Goal: Transaction & Acquisition: Purchase product/service

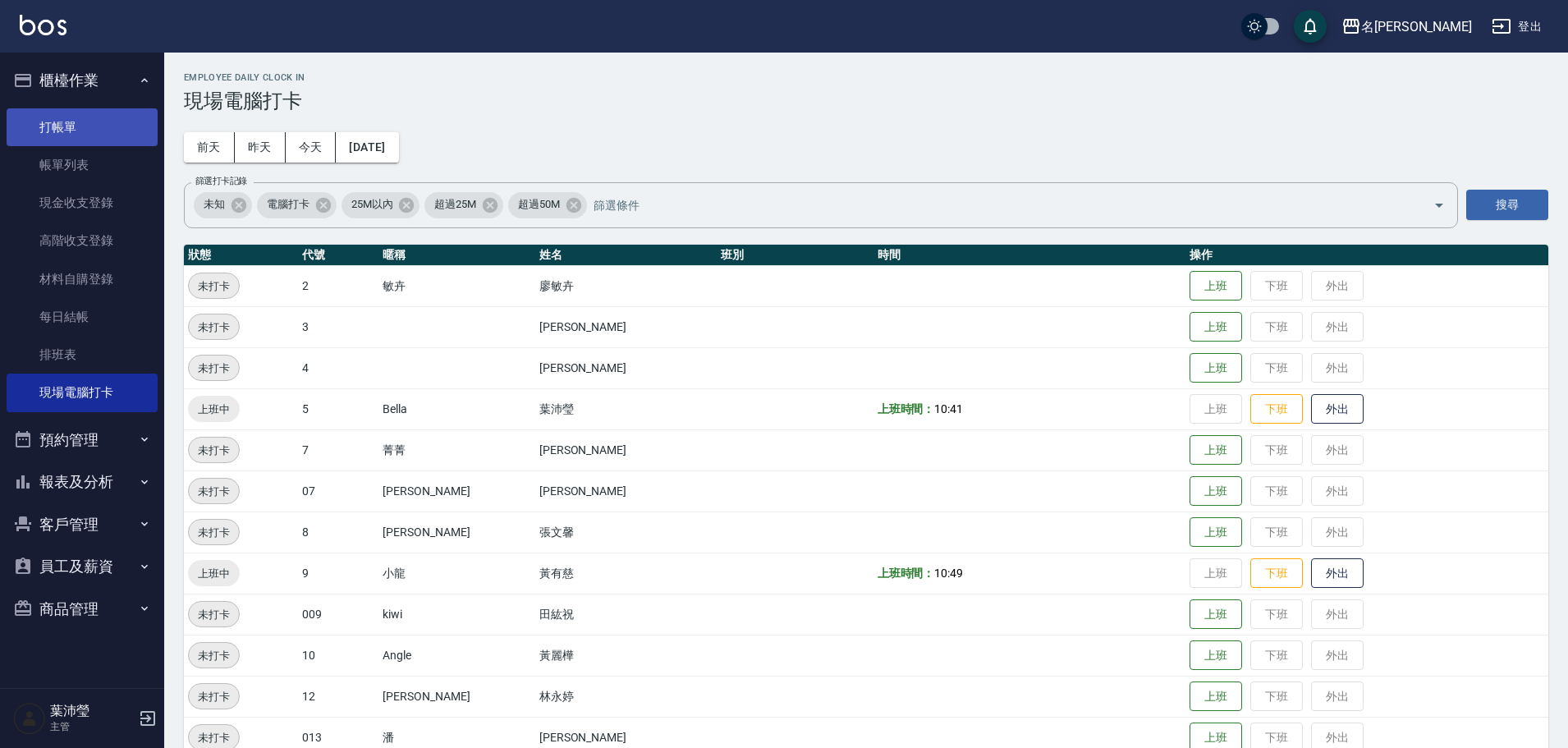
click at [88, 116] on link "打帳單" at bounding box center [82, 127] width 151 height 38
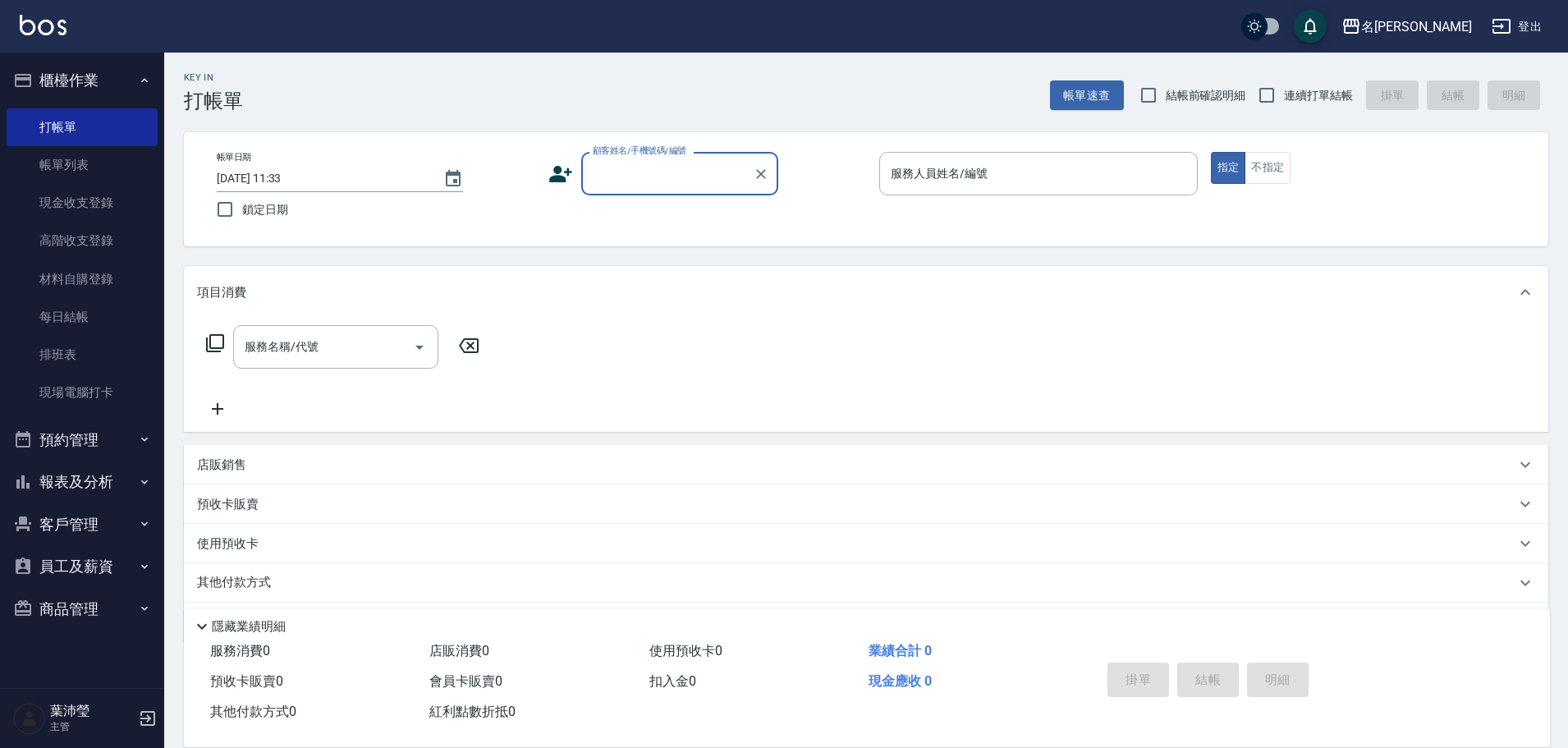
click at [616, 170] on input "顧客姓名/手機號碼/編號" at bounding box center [667, 174] width 158 height 29
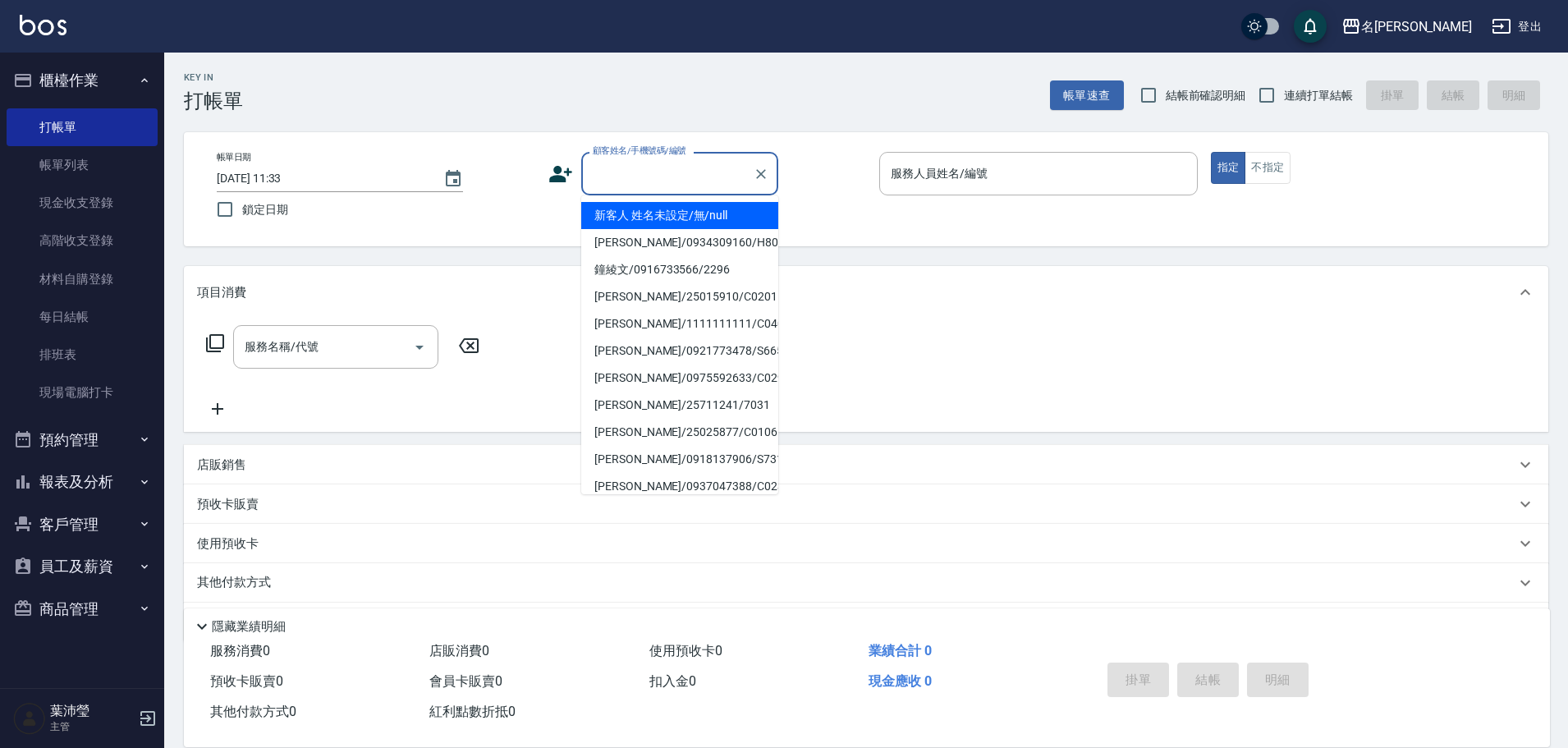
click at [663, 210] on li "新客人 姓名未設定/無/null" at bounding box center [679, 215] width 197 height 27
type input "新客人 姓名未設定/無/null"
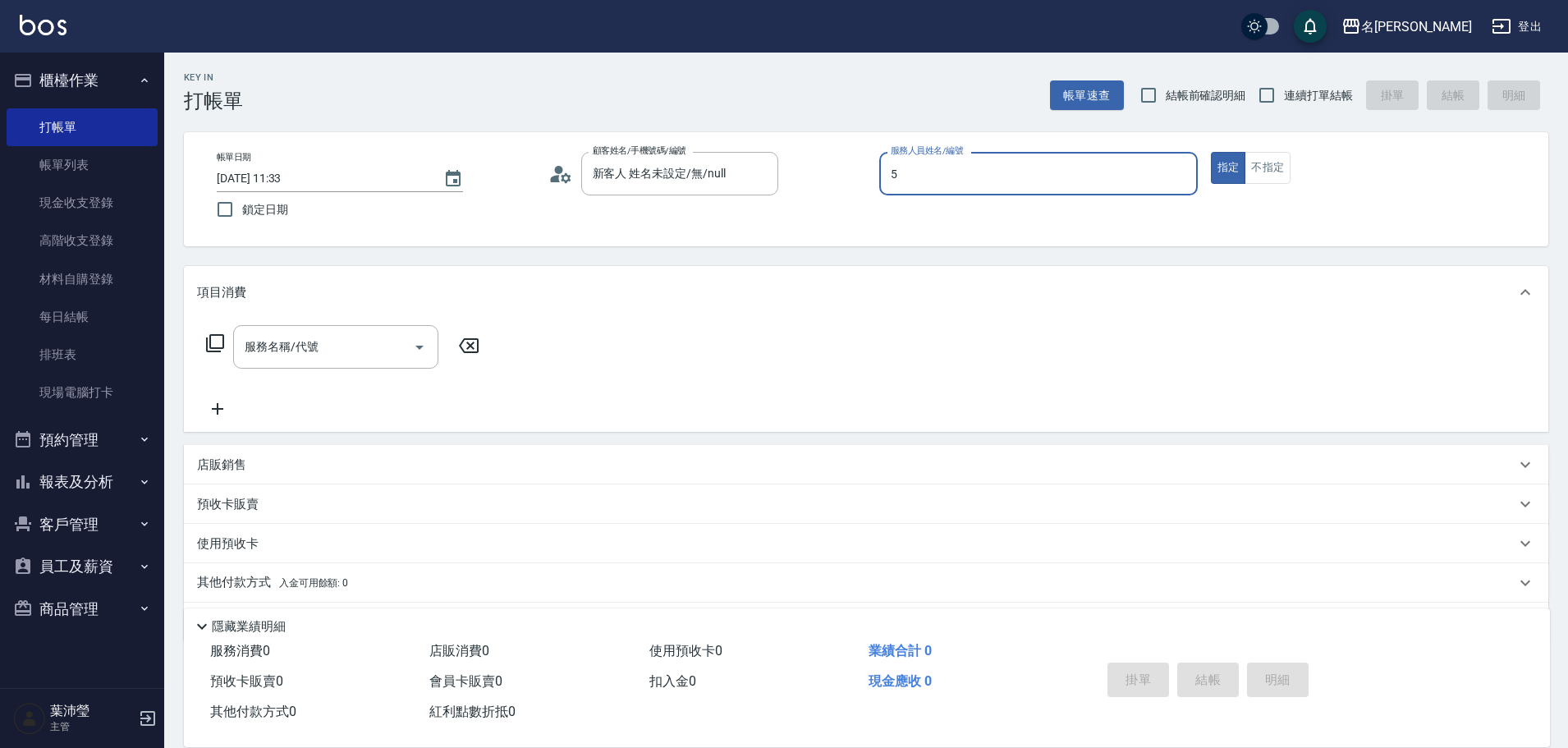
type input "5"
type button "true"
type input "Bella-5"
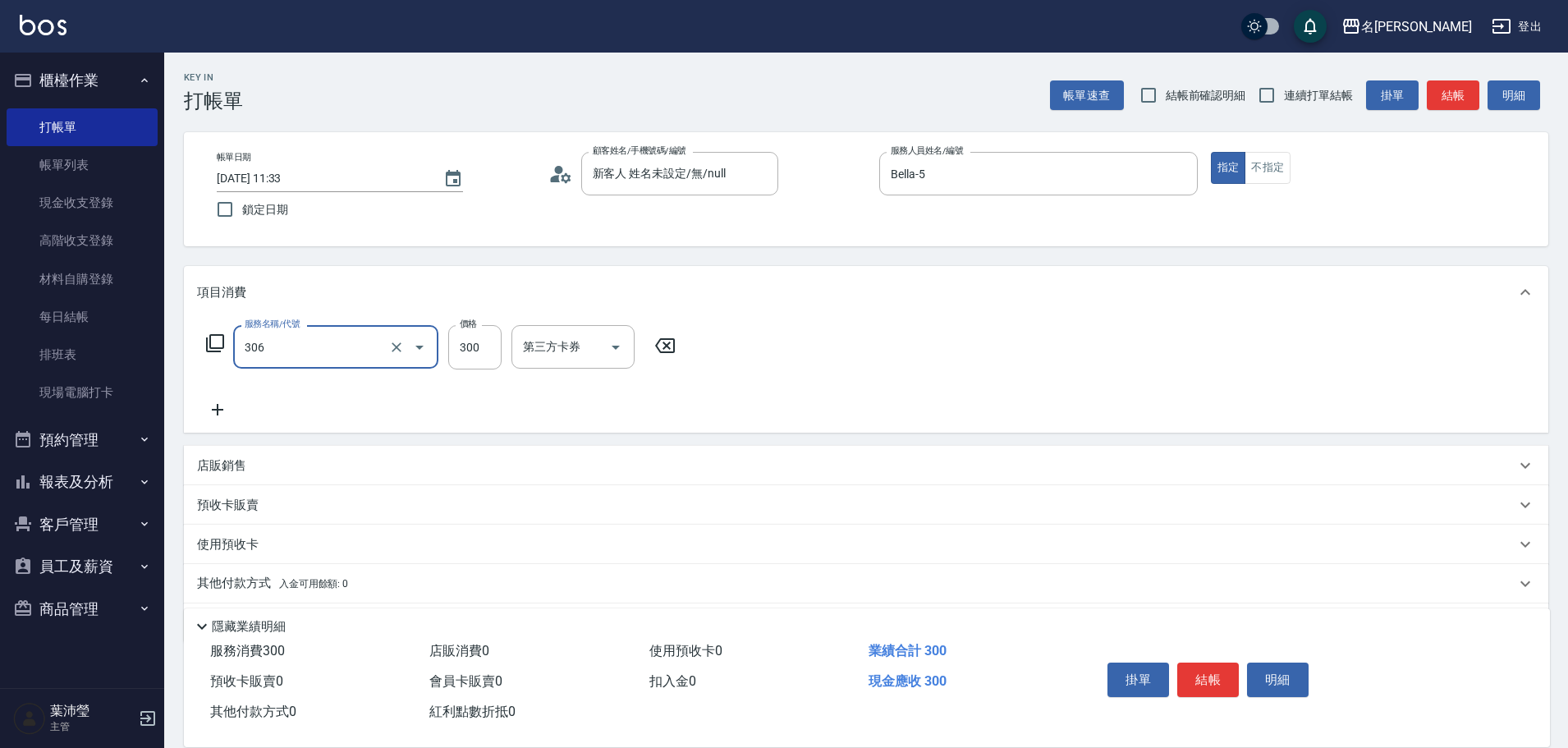
type input "高中學生(306)"
drag, startPoint x: 1281, startPoint y: 173, endPoint x: 1452, endPoint y: 104, distance: 184.4
click at [1282, 173] on button "不指定" at bounding box center [1267, 168] width 46 height 32
drag, startPoint x: 1530, startPoint y: 83, endPoint x: 1490, endPoint y: 101, distance: 43.9
click at [1510, 97] on button "明細" at bounding box center [1514, 96] width 53 height 30
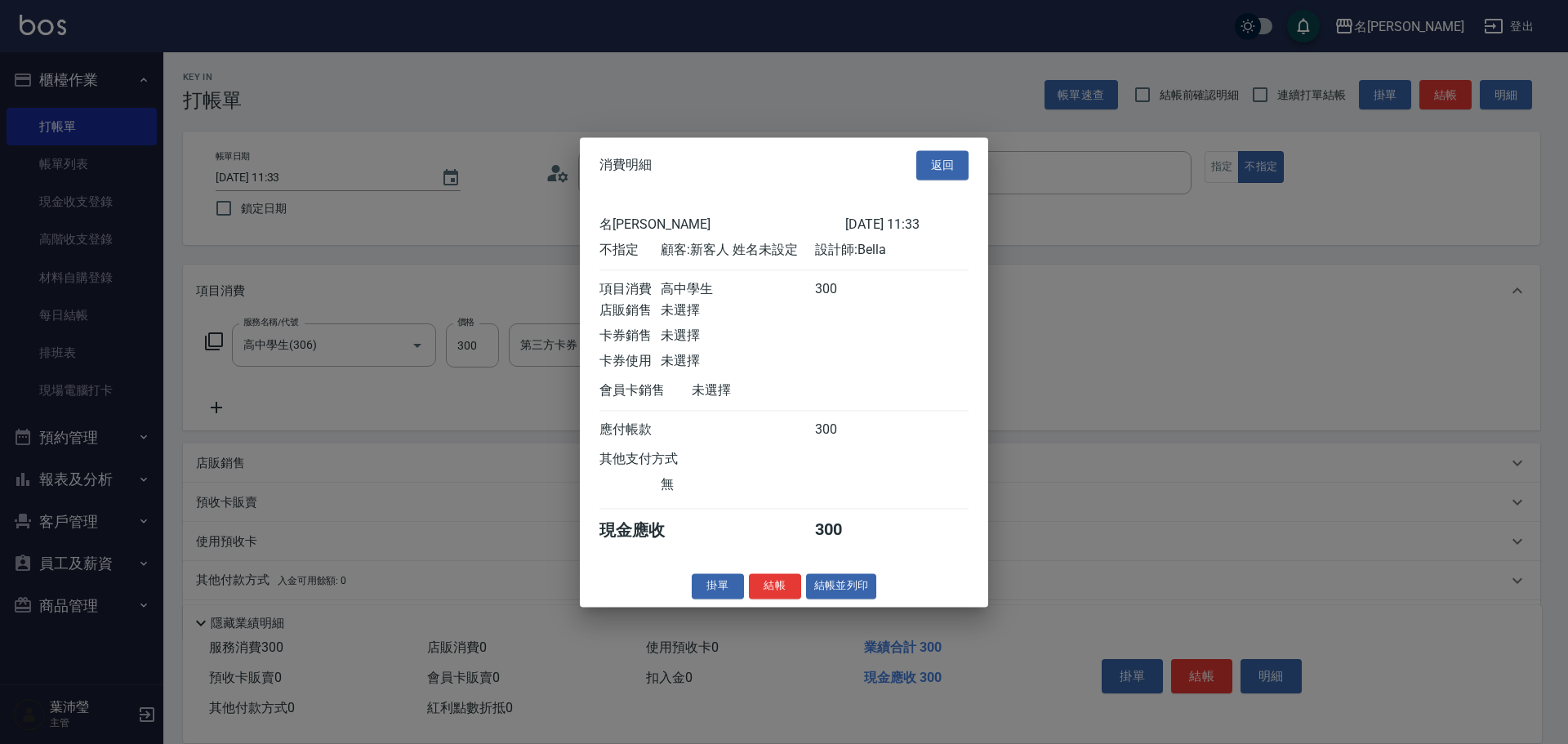
drag, startPoint x: 943, startPoint y: 153, endPoint x: 1287, endPoint y: 99, distance: 348.2
click at [944, 154] on button "返回" at bounding box center [943, 165] width 52 height 30
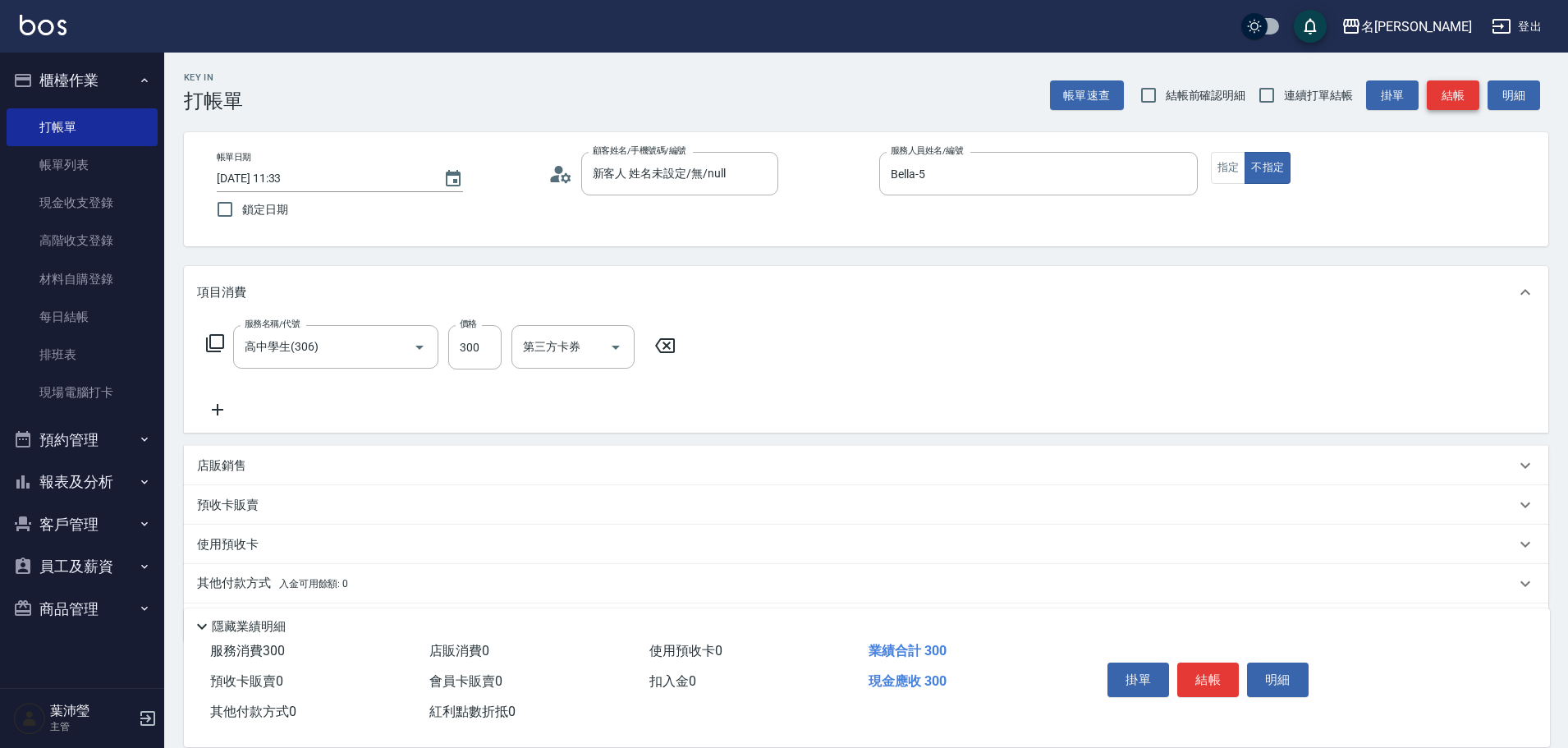
click at [1459, 93] on button "結帳" at bounding box center [1454, 96] width 53 height 30
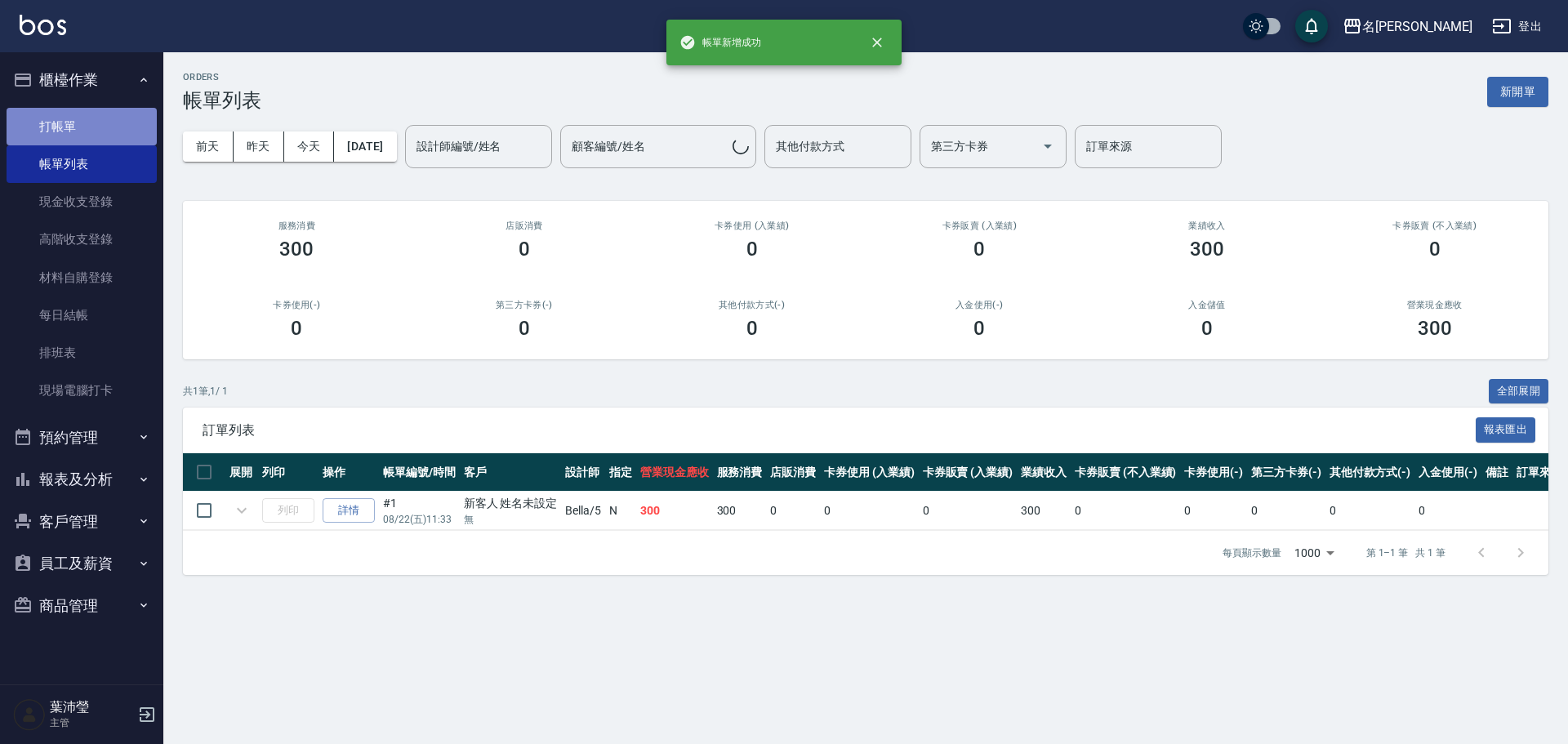
click at [114, 123] on link "打帳單" at bounding box center [81, 126] width 150 height 37
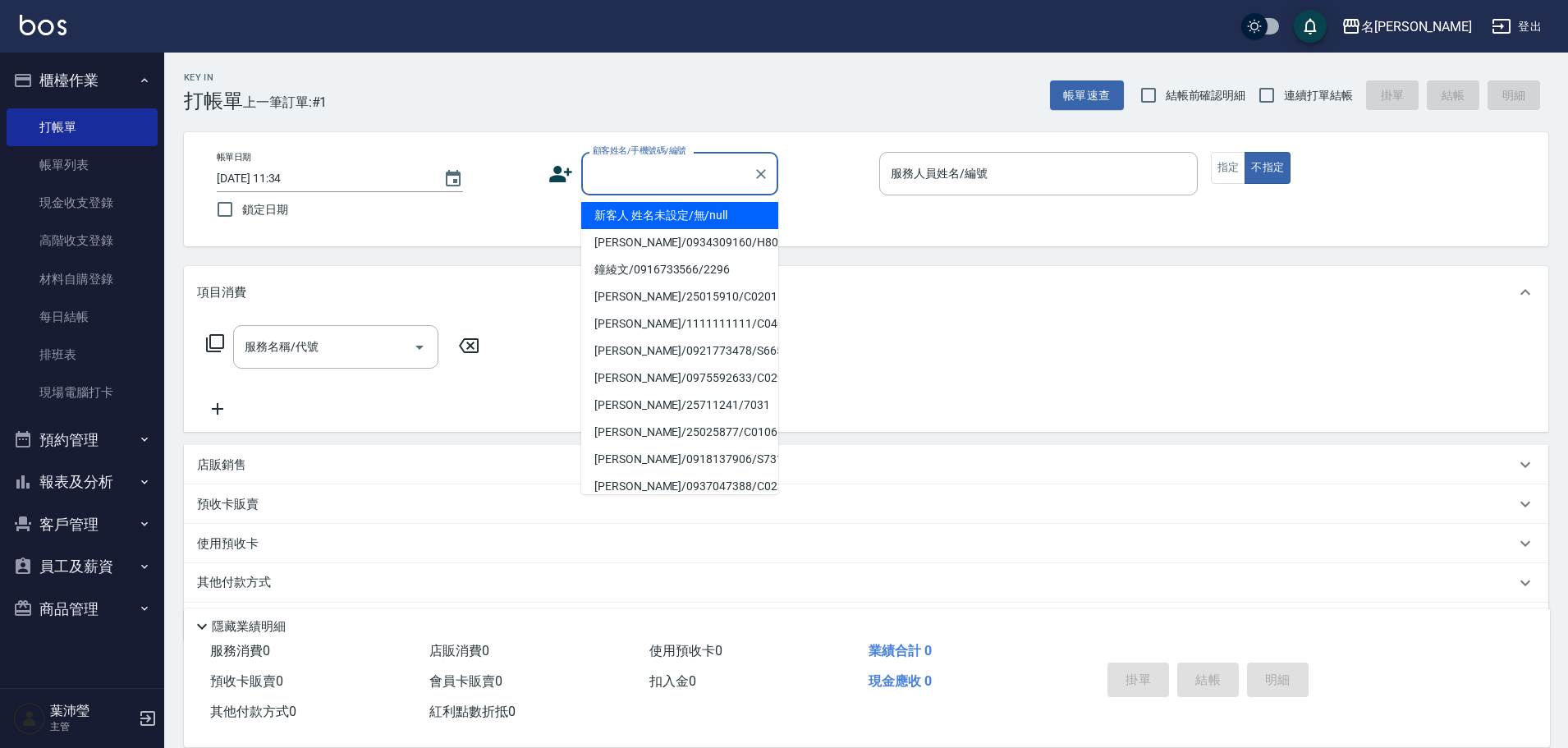
drag, startPoint x: 607, startPoint y: 172, endPoint x: 619, endPoint y: 198, distance: 28.6
click at [609, 171] on input "顧客姓名/手機號碼/編號" at bounding box center [667, 174] width 158 height 29
drag, startPoint x: 624, startPoint y: 213, endPoint x: 608, endPoint y: 218, distance: 16.8
click at [624, 213] on li "新客人 姓名未設定/無/null" at bounding box center [679, 215] width 197 height 27
type input "新客人 姓名未設定/無/null"
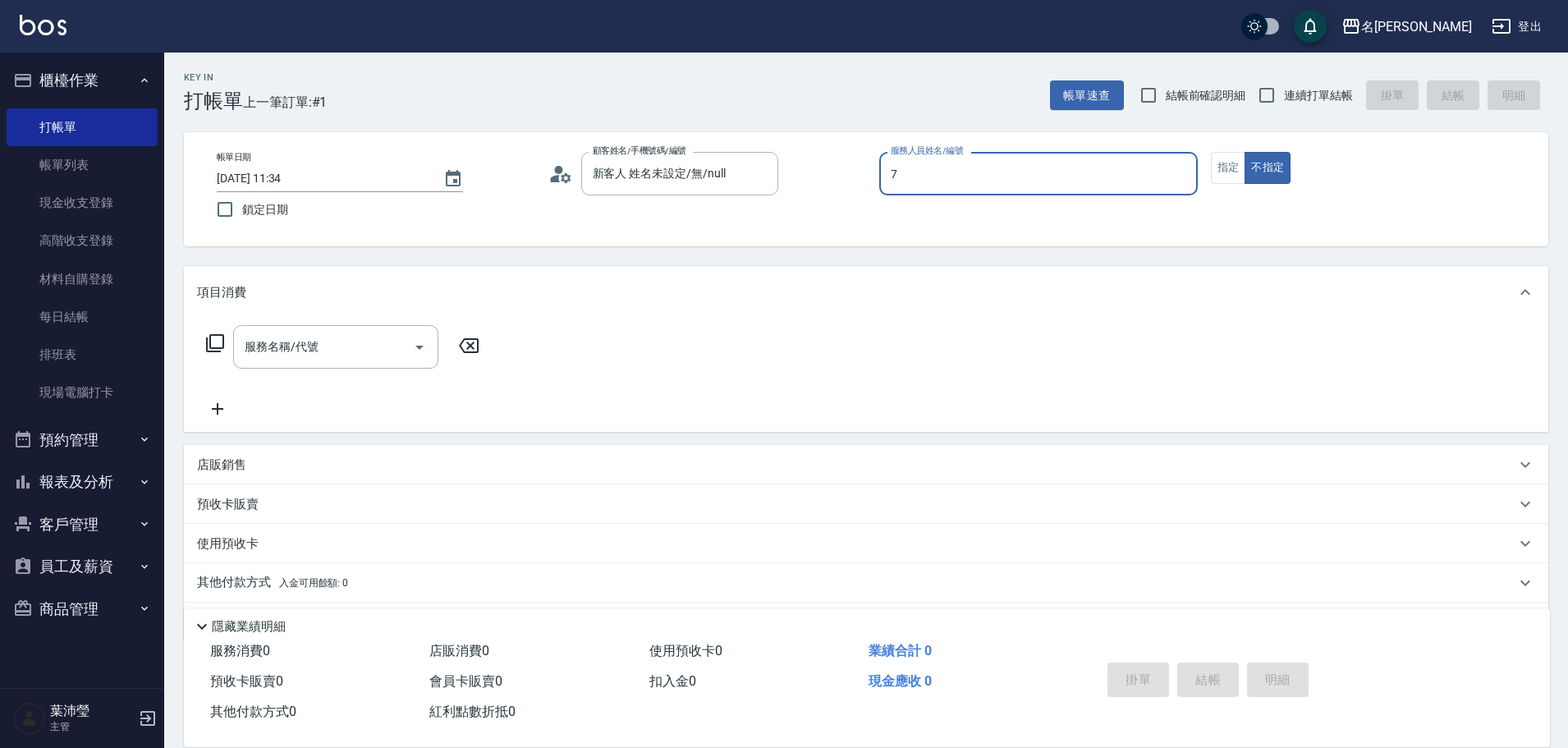
type input "菁菁-7"
type button "false"
drag, startPoint x: 1231, startPoint y: 171, endPoint x: 1120, endPoint y: 226, distance: 123.9
click at [1231, 171] on button "指定" at bounding box center [1229, 168] width 36 height 32
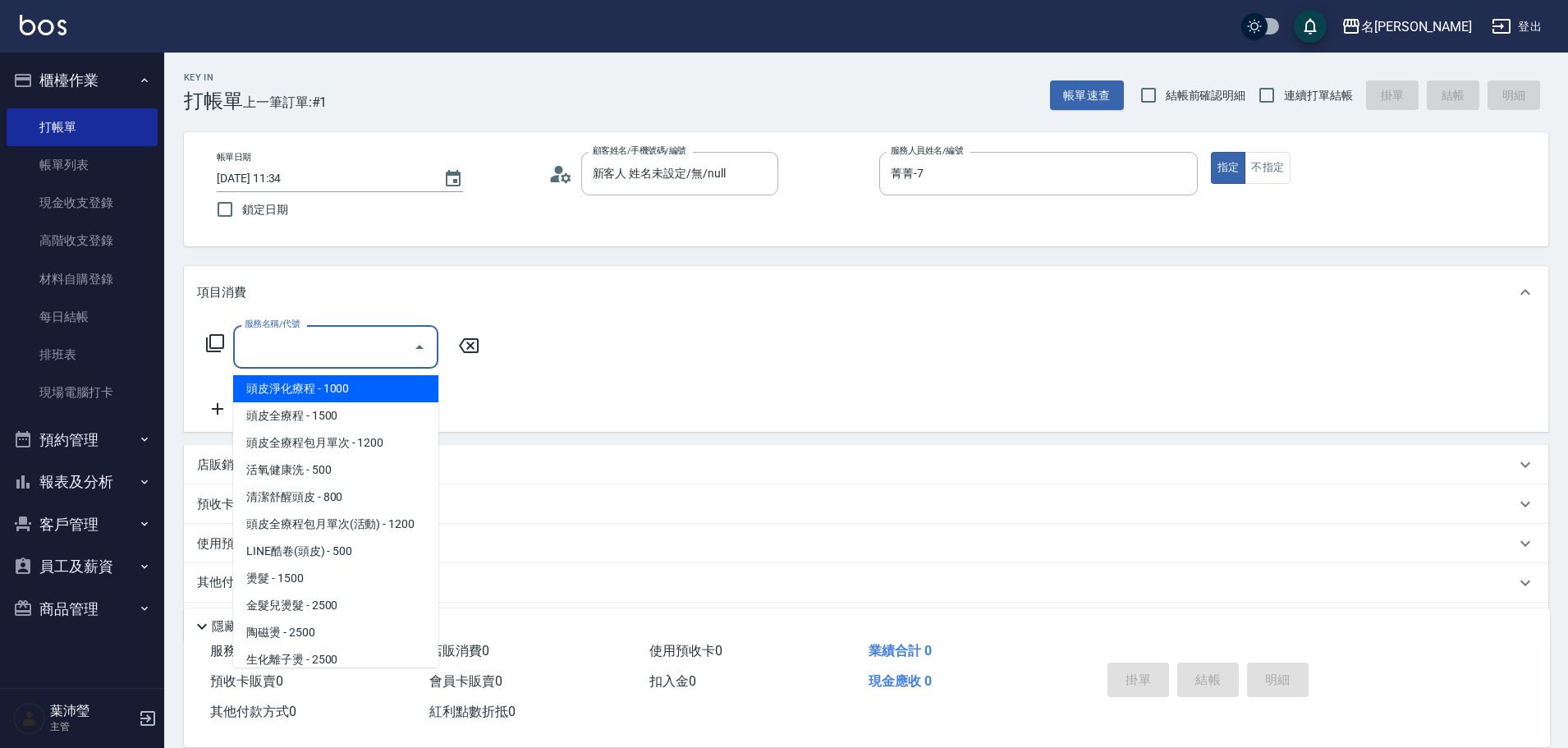
click at [344, 346] on input "服務名稱/代號" at bounding box center [323, 346] width 166 height 29
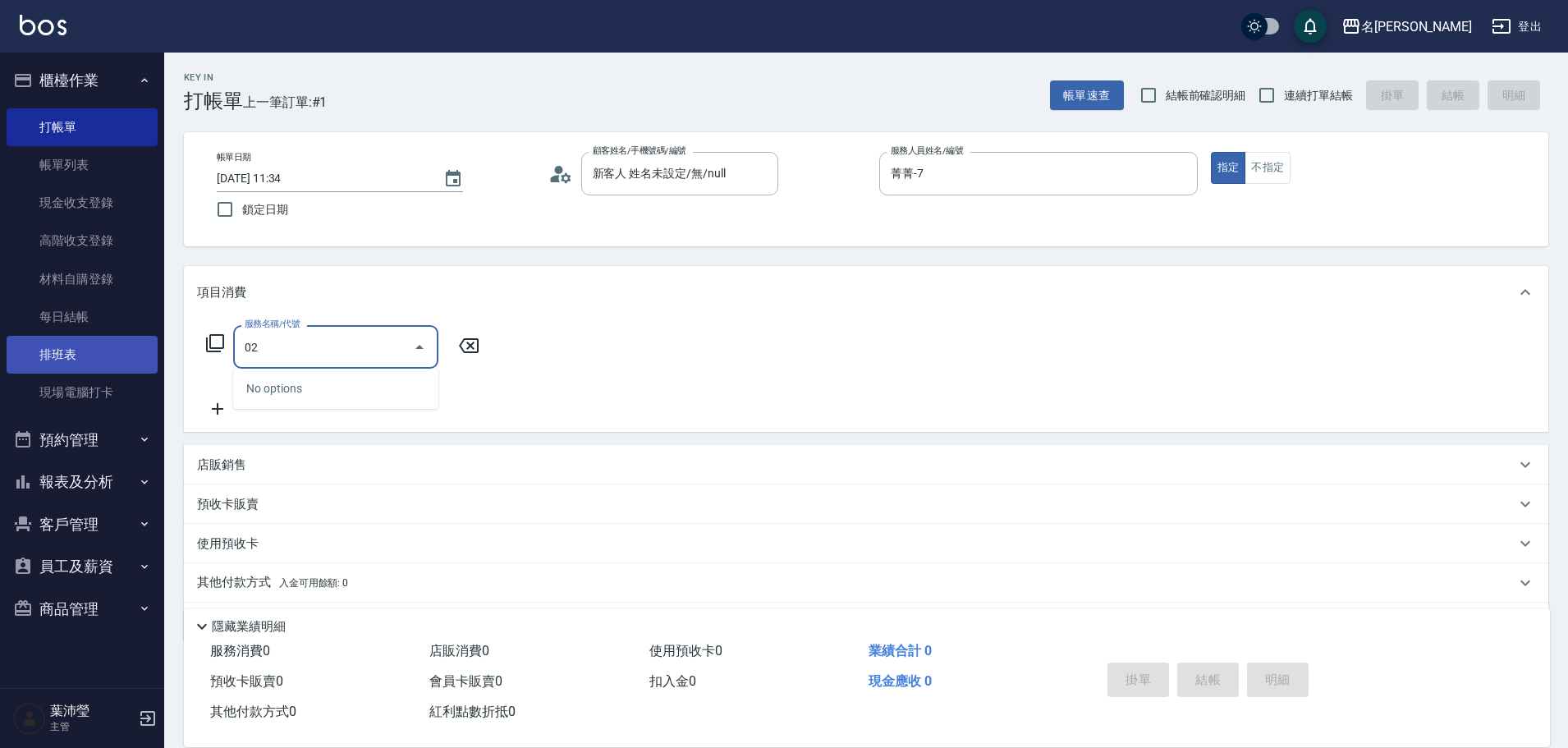
drag, startPoint x: 186, startPoint y: 344, endPoint x: 114, endPoint y: 344, distance: 72.0
click at [114, 344] on div "名留龍江 登出 櫃檯作業 打帳單 帳單列表 現金收支登錄 高階收支登錄 材料自購登錄 每日結帳 排班表 現場電腦打卡 預約管理 預約管理 單日預約紀錄 單週預…" at bounding box center [784, 400] width 1568 height 800
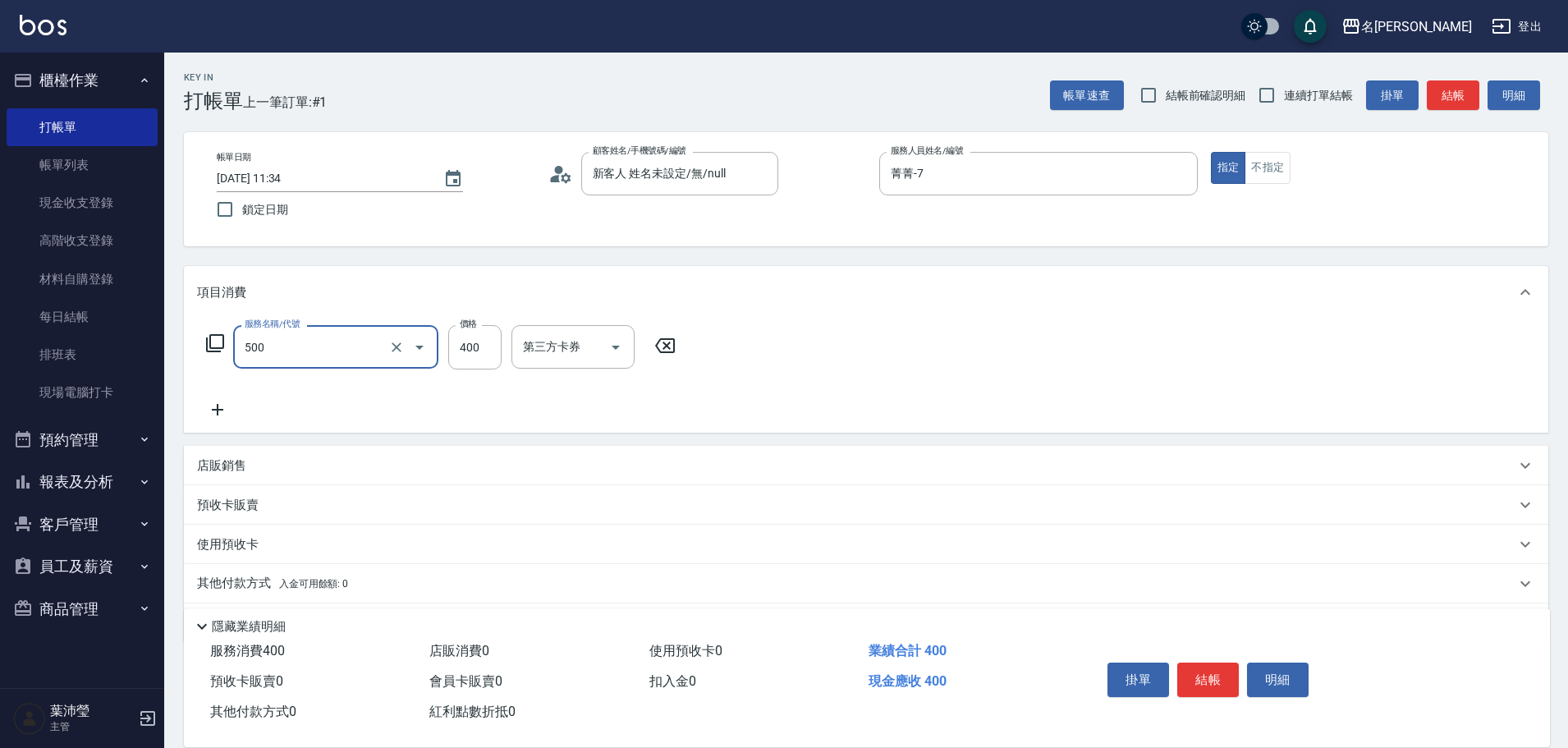
type input "洗髮(A級)(500)"
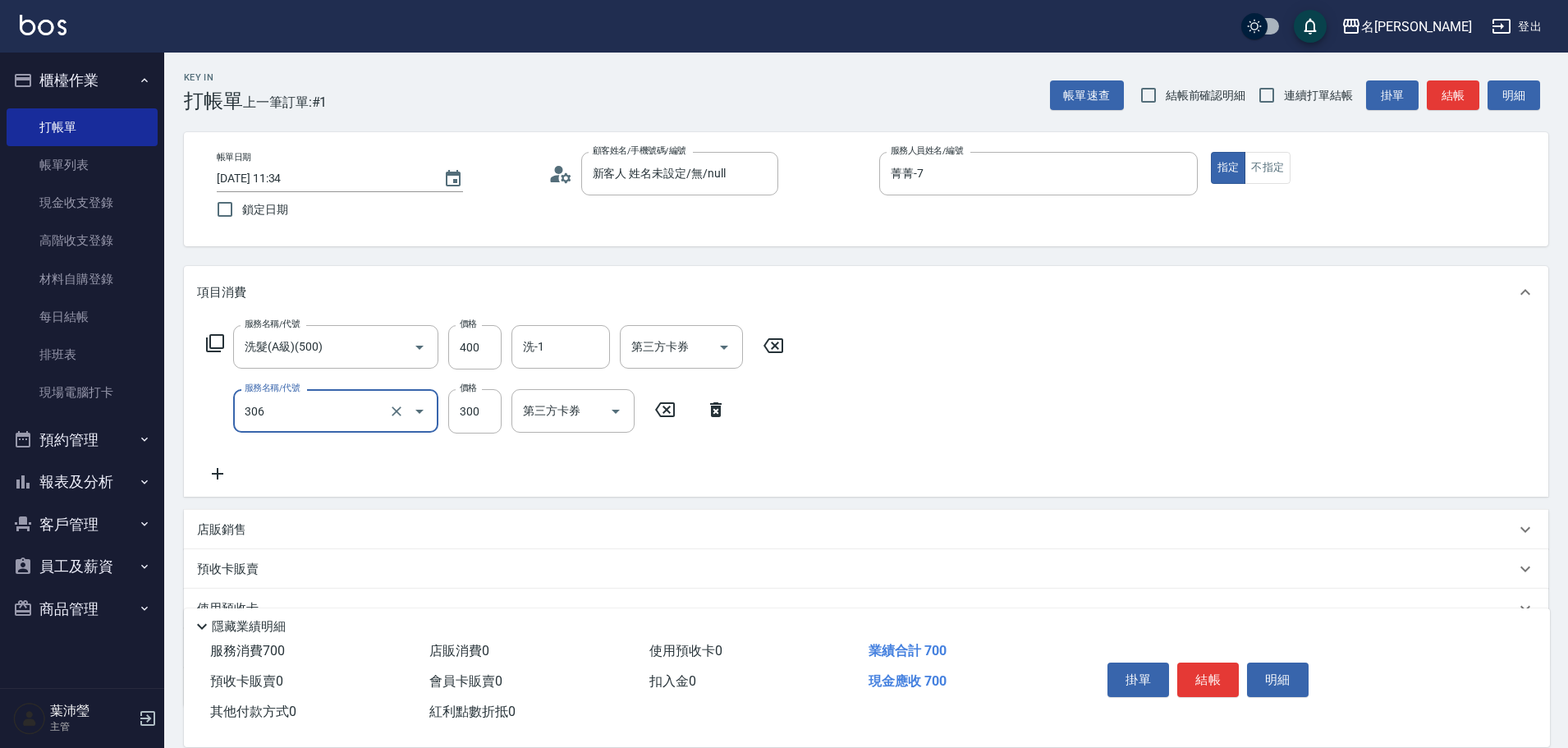
type input "高中學生(306)"
type input "400"
click at [1442, 98] on button "結帳" at bounding box center [1454, 96] width 53 height 30
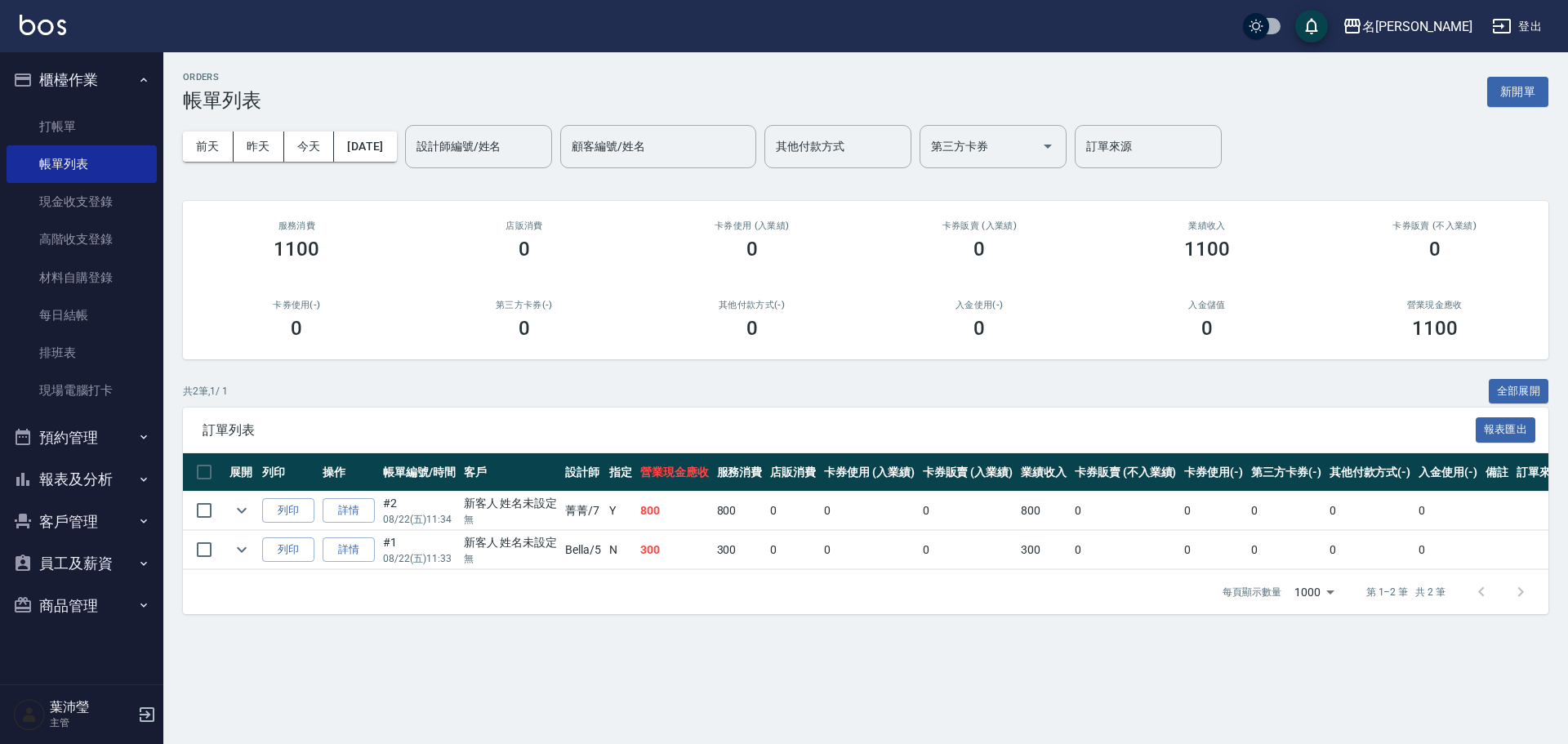
click at [1400, 119] on div "[DATE] [DATE] [DATE] [DATE] 設計師編號/姓名 設計師編號/姓名 顧客編號/姓名 顧客編號/姓名 其他付款方式 其他付款方式 第三方…" at bounding box center [865, 147] width 1365 height 69
click at [65, 126] on link "打帳單" at bounding box center [81, 126] width 150 height 37
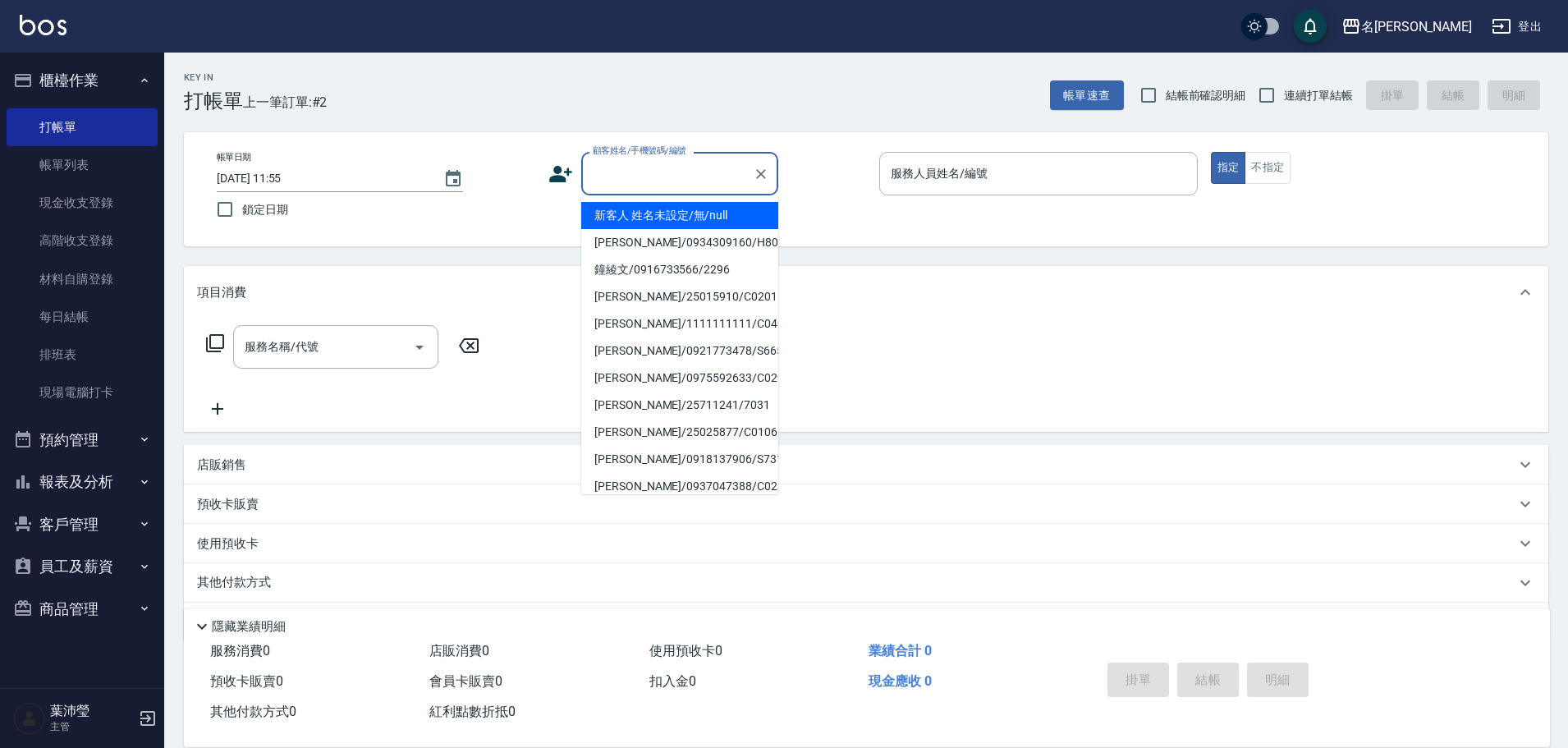
click at [640, 172] on input "顧客姓名/手機號碼/編號" at bounding box center [667, 174] width 158 height 29
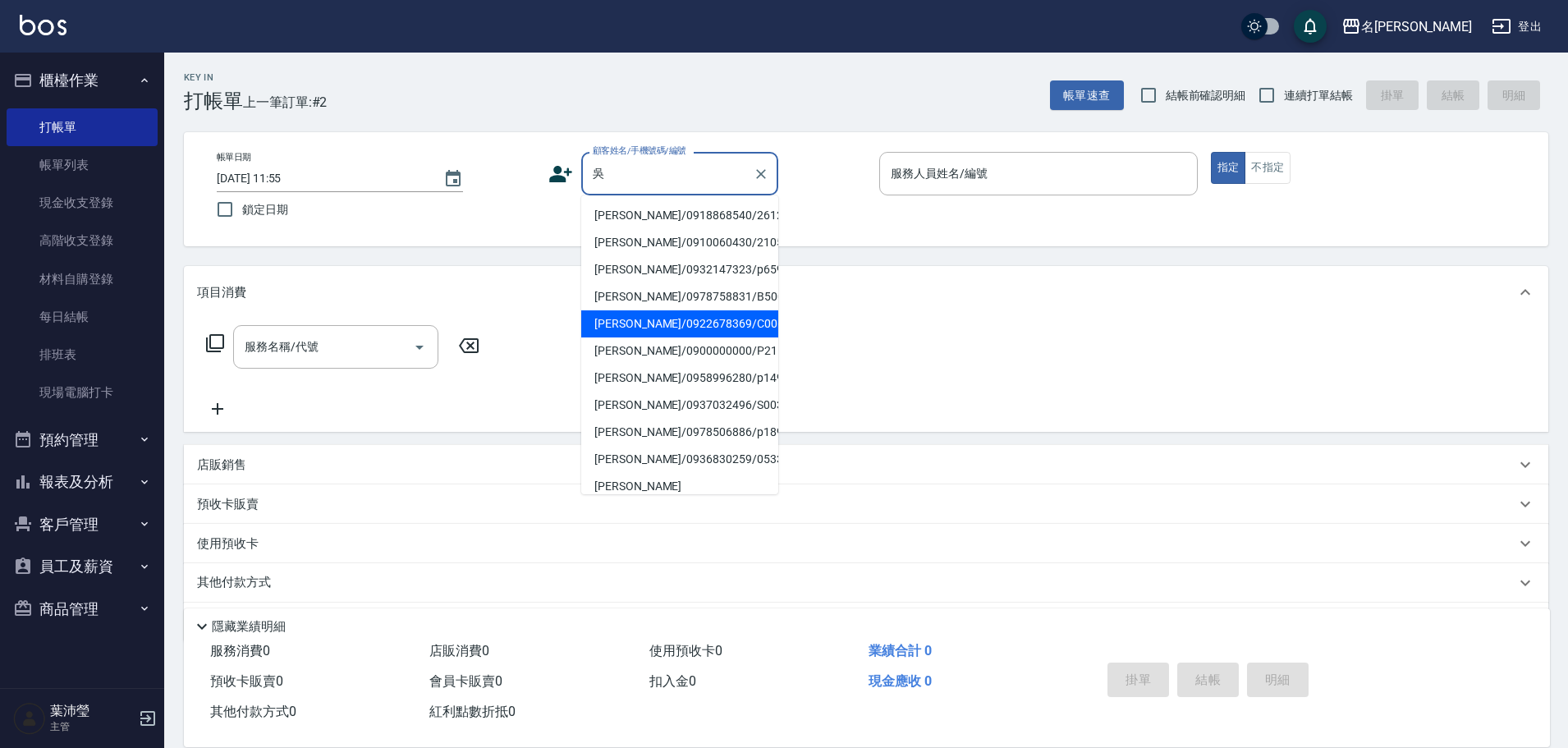
click at [638, 331] on li "[PERSON_NAME]/0922678369/C0068" at bounding box center [679, 324] width 197 height 27
type input "[PERSON_NAME]/0922678369/C0068"
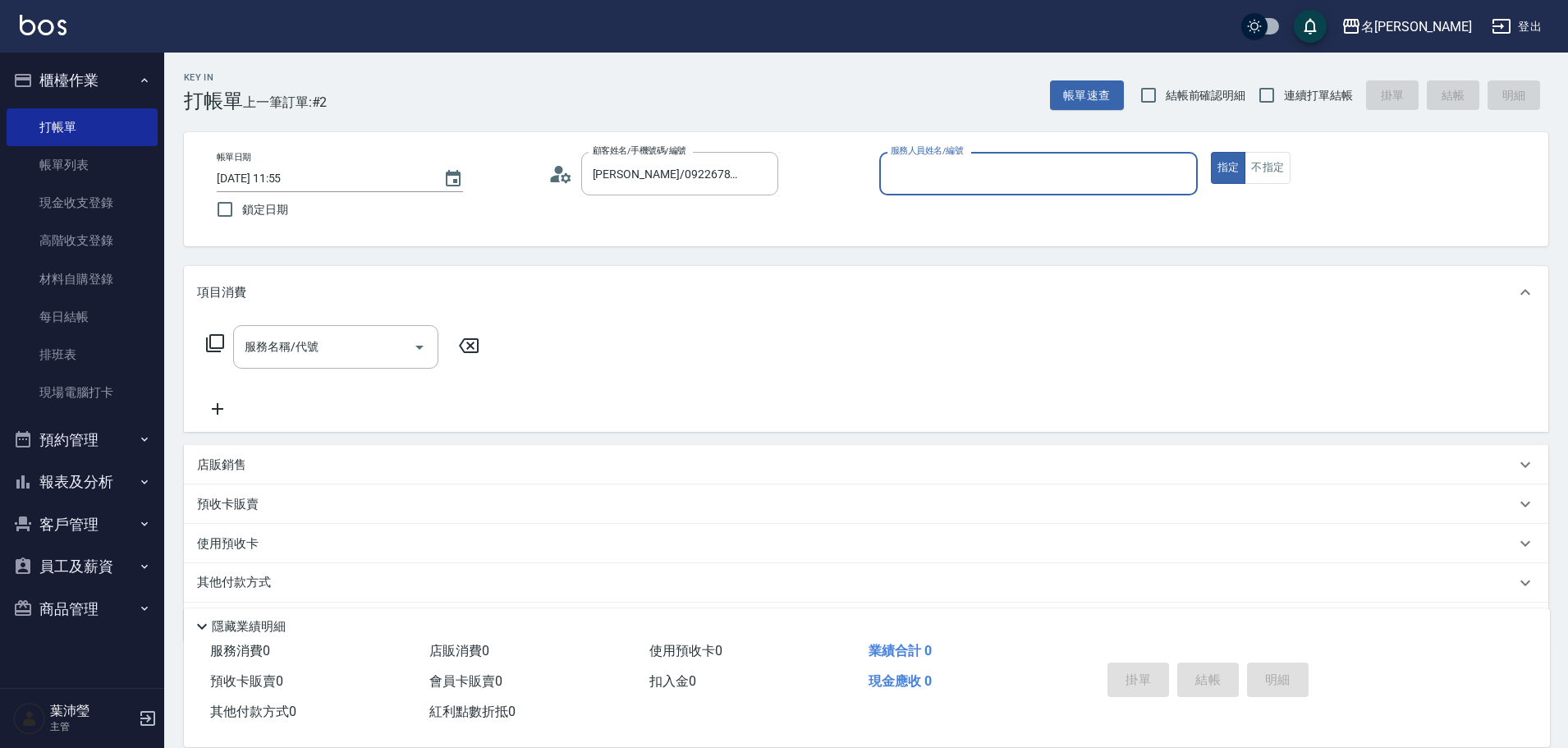
type input "敏卉-2"
click at [226, 337] on div "服務名稱/代號 服務名稱/代號" at bounding box center [343, 346] width 292 height 43
click at [210, 344] on icon at bounding box center [215, 343] width 18 height 18
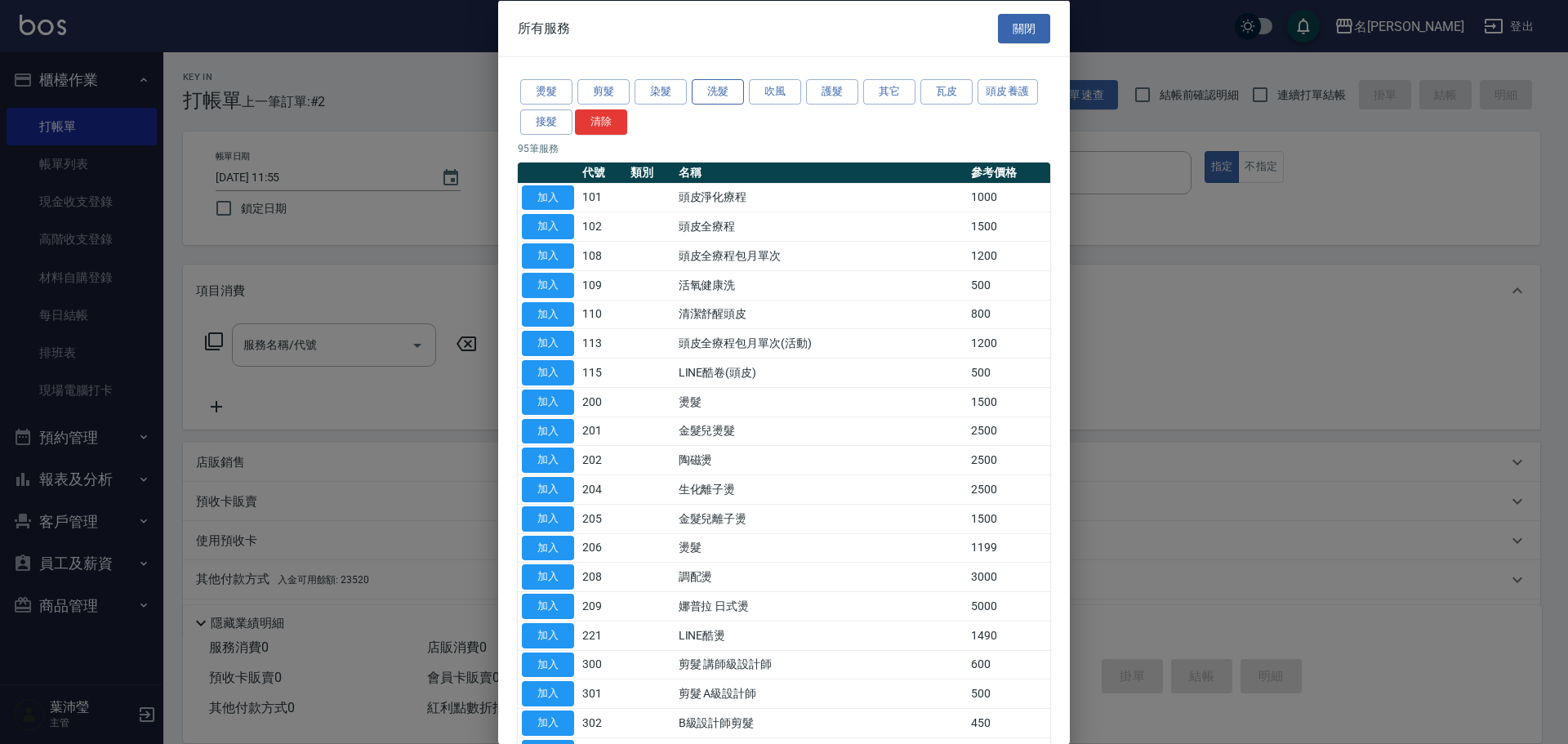
click at [721, 94] on button "洗髮" at bounding box center [718, 91] width 52 height 25
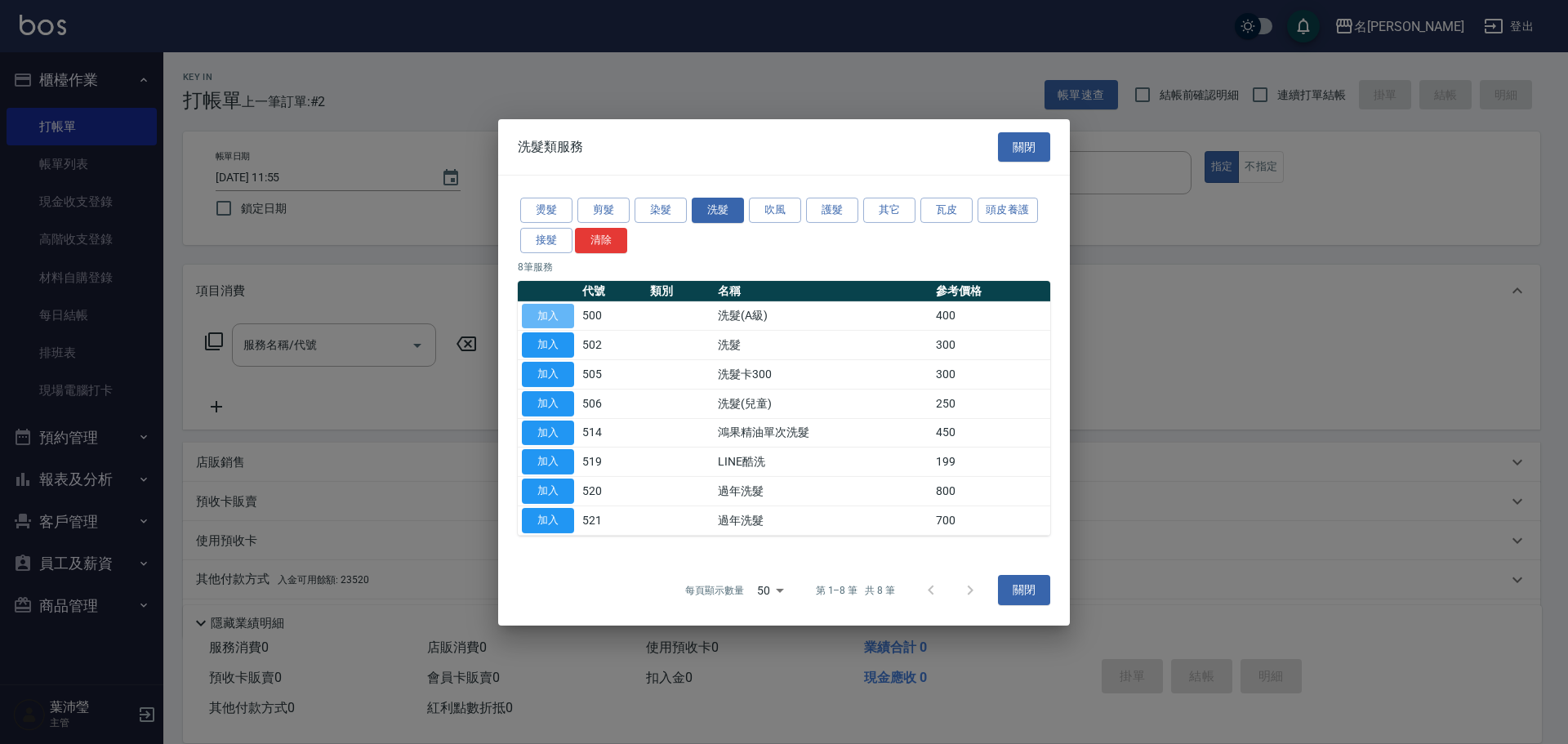
click at [549, 315] on button "加入" at bounding box center [548, 316] width 52 height 25
type input "洗髮(A級)(500)"
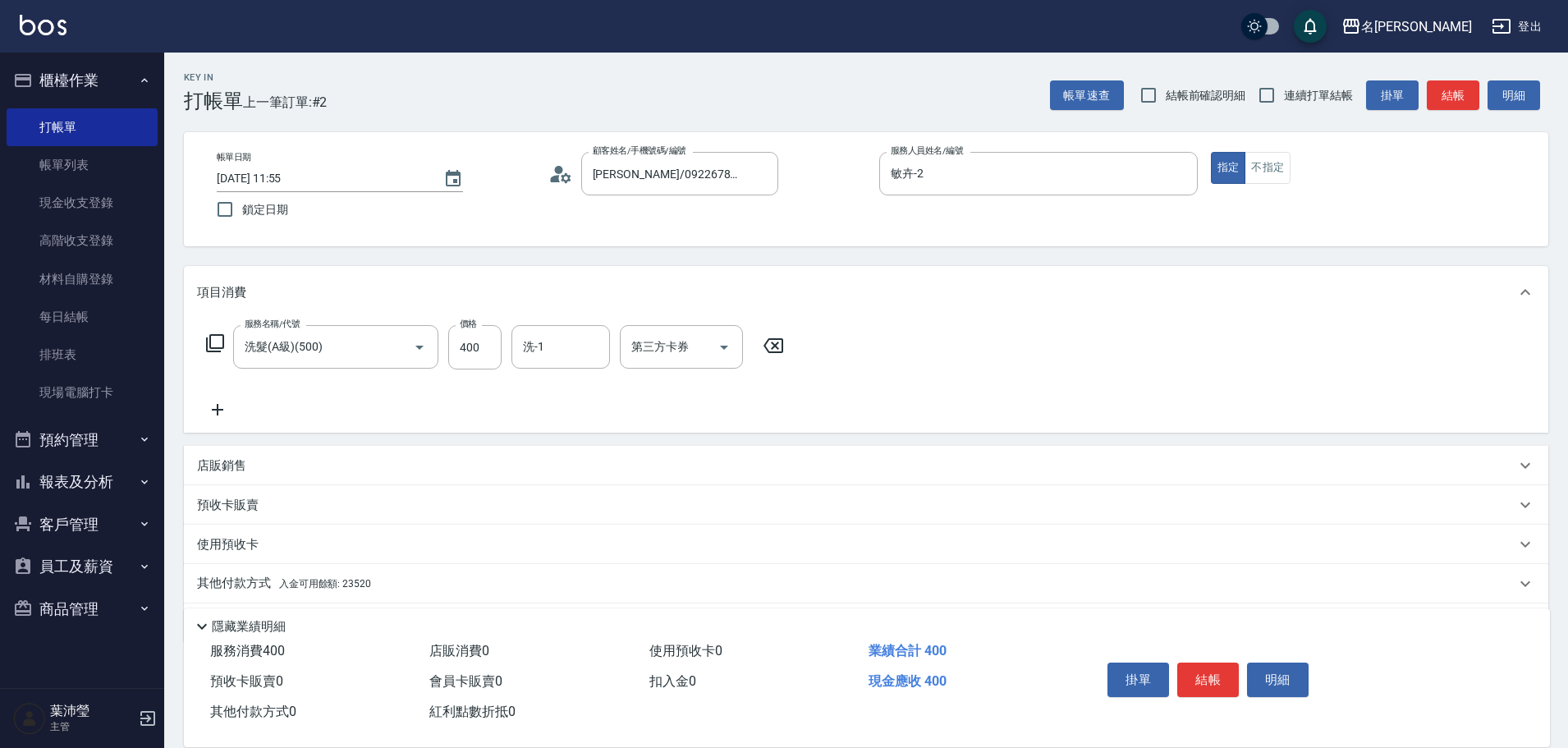
click at [221, 586] on p "其他付款方式 入金可用餘額: 23520" at bounding box center [283, 583] width 174 height 18
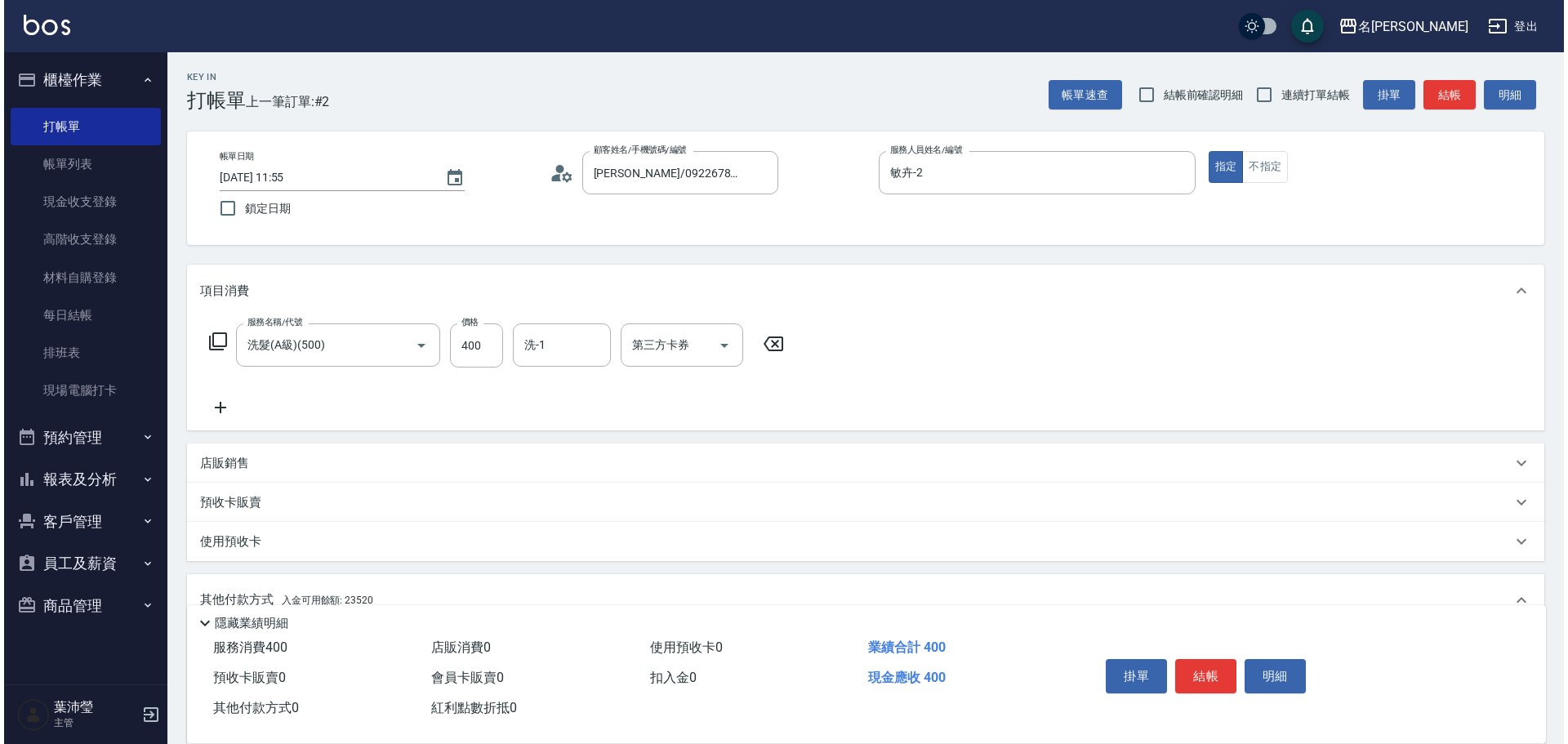
scroll to position [245, 0]
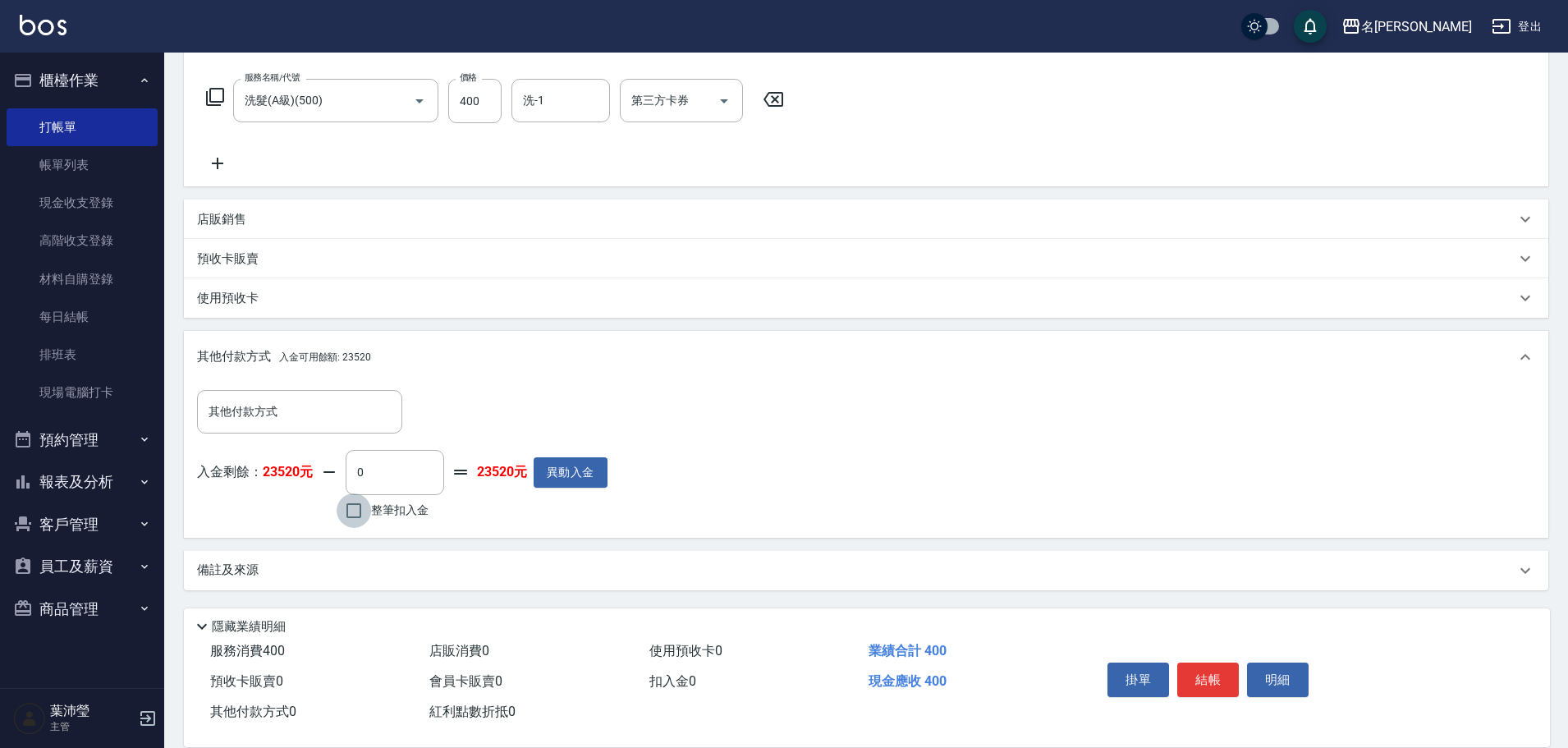
click at [350, 512] on input "整筆扣入金" at bounding box center [354, 511] width 35 height 35
checkbox input "true"
type input "400"
drag, startPoint x: 1274, startPoint y: 674, endPoint x: 1279, endPoint y: 663, distance: 12.1
click at [1276, 670] on button "明細" at bounding box center [1278, 679] width 62 height 35
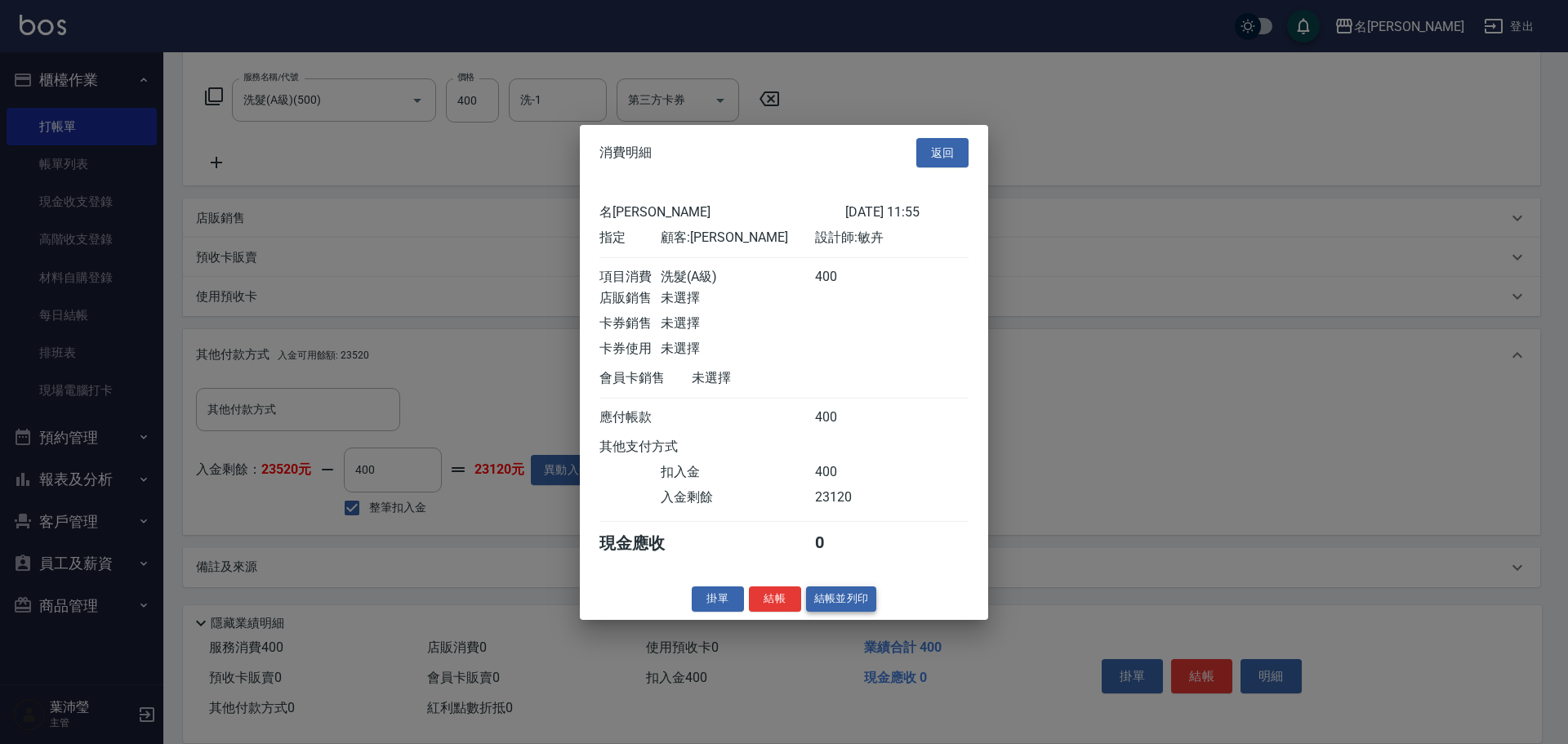
click at [852, 611] on button "結帳並列印" at bounding box center [842, 598] width 71 height 25
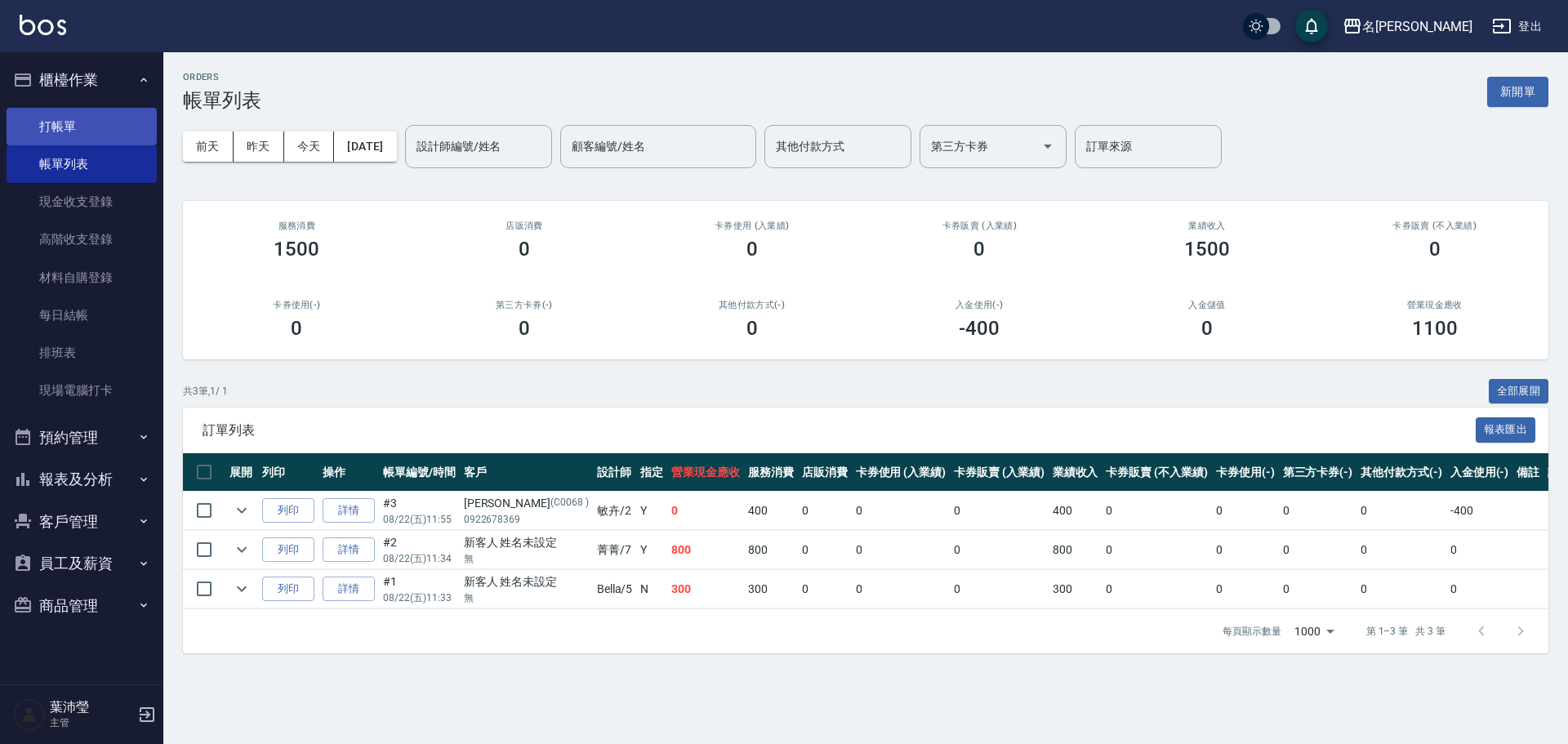
click at [111, 108] on link "打帳單" at bounding box center [81, 126] width 150 height 37
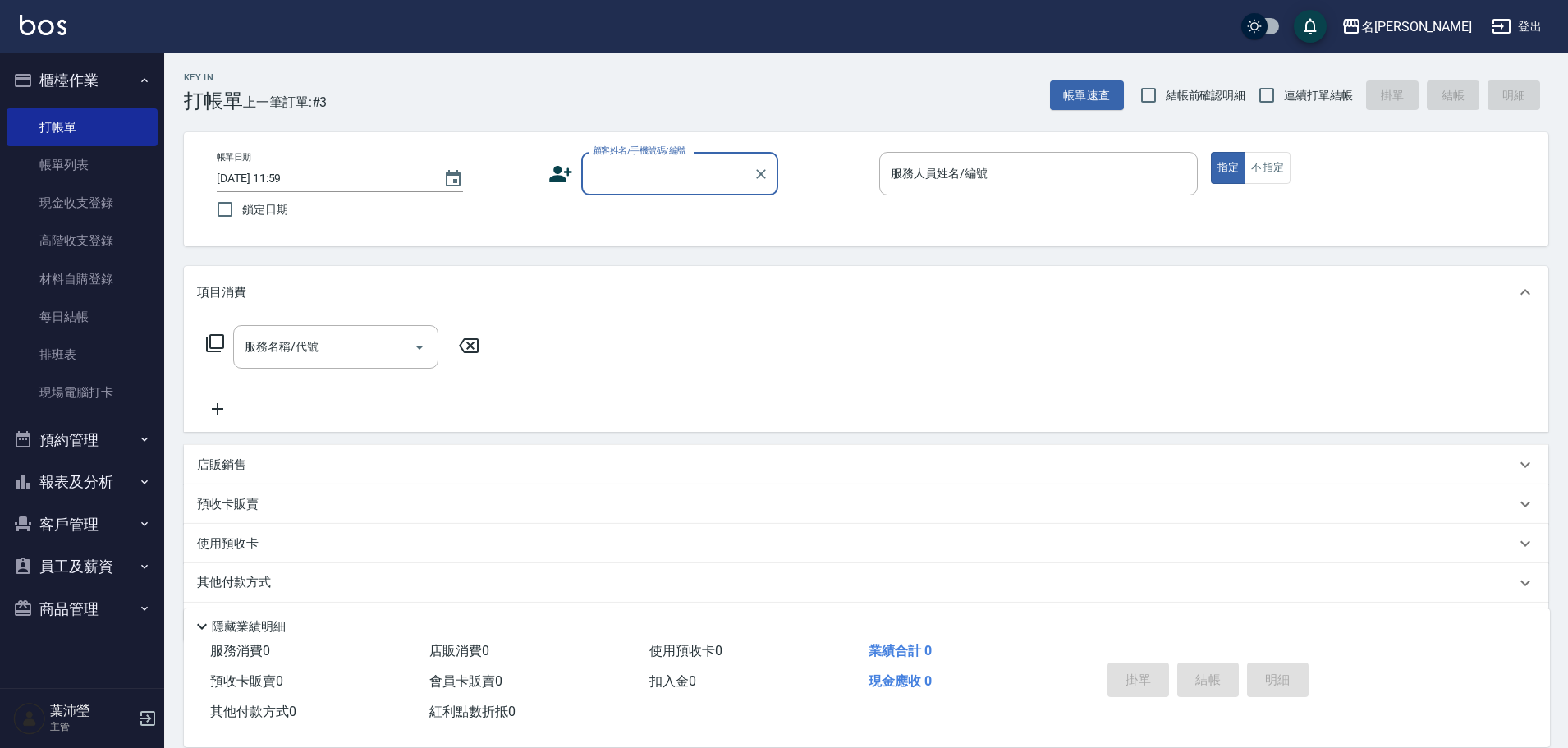
click at [630, 178] on input "顧客姓名/手機號碼/編號" at bounding box center [667, 174] width 158 height 29
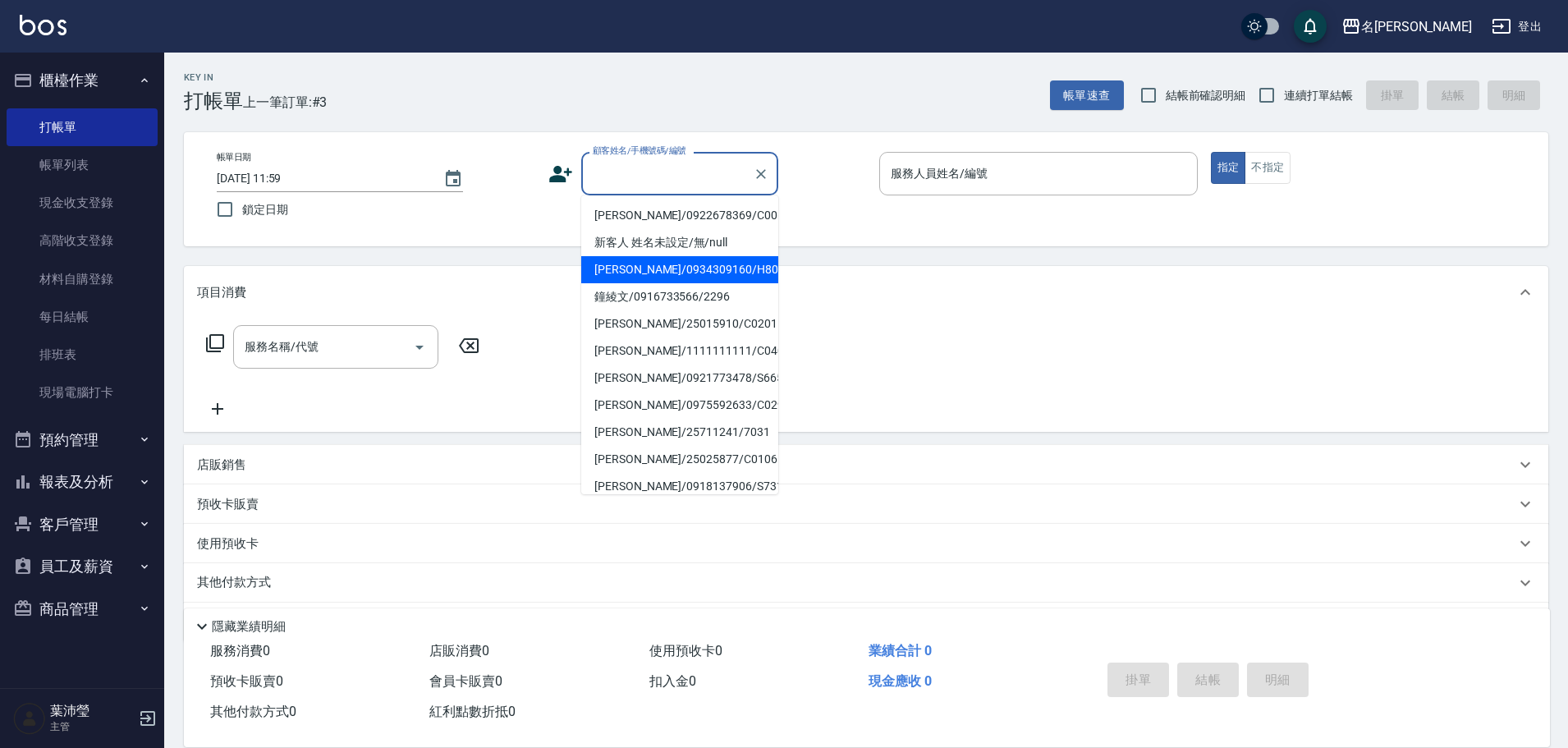
click at [645, 263] on li "[PERSON_NAME]/0934309160/H8039" at bounding box center [679, 269] width 197 height 27
type input "[PERSON_NAME]/0934309160/H8039"
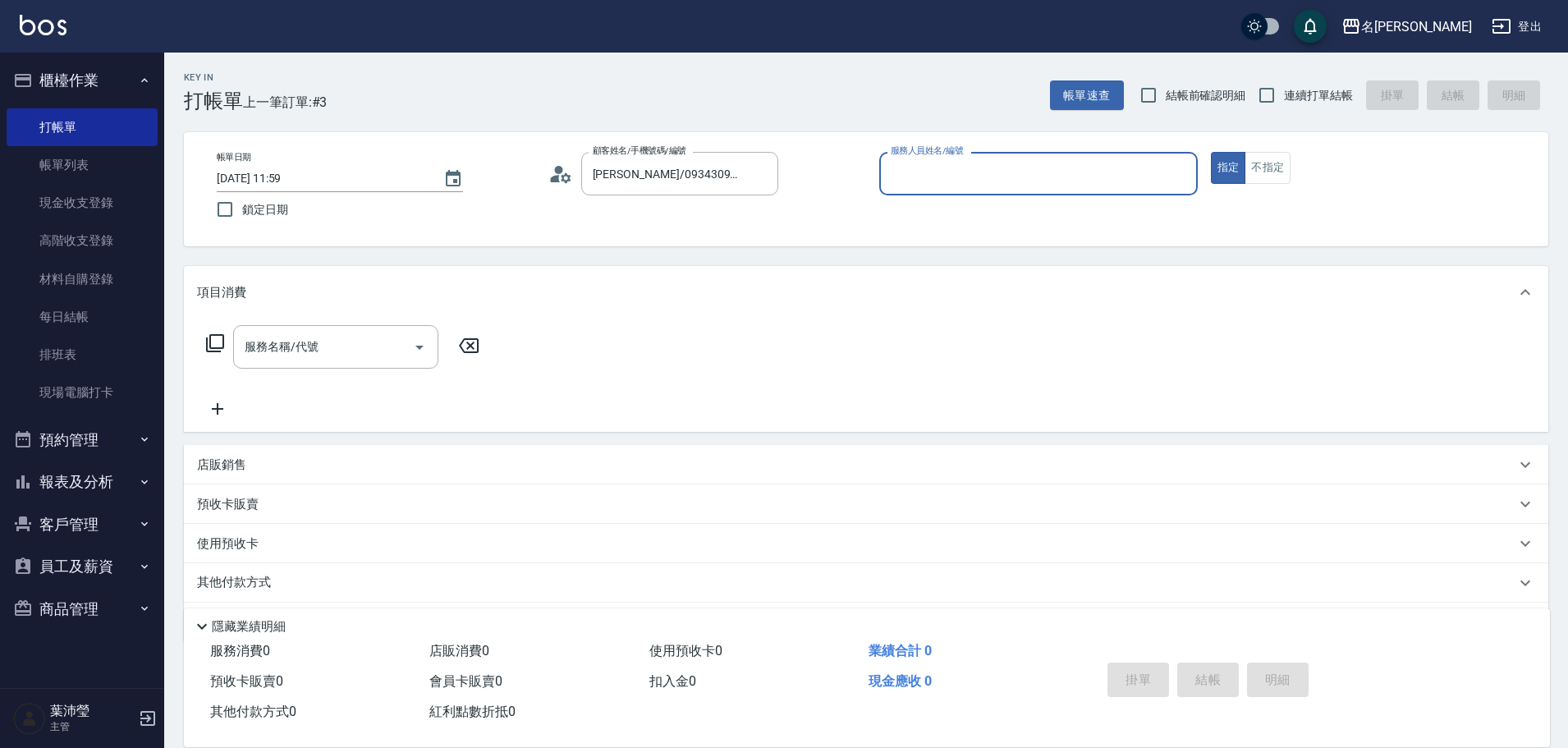
type input "Emma-8"
click at [768, 161] on div at bounding box center [760, 174] width 22 height 43
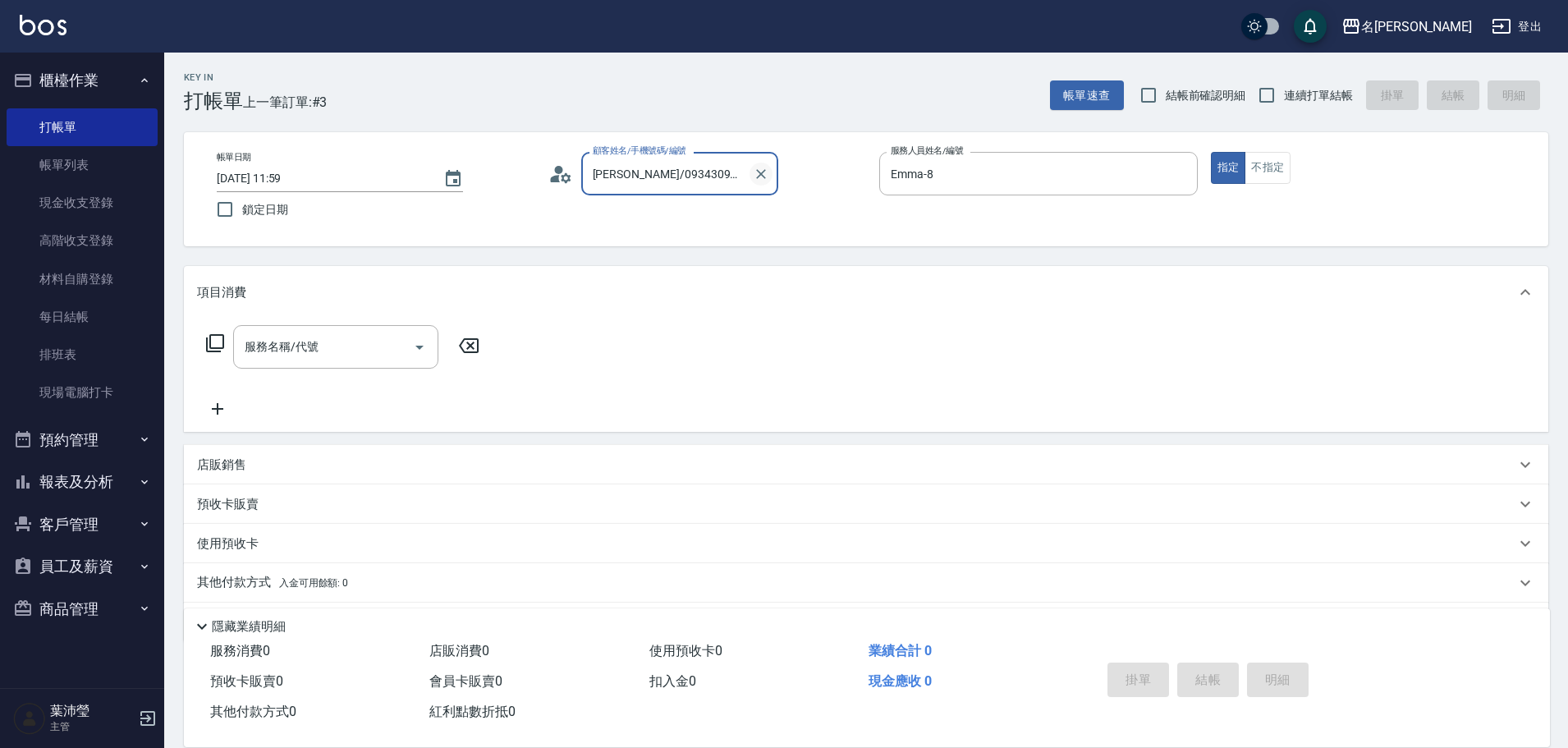
click at [760, 167] on icon "Clear" at bounding box center [760, 174] width 16 height 16
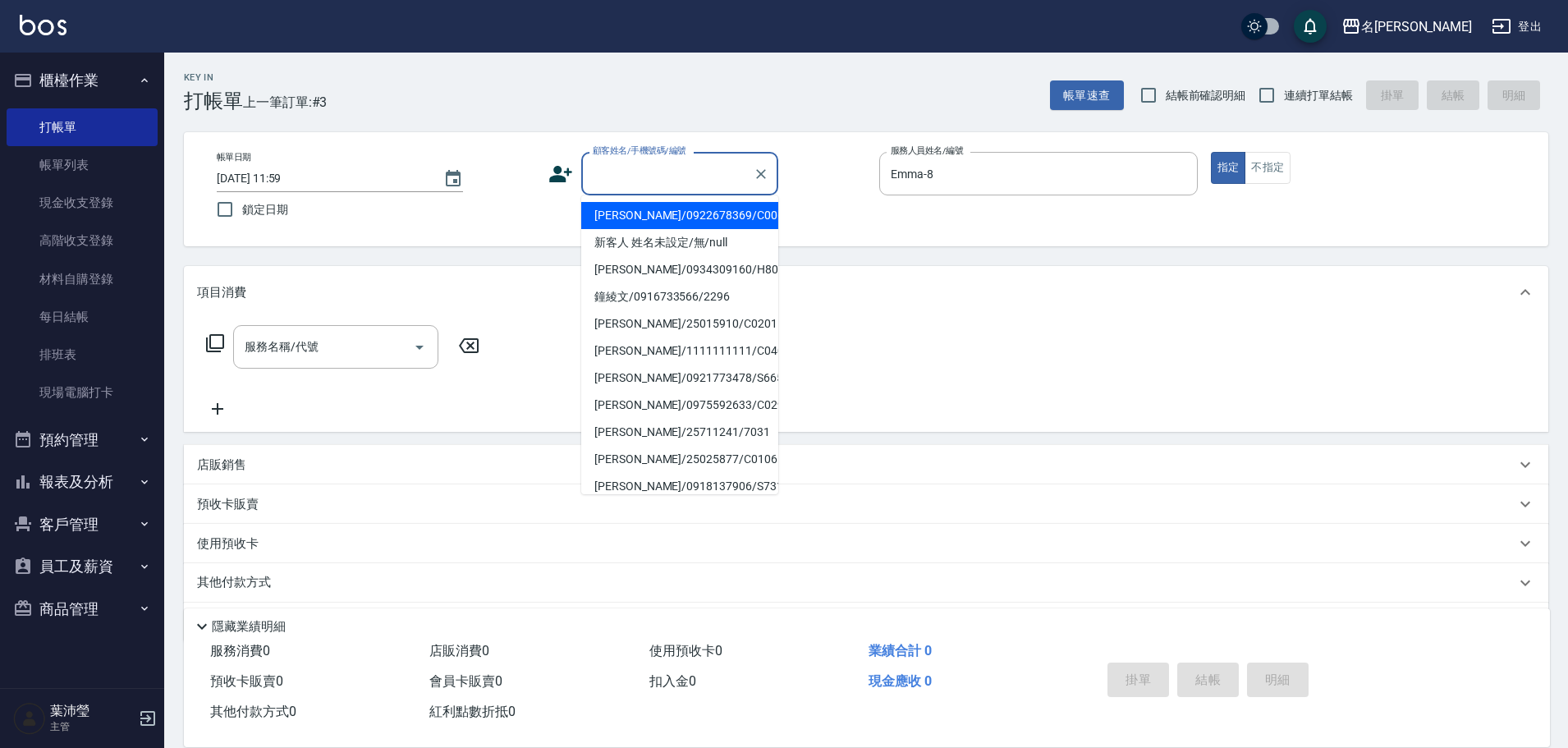
click at [661, 176] on input "顧客姓名/手機號碼/編號" at bounding box center [667, 174] width 158 height 29
click at [660, 239] on li "新客人 姓名未設定/無/null" at bounding box center [679, 242] width 197 height 27
type input "新客人 姓名未設定/無/null"
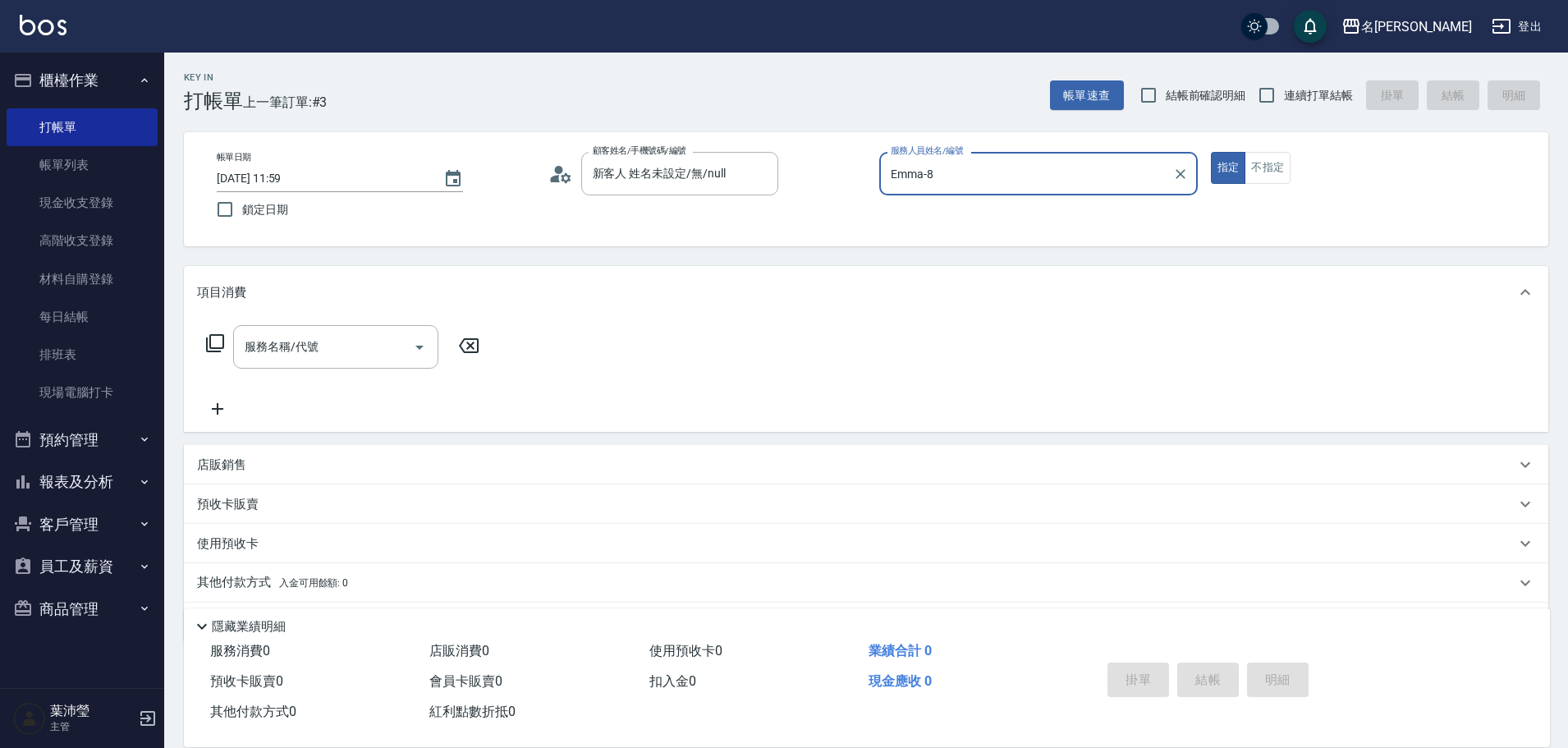
click at [1056, 190] on div "[PERSON_NAME]-8 服務人員姓名/編號" at bounding box center [1038, 174] width 318 height 43
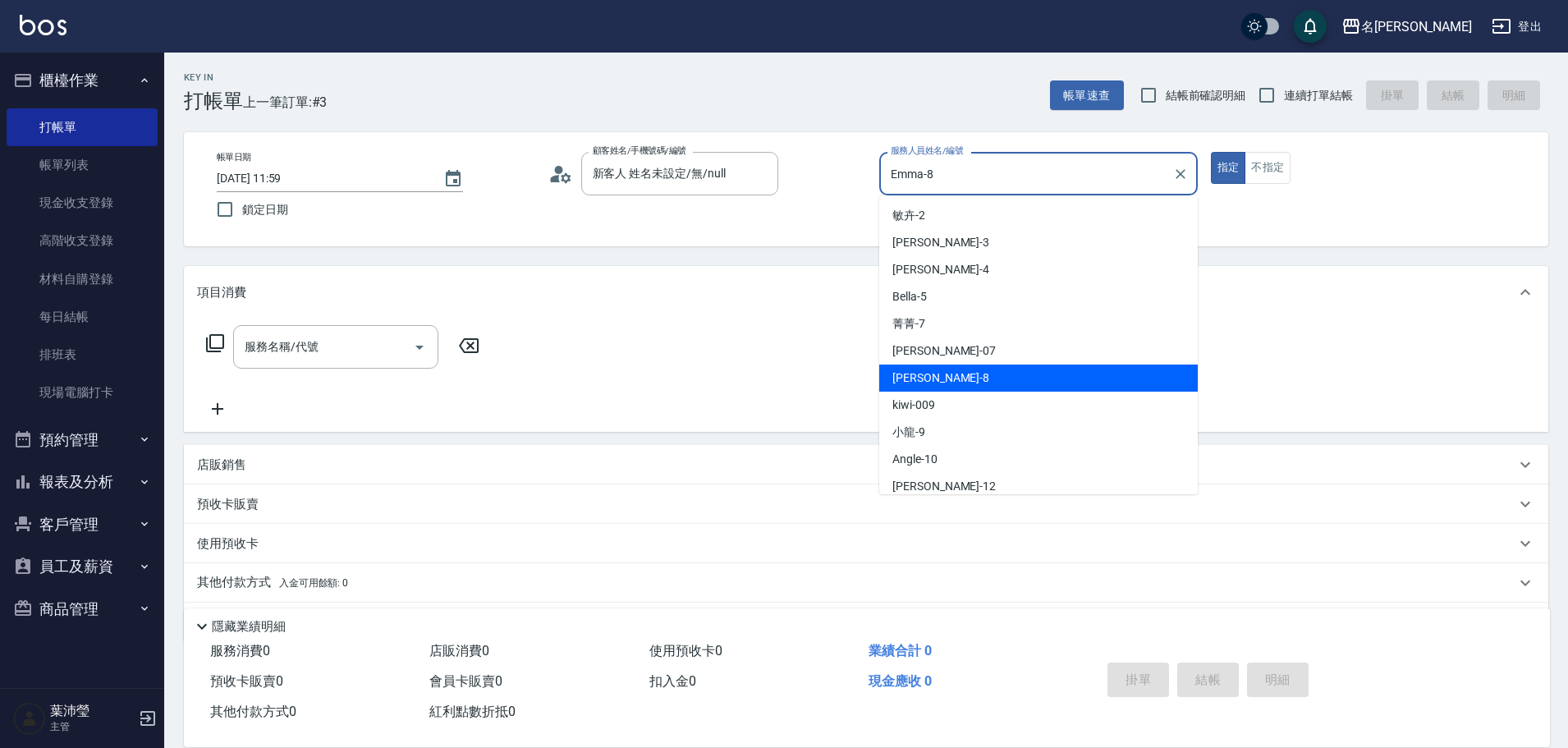
click at [1056, 191] on div "[PERSON_NAME]-8 服務人員姓名/編號" at bounding box center [1038, 174] width 318 height 43
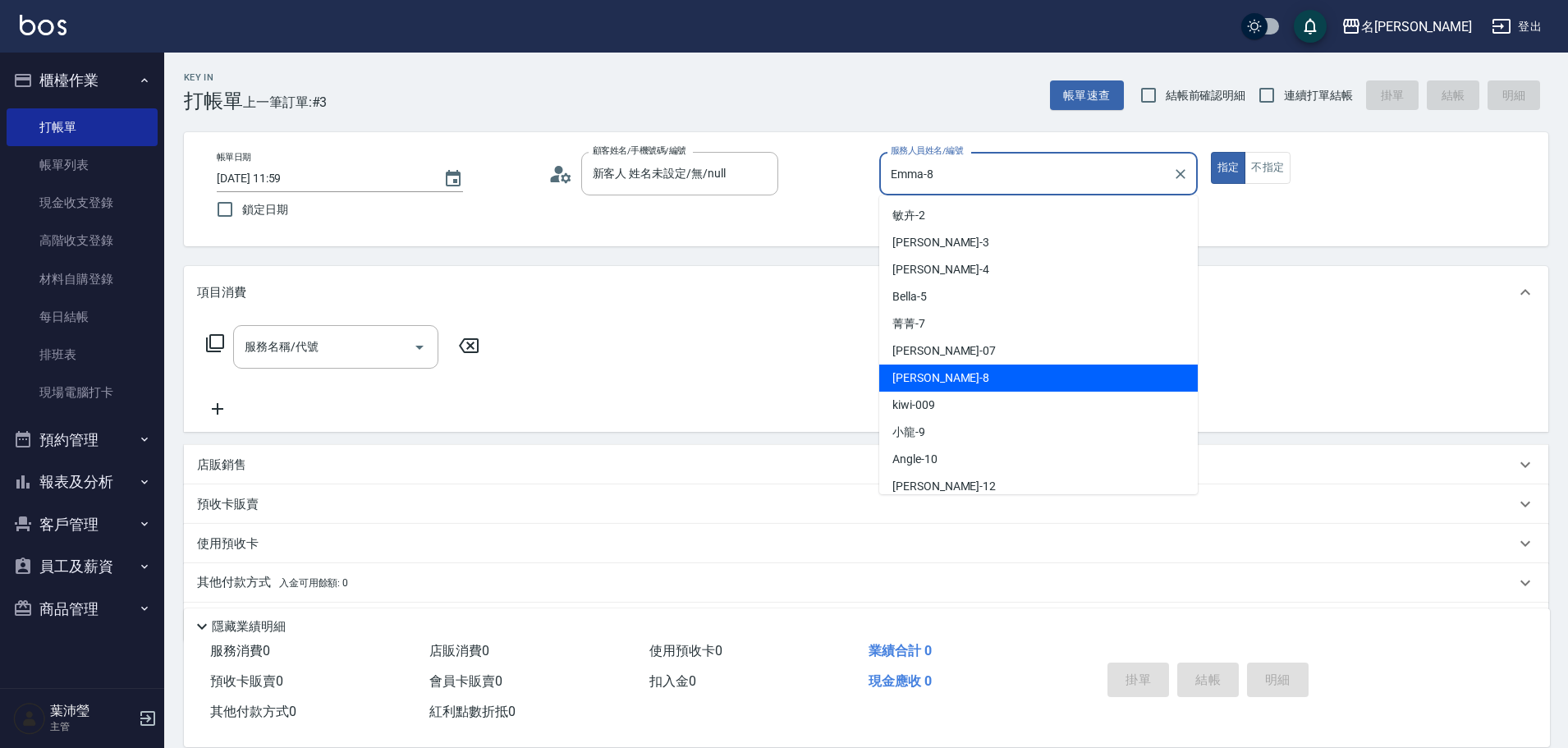
click at [1056, 191] on div "[PERSON_NAME]-8 服務人員姓名/編號" at bounding box center [1038, 174] width 318 height 43
click at [1050, 168] on input "Emma-8" at bounding box center [1026, 174] width 279 height 29
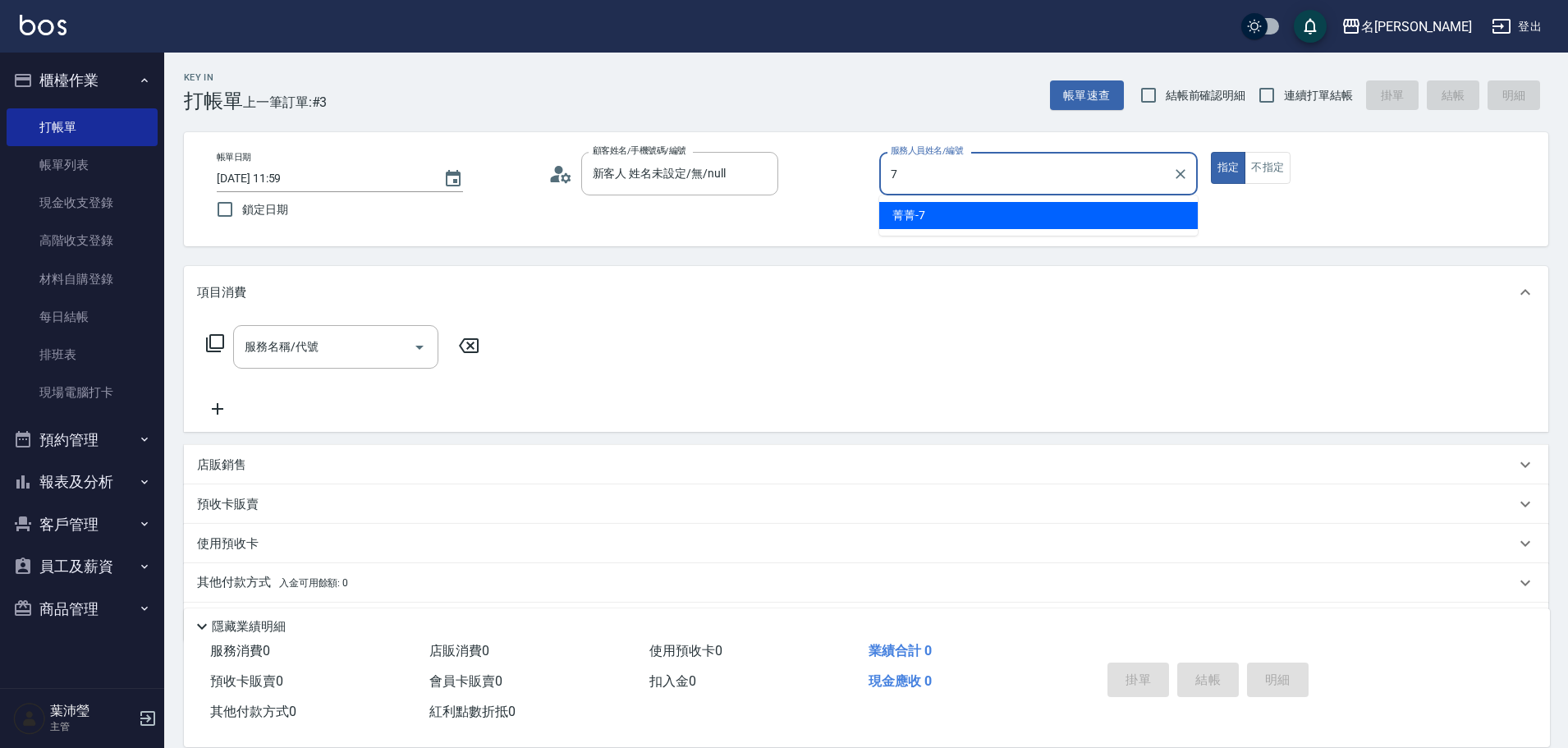
type input "菁菁-7"
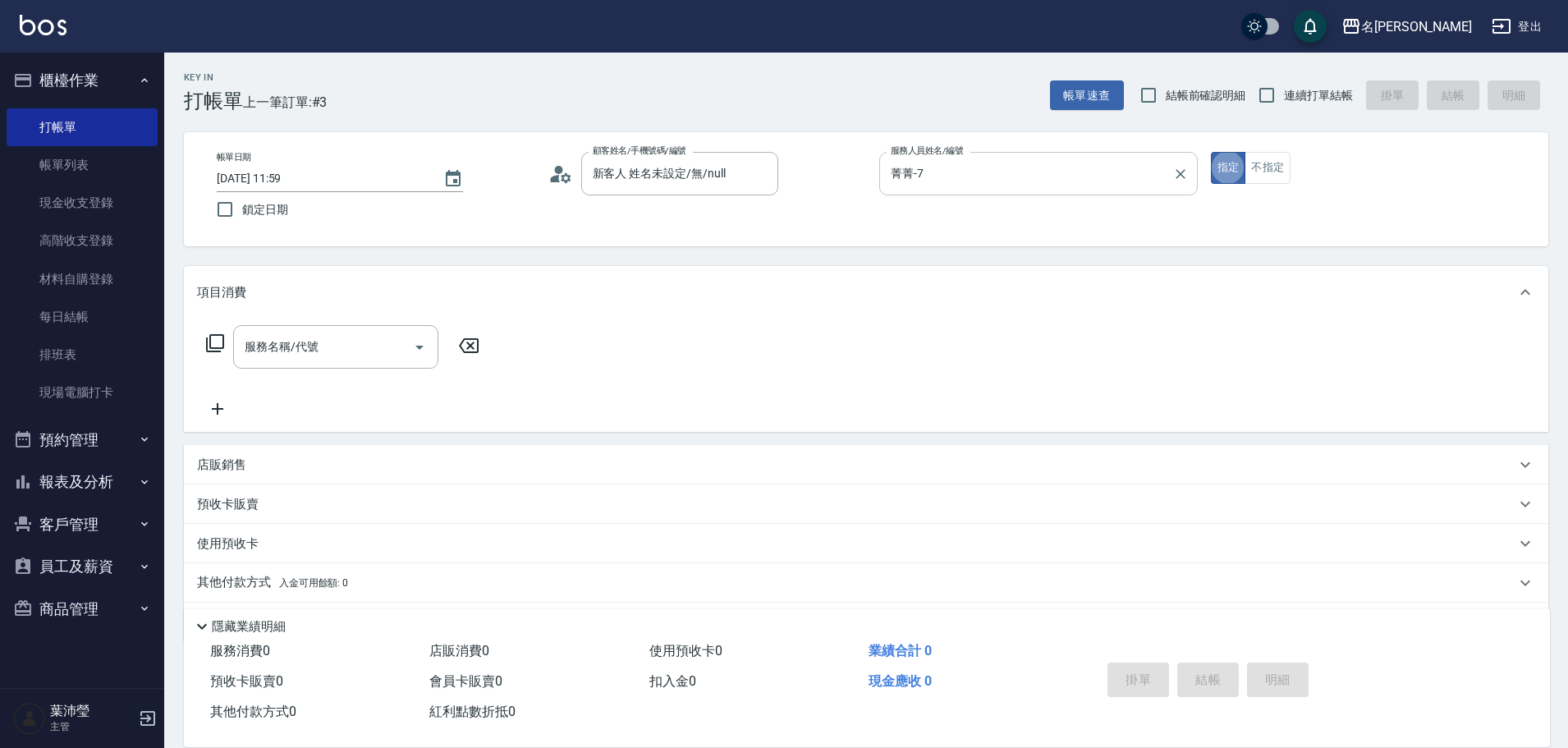
type button "true"
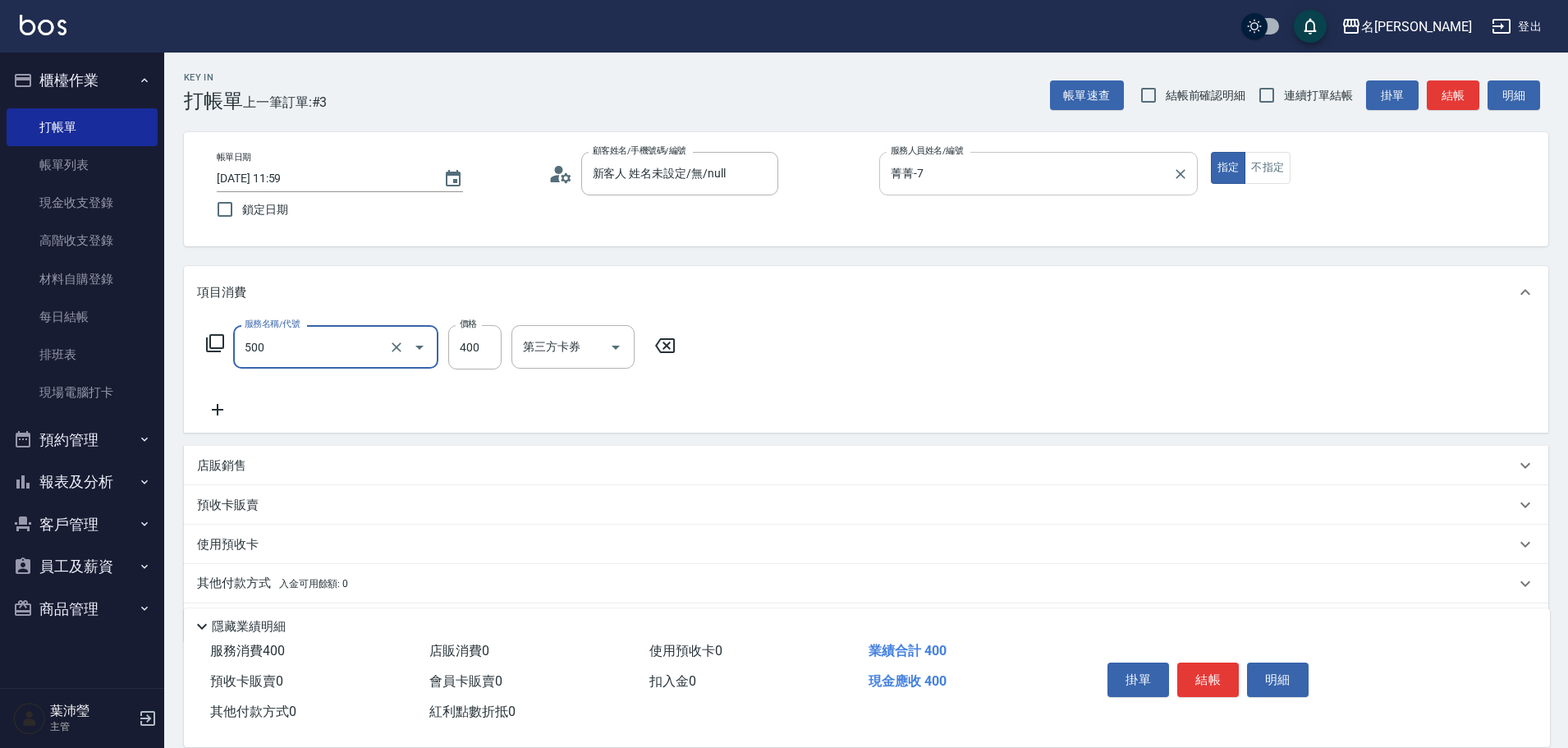
type input "洗髮(A級)(500)"
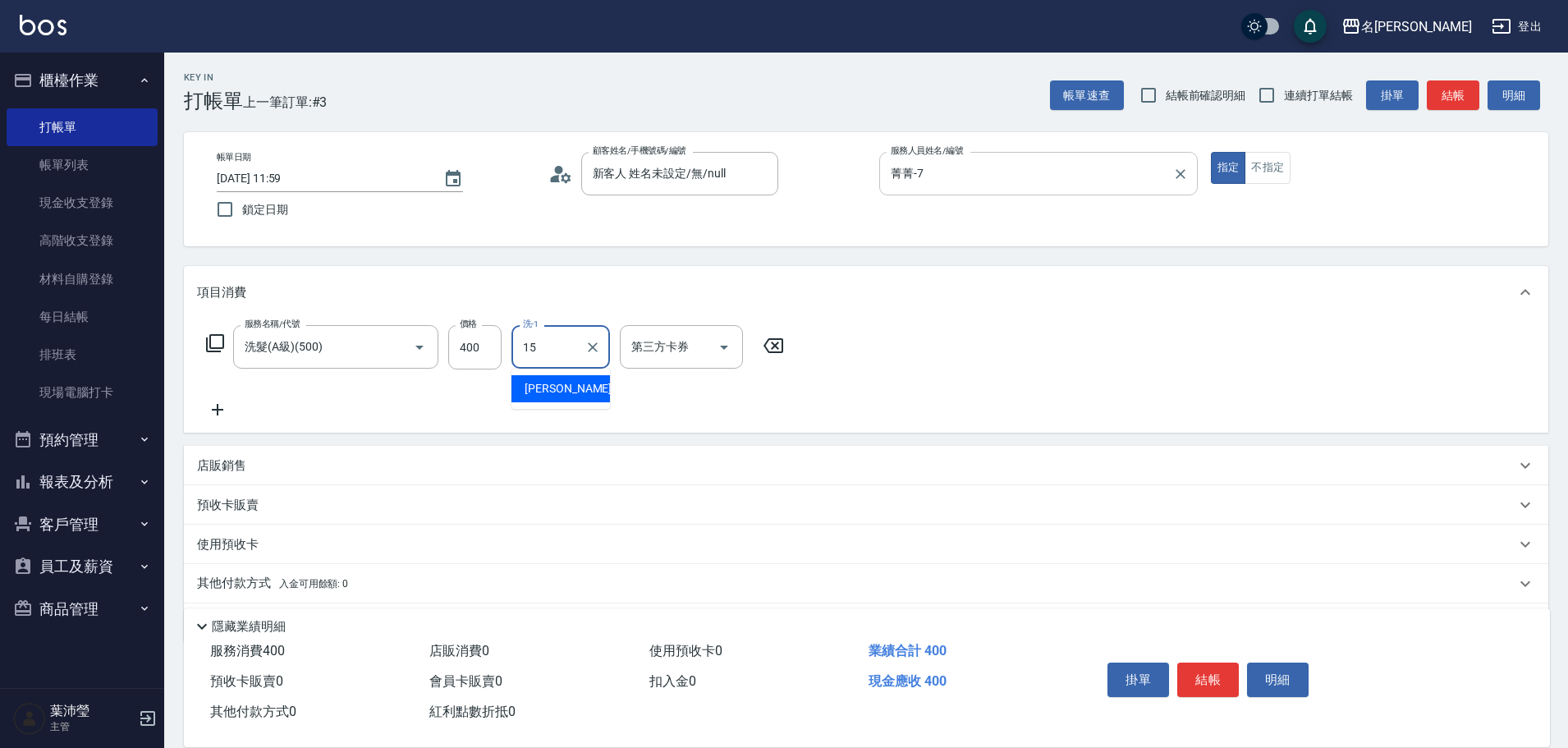
type input "慈均-15"
click at [1208, 672] on button "結帳" at bounding box center [1209, 679] width 62 height 35
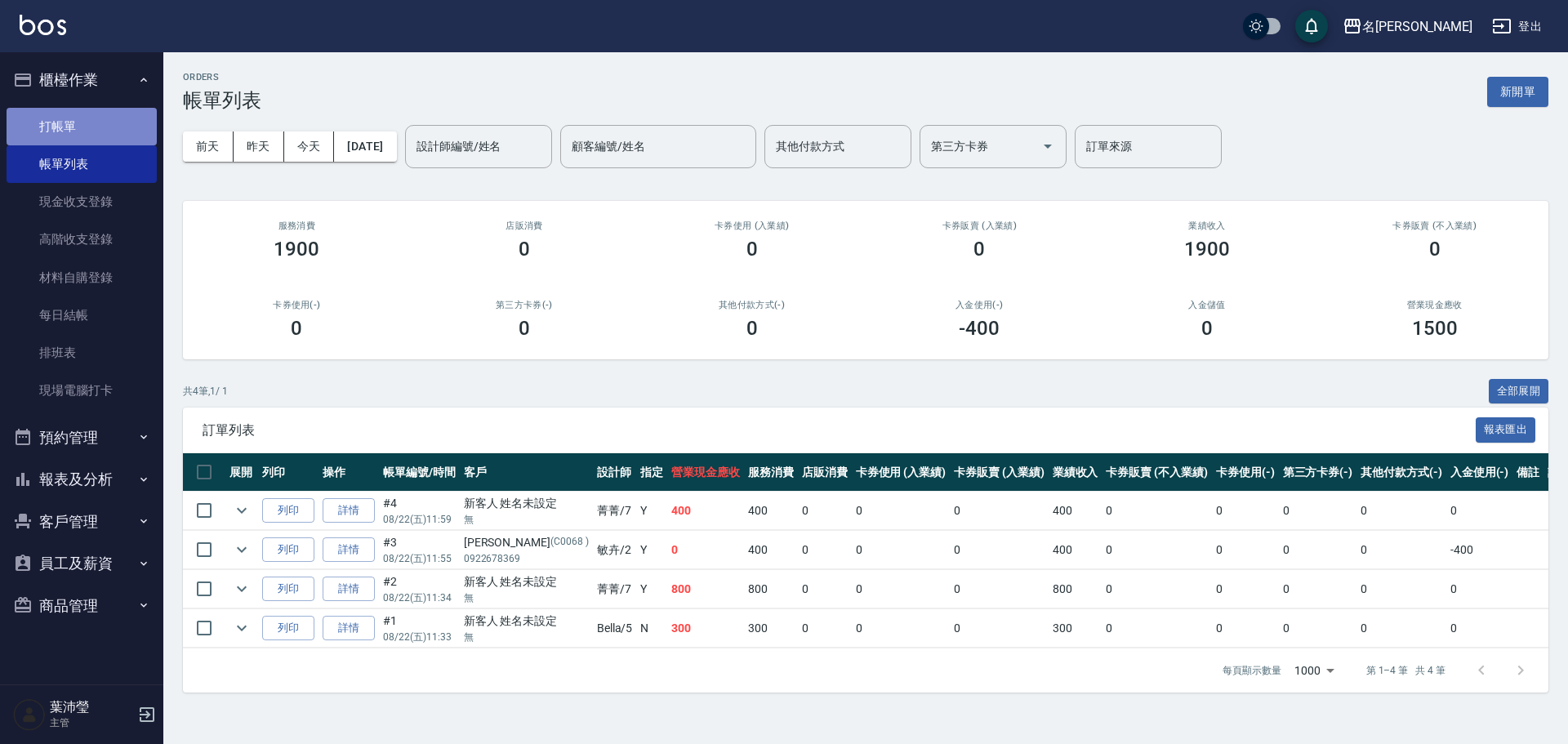
click at [78, 112] on link "打帳單" at bounding box center [81, 126] width 150 height 37
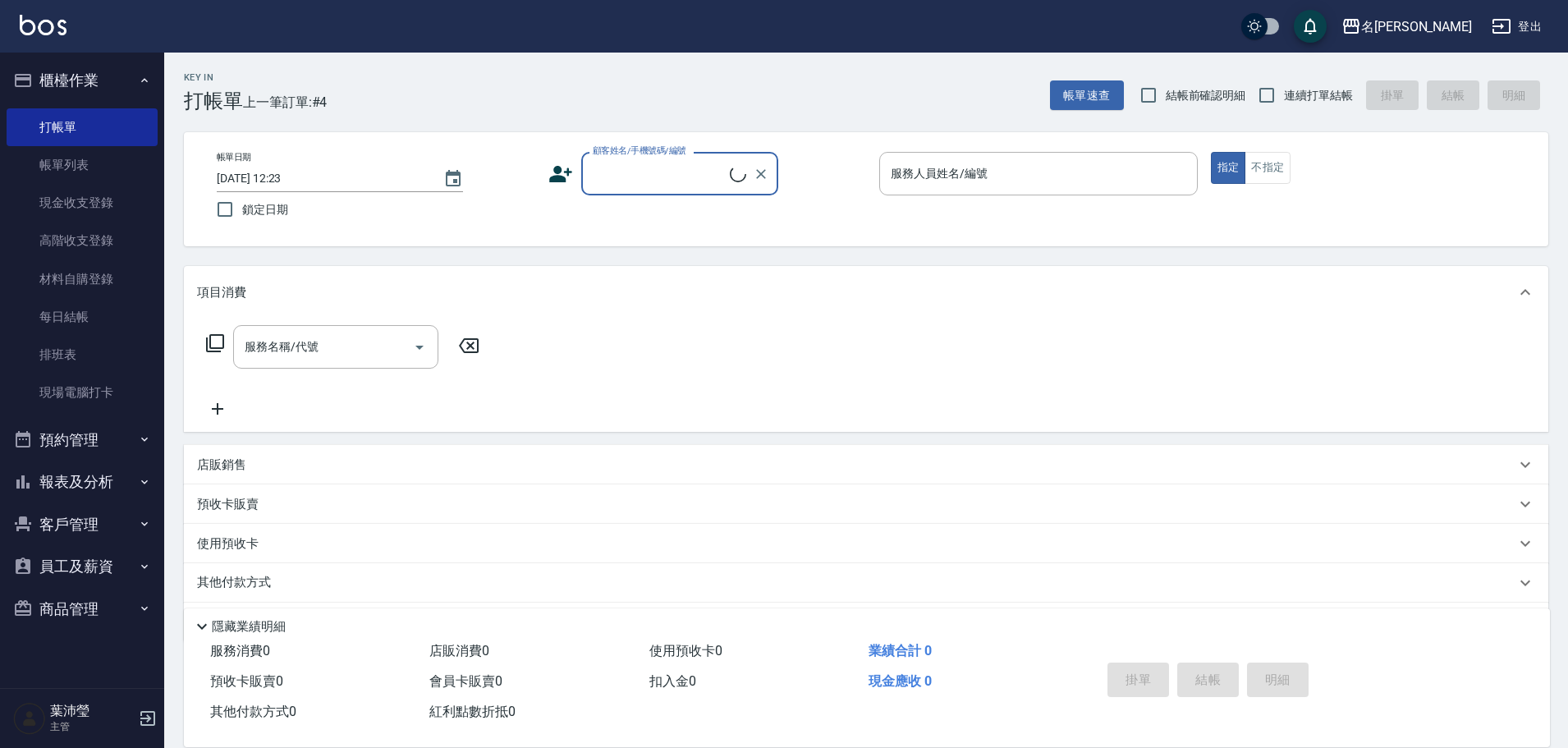
click at [598, 185] on input "顧客姓名/手機號碼/編號" at bounding box center [659, 174] width 141 height 29
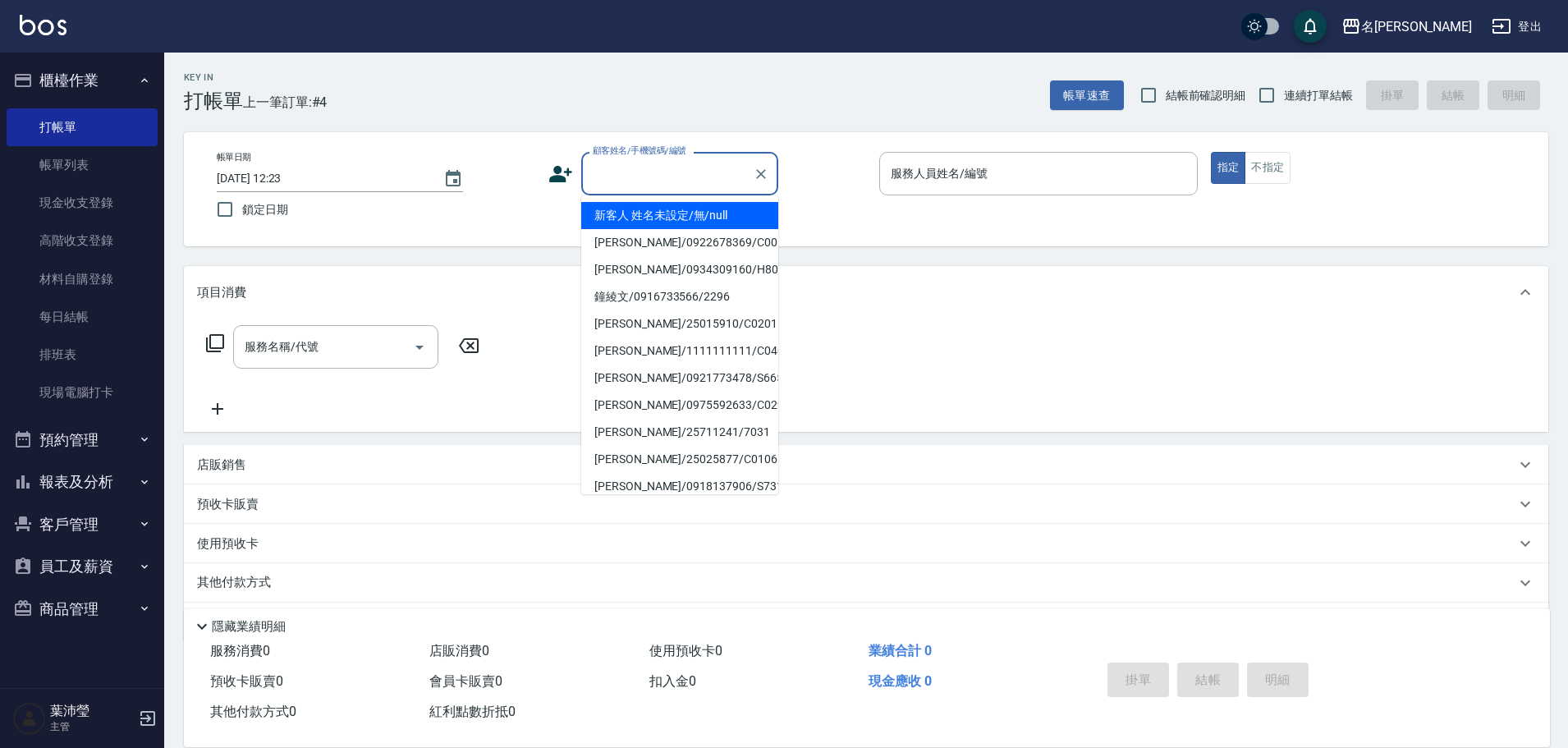
drag, startPoint x: 732, startPoint y: 212, endPoint x: 430, endPoint y: 373, distance: 342.2
click at [732, 211] on li "新客人 姓名未設定/無/null" at bounding box center [679, 215] width 197 height 27
type input "新客人 姓名未設定/無/null"
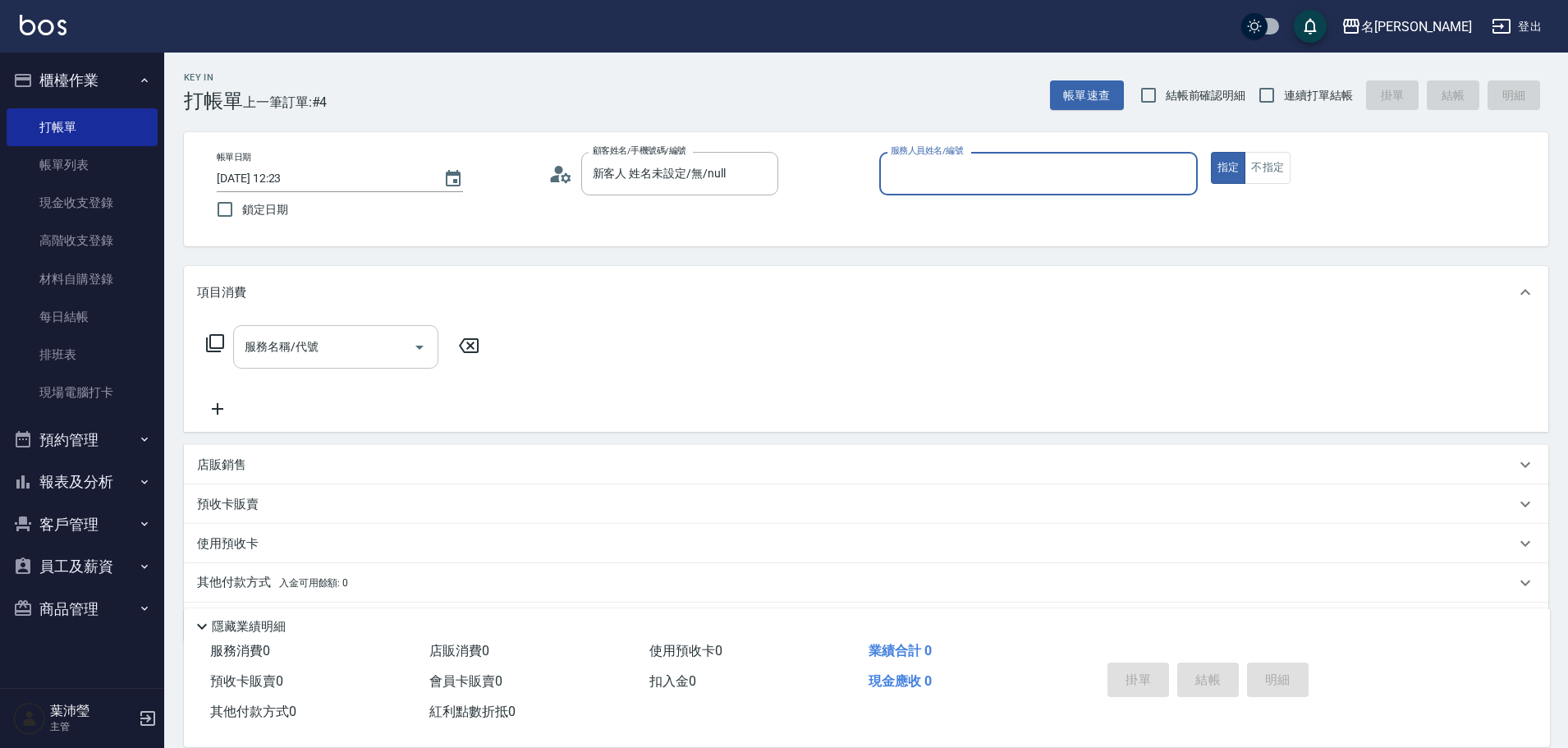
click at [341, 342] on input "服務名稱/代號" at bounding box center [323, 346] width 166 height 29
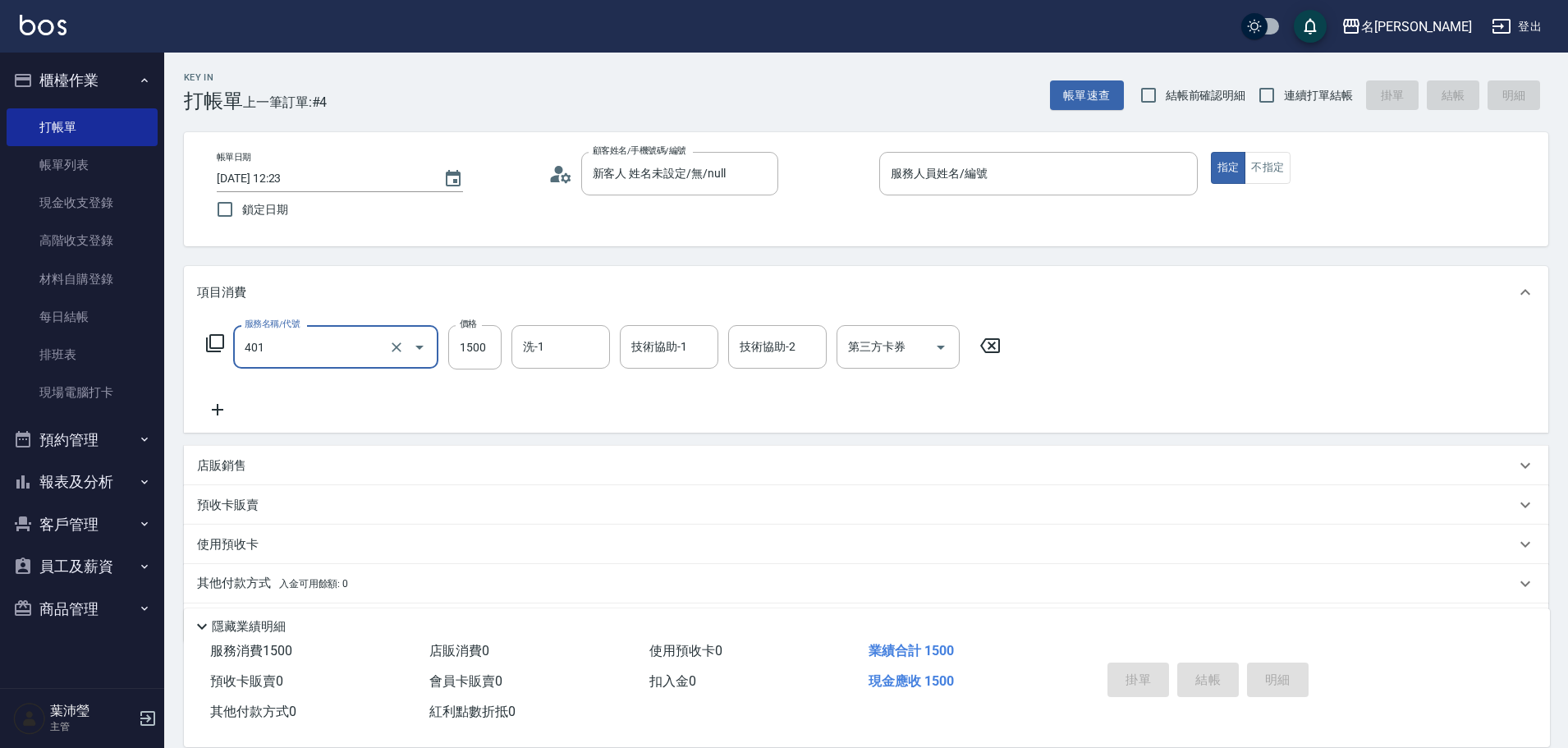
type input "染髮(401)"
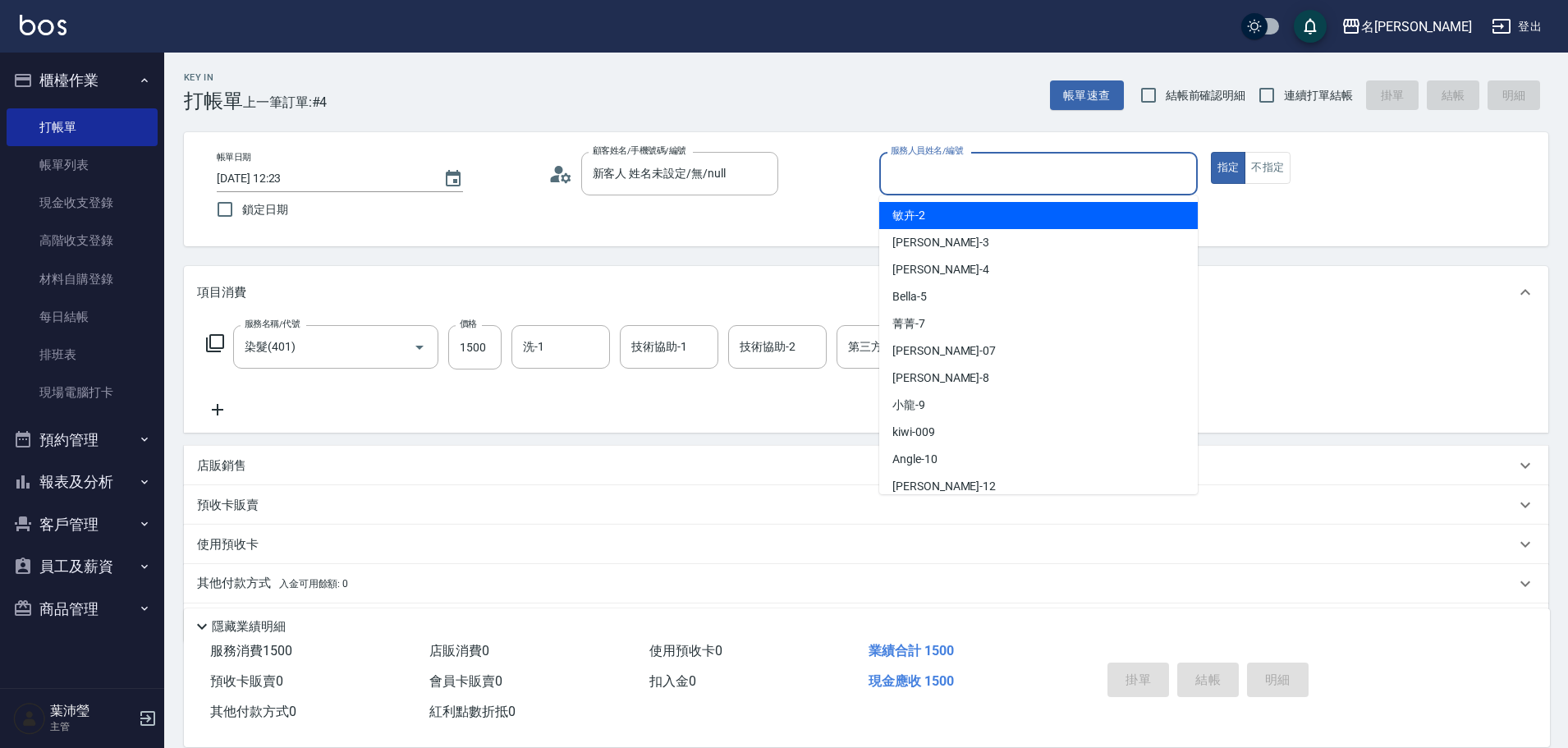
click at [1028, 161] on input "服務人員姓名/編號" at bounding box center [1039, 174] width 304 height 29
type input "Bella-5"
type button "true"
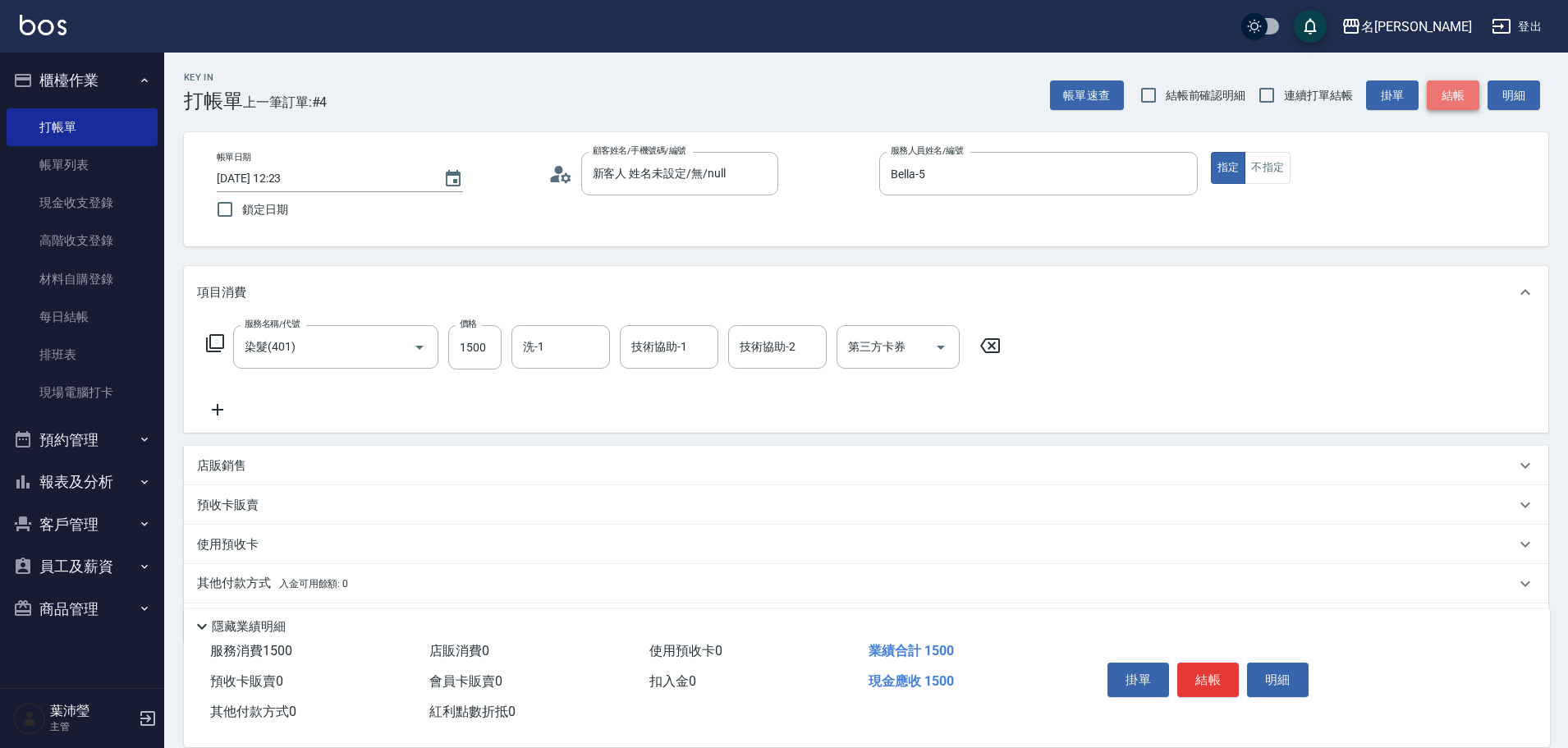
click at [1441, 96] on button "結帳" at bounding box center [1454, 96] width 53 height 30
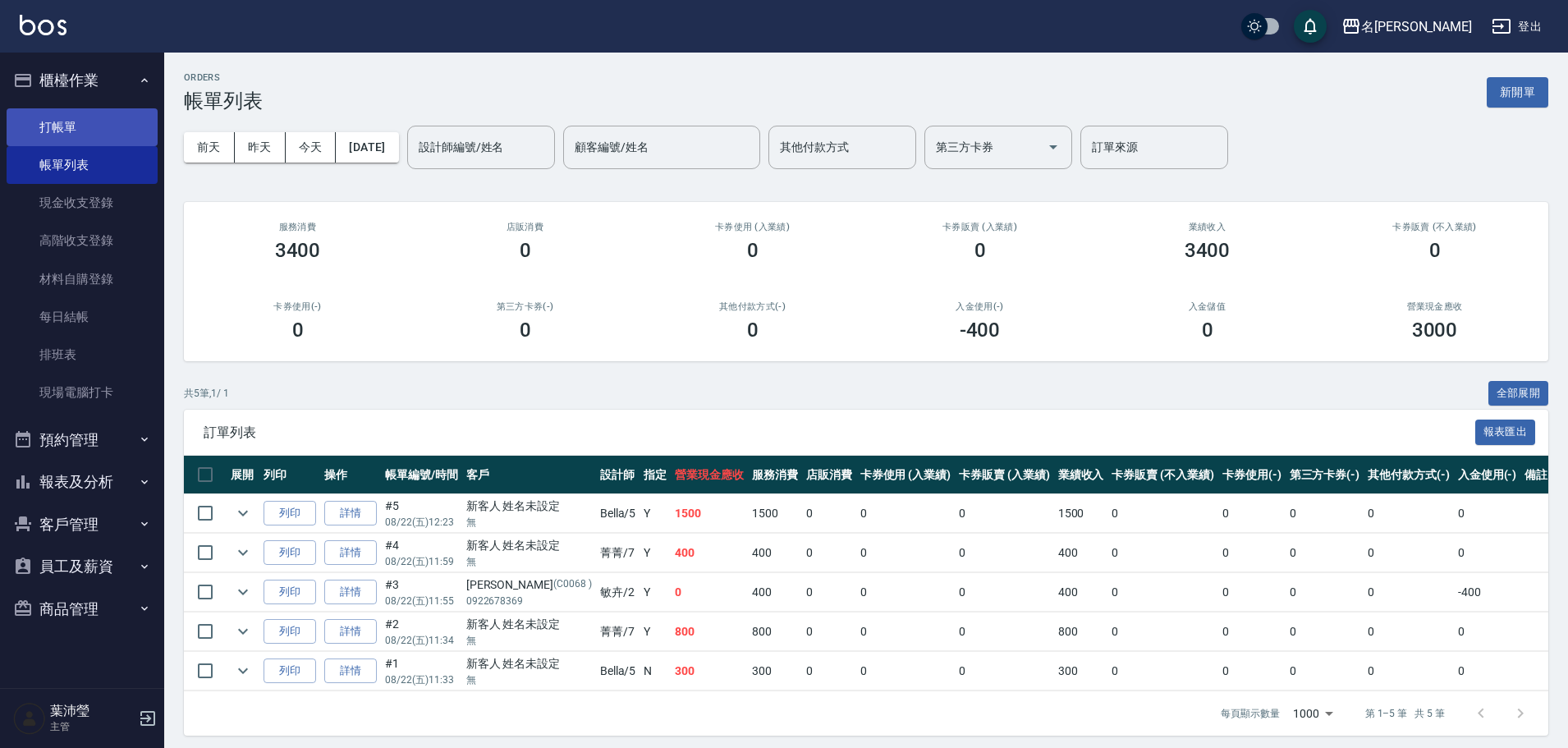
click at [121, 108] on link "打帳單" at bounding box center [82, 127] width 151 height 38
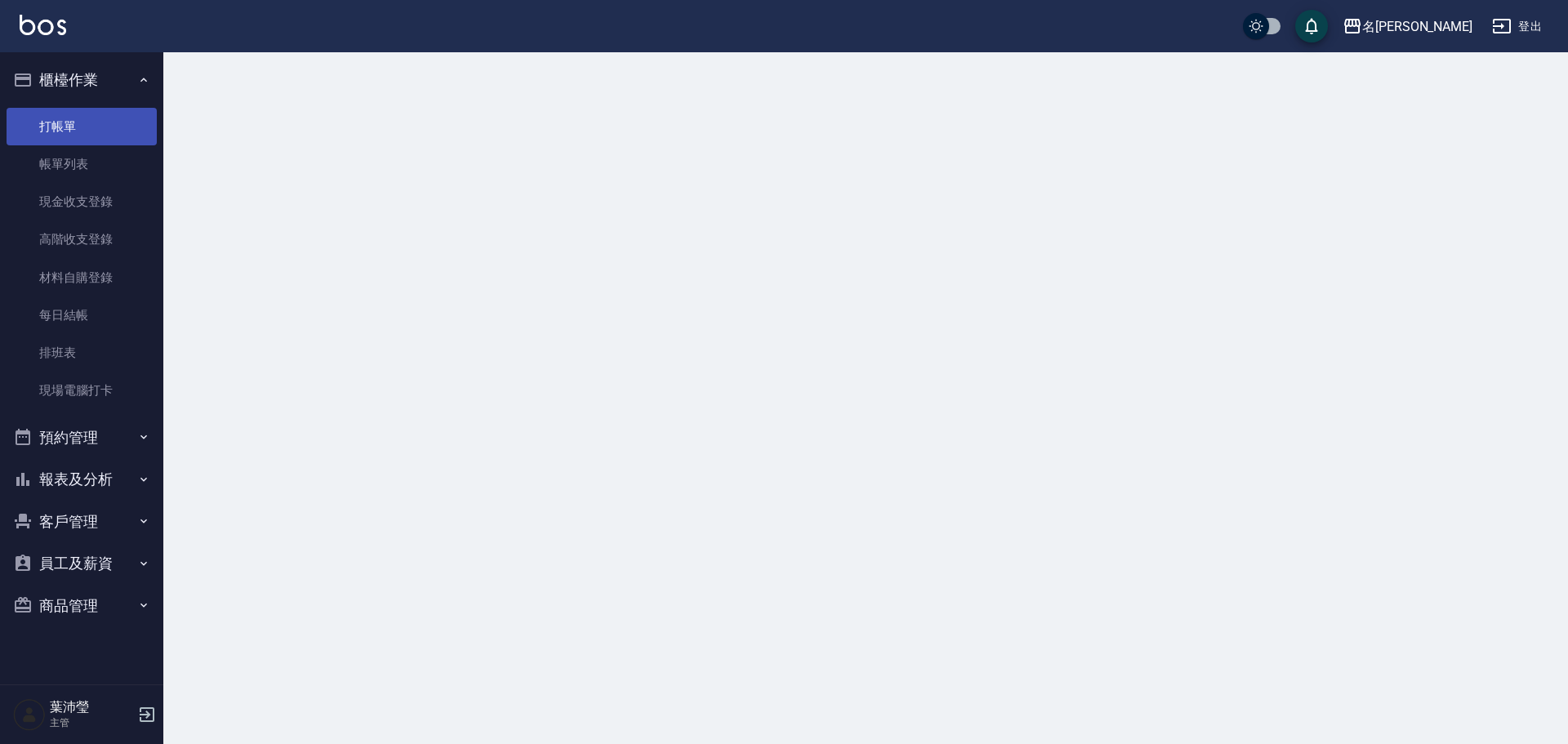
click at [120, 107] on link "打帳單" at bounding box center [81, 126] width 150 height 37
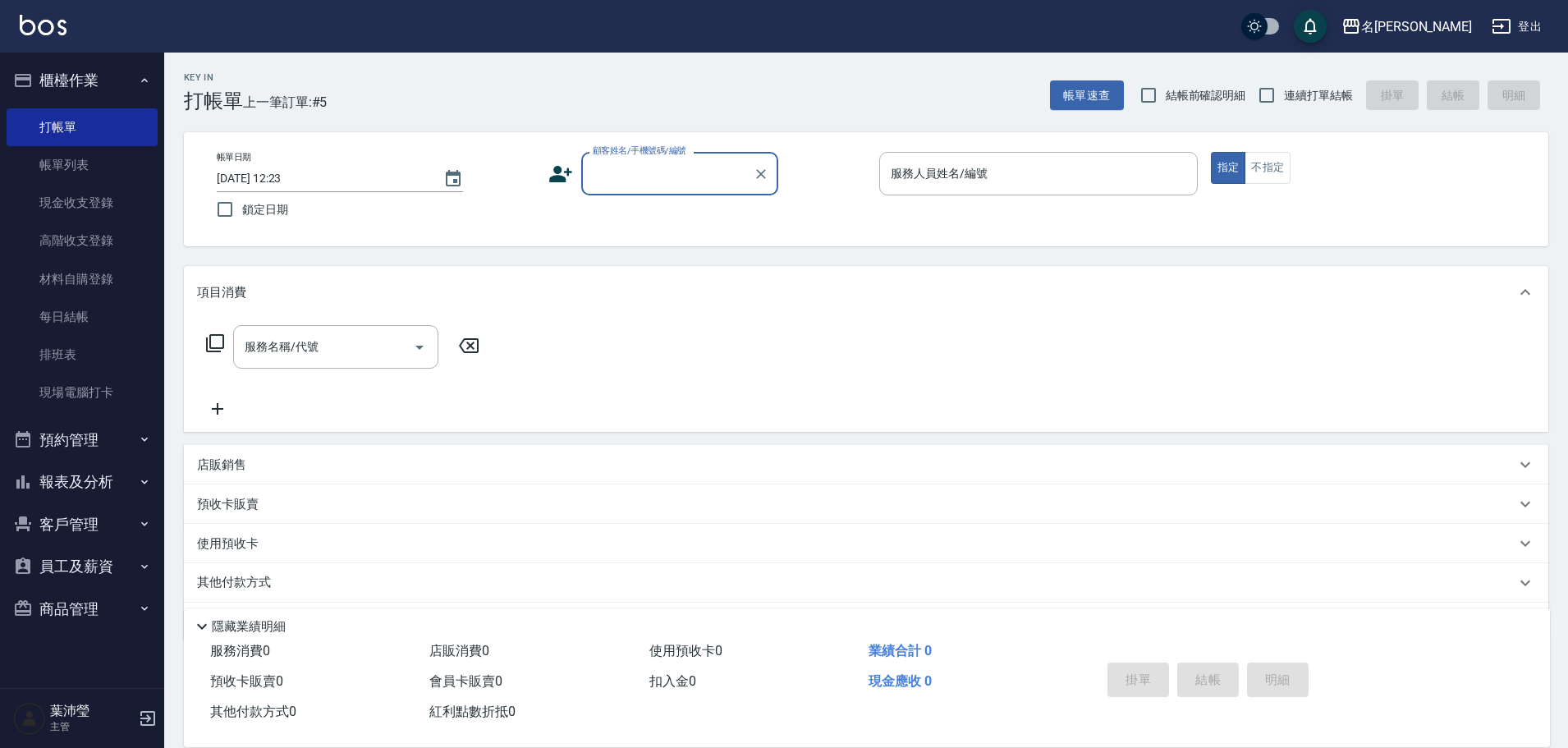
click at [674, 151] on label "顧客姓名/手機號碼/編號" at bounding box center [640, 150] width 94 height 12
click at [674, 160] on input "顧客姓名/手機號碼/編號" at bounding box center [667, 174] width 158 height 29
click at [681, 186] on input "顧客姓名/手機號碼/編號" at bounding box center [667, 174] width 158 height 29
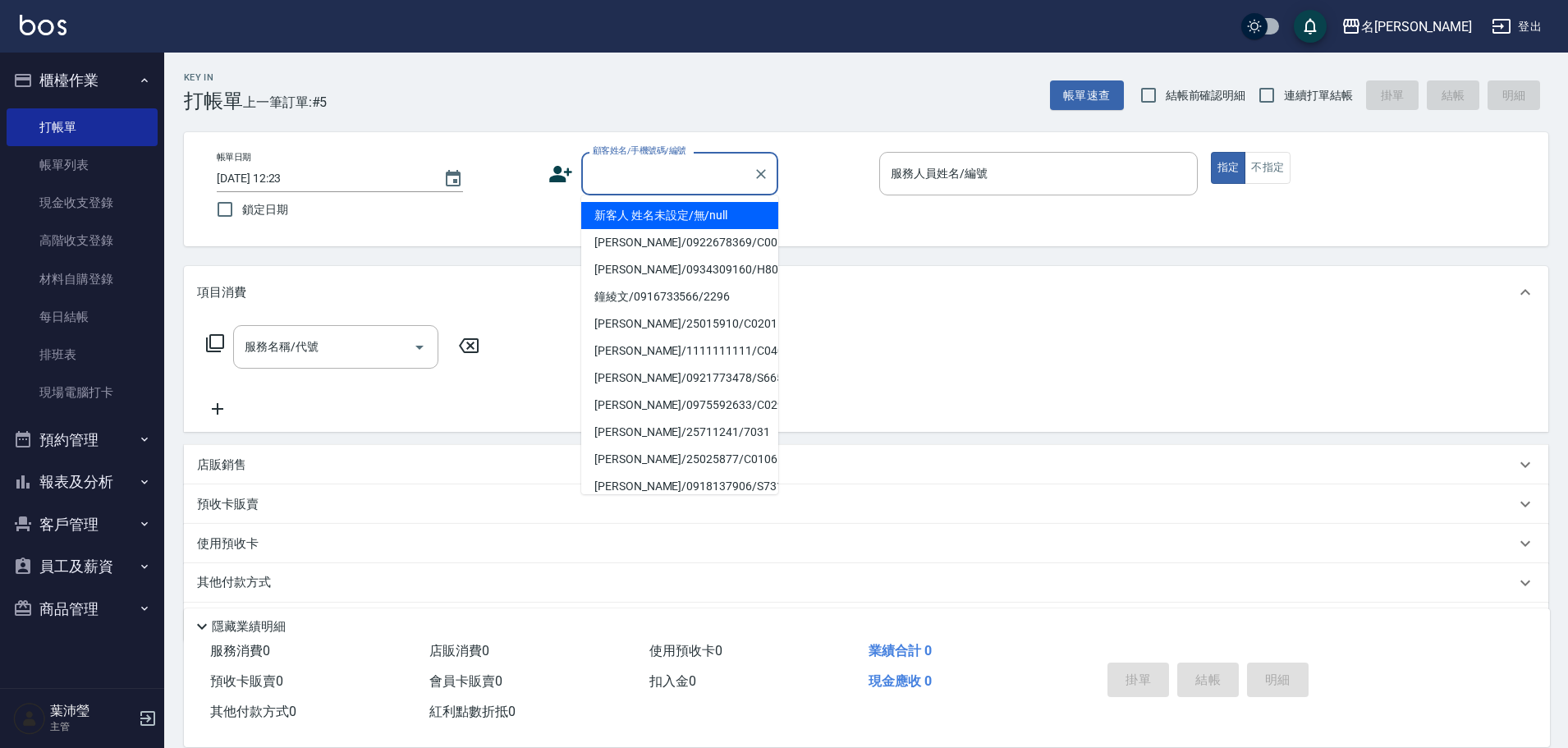
click at [668, 221] on li "新客人 姓名未設定/無/null" at bounding box center [679, 215] width 197 height 27
type input "新客人 姓名未設定/無/null"
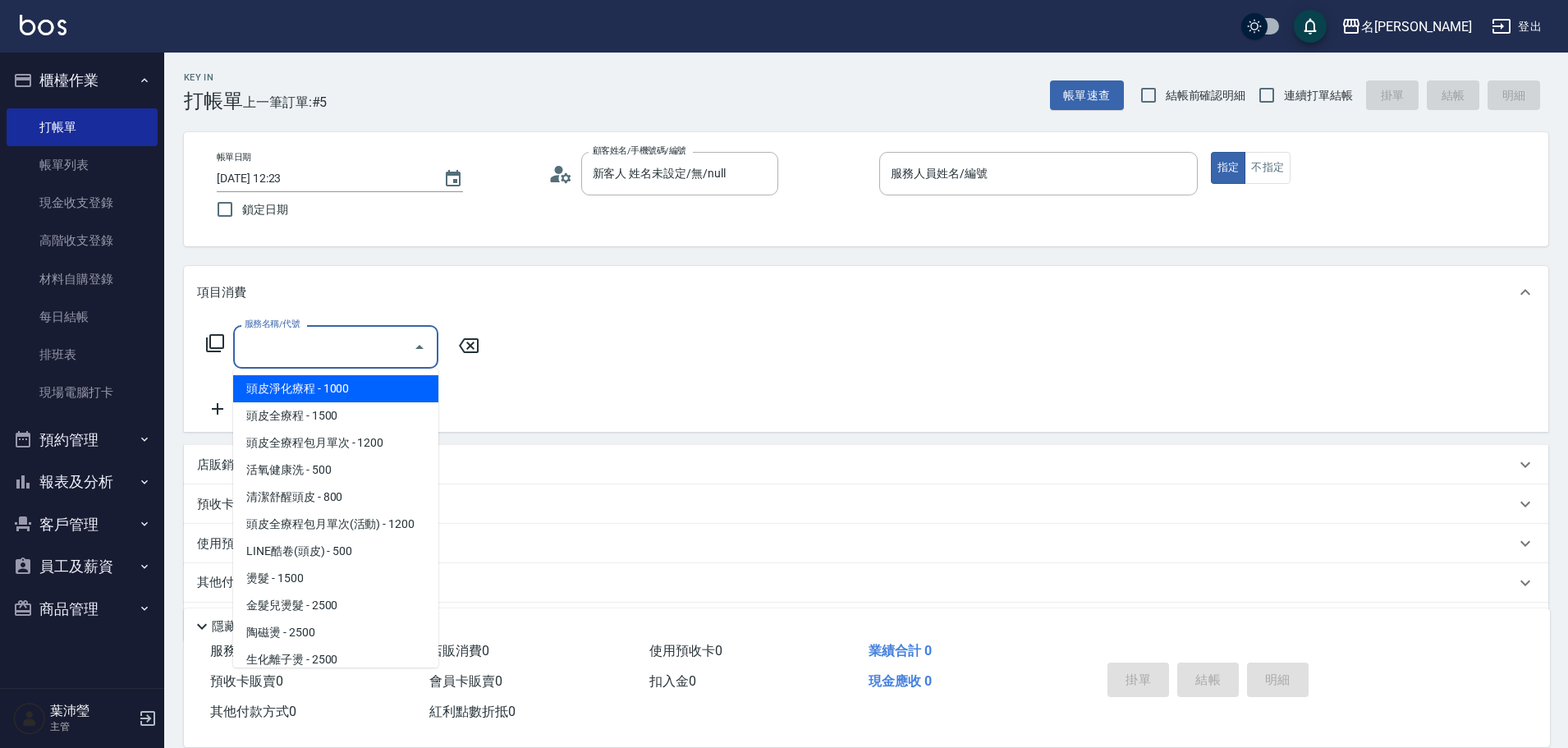
click at [299, 350] on input "服務名稱/代號" at bounding box center [323, 346] width 166 height 29
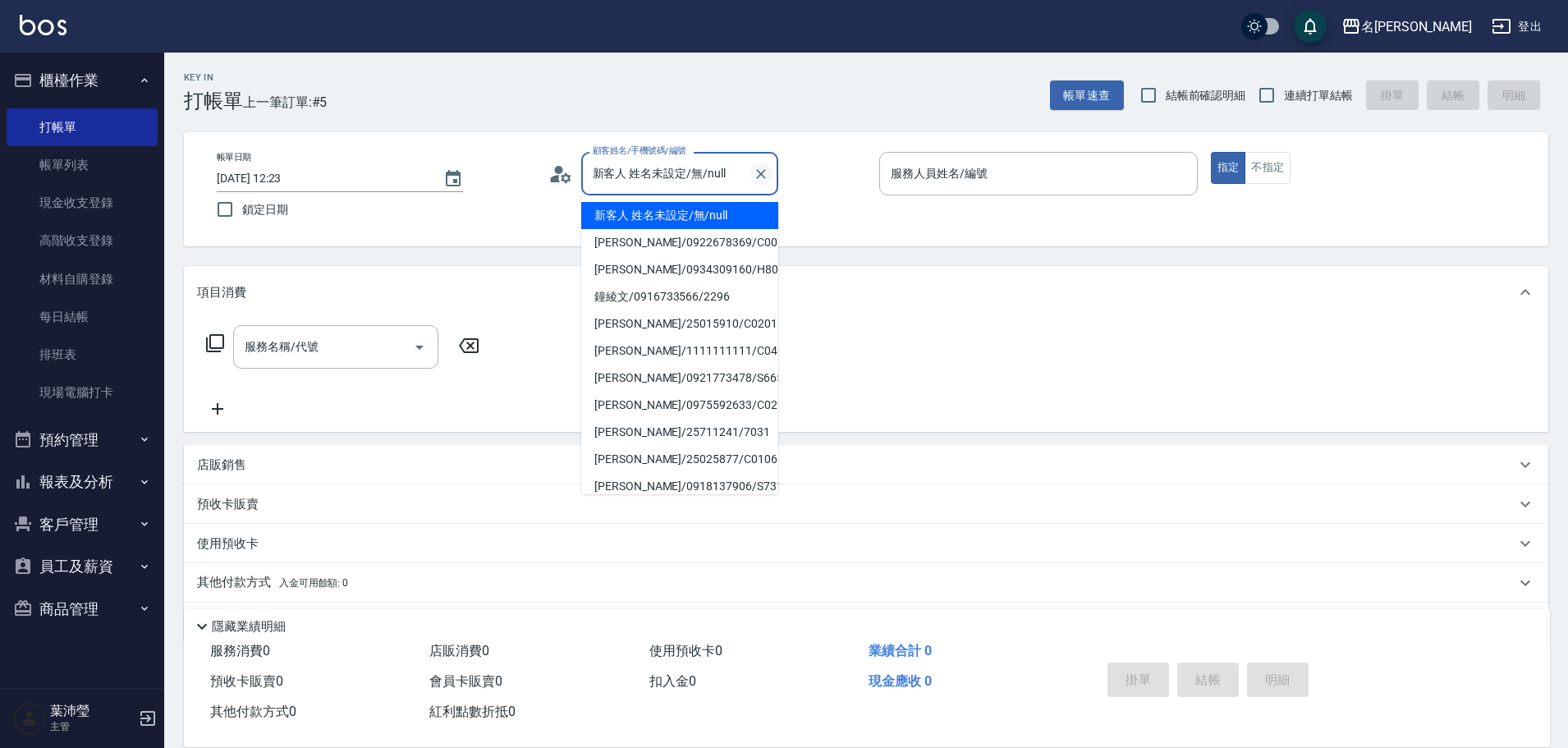
drag, startPoint x: 734, startPoint y: 175, endPoint x: 754, endPoint y: 179, distance: 20.4
click at [749, 177] on div "新客人 姓名未設定/無/null 顧客姓名/手機號碼/編號" at bounding box center [679, 174] width 197 height 43
click at [765, 177] on icon "Clear" at bounding box center [761, 174] width 9 height 9
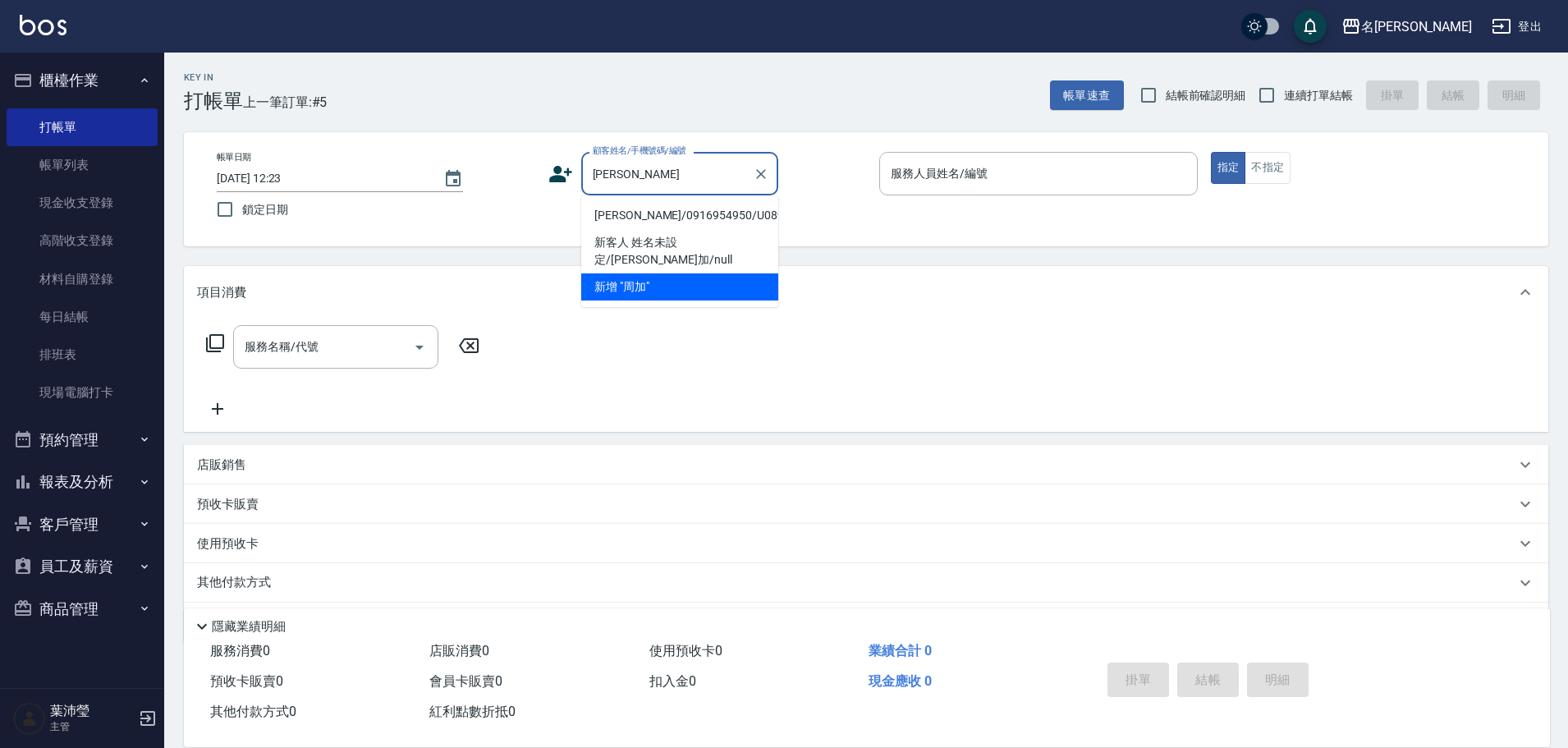
click at [734, 219] on li "[PERSON_NAME]/0916954950/U089" at bounding box center [679, 215] width 197 height 27
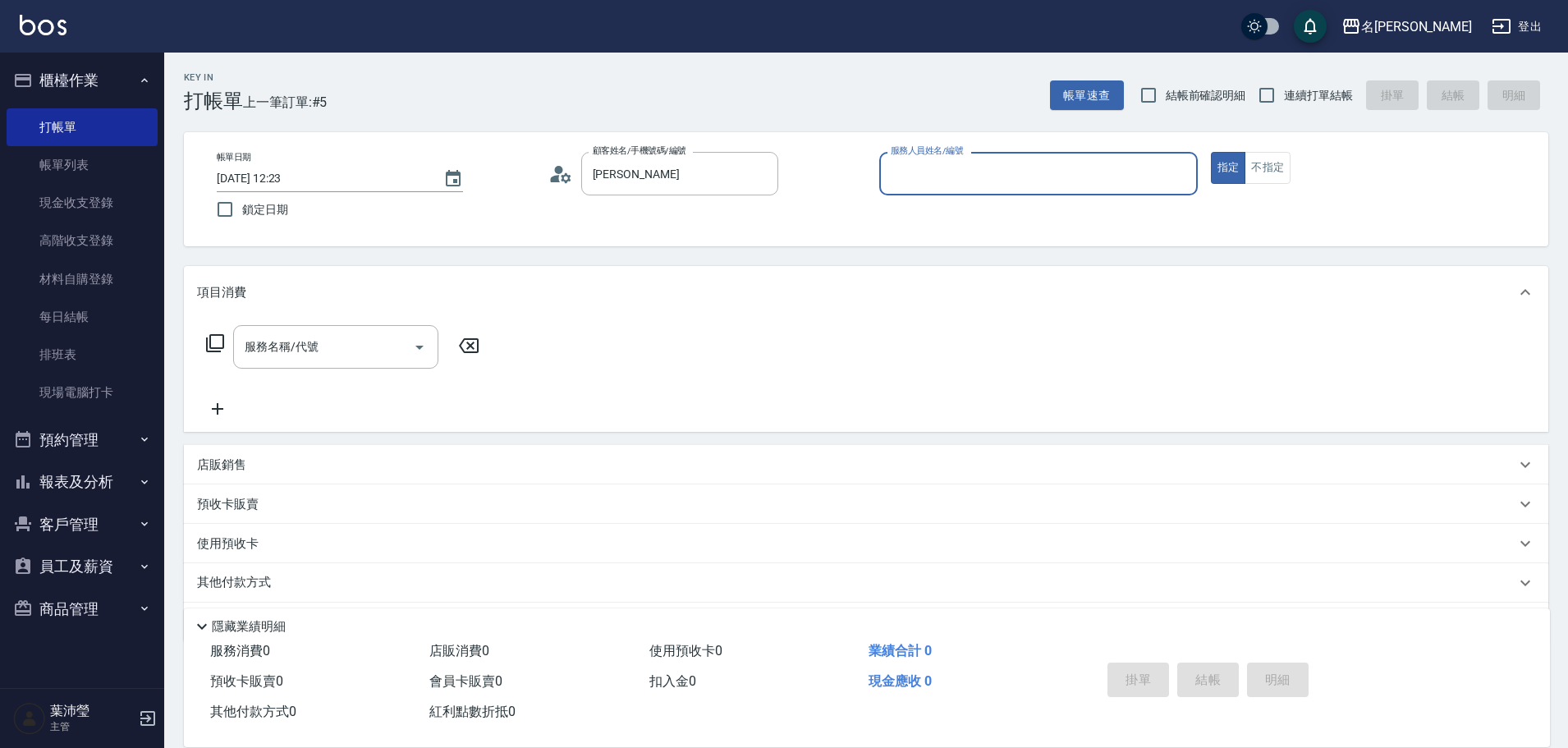
type input "[PERSON_NAME]/0916954950/U089"
type input "Bella-5"
click at [335, 343] on input "服務名稱/代號" at bounding box center [323, 346] width 166 height 29
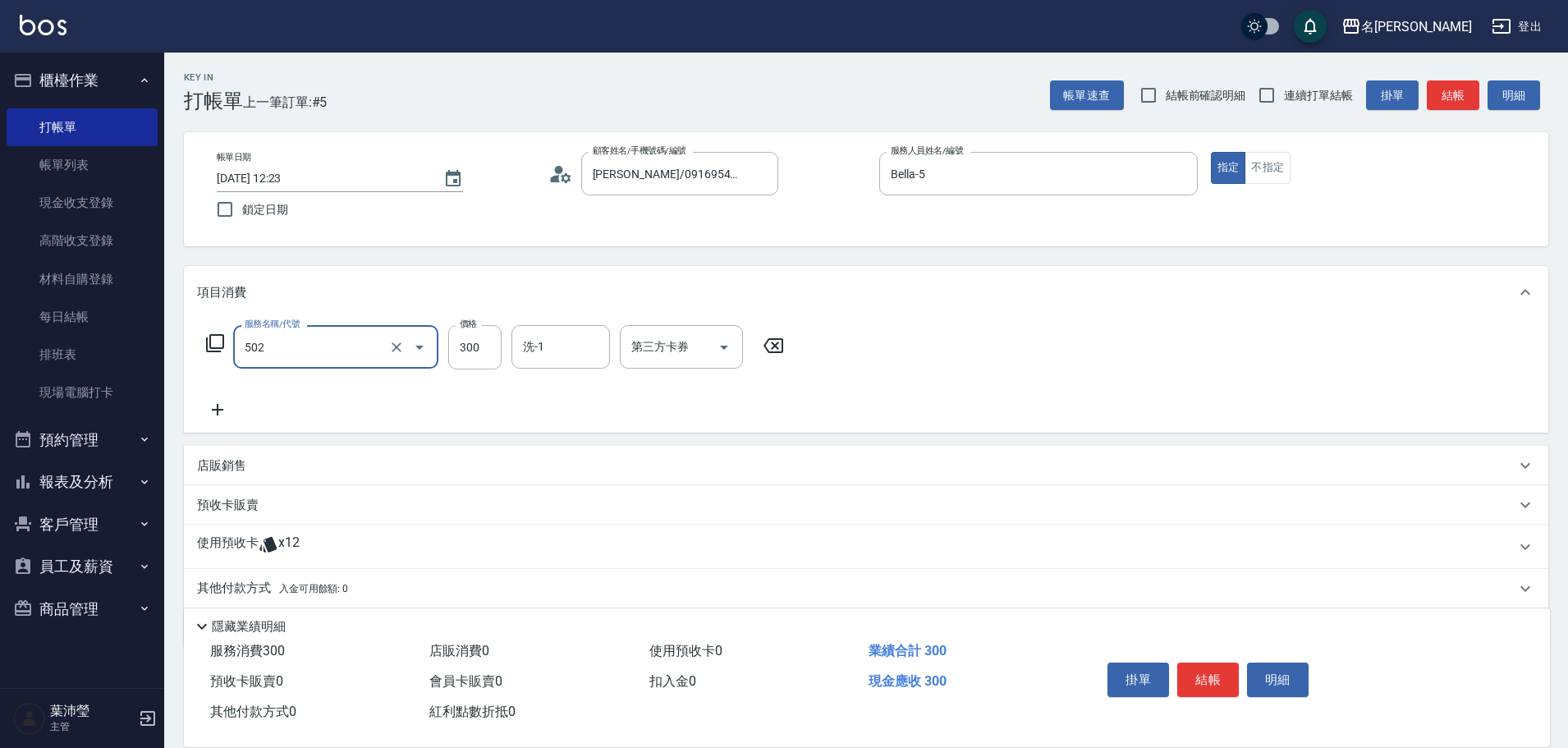
type input "洗髮(502)"
type input "慈均-15"
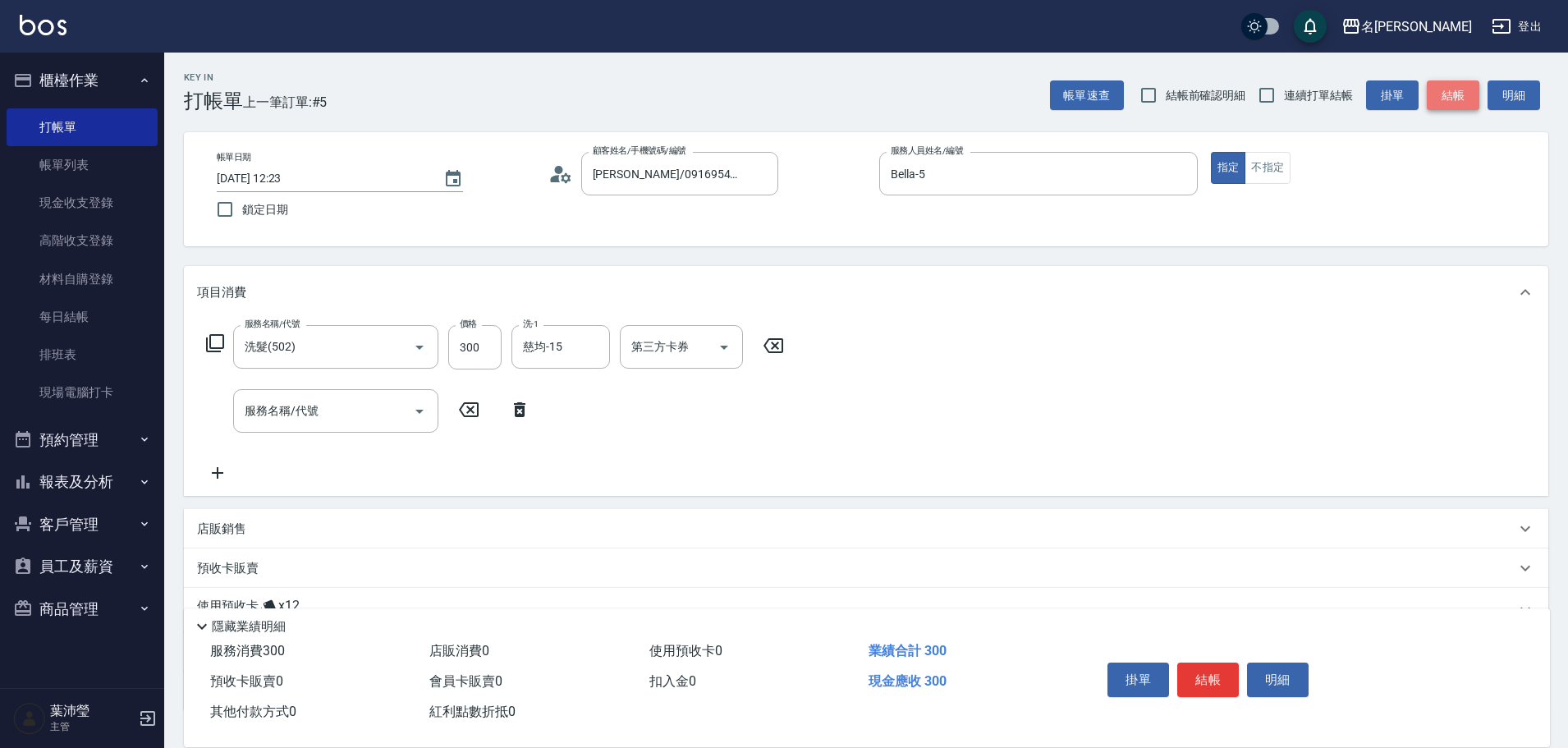
click at [1465, 102] on button "結帳" at bounding box center [1454, 96] width 53 height 30
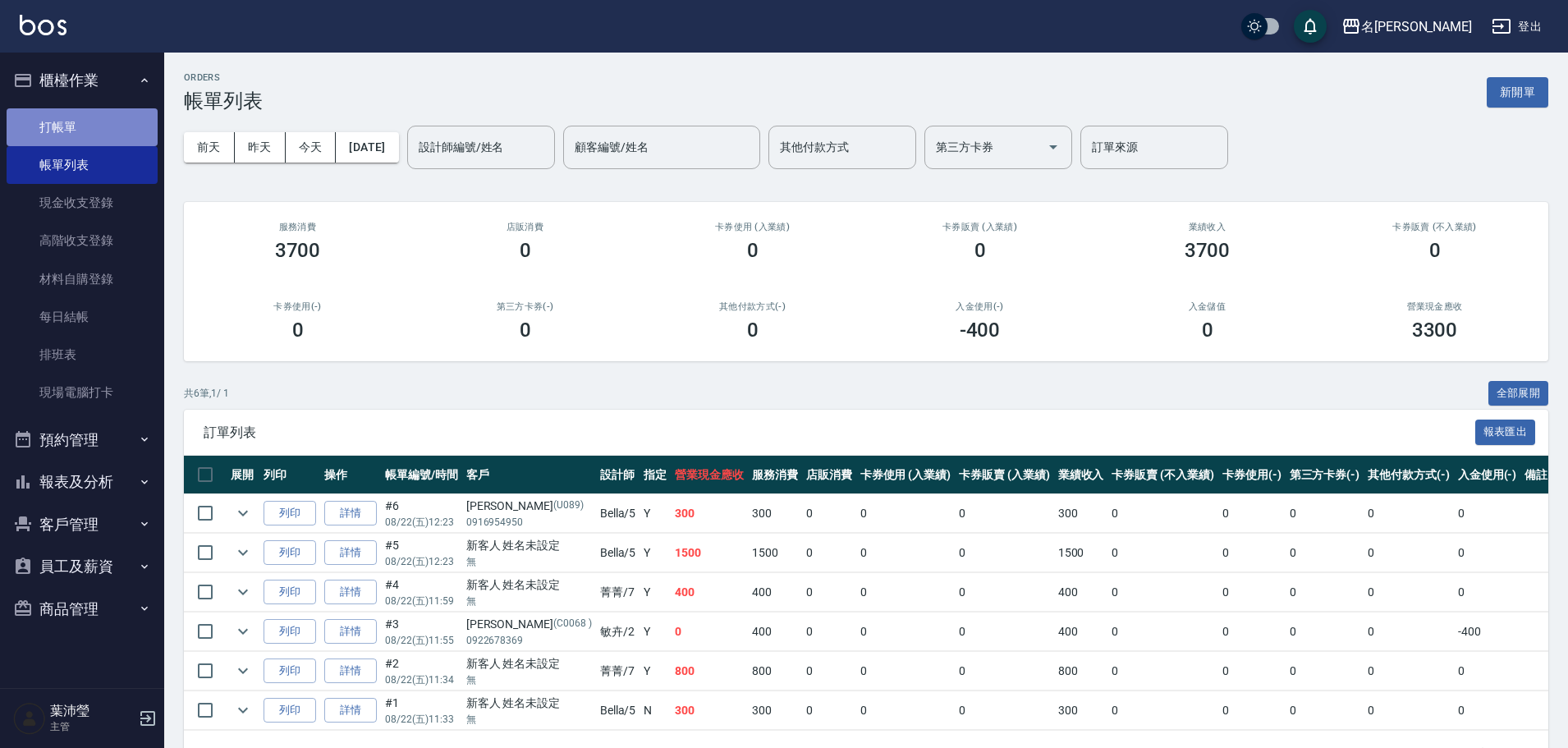
click at [97, 110] on link "打帳單" at bounding box center [82, 127] width 151 height 38
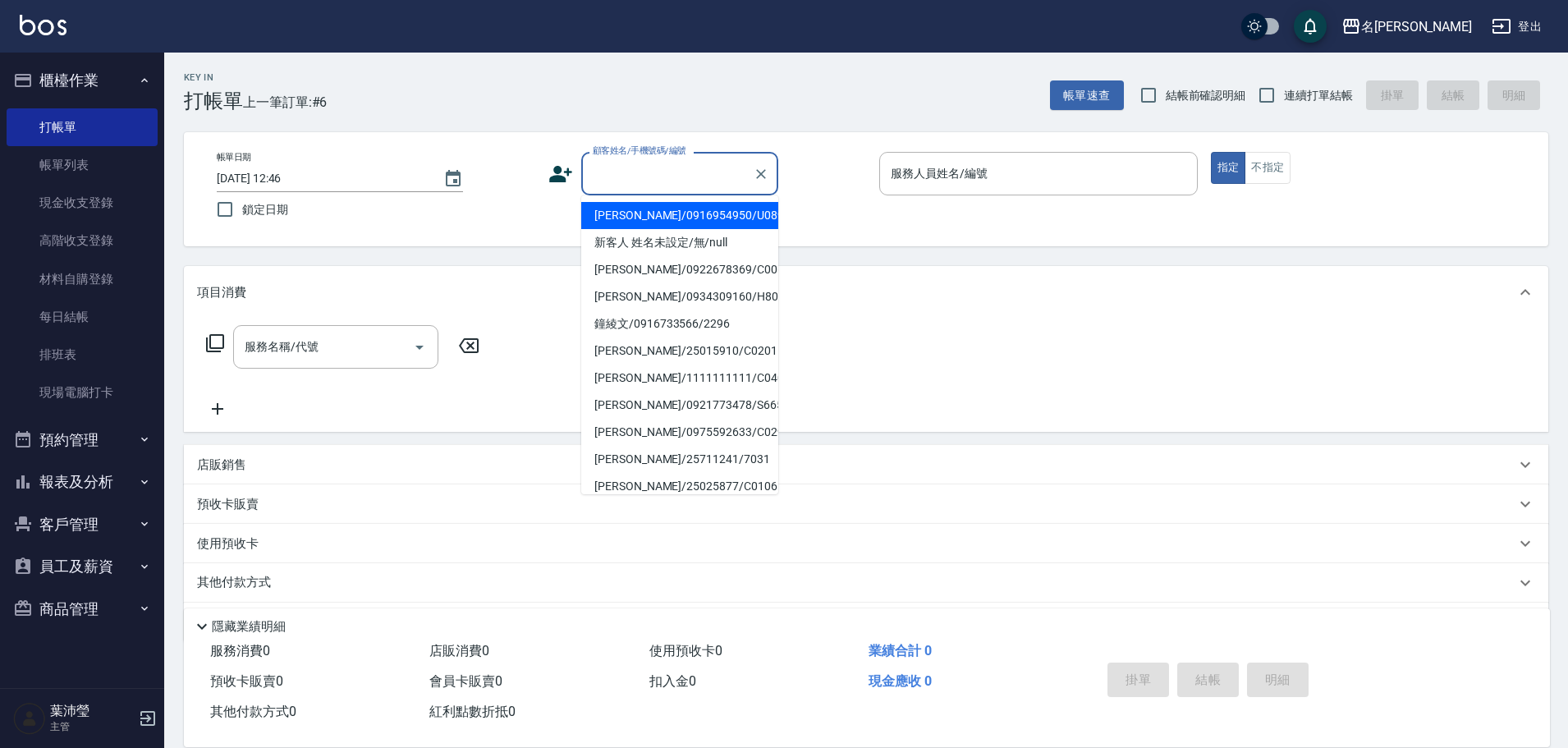
click at [633, 178] on input "顧客姓名/手機號碼/編號" at bounding box center [667, 174] width 158 height 29
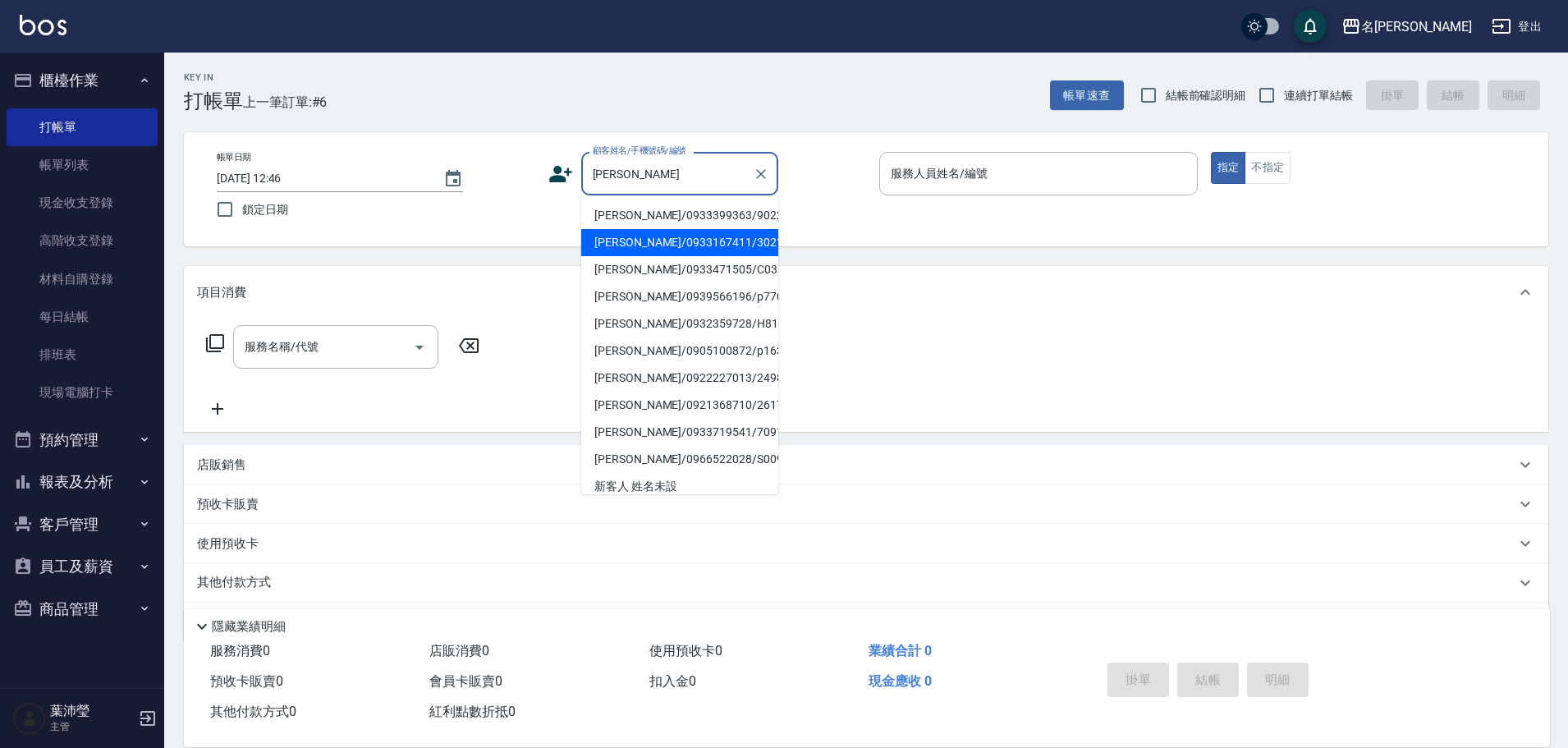
click at [624, 248] on li "[PERSON_NAME]/0933167411/3021" at bounding box center [679, 242] width 197 height 27
type input "[PERSON_NAME]/0933167411/3021"
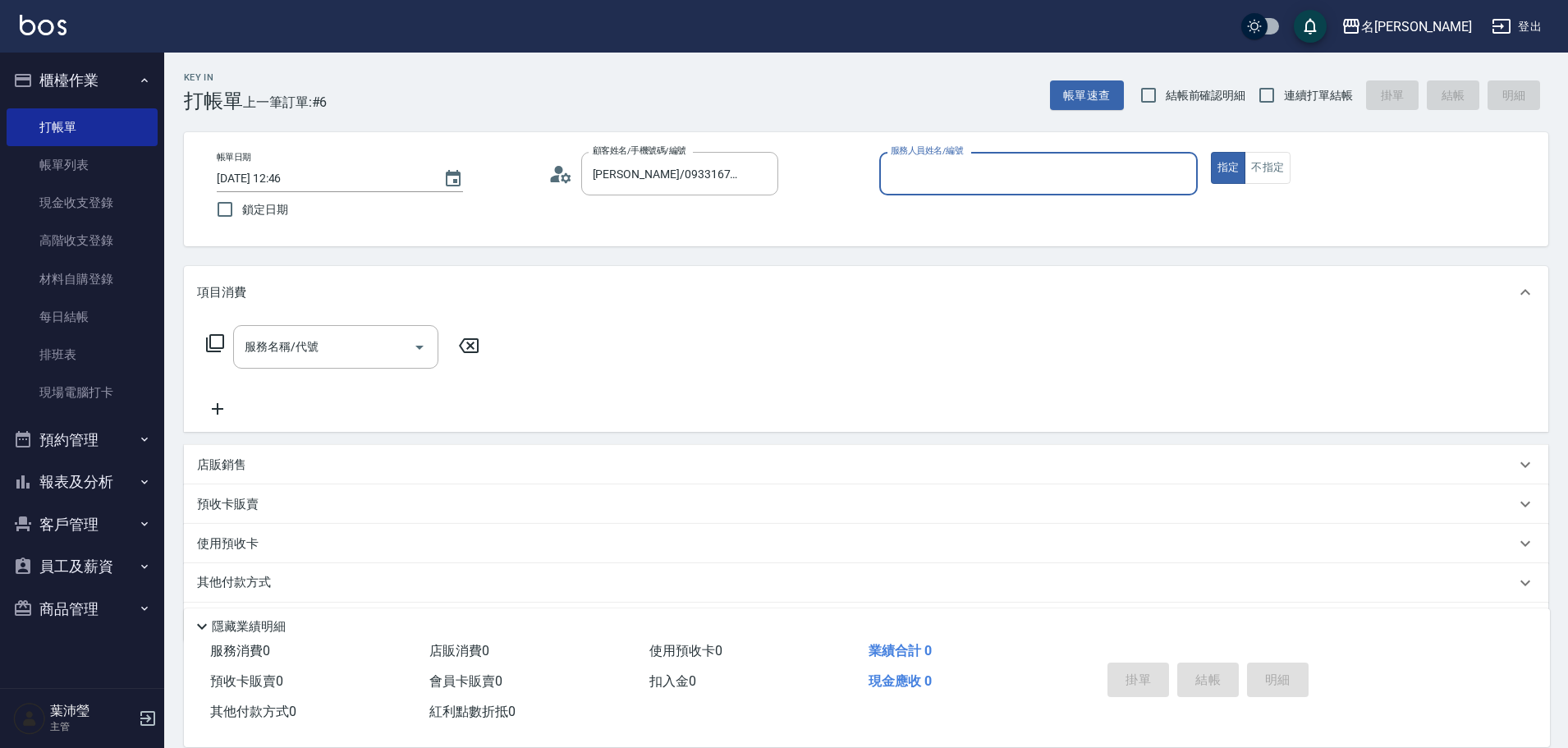
type input "Angle-10"
click at [211, 342] on icon at bounding box center [215, 343] width 18 height 18
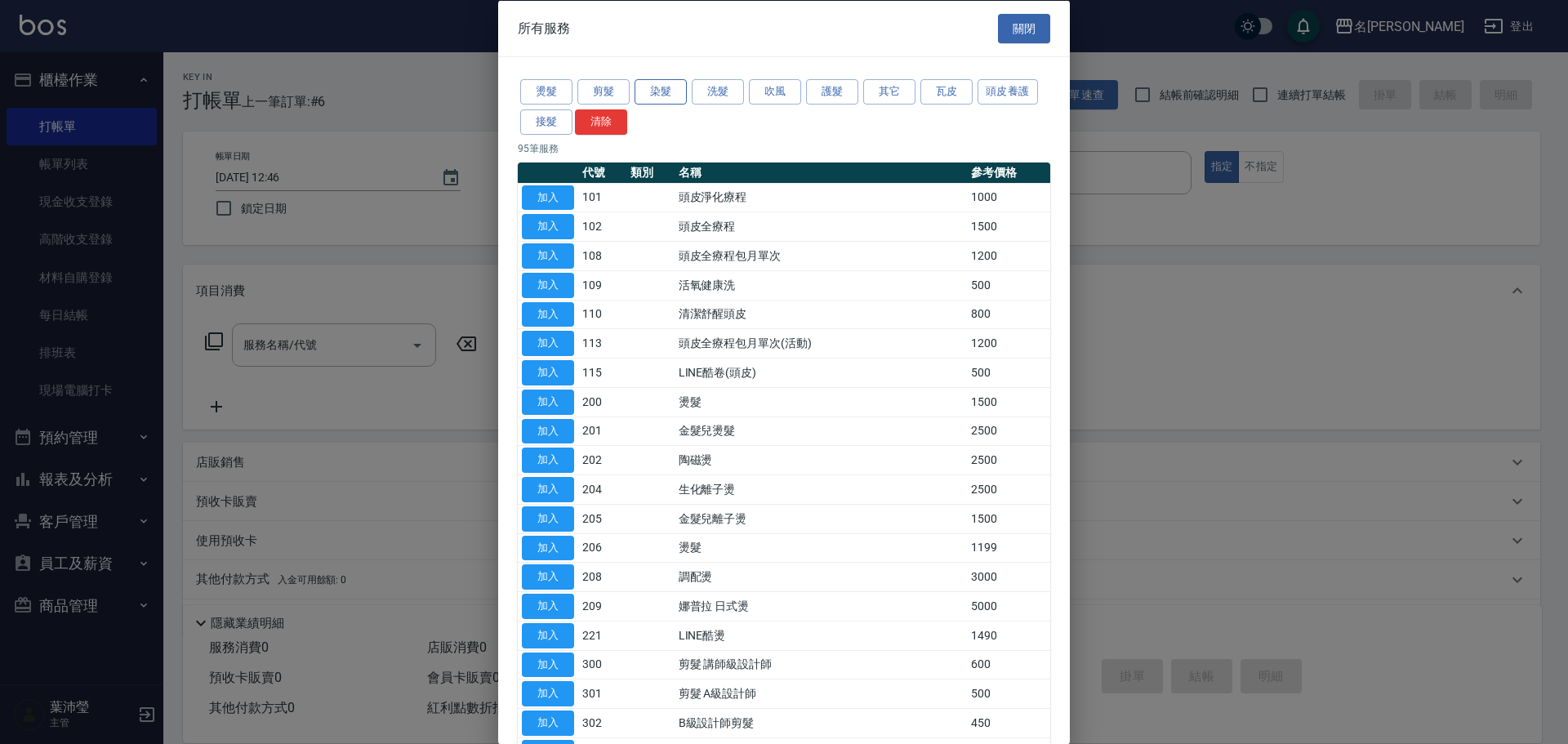
click at [671, 97] on button "染髮" at bounding box center [661, 91] width 52 height 25
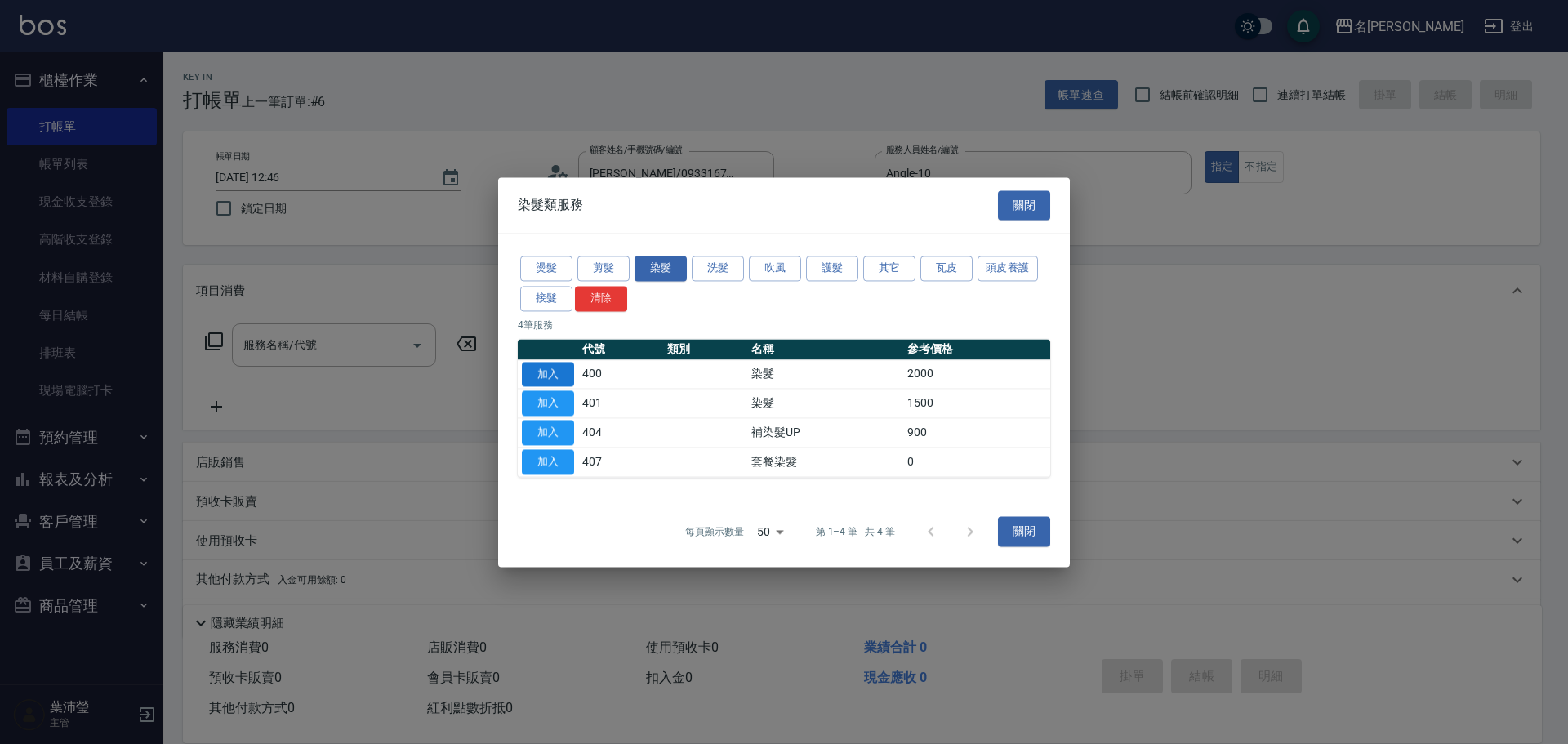
click at [535, 378] on button "加入" at bounding box center [548, 374] width 52 height 25
type input "染髮(400)"
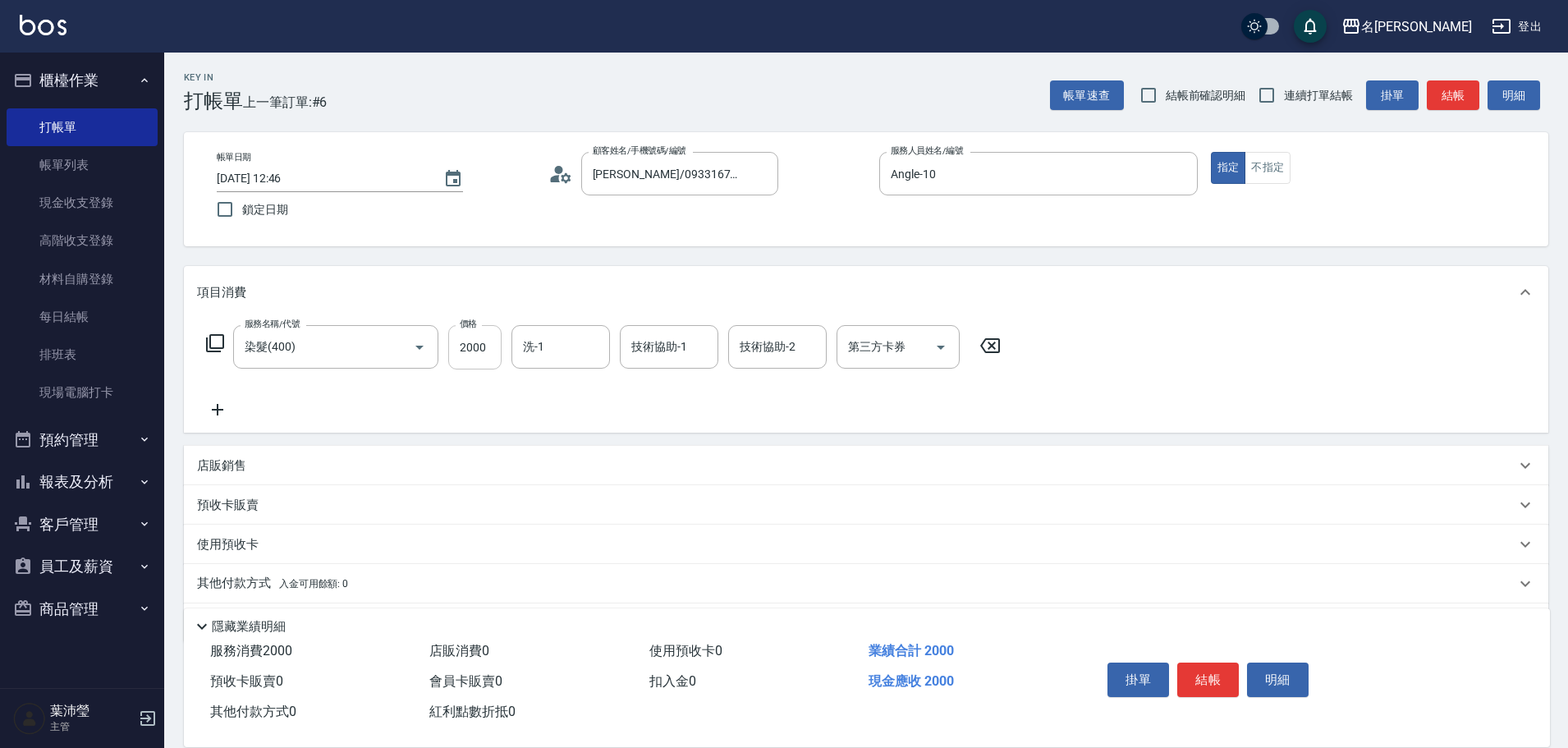
click at [479, 344] on input "2000" at bounding box center [475, 346] width 53 height 44
type input "1500"
click at [1196, 671] on button "結帳" at bounding box center [1209, 679] width 62 height 35
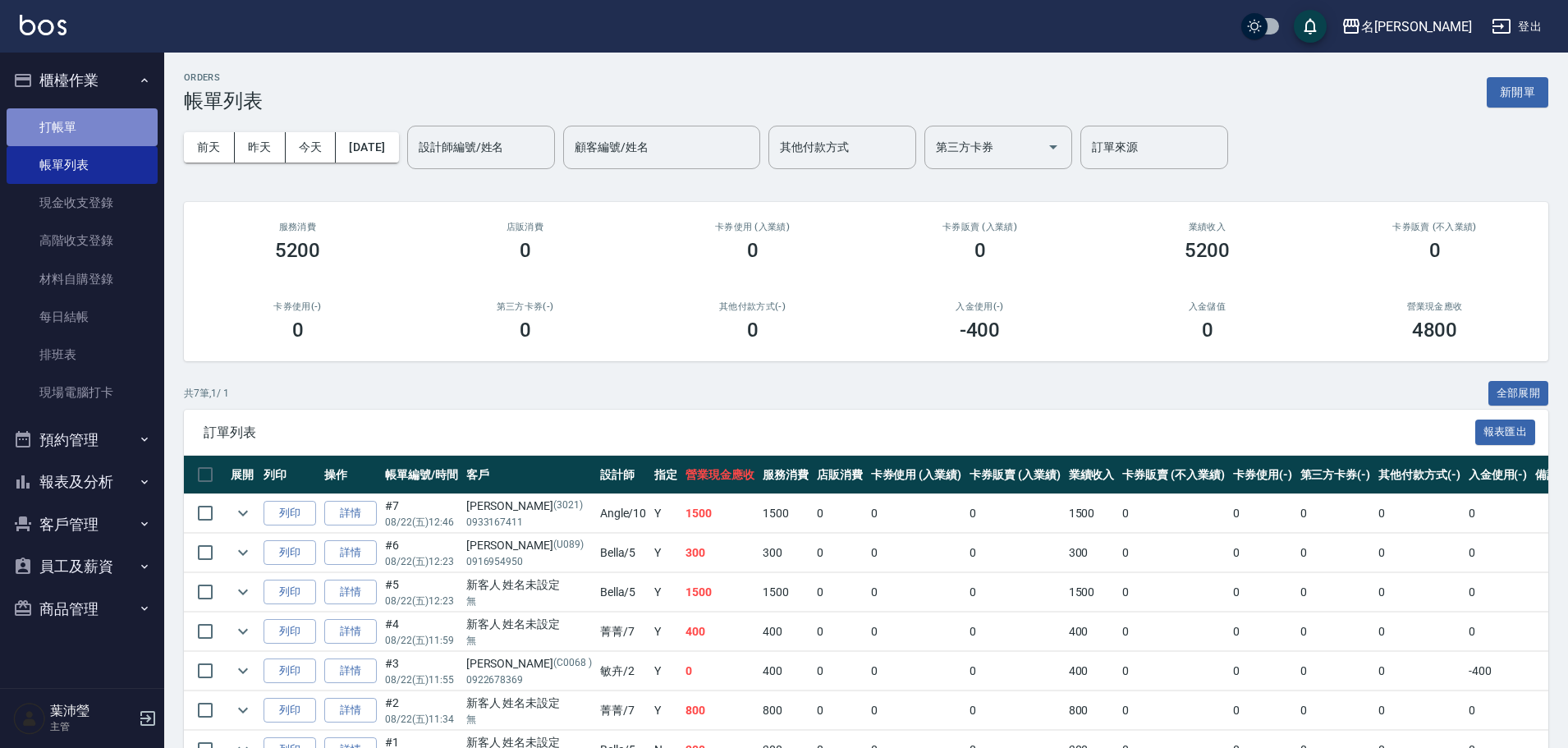
click at [72, 128] on link "打帳單" at bounding box center [82, 127] width 151 height 38
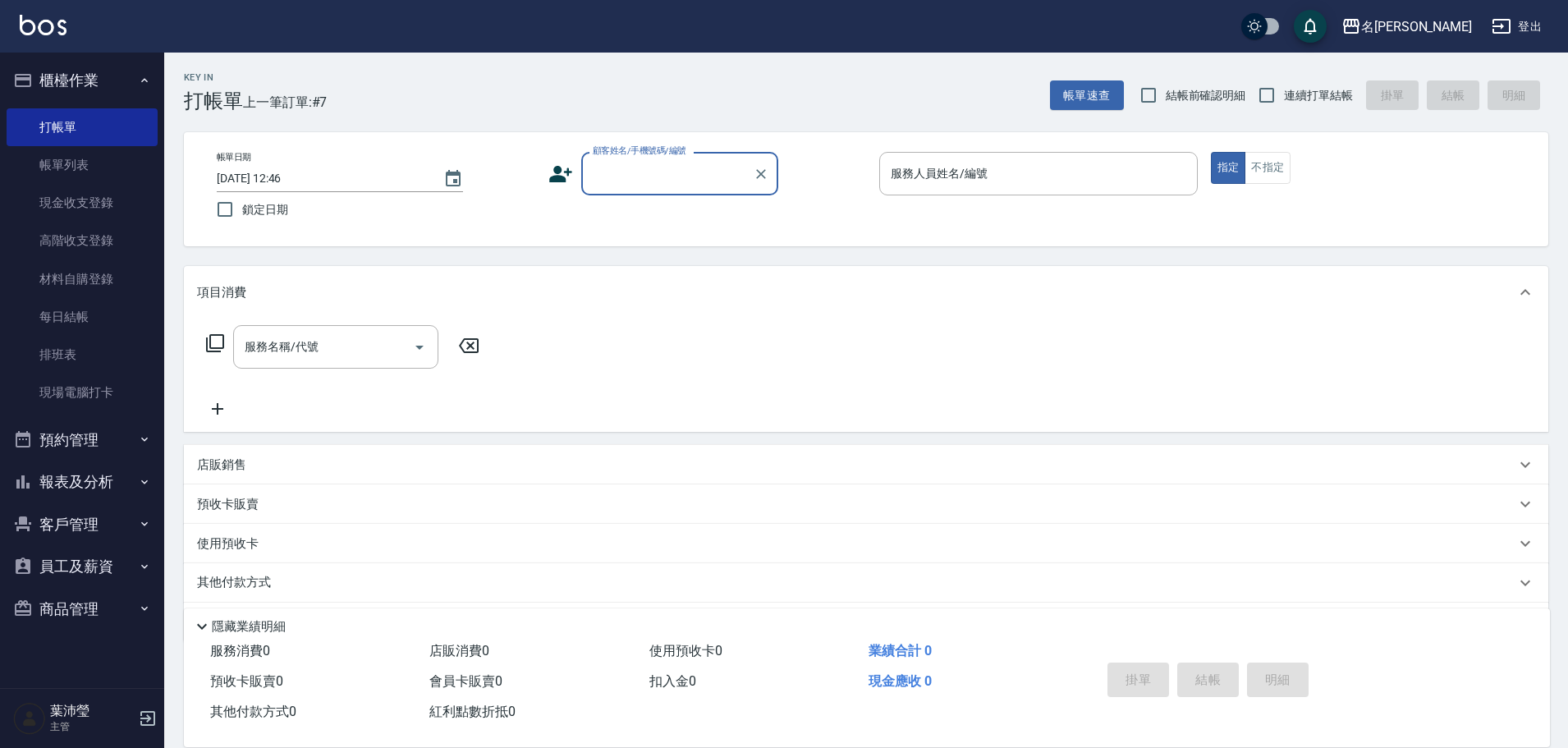
click at [639, 180] on input "顧客姓名/手機號碼/編號" at bounding box center [667, 174] width 158 height 29
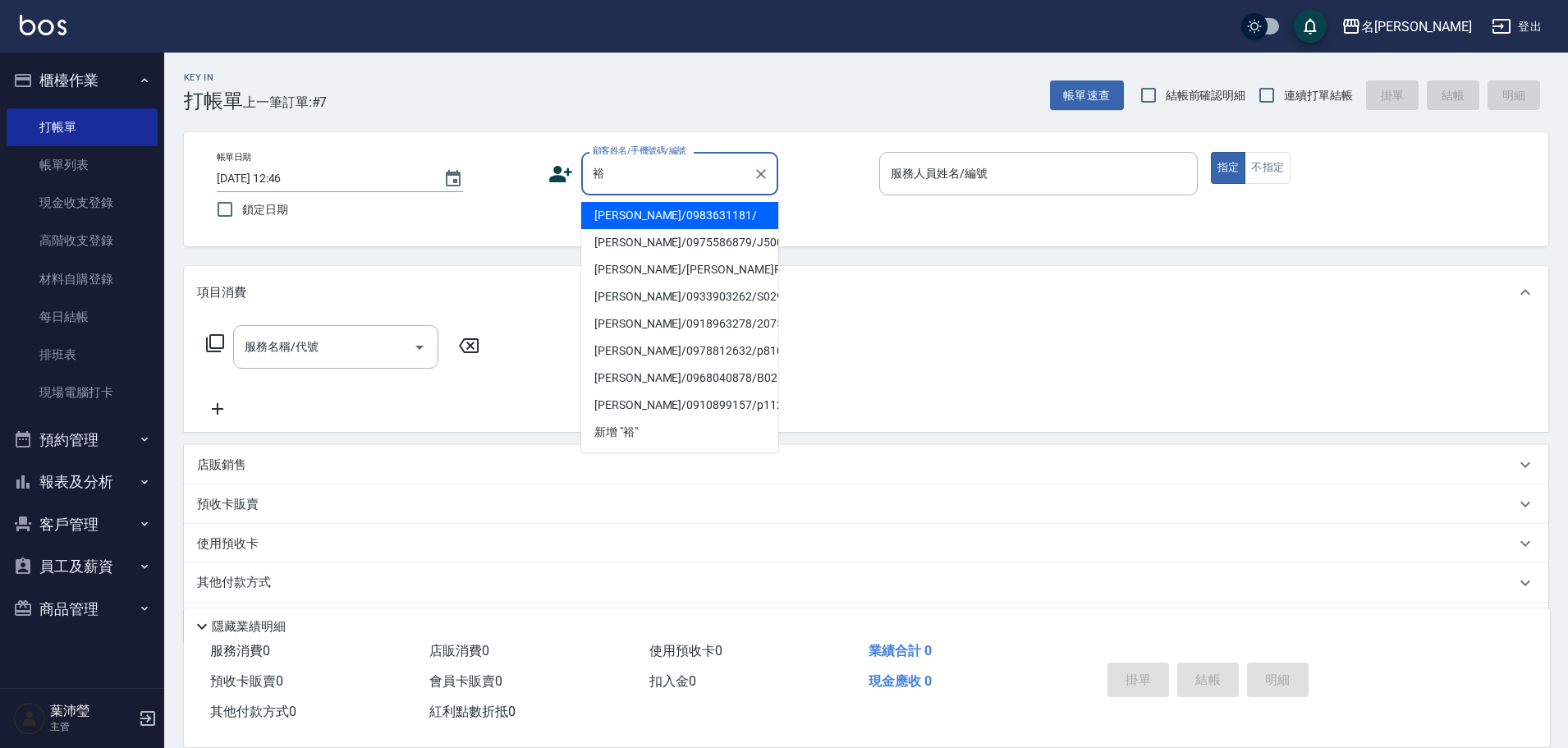
click at [610, 216] on li "[PERSON_NAME]/0983631181/" at bounding box center [679, 215] width 197 height 27
type input "[PERSON_NAME]/0983631181/"
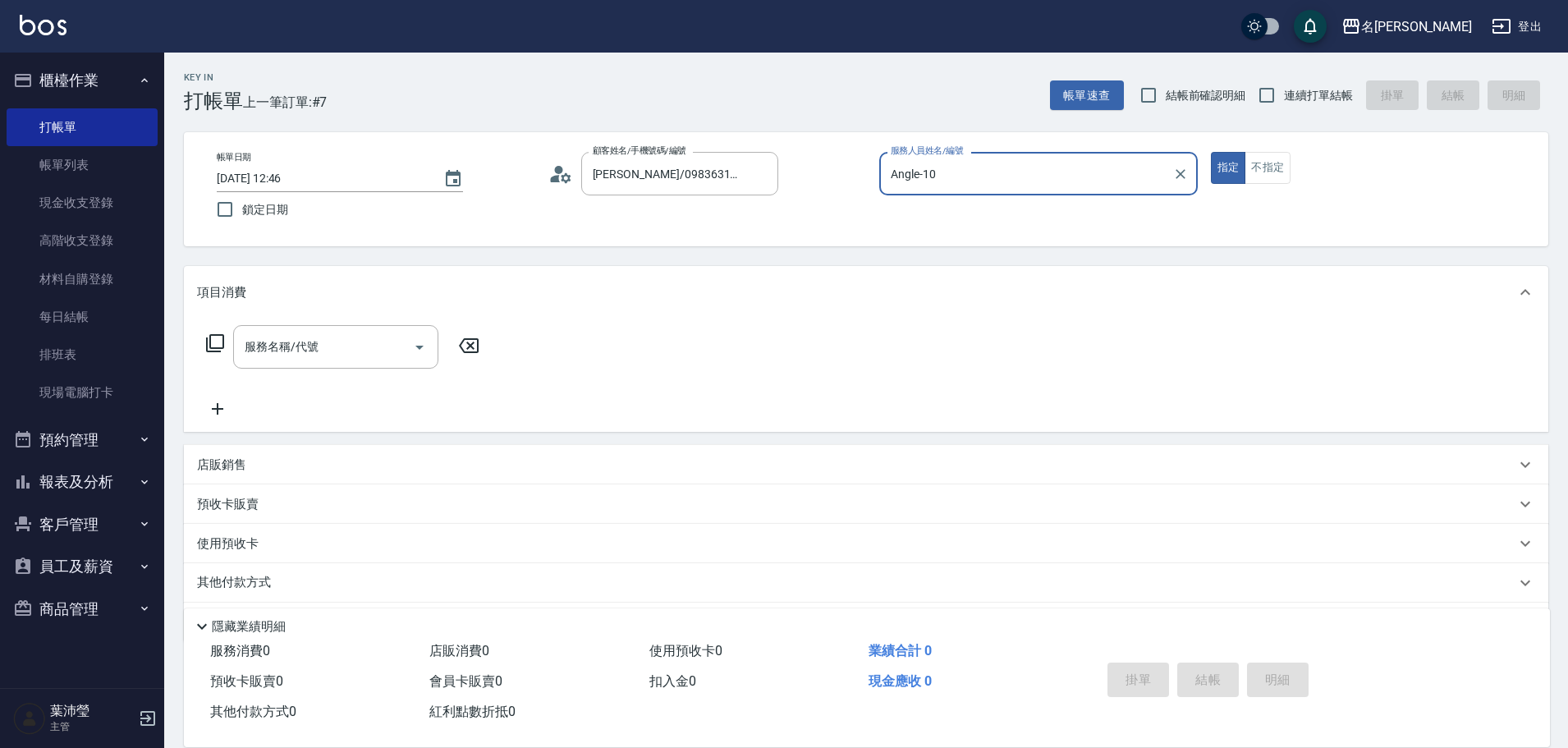
type input "Angle-10"
click at [216, 339] on icon at bounding box center [215, 343] width 20 height 20
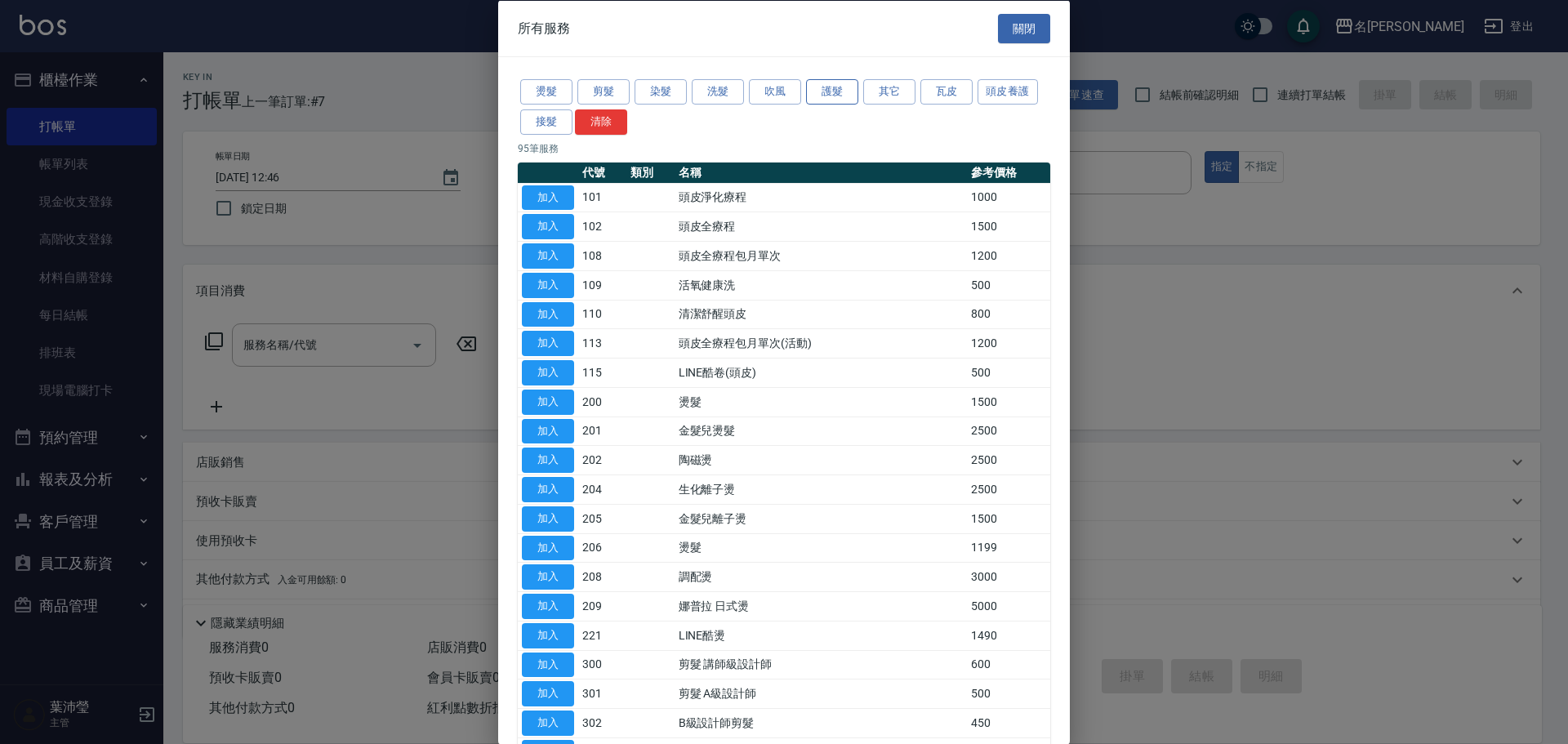
click at [848, 92] on button "護髮" at bounding box center [833, 91] width 52 height 25
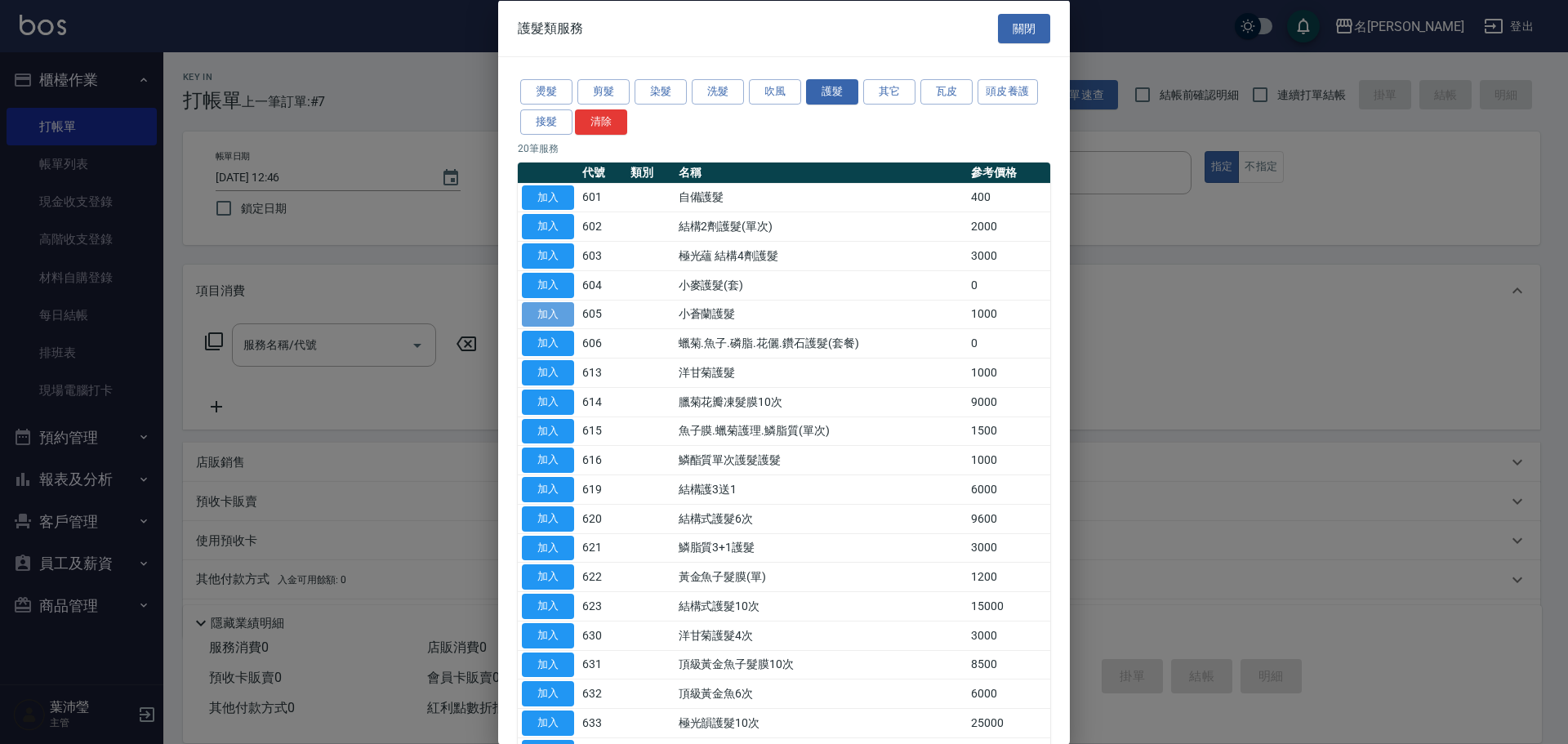
click at [545, 314] on button "加入" at bounding box center [548, 314] width 52 height 25
type input "小蒼蘭護髮(605)"
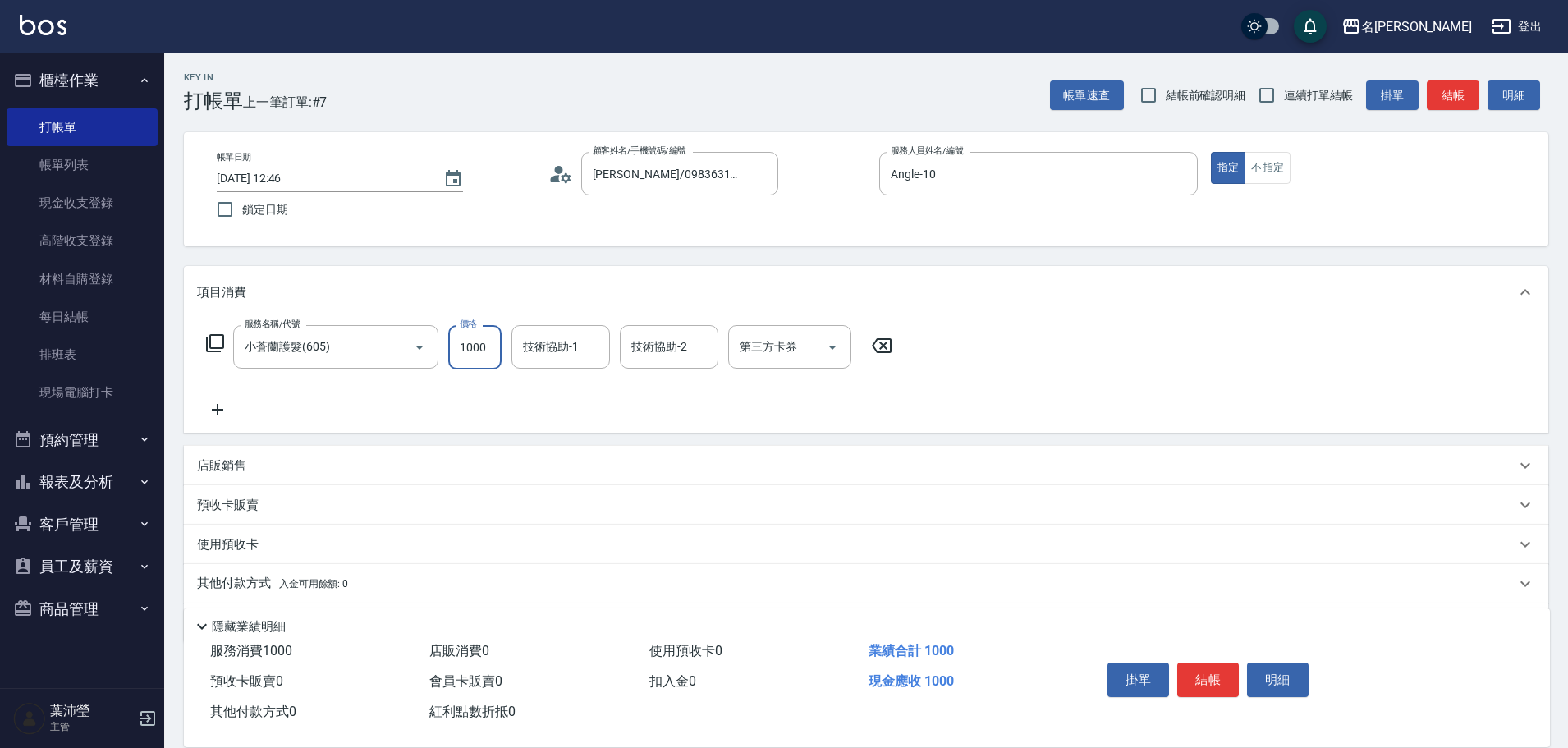
click at [466, 347] on input "1000" at bounding box center [475, 346] width 53 height 44
type input "500"
click at [221, 414] on icon at bounding box center [218, 409] width 41 height 20
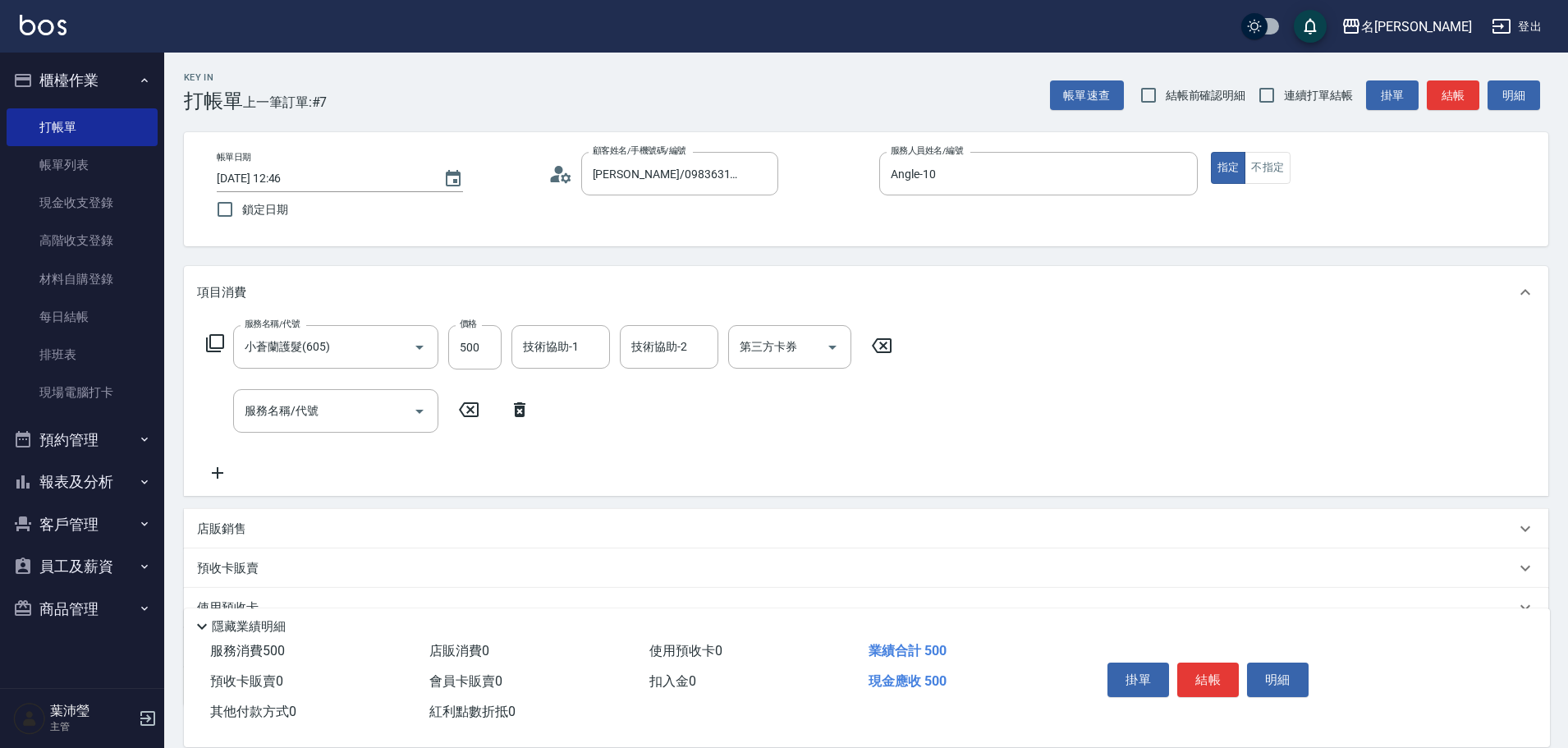
click at [213, 345] on icon at bounding box center [215, 343] width 20 height 20
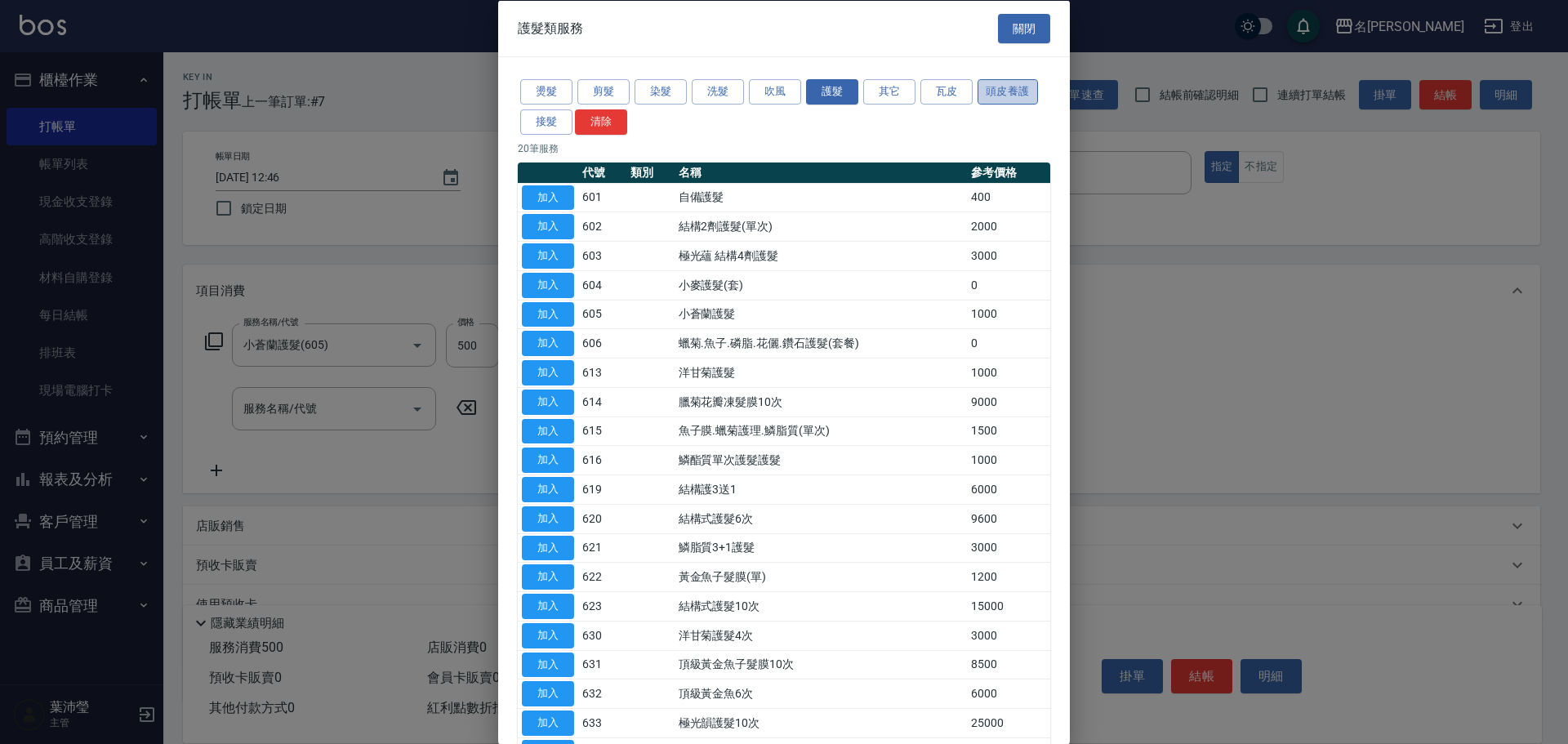
click at [1009, 82] on button "頭皮養護" at bounding box center [1007, 91] width 61 height 25
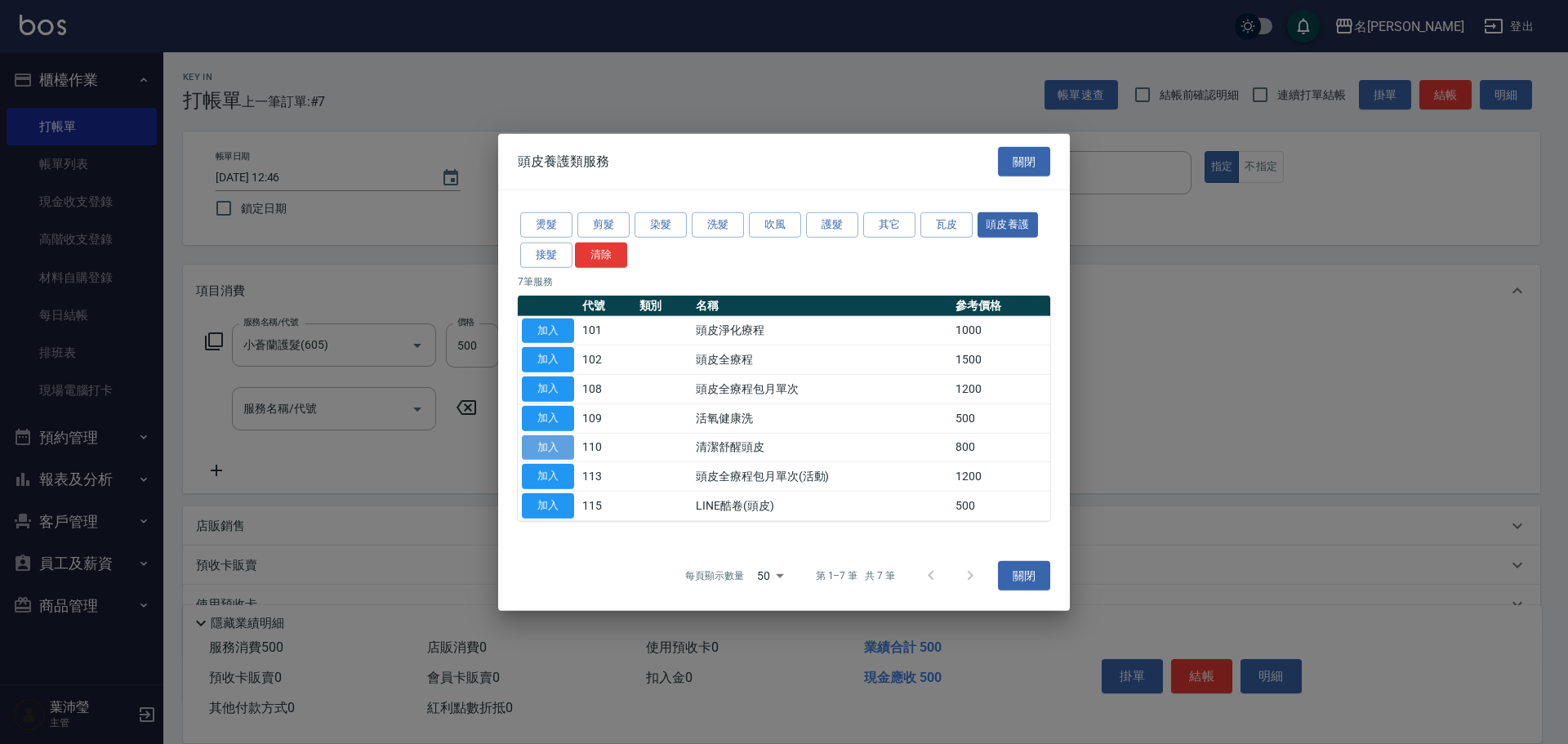
click at [557, 441] on button "加入" at bounding box center [548, 446] width 52 height 25
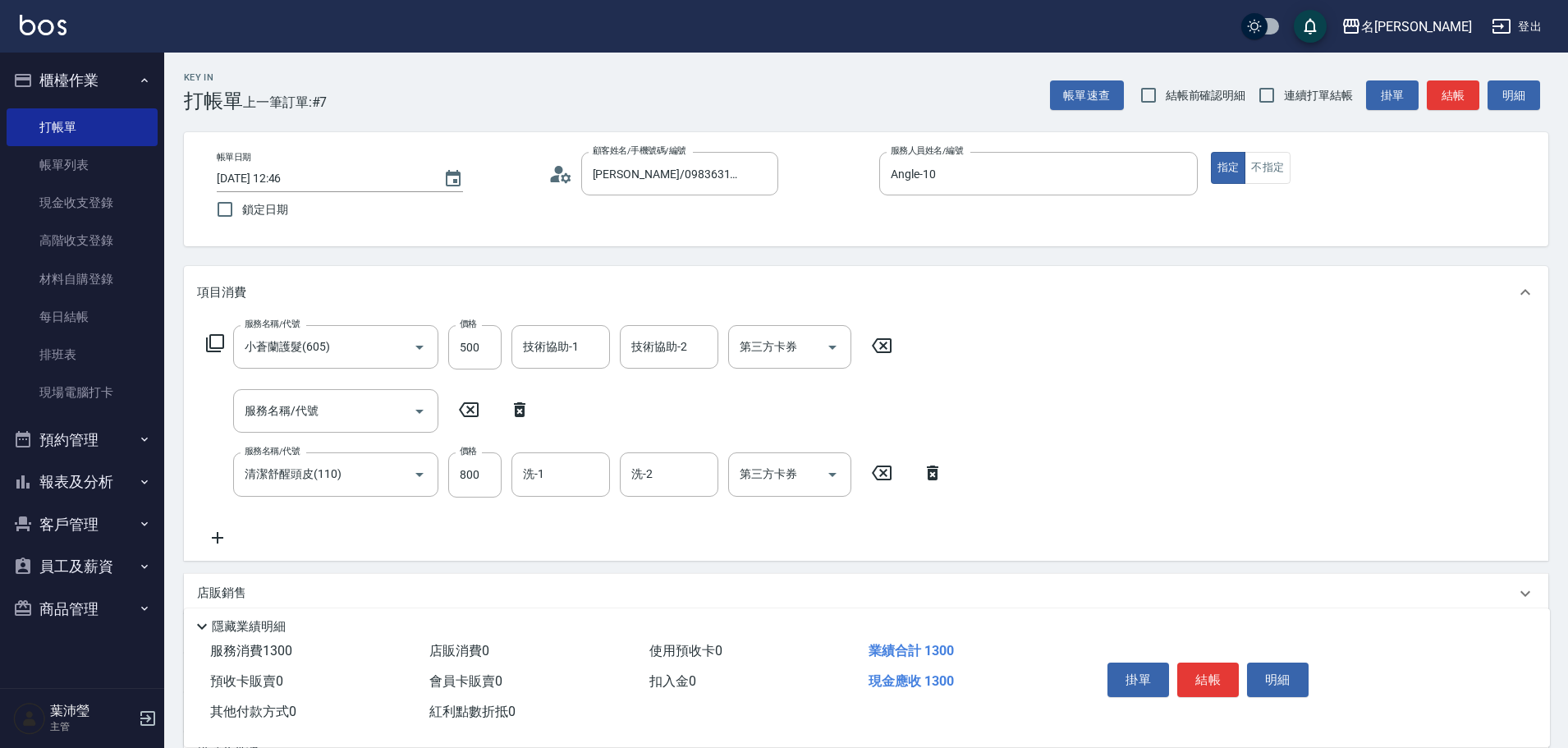
click at [519, 410] on icon at bounding box center [520, 409] width 41 height 20
type input "清潔舒醒頭皮(110)"
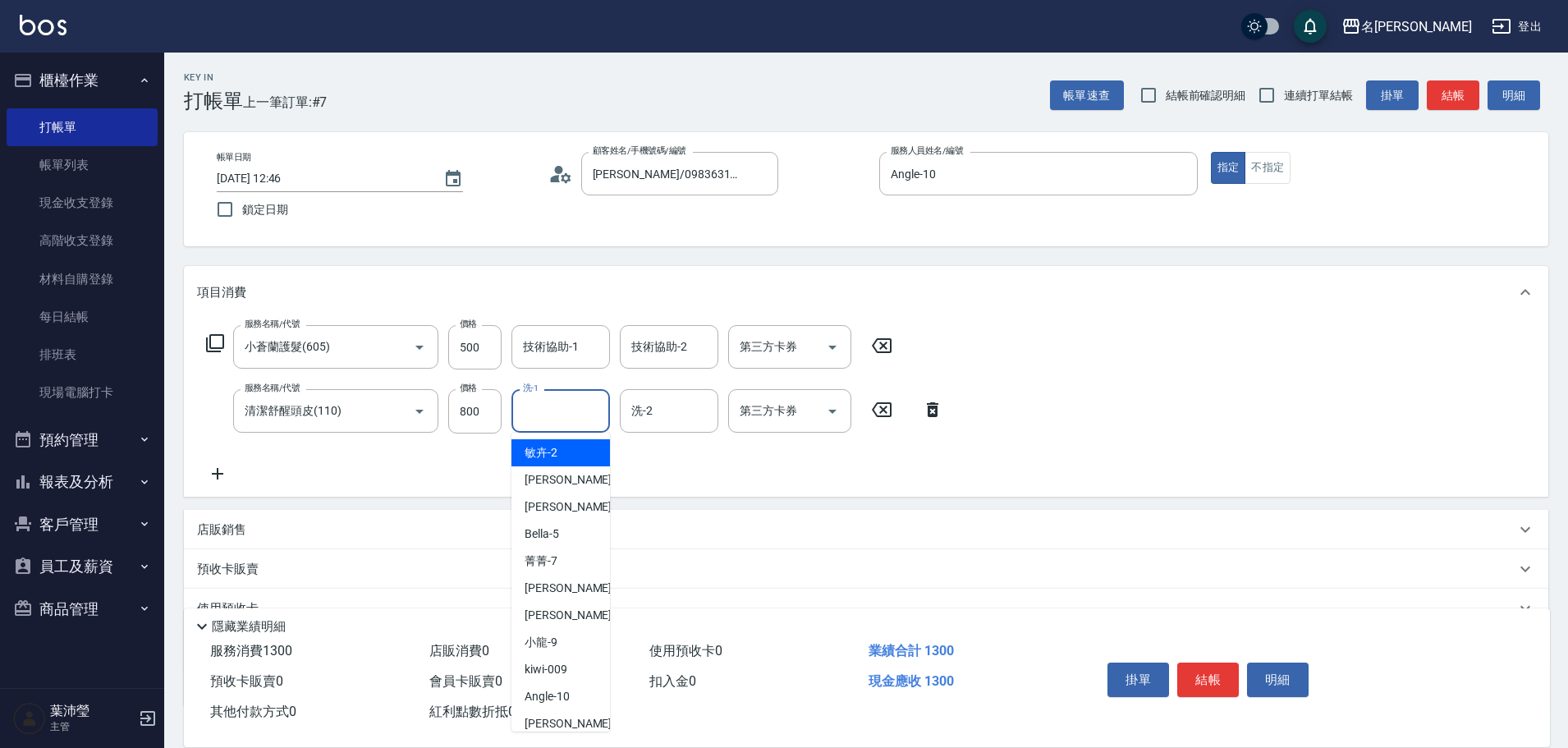
click at [522, 415] on input "洗-1" at bounding box center [560, 411] width 84 height 29
type input "小龍-9"
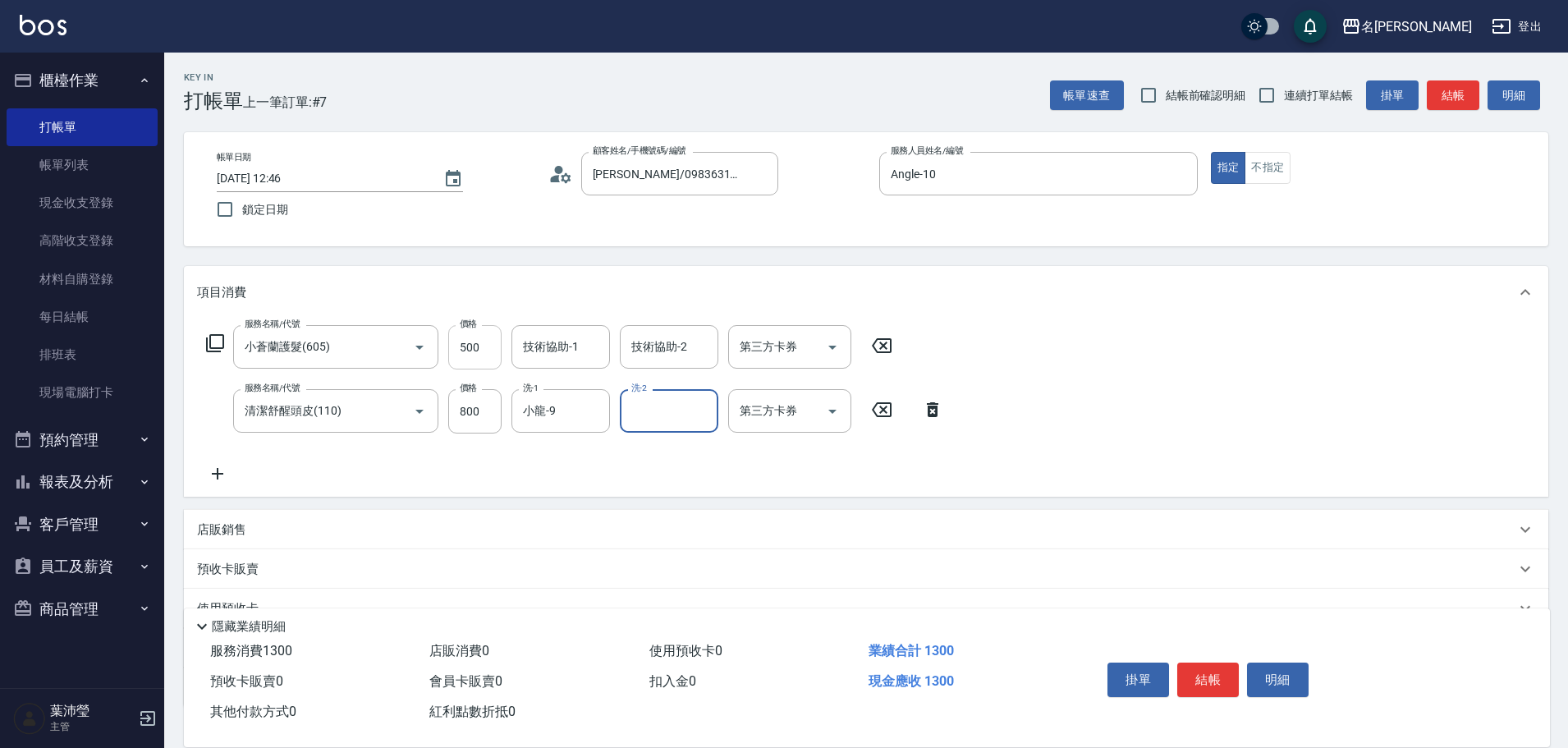
click at [460, 357] on input "500" at bounding box center [475, 346] width 53 height 44
click at [482, 352] on input "500" at bounding box center [475, 346] width 53 height 44
type input "700"
click at [1208, 674] on button "結帳" at bounding box center [1209, 679] width 62 height 35
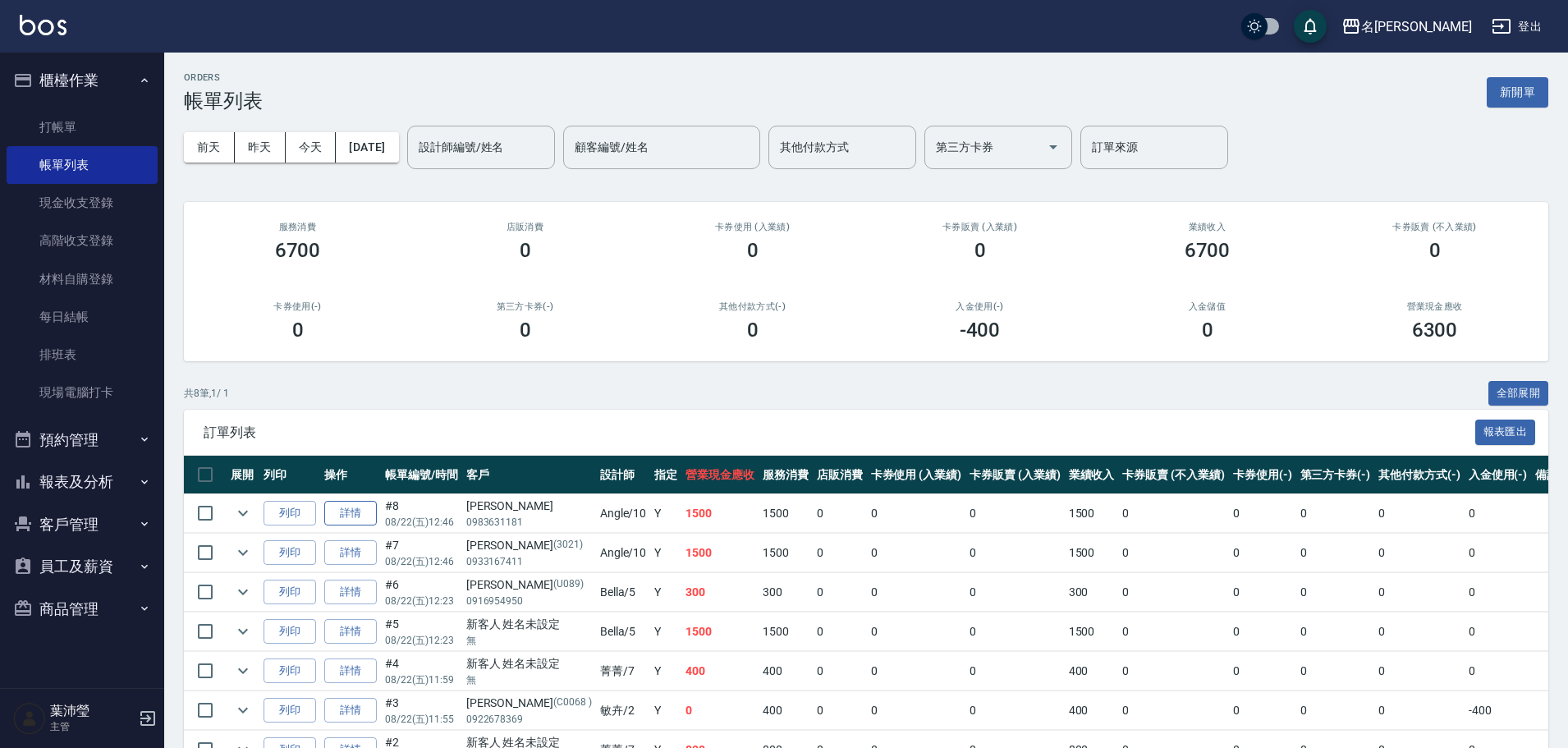
click at [365, 520] on link "詳情" at bounding box center [351, 513] width 53 height 25
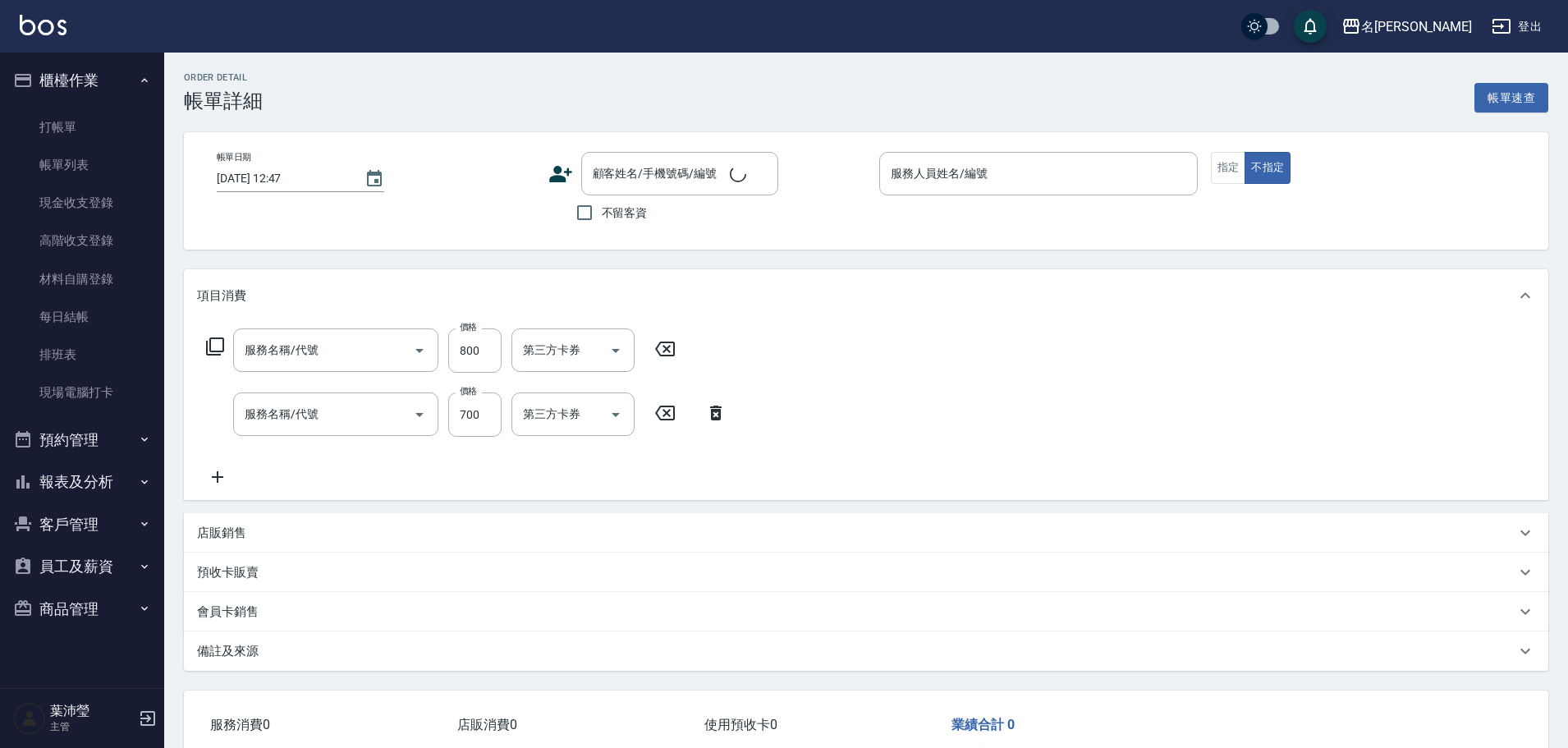
type input "[DATE] 12:46"
type input "Angle-10"
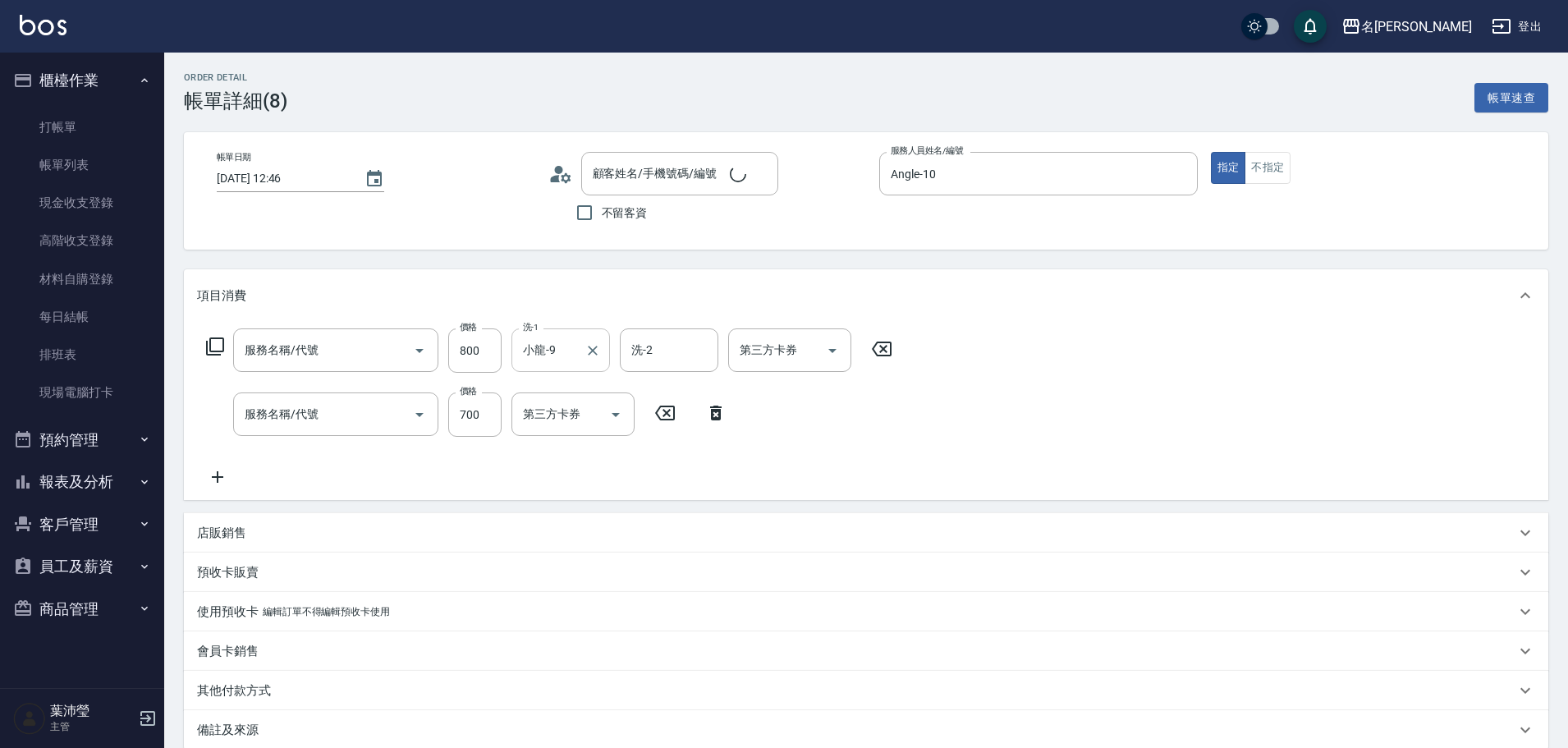
type input "清潔舒醒頭皮(110)"
type input "小蒼蘭護髮(605)"
type input "[PERSON_NAME]/0983631181/"
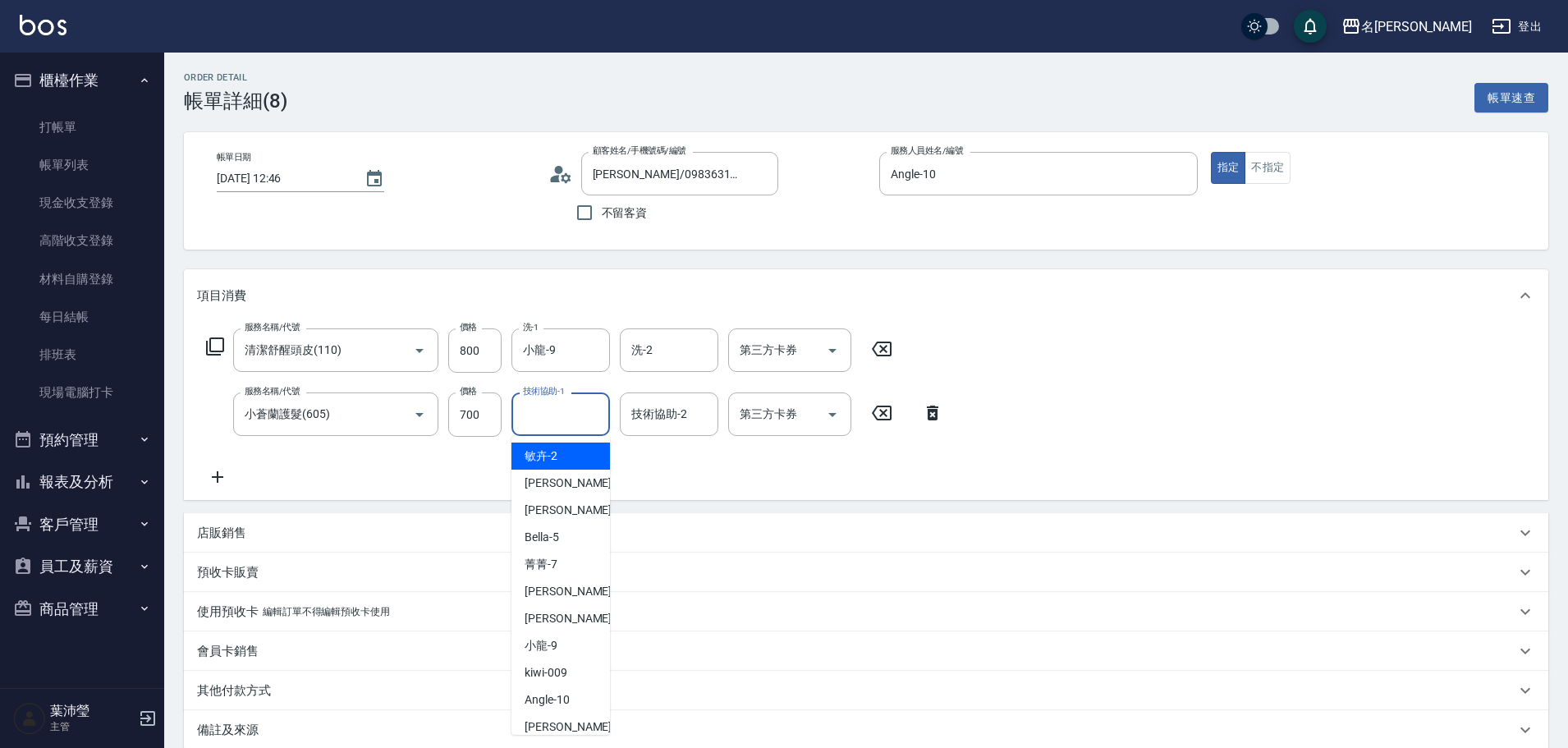
click at [587, 410] on input "技術協助-1" at bounding box center [560, 414] width 84 height 29
type input "小龍-9"
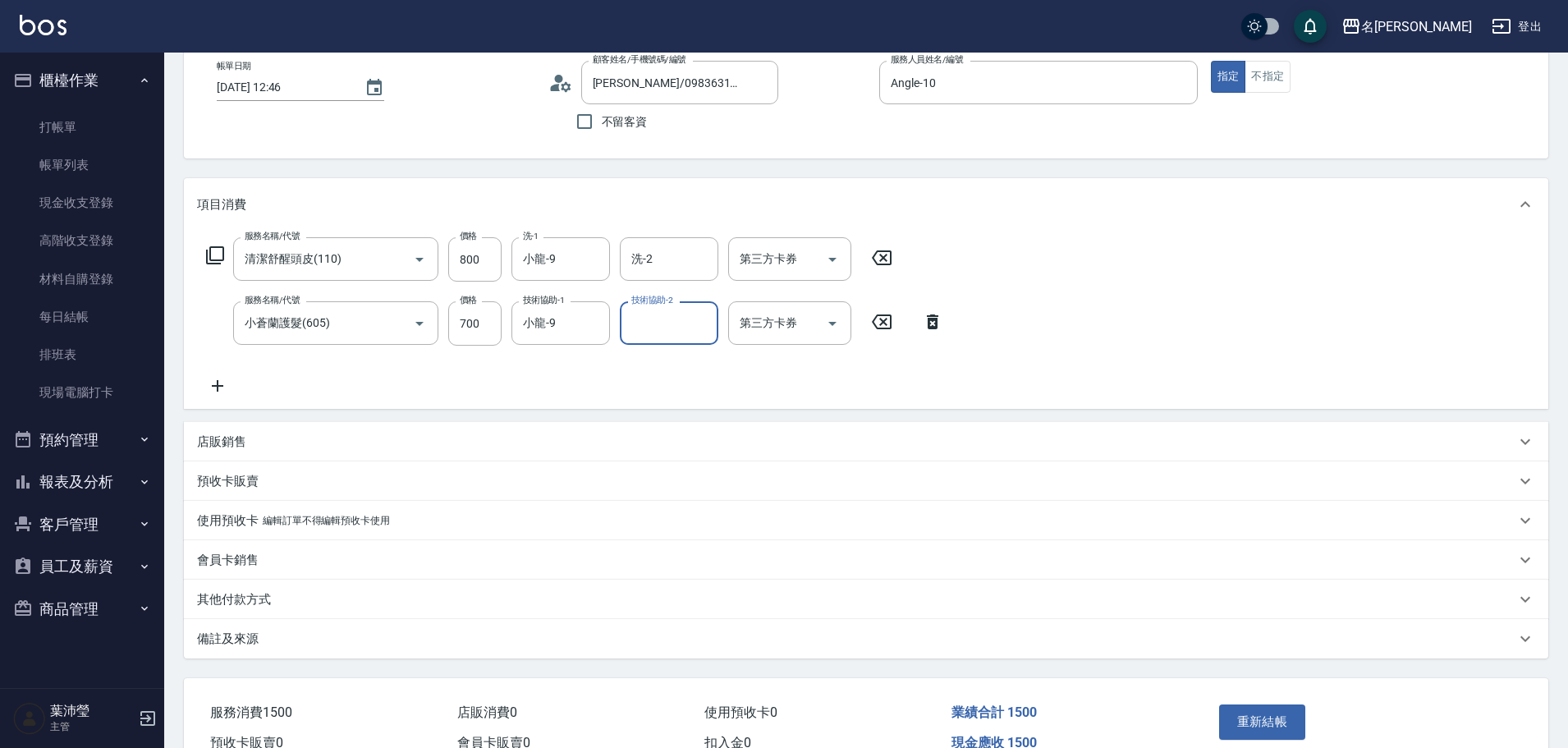
scroll to position [179, 0]
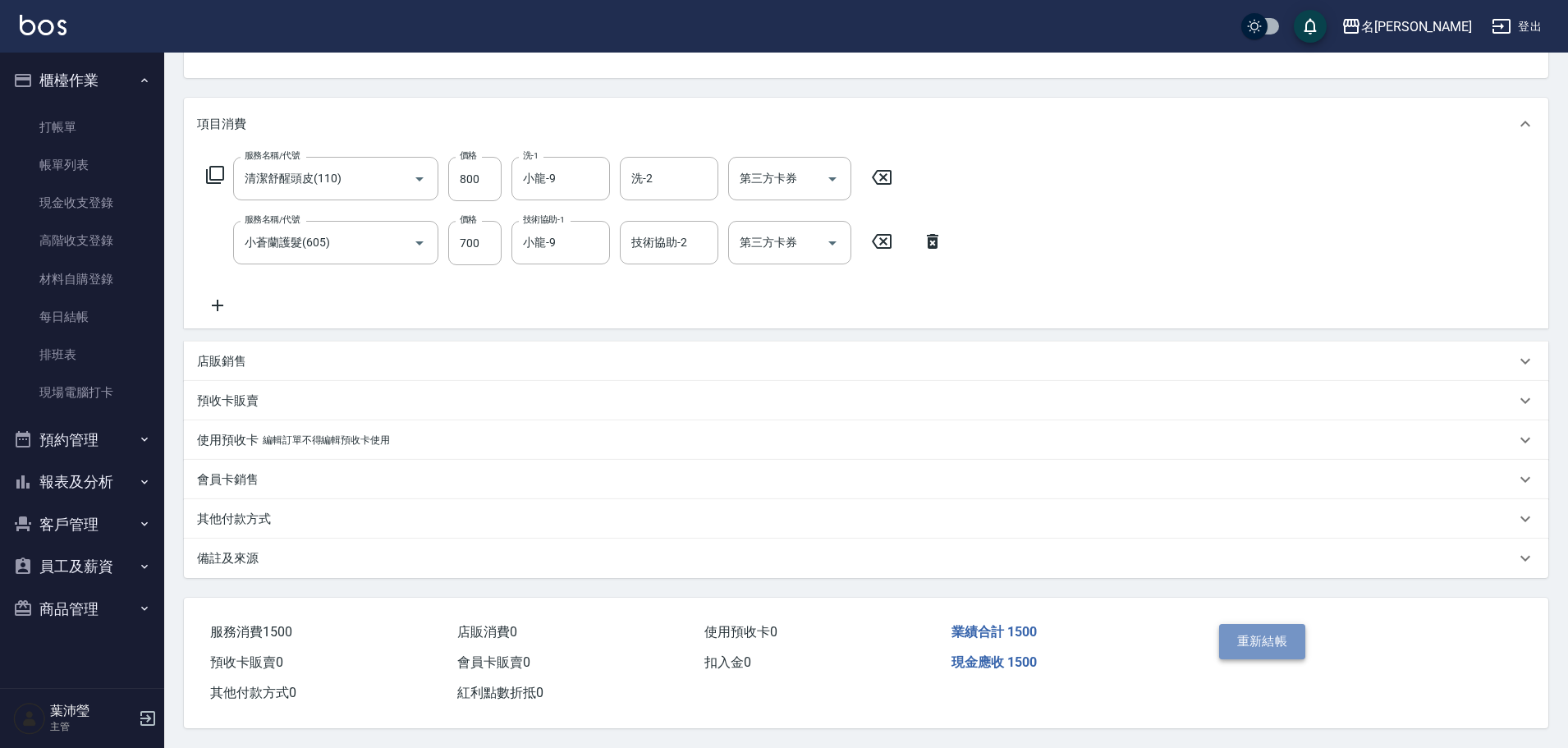
click at [1262, 624] on button "重新結帳" at bounding box center [1262, 641] width 87 height 35
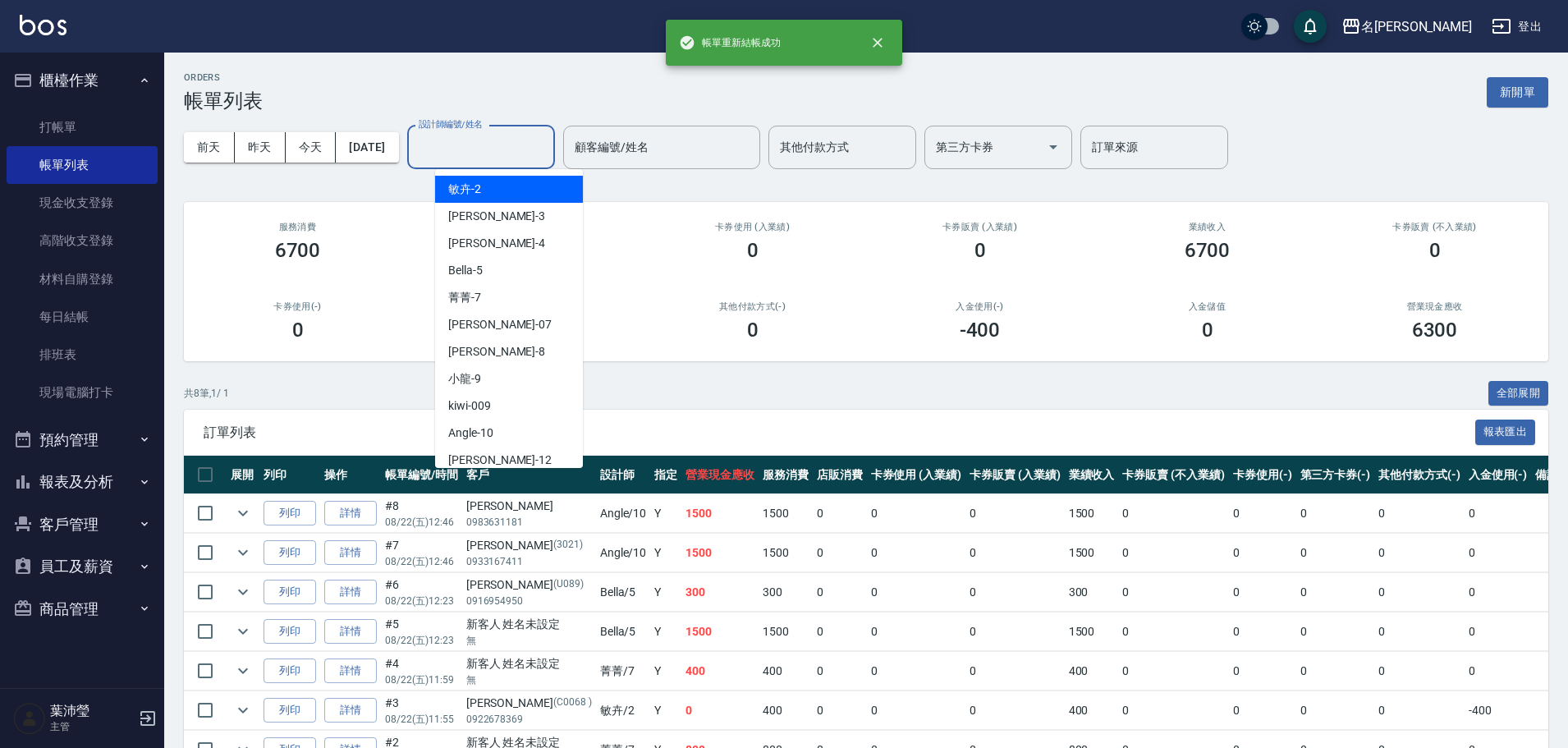
click at [487, 149] on input "設計師編號/姓名" at bounding box center [481, 147] width 133 height 29
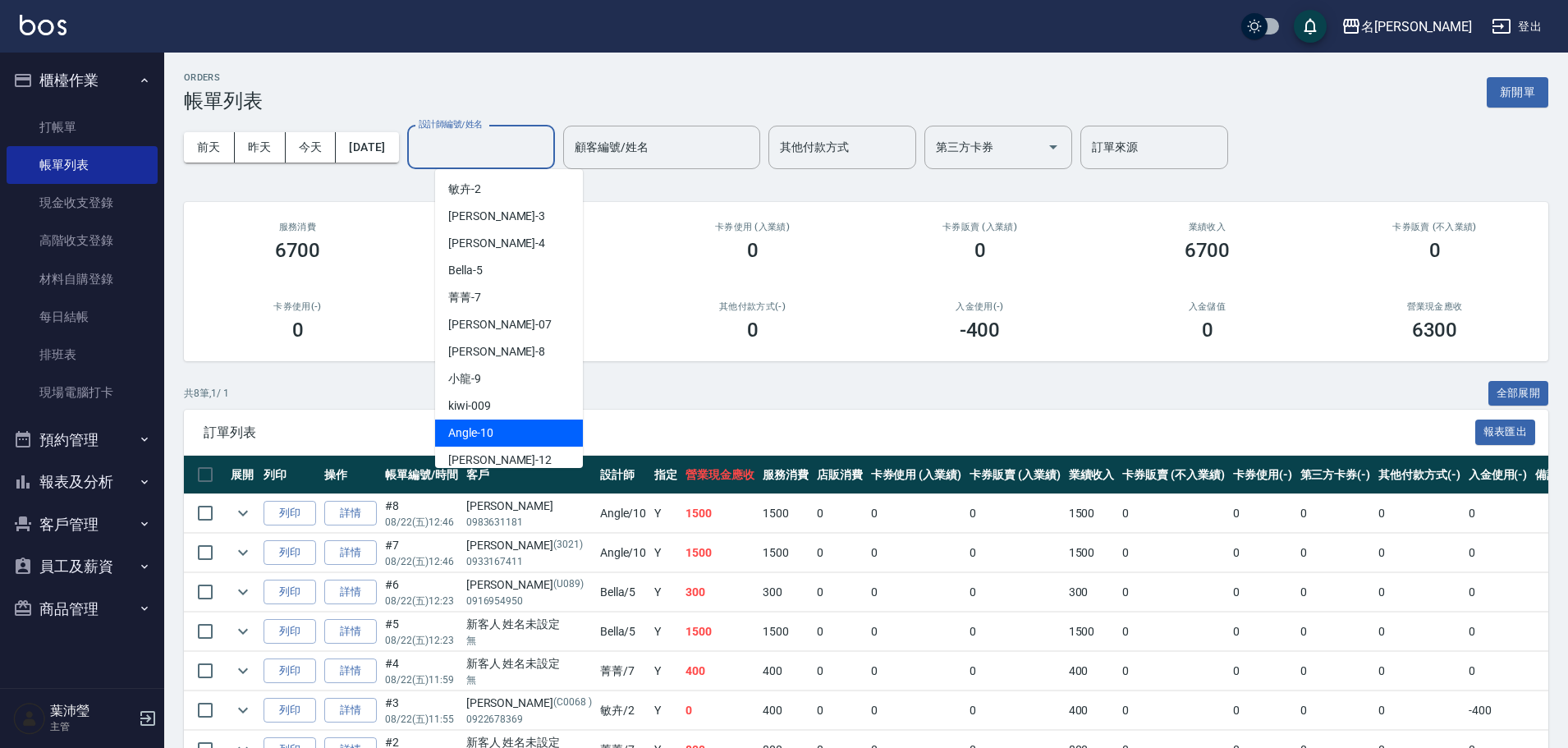
click at [510, 423] on div "Angle -10" at bounding box center [509, 433] width 147 height 27
type input "Angle-10"
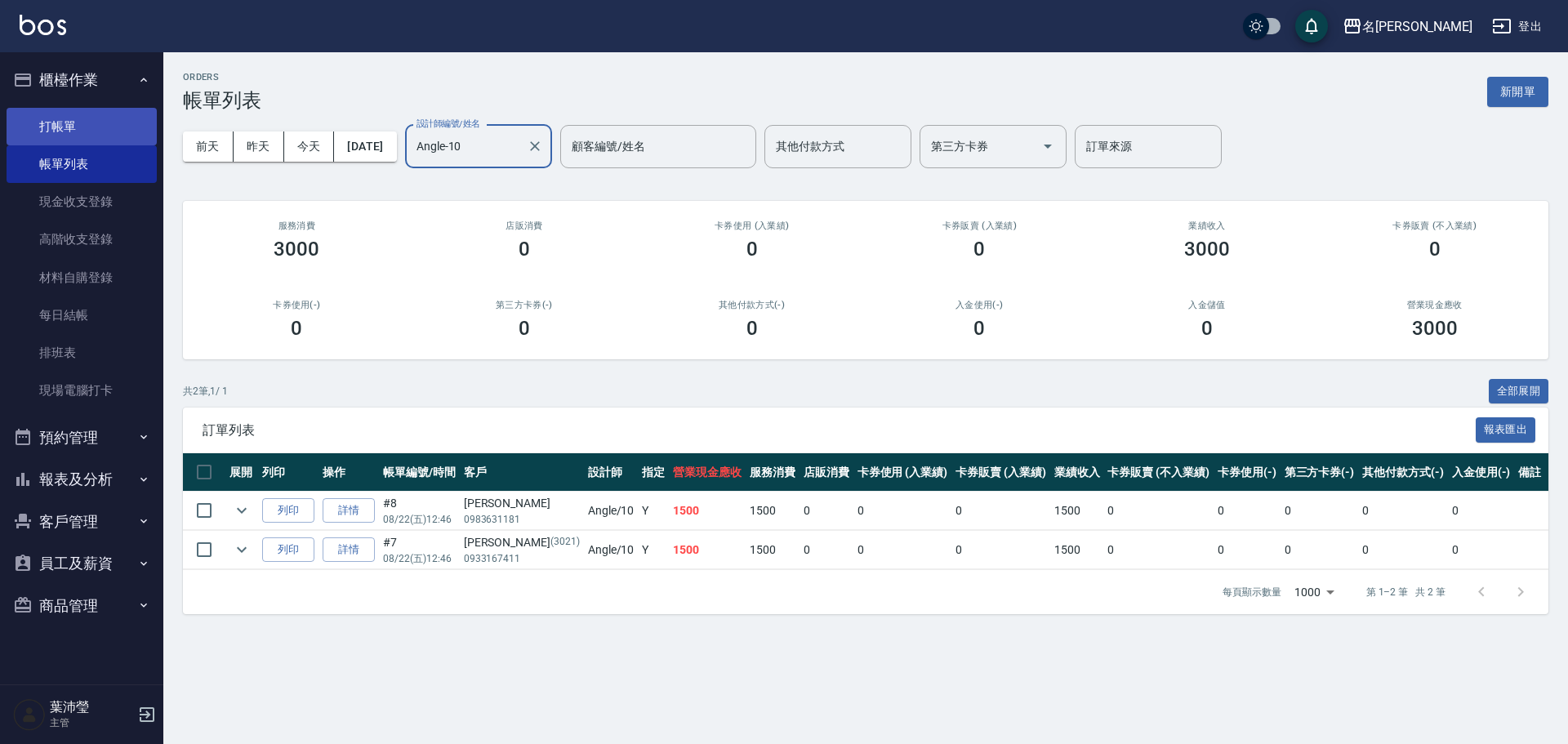
click at [64, 124] on link "打帳單" at bounding box center [81, 126] width 150 height 37
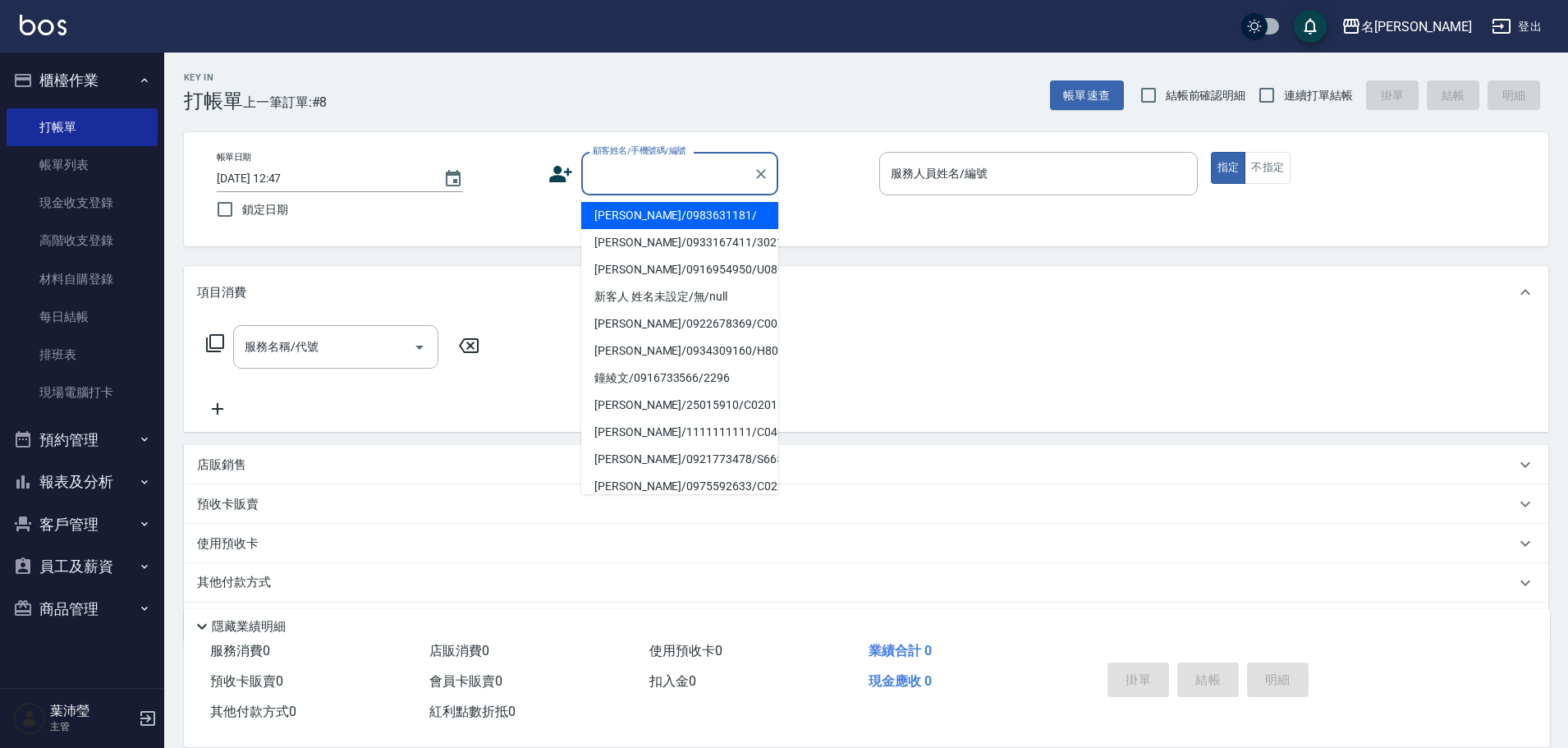
click at [647, 183] on input "顧客姓名/手機號碼/編號" at bounding box center [667, 174] width 158 height 29
click at [682, 275] on li "[PERSON_NAME]/0933471505/C0336" at bounding box center [679, 269] width 197 height 27
type input "[PERSON_NAME]/0933471505/C0336"
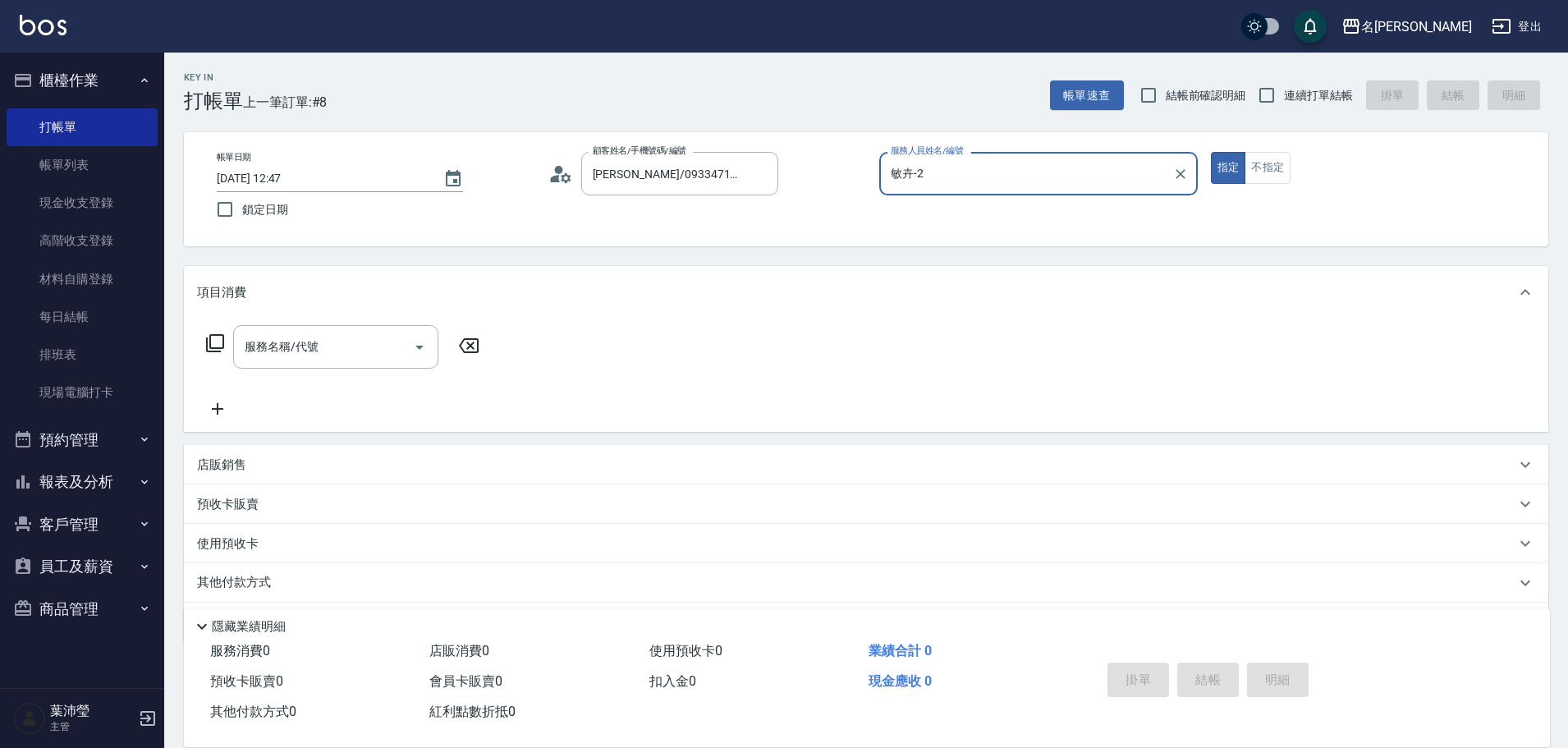
type input "敏卉-2"
click at [219, 342] on icon at bounding box center [215, 343] width 20 height 20
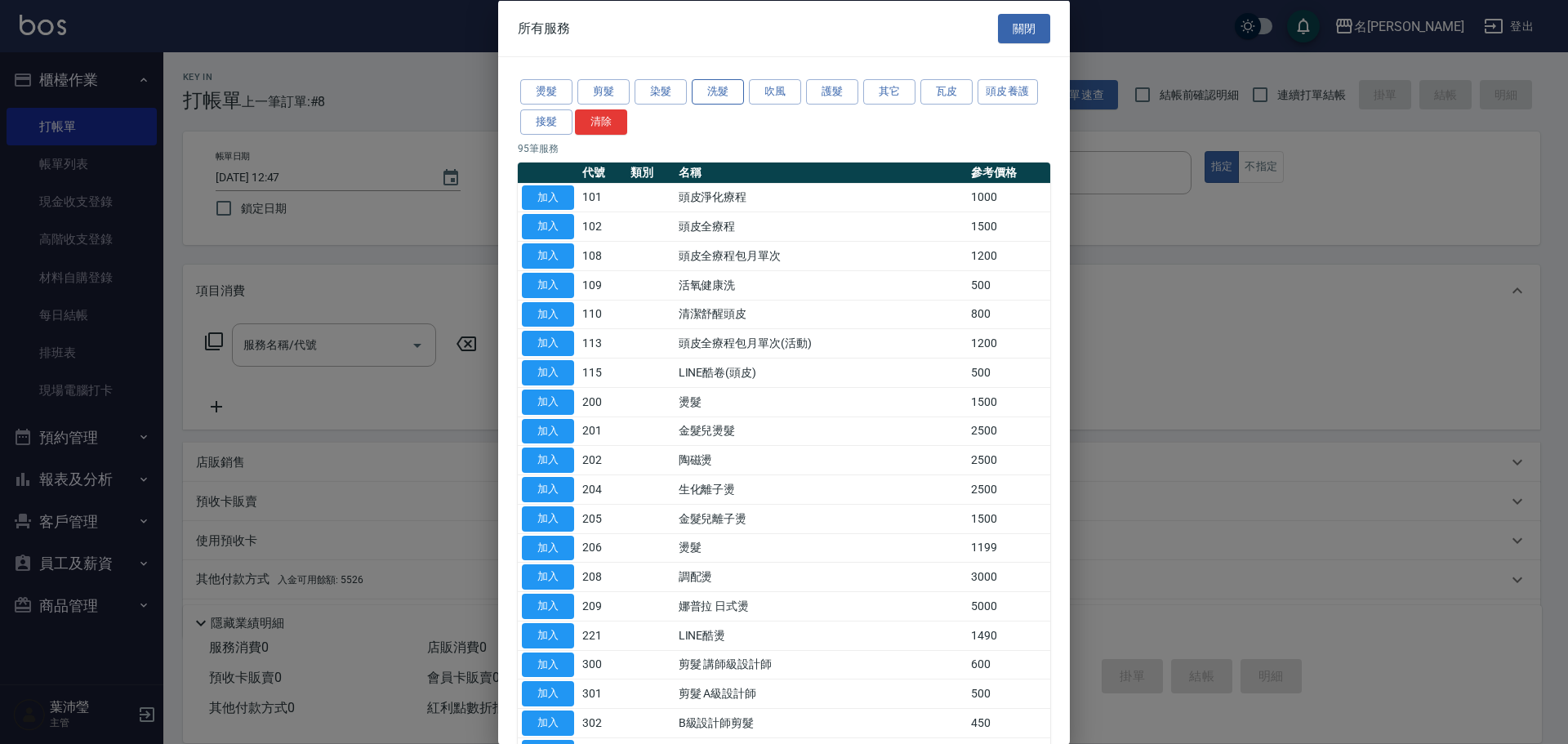
click at [721, 92] on button "洗髮" at bounding box center [718, 91] width 52 height 25
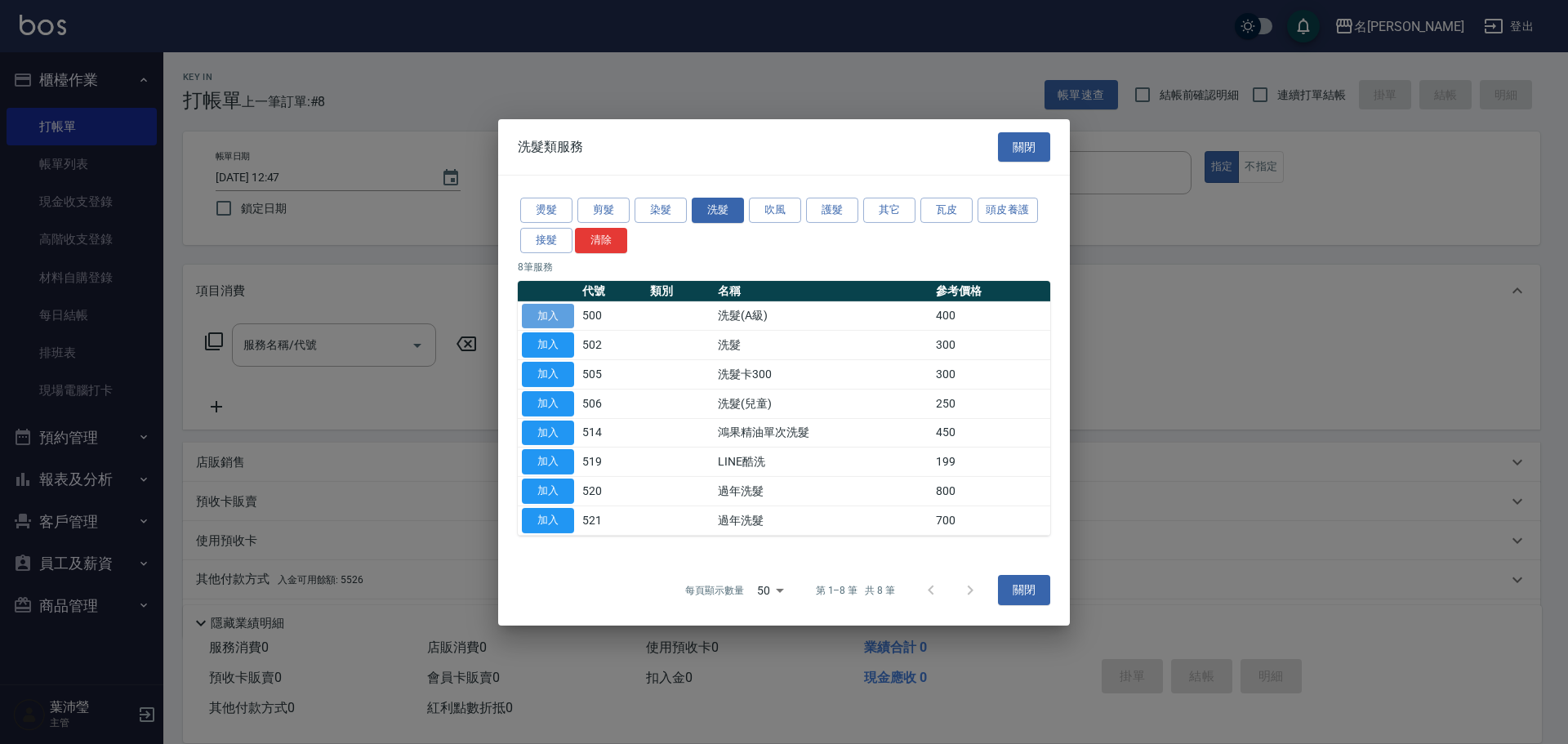
click at [545, 310] on button "加入" at bounding box center [548, 316] width 52 height 25
type input "洗髮(A級)(500)"
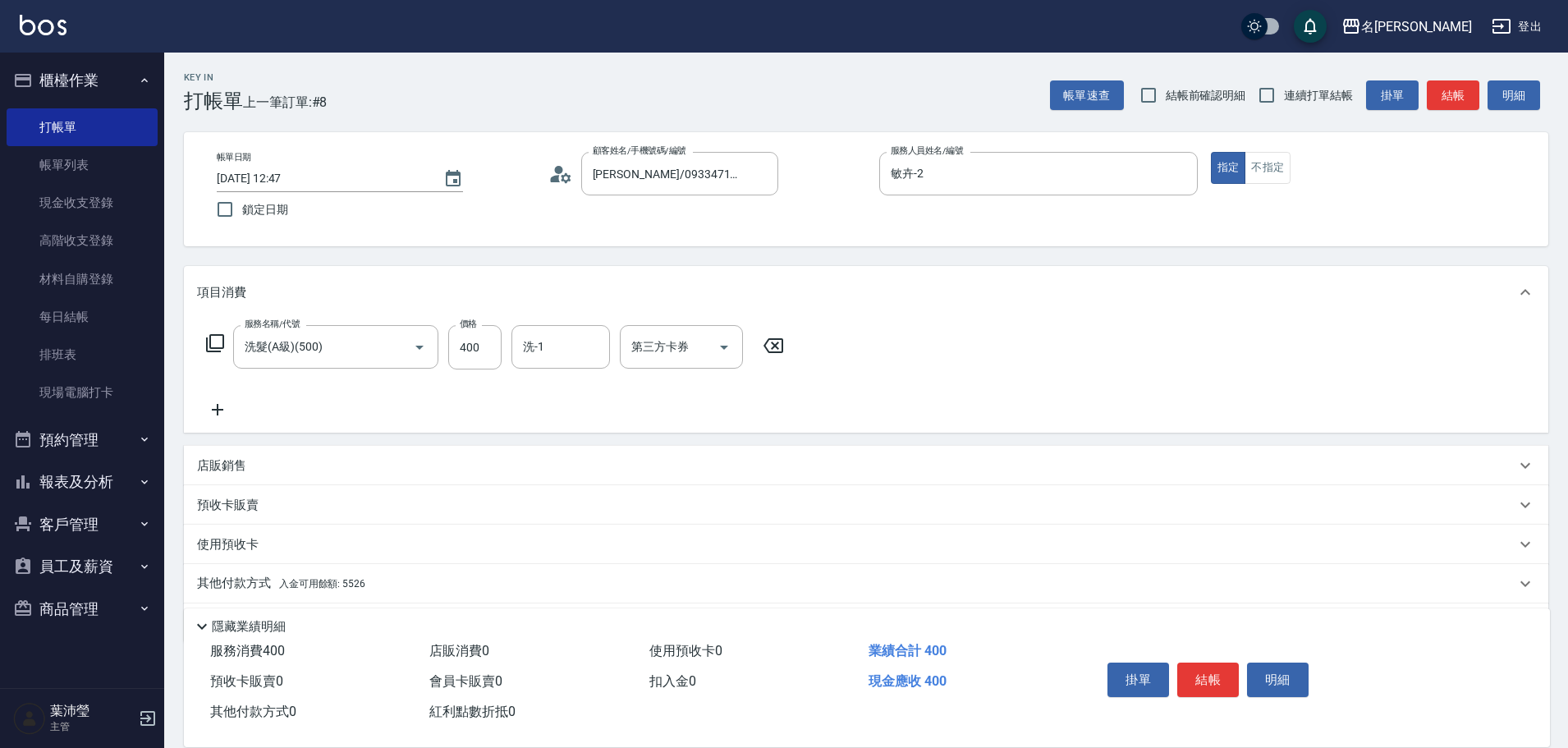
click at [535, 345] on input "洗-1" at bounding box center [560, 346] width 84 height 29
click at [544, 397] on span "Bella -5" at bounding box center [541, 389] width 35 height 17
type input "Bella-5"
click at [215, 581] on p "其他付款方式 入金可用餘額: 5526" at bounding box center [281, 583] width 168 height 18
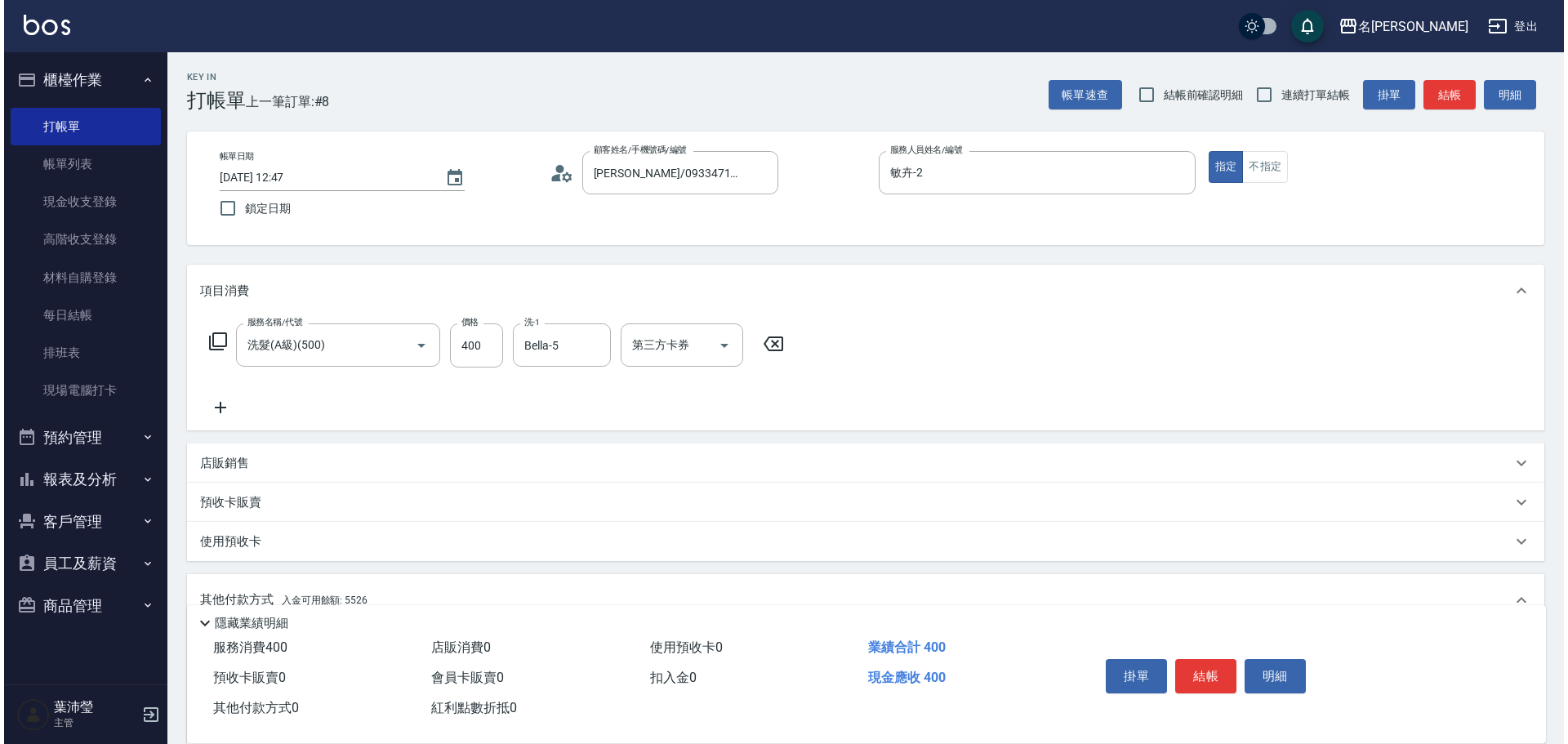
scroll to position [245, 0]
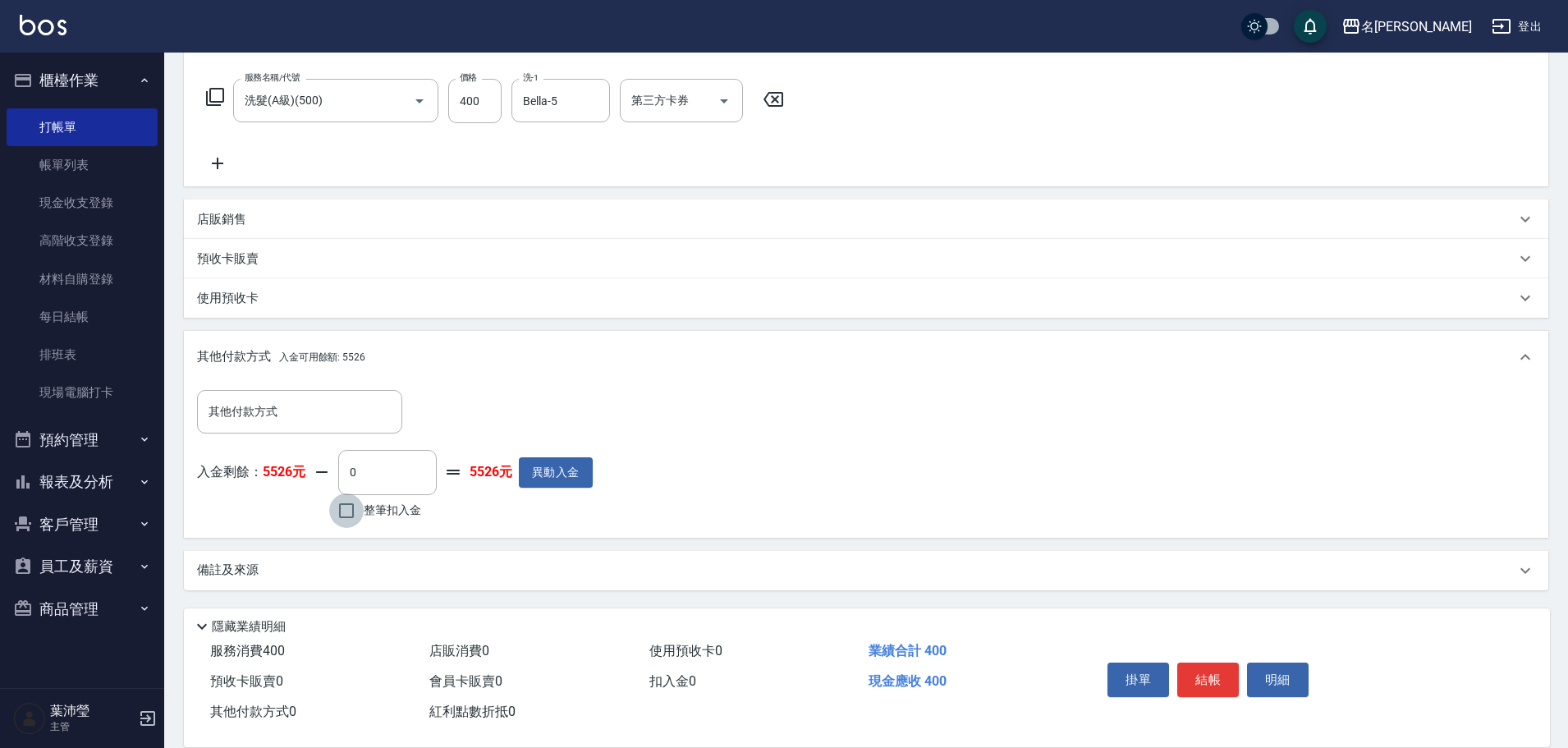
click at [354, 511] on input "整筆扣入金" at bounding box center [346, 511] width 35 height 35
checkbox input "true"
type input "400"
click at [1274, 668] on button "明細" at bounding box center [1278, 679] width 62 height 35
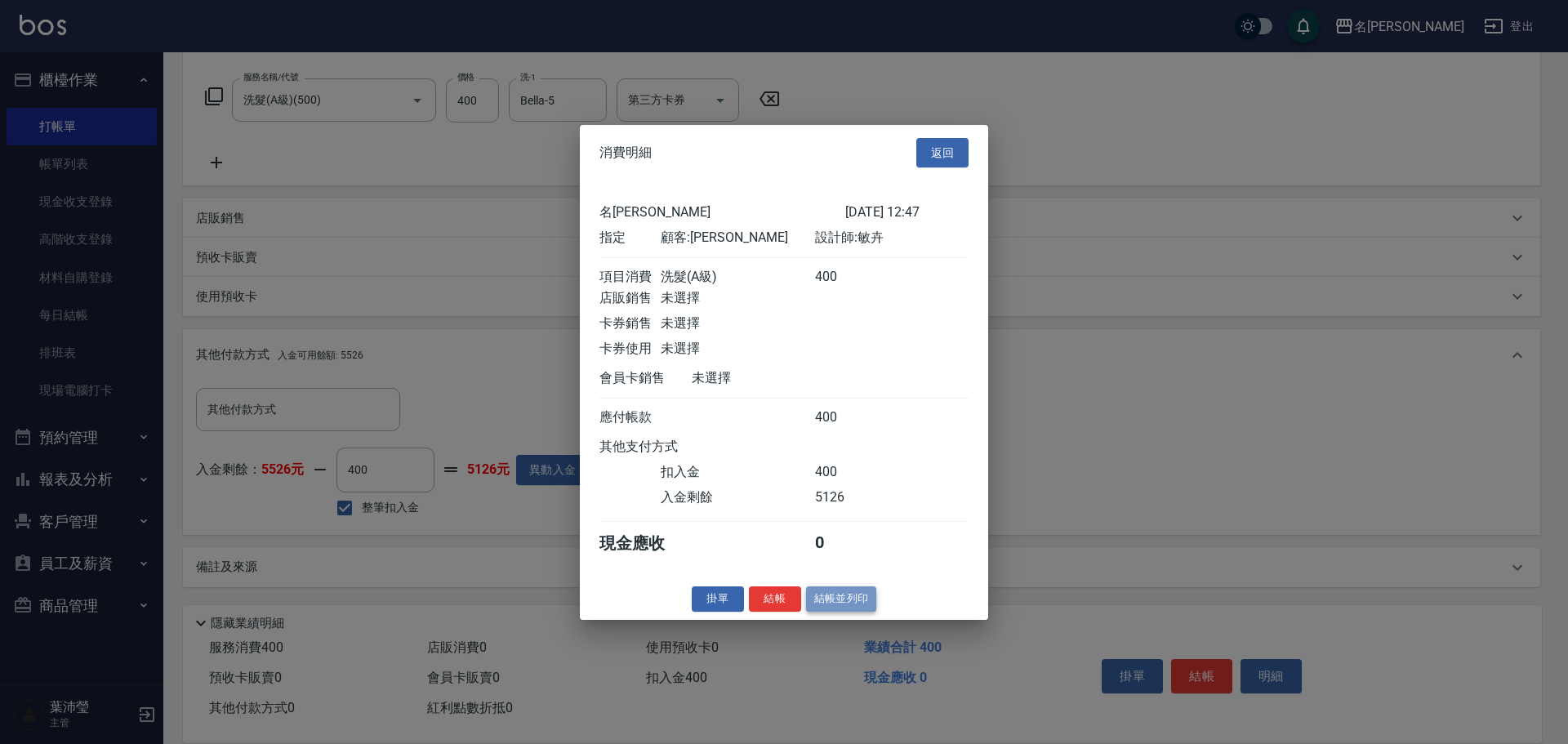
click at [838, 607] on button "結帳並列印" at bounding box center [842, 598] width 71 height 25
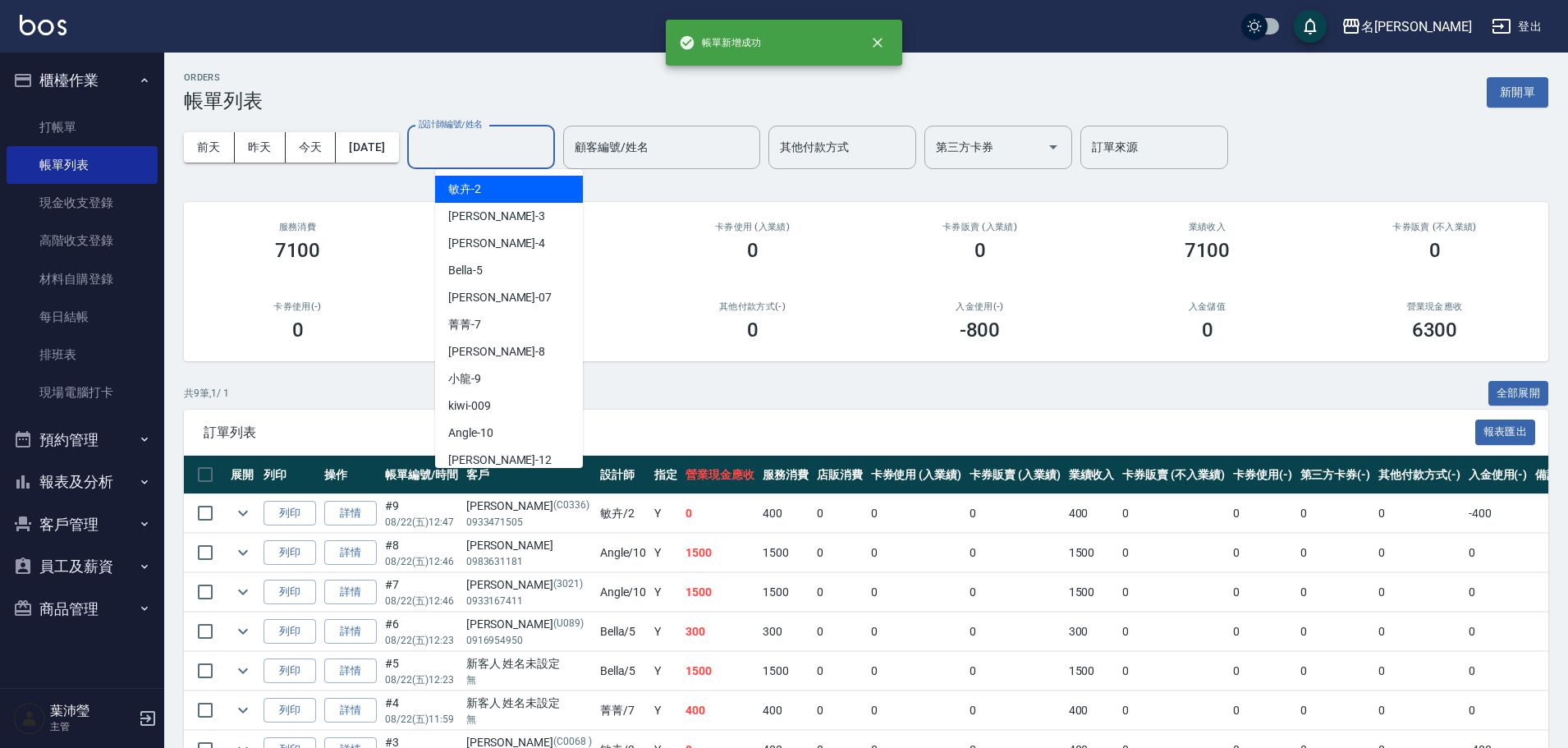
click at [482, 148] on input "設計師編號/姓名" at bounding box center [481, 147] width 133 height 29
click at [490, 190] on div "敏卉 -2" at bounding box center [509, 189] width 147 height 27
type input "敏卉-2"
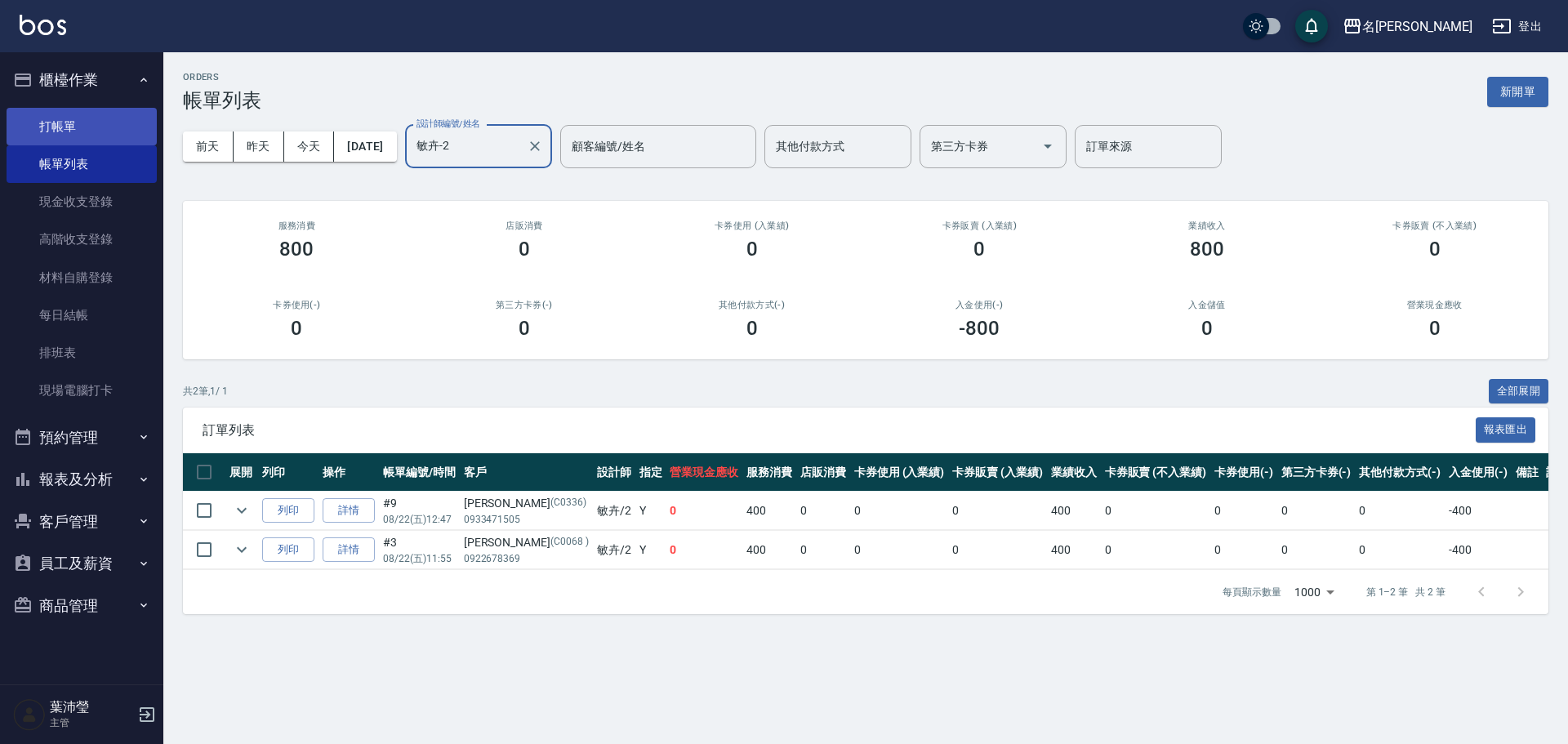
click at [113, 128] on link "打帳單" at bounding box center [81, 126] width 150 height 37
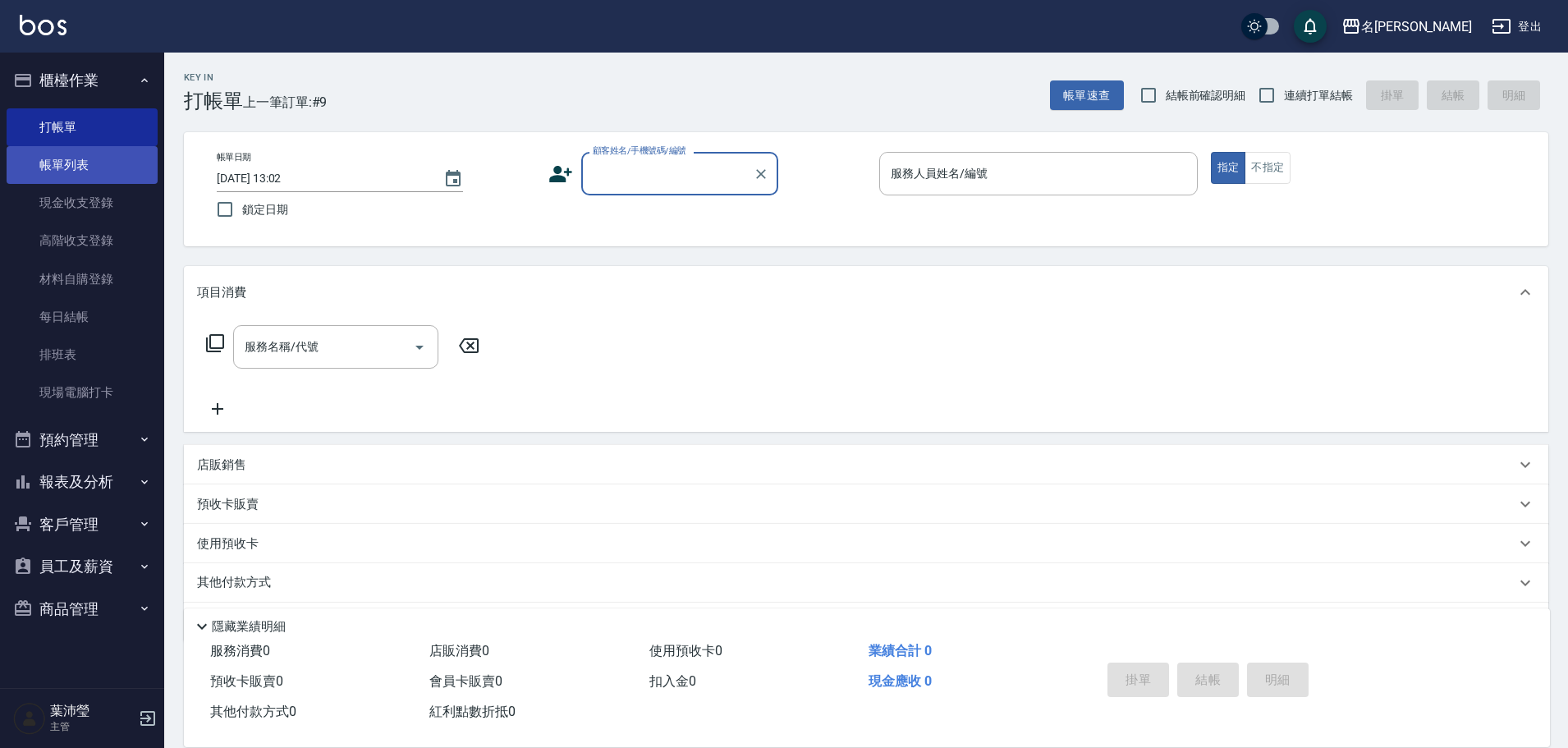
click at [123, 170] on link "帳單列表" at bounding box center [82, 165] width 151 height 38
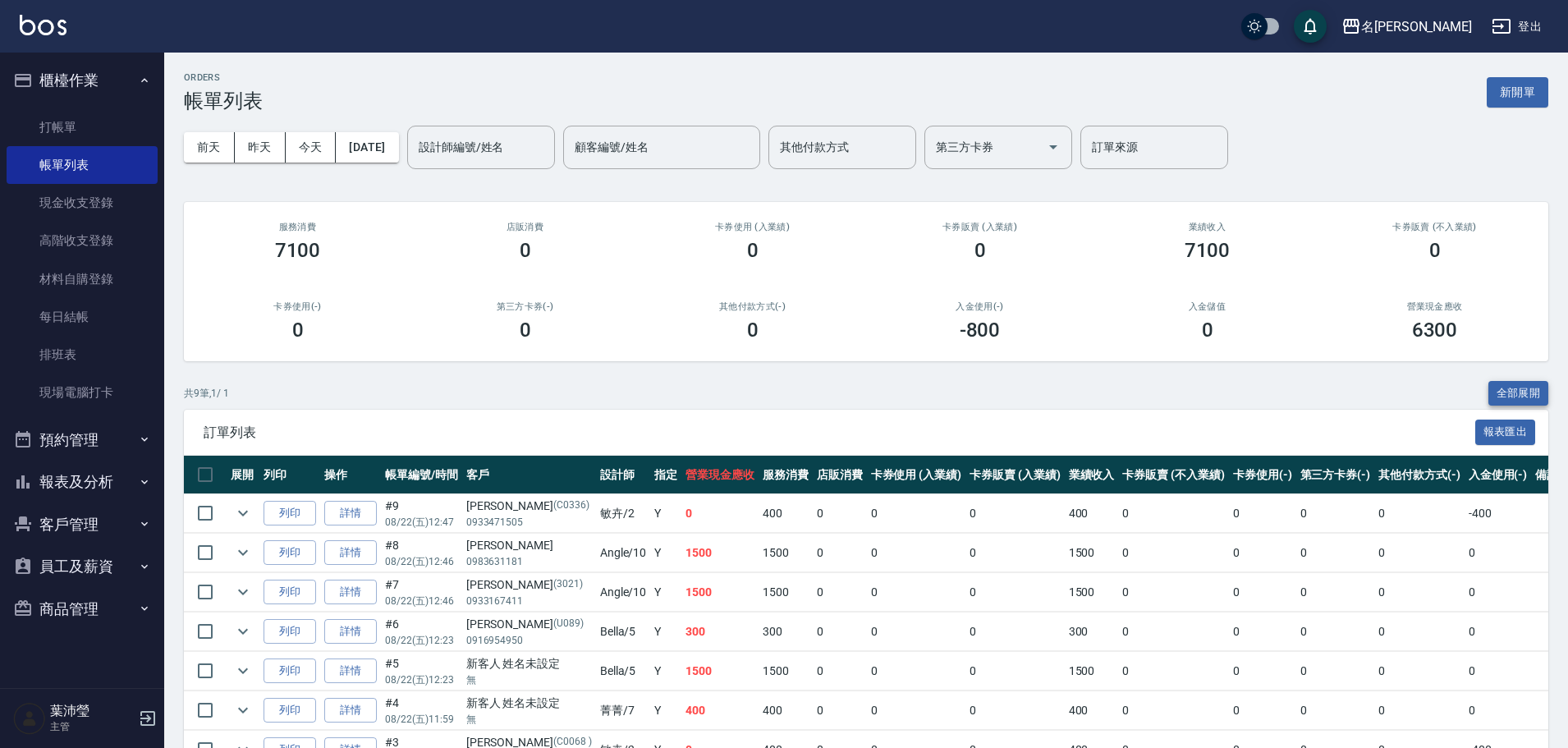
click at [1530, 395] on button "全部展開" at bounding box center [1518, 393] width 61 height 25
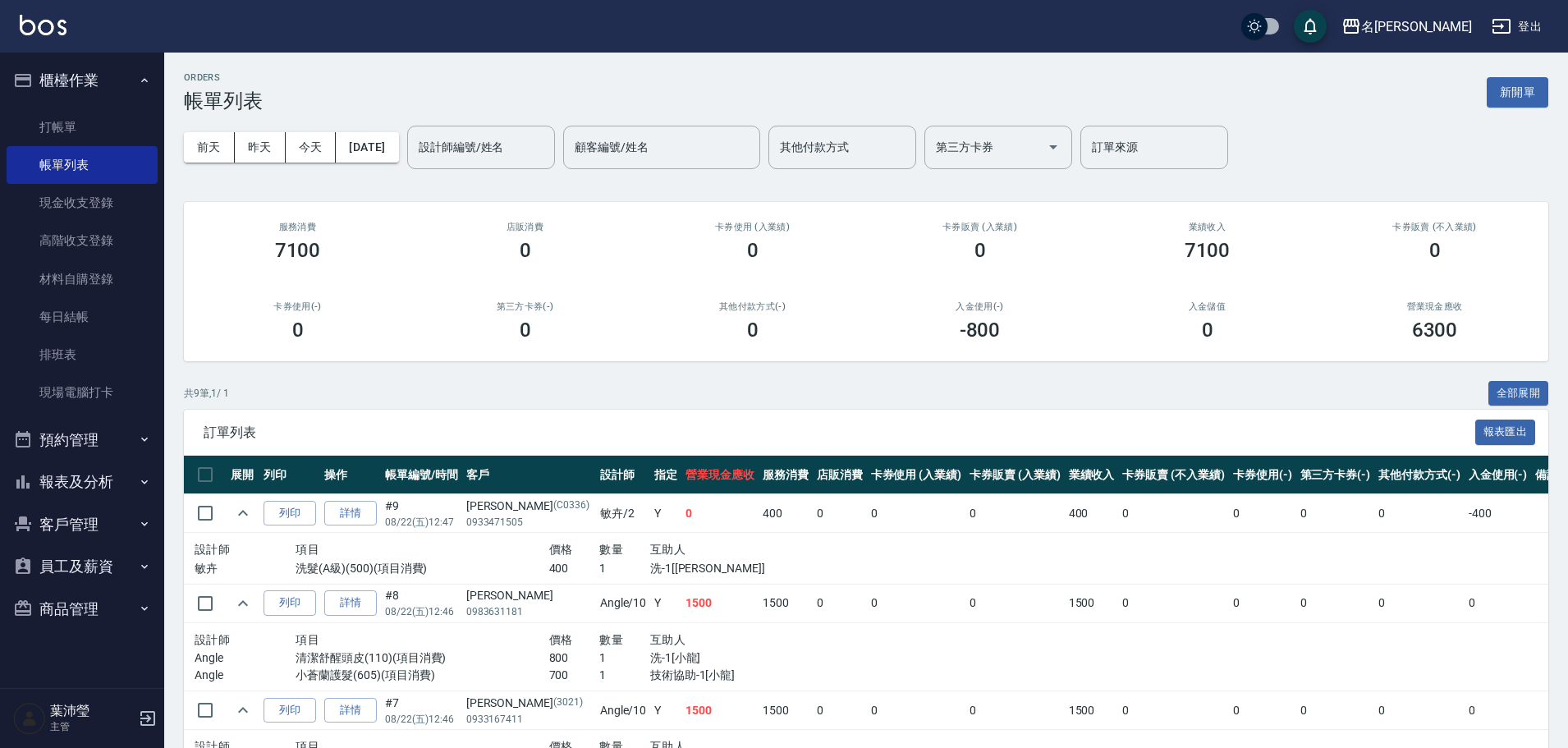
drag, startPoint x: 1567, startPoint y: 377, endPoint x: 1576, endPoint y: 433, distance: 56.7
click at [1567, 433] on html "名留龍江 登出 櫃檯作業 打帳單 帳單列表 現金收支登錄 高階收支登錄 材料自購登錄 每日結帳 排班表 現場電腦打卡 預約管理 預約管理 單日預約紀錄 單週預…" at bounding box center [784, 701] width 1568 height 1402
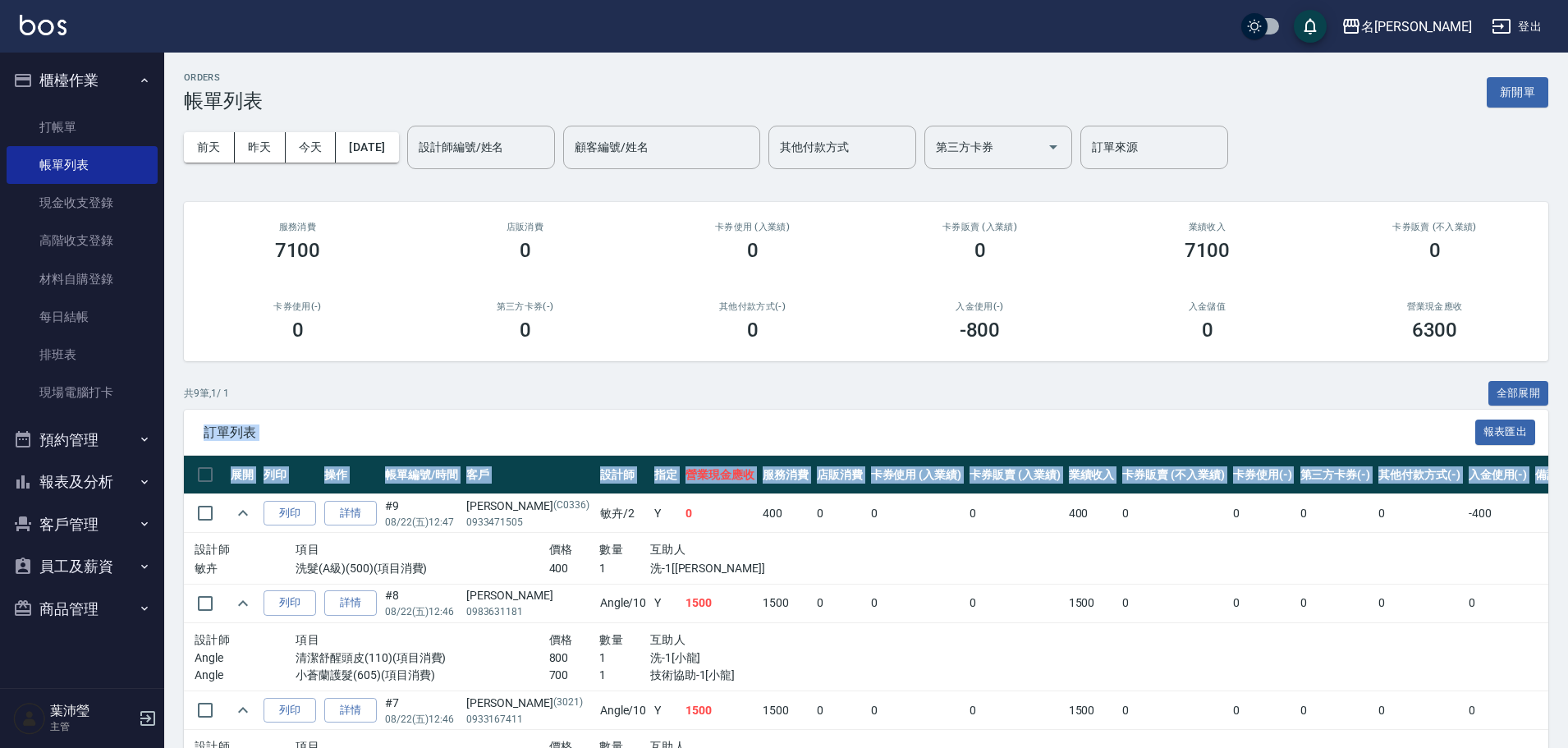
drag, startPoint x: 1567, startPoint y: 377, endPoint x: 1576, endPoint y: 493, distance: 116.3
click at [1567, 493] on html "名留龍江 登出 櫃檯作業 打帳單 帳單列表 現金收支登錄 高階收支登錄 材料自購登錄 每日結帳 排班表 現場電腦打卡 預約管理 預約管理 單日預約紀錄 單週預…" at bounding box center [784, 701] width 1568 height 1402
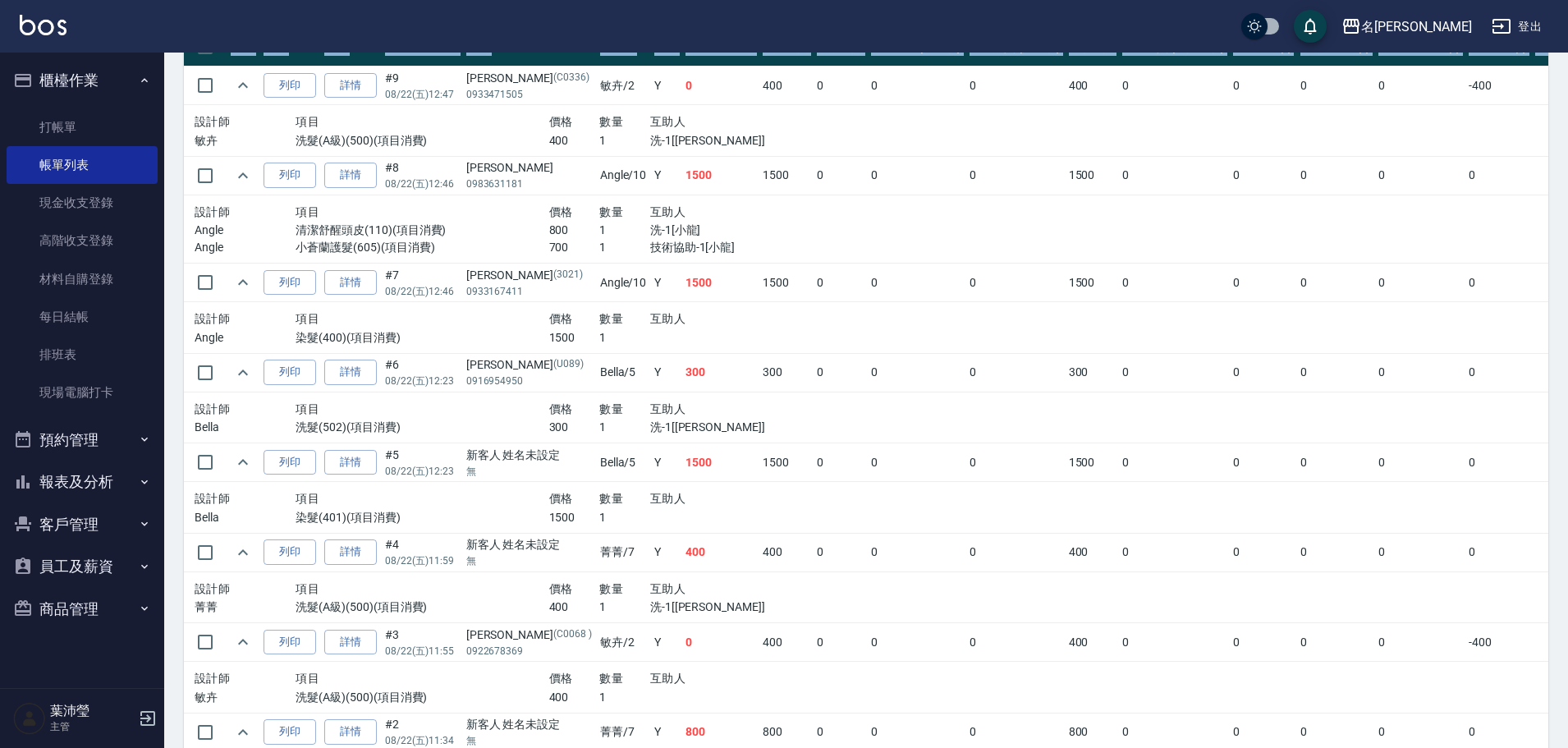
scroll to position [420, 0]
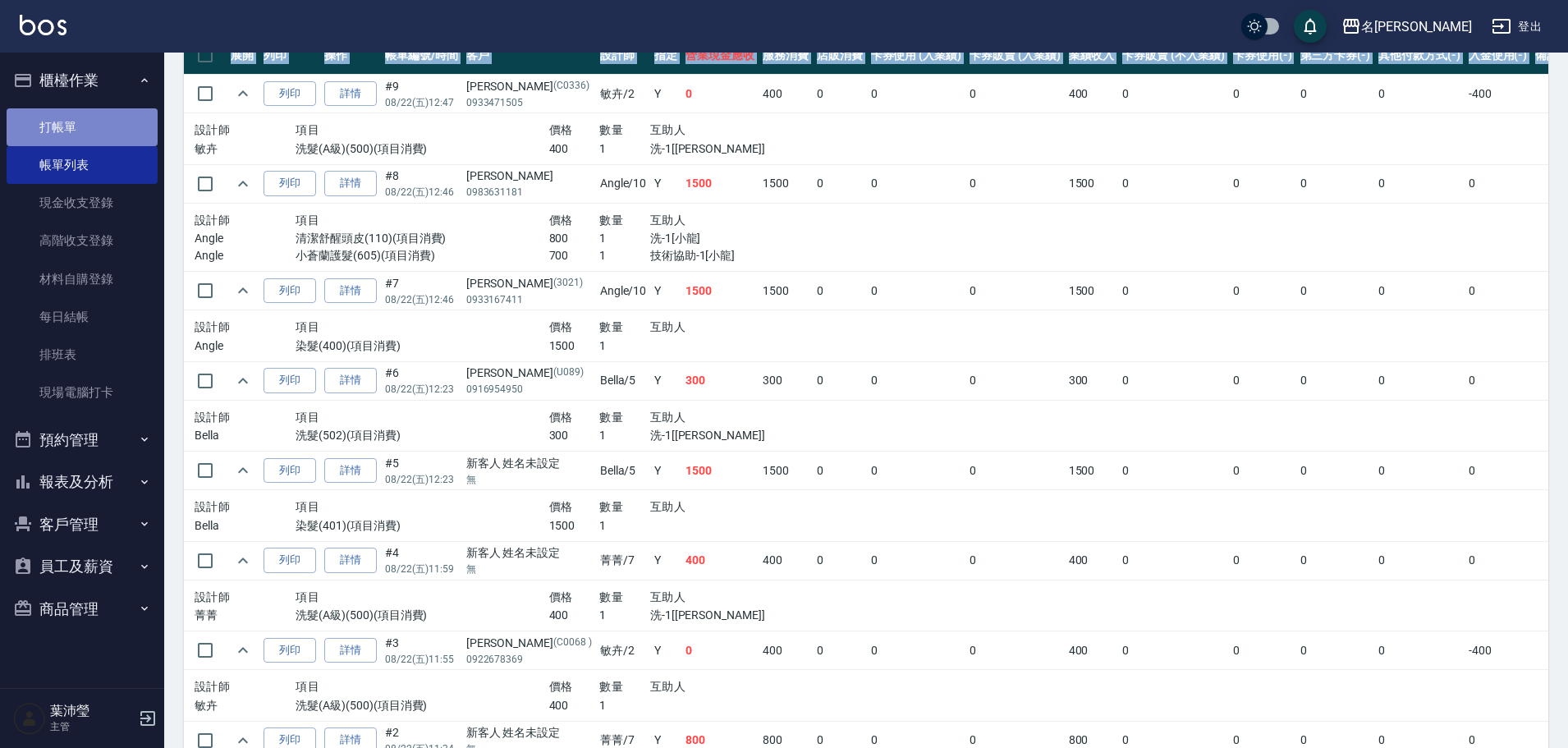
click at [89, 134] on link "打帳單" at bounding box center [82, 127] width 151 height 38
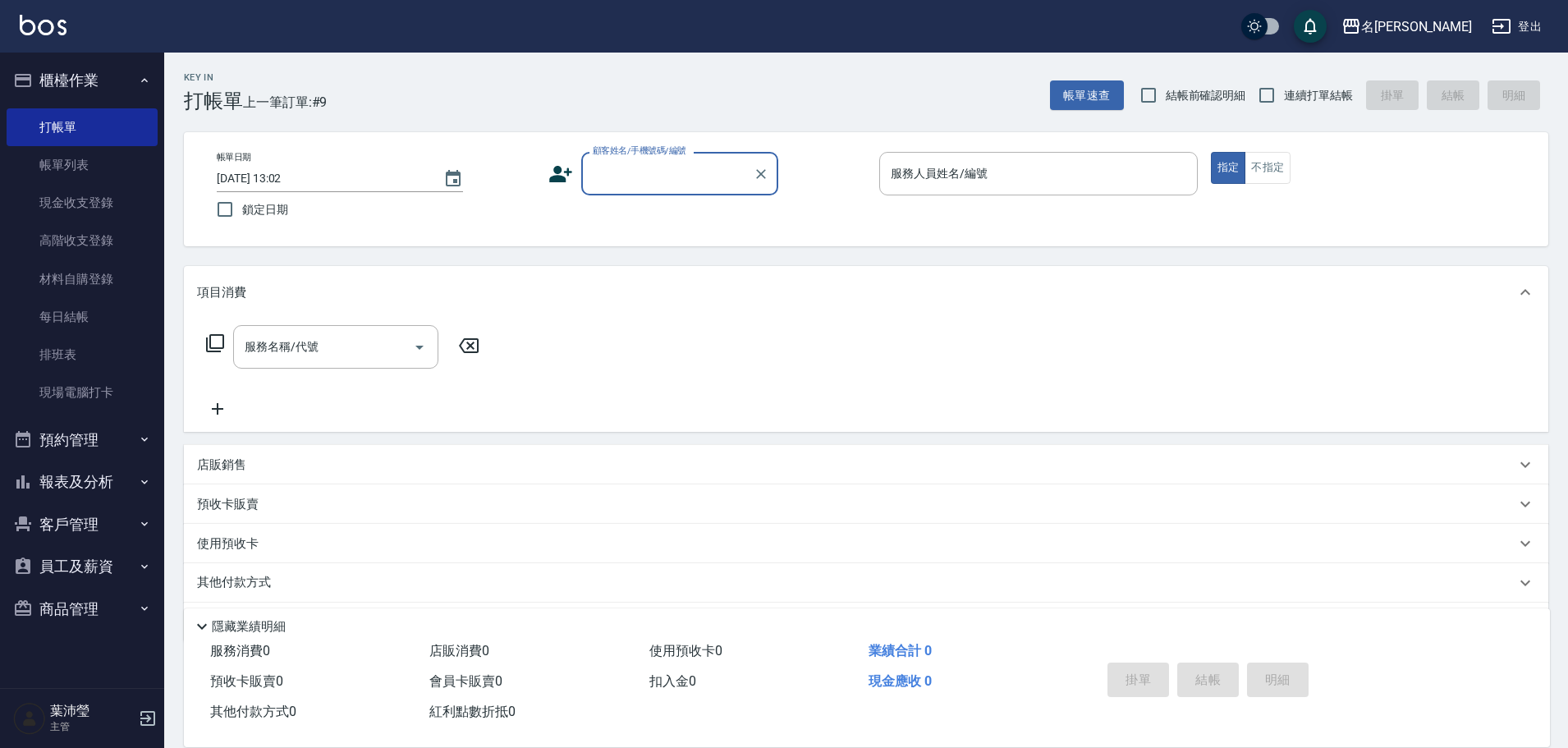
click at [745, 275] on div "項目消費" at bounding box center [866, 292] width 1364 height 53
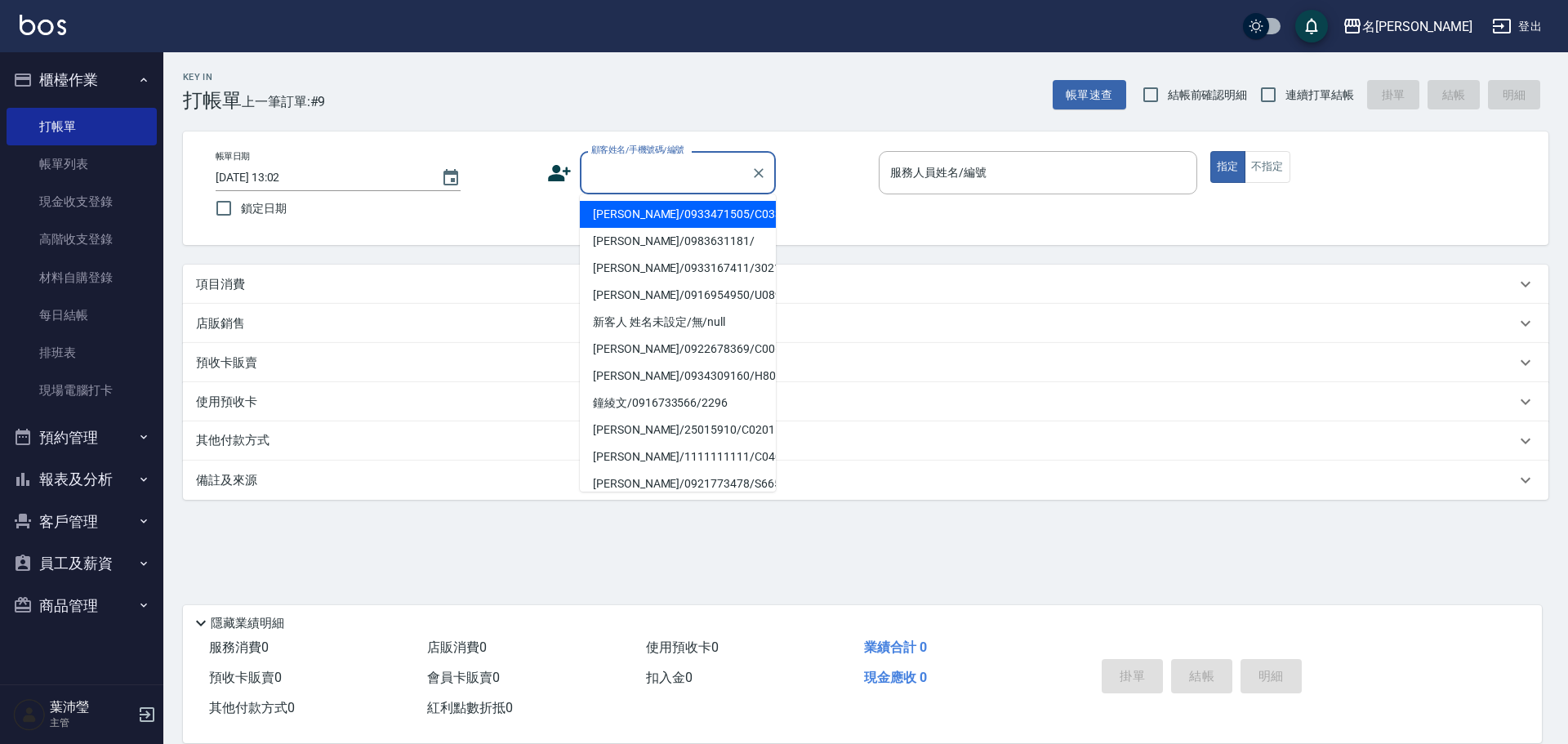
click at [669, 163] on div "顧客姓名/手機號碼/編號 顧客姓名/手機號碼/編號" at bounding box center [678, 173] width 196 height 43
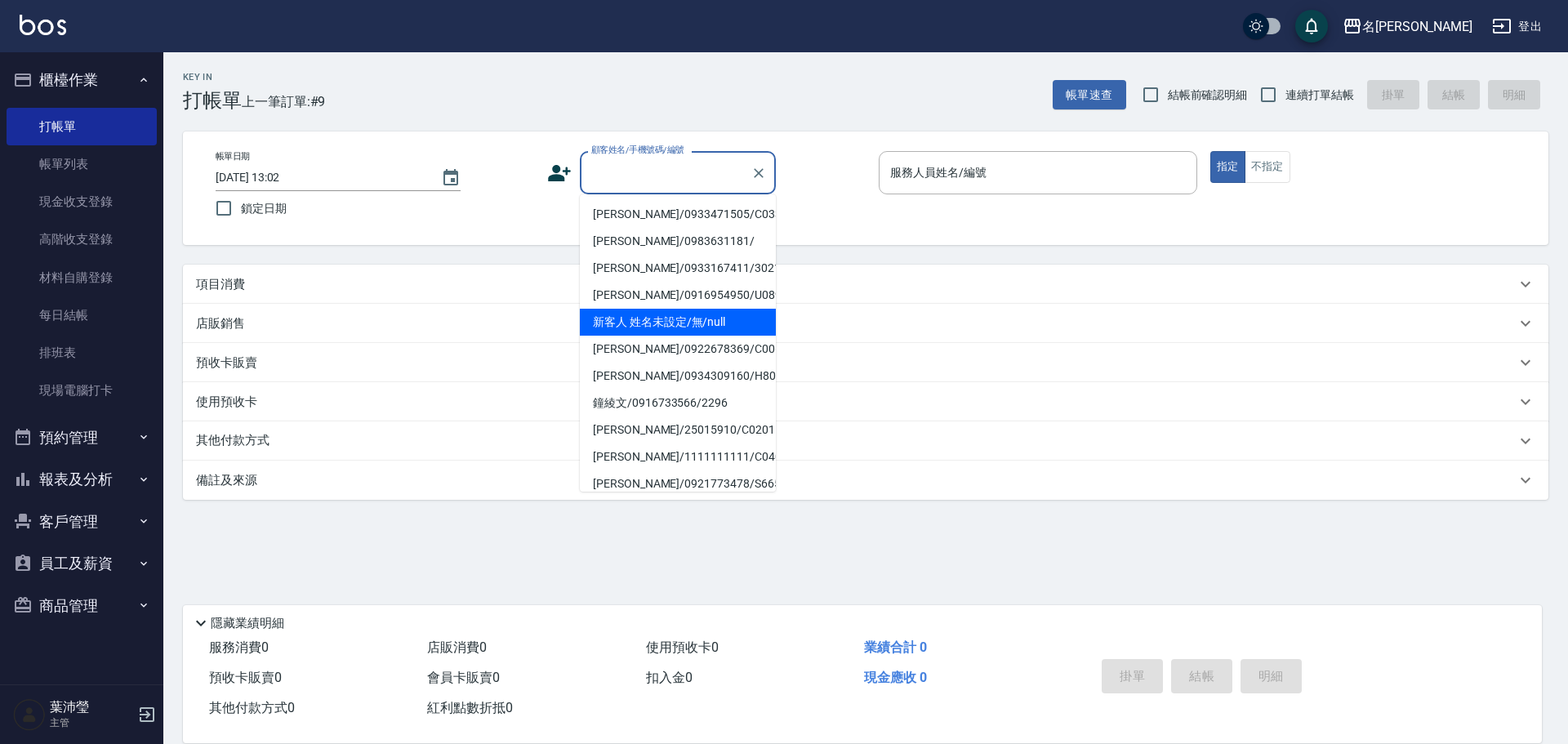
click at [649, 331] on li "新客人 姓名未設定/無/null" at bounding box center [678, 322] width 196 height 27
type input "新客人 姓名未設定/無/null"
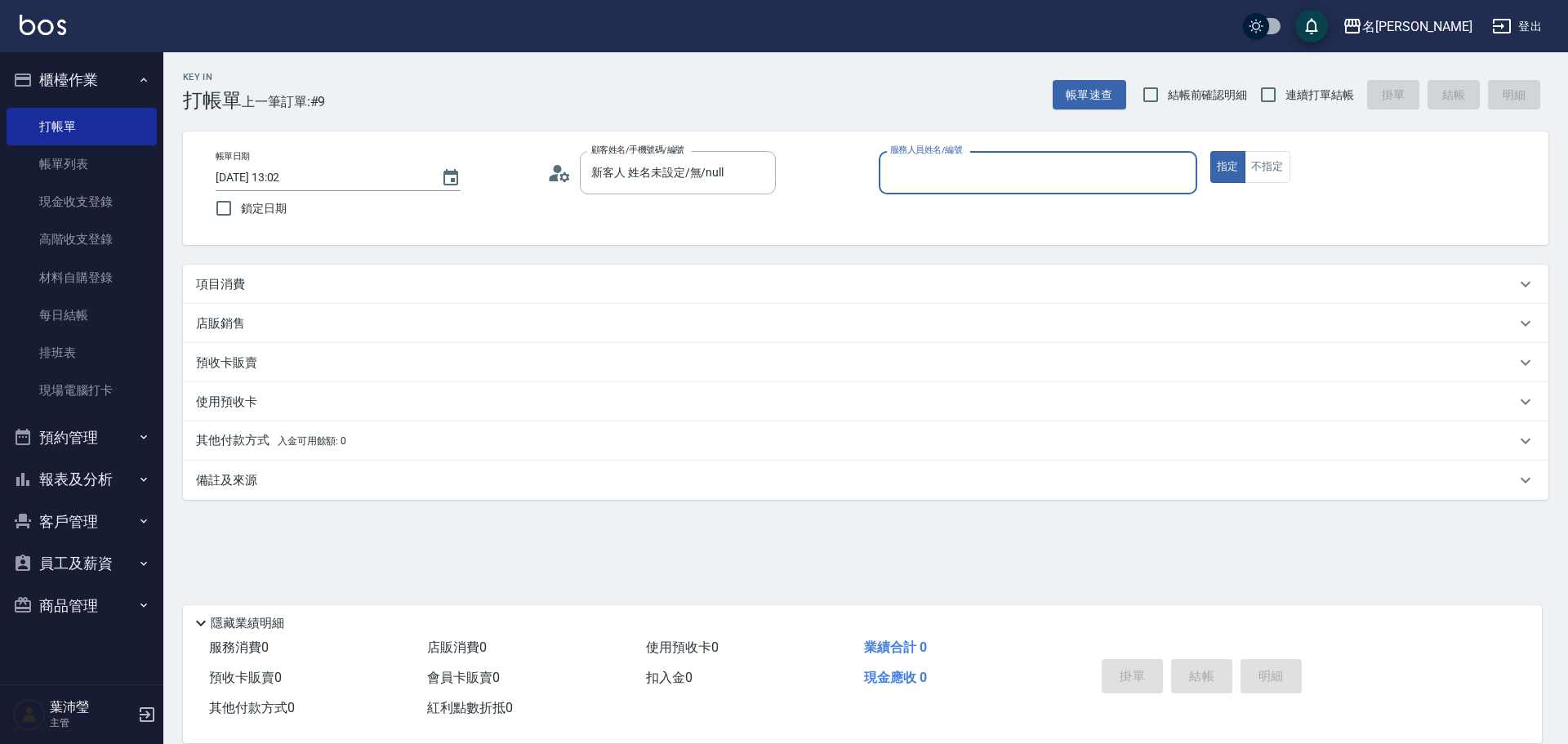
click at [435, 288] on div "項目消費" at bounding box center [856, 285] width 1320 height 17
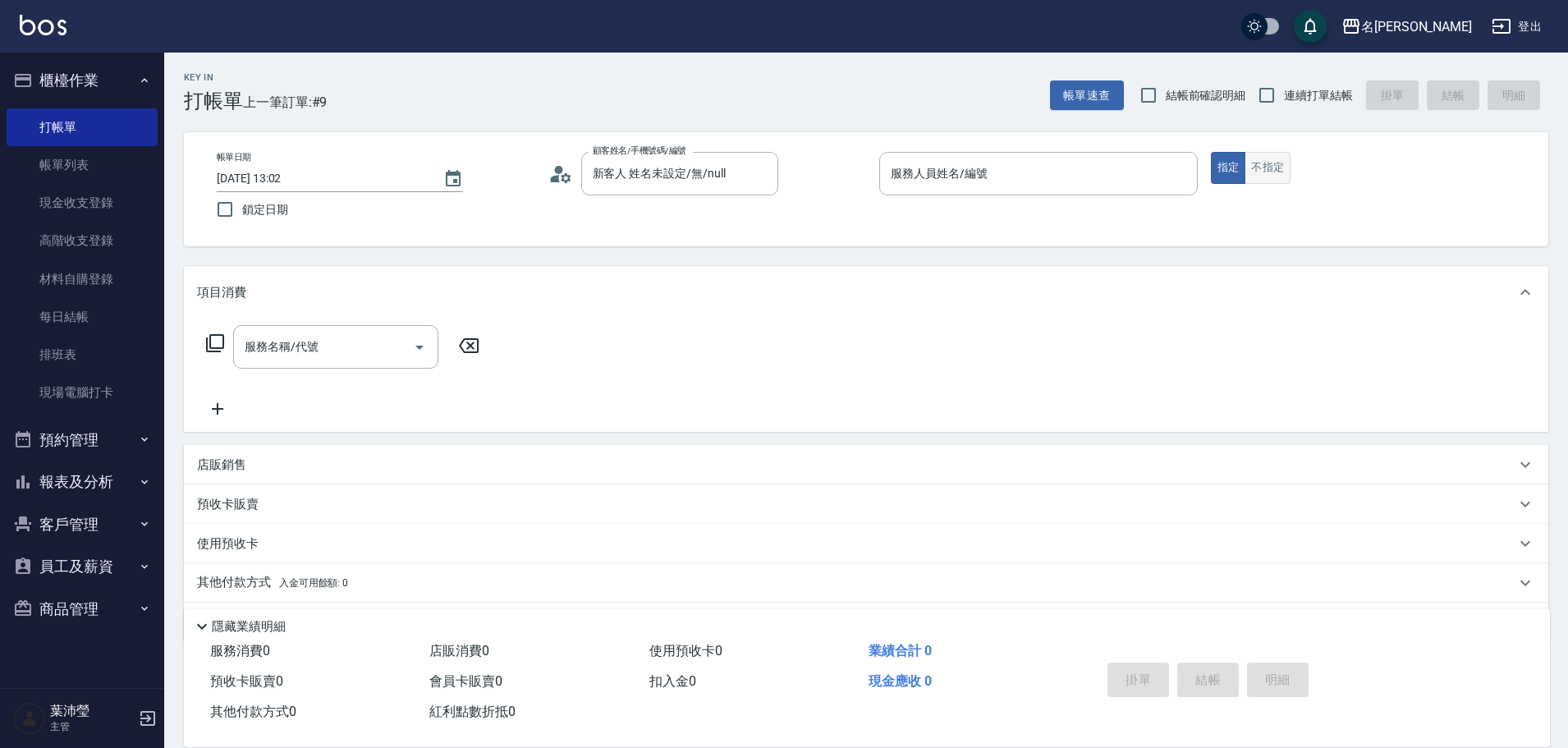
click at [1261, 176] on button "不指定" at bounding box center [1267, 168] width 46 height 32
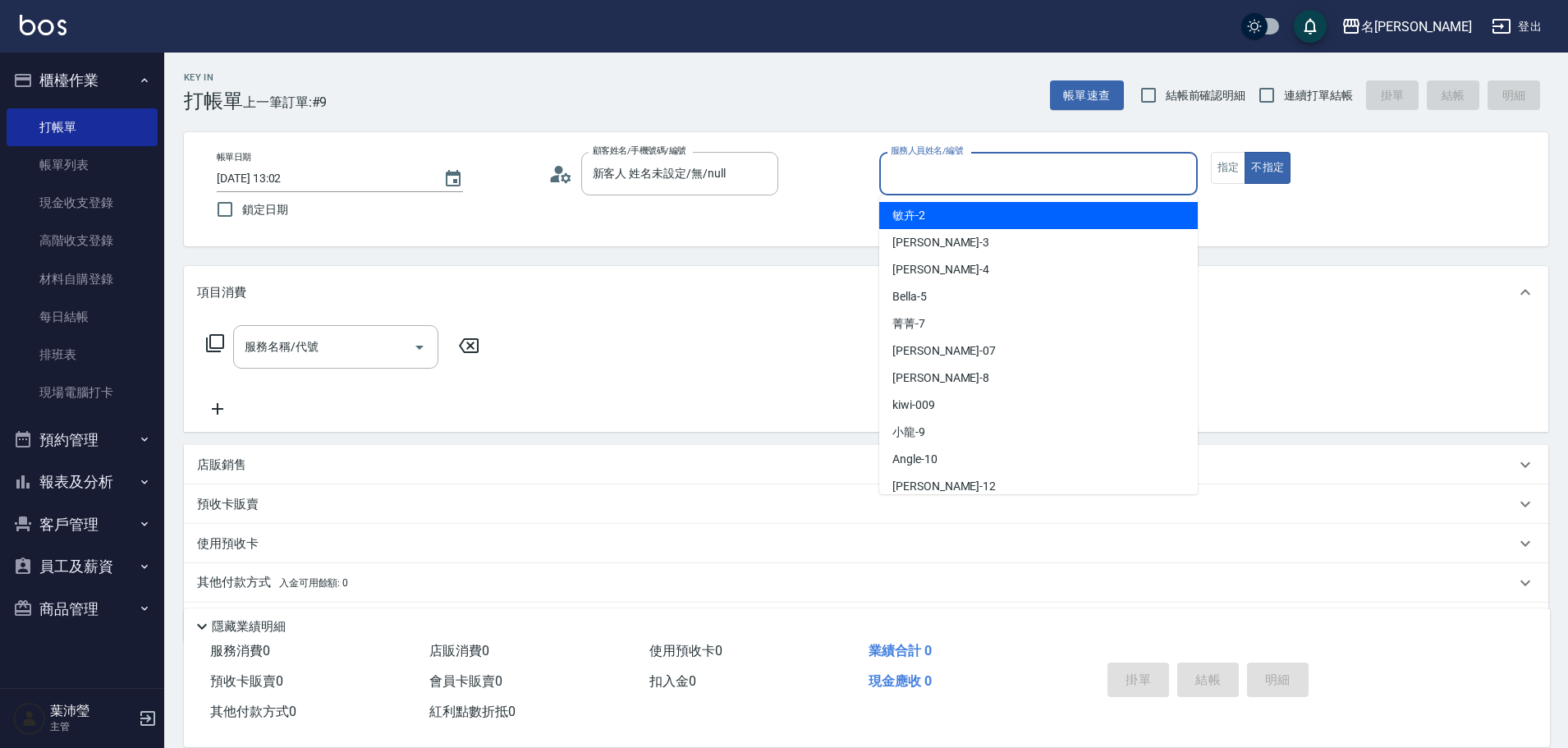
click at [1050, 184] on input "服務人員姓名/編號" at bounding box center [1039, 174] width 304 height 29
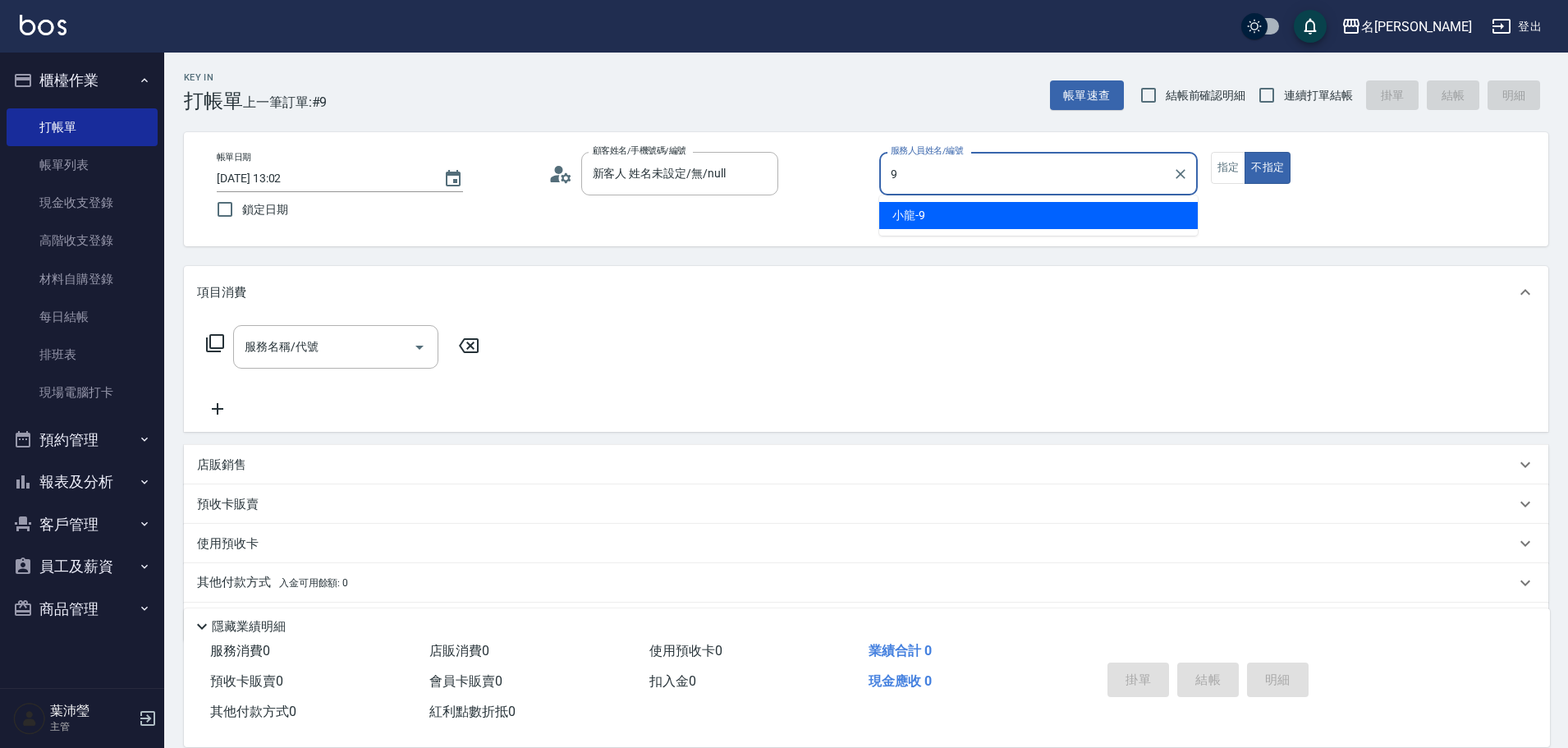
type input "小龍-9"
type button "false"
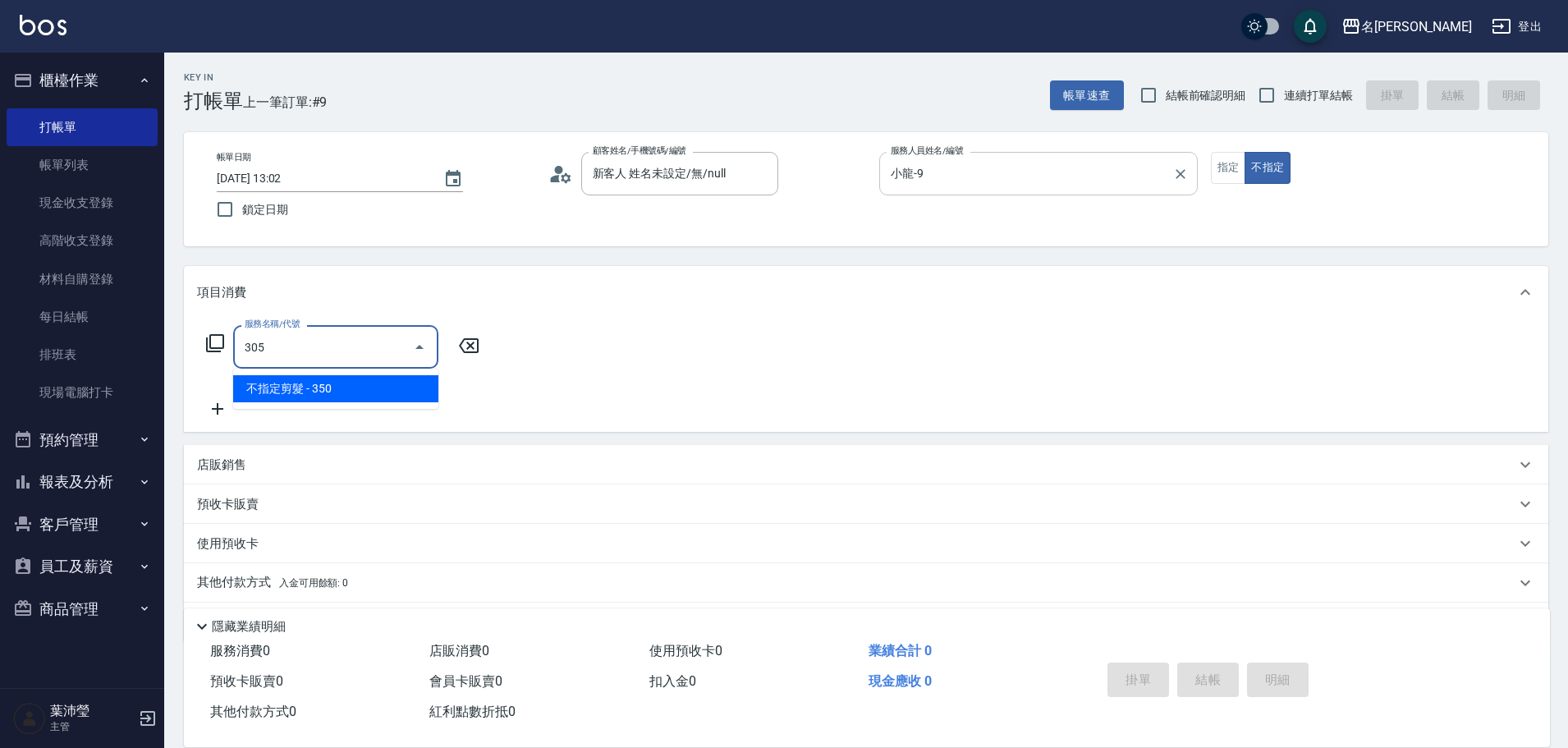
type input "不指定剪髮(305)"
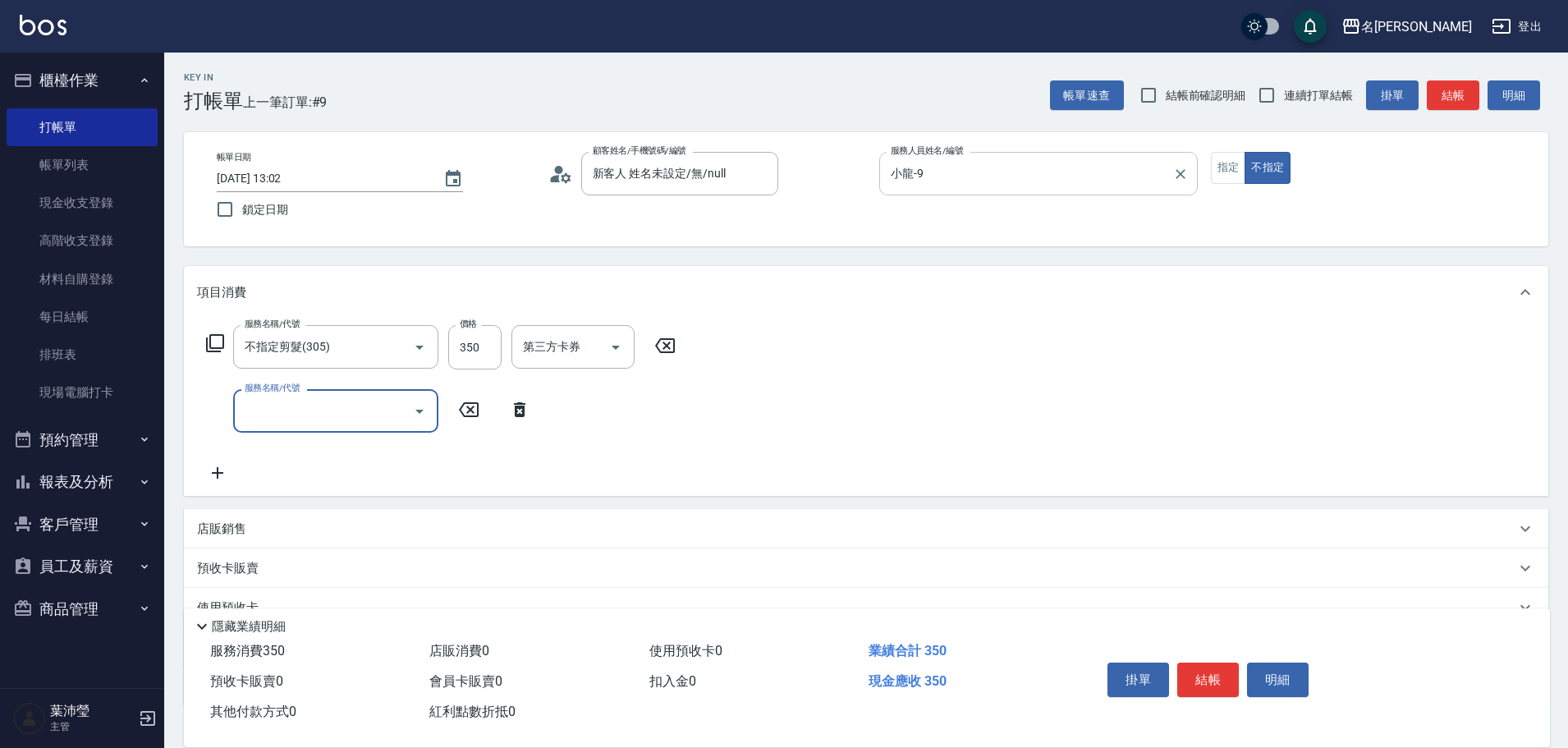
type input "8"
type input "洗髮(502)"
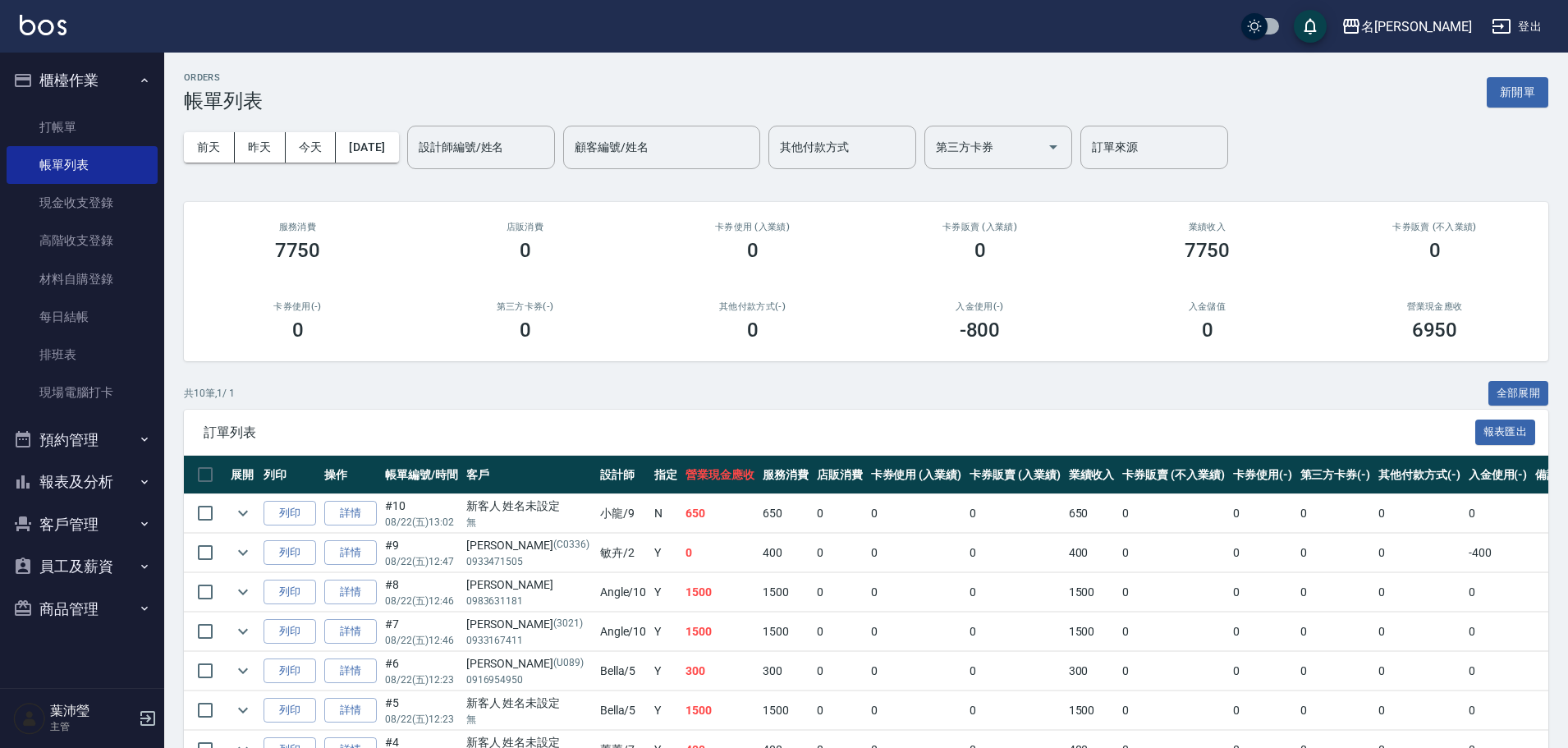
click at [1047, 182] on div "ORDERS 帳單列表 新開單 [DATE] [DATE] [DATE] [DATE] 設計師編號/姓名 設計師編號/姓名 顧客編號/姓名 顧客編號/姓名 其…" at bounding box center [866, 502] width 1404 height 900
click at [62, 123] on link "打帳單" at bounding box center [82, 127] width 151 height 38
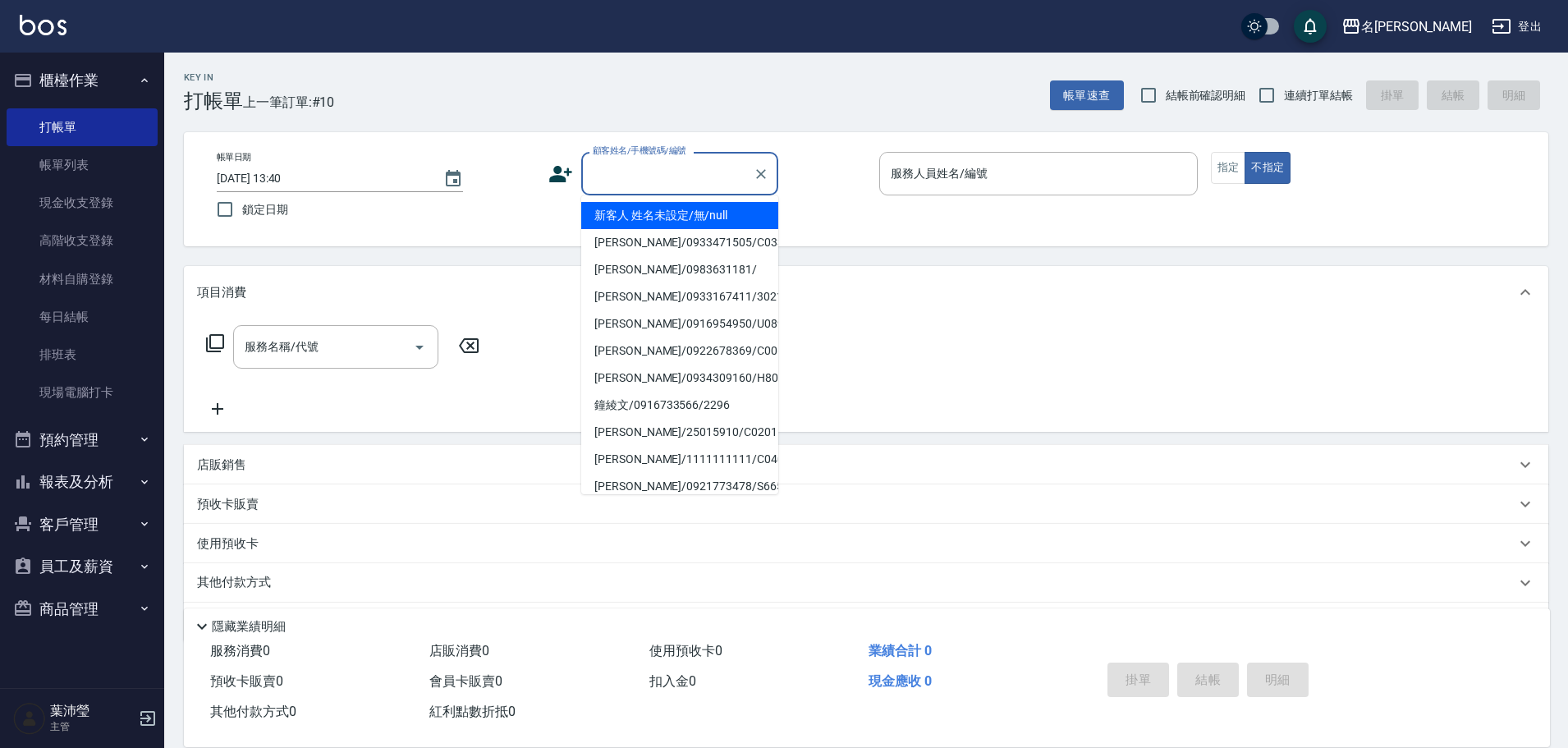
click at [612, 174] on input "顧客姓名/手機號碼/編號" at bounding box center [667, 174] width 158 height 29
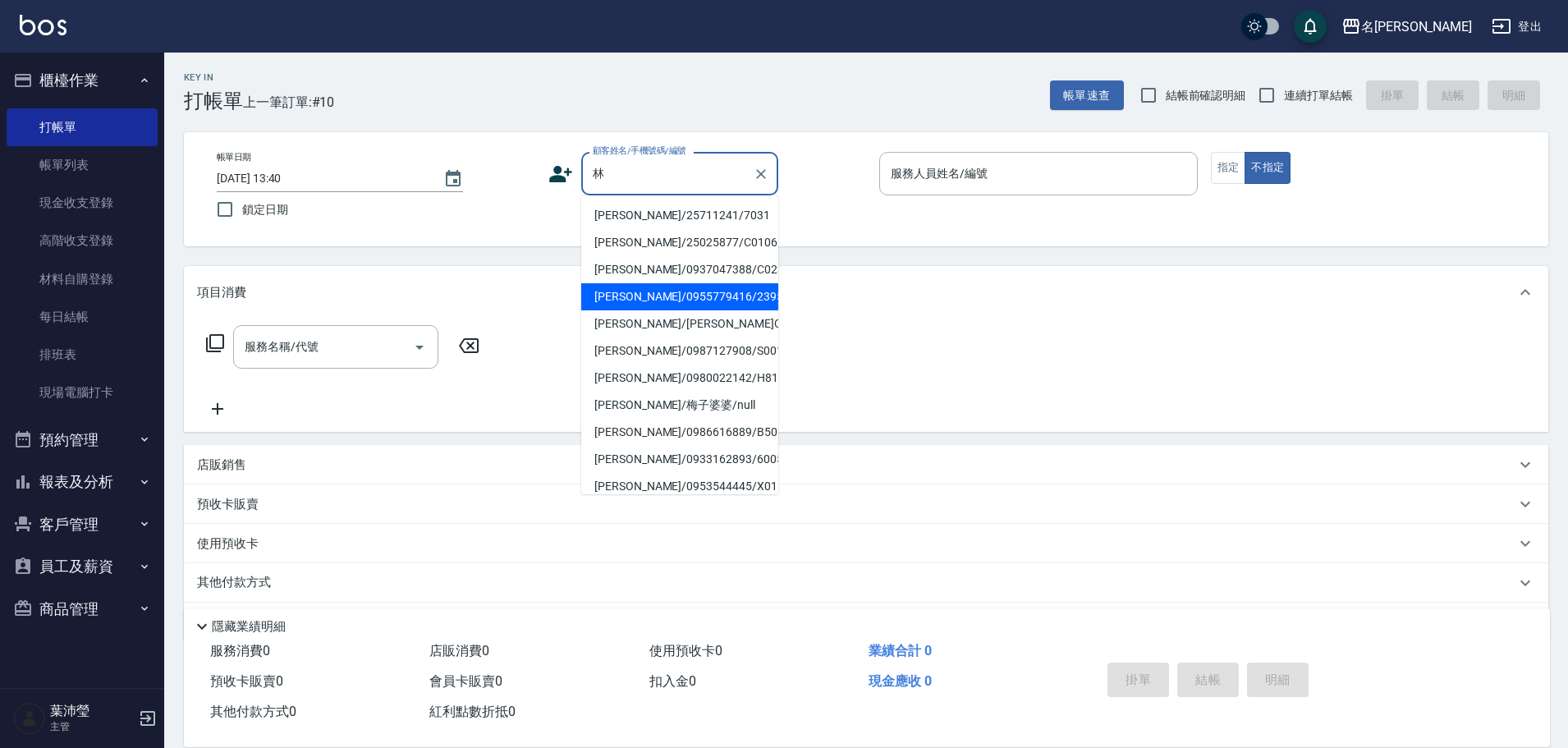
click at [646, 295] on li "[PERSON_NAME]/0955779416/2395" at bounding box center [679, 297] width 197 height 27
type input "[PERSON_NAME]/0955779416/2395"
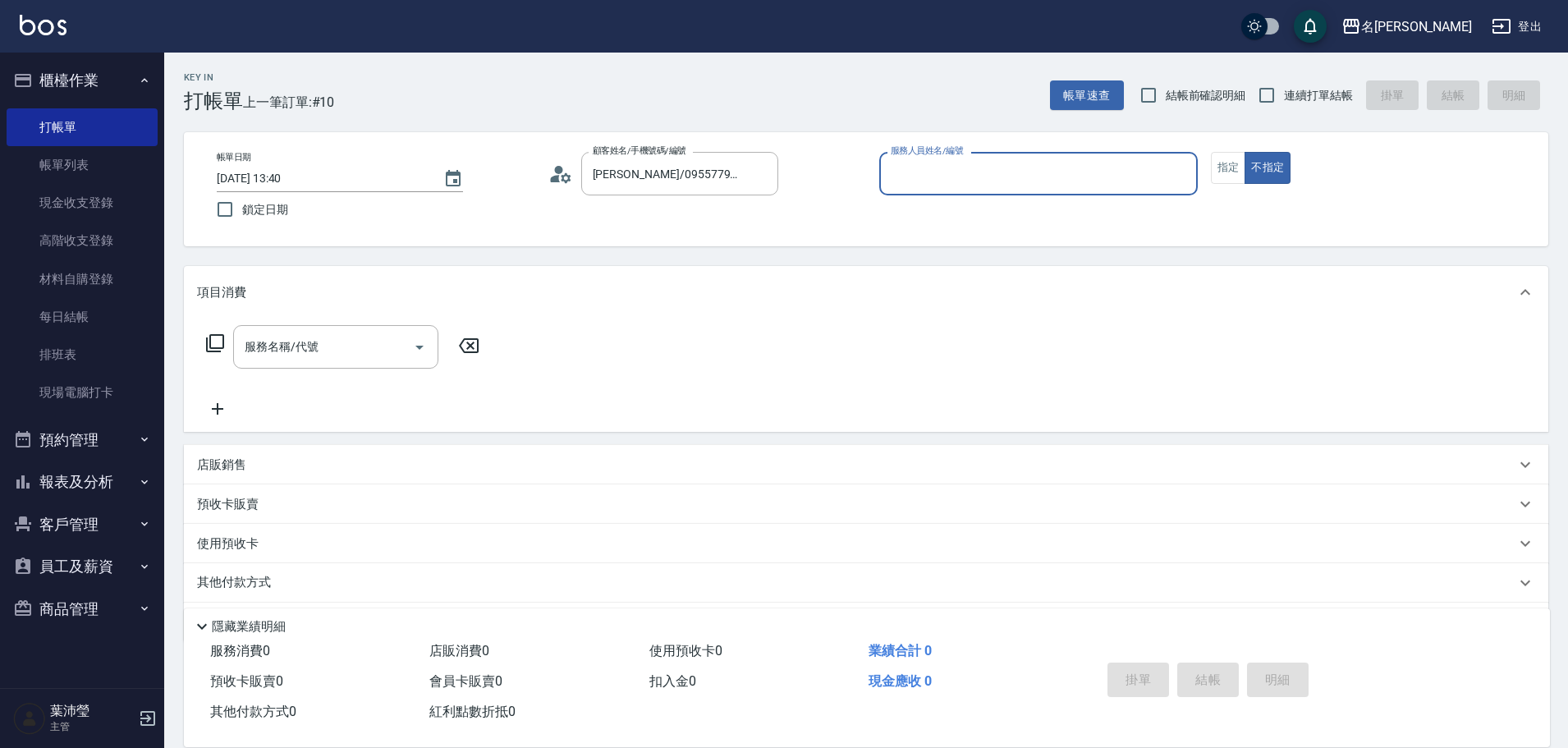
type input "敏卉-2"
click at [1222, 168] on button "指定" at bounding box center [1229, 168] width 36 height 32
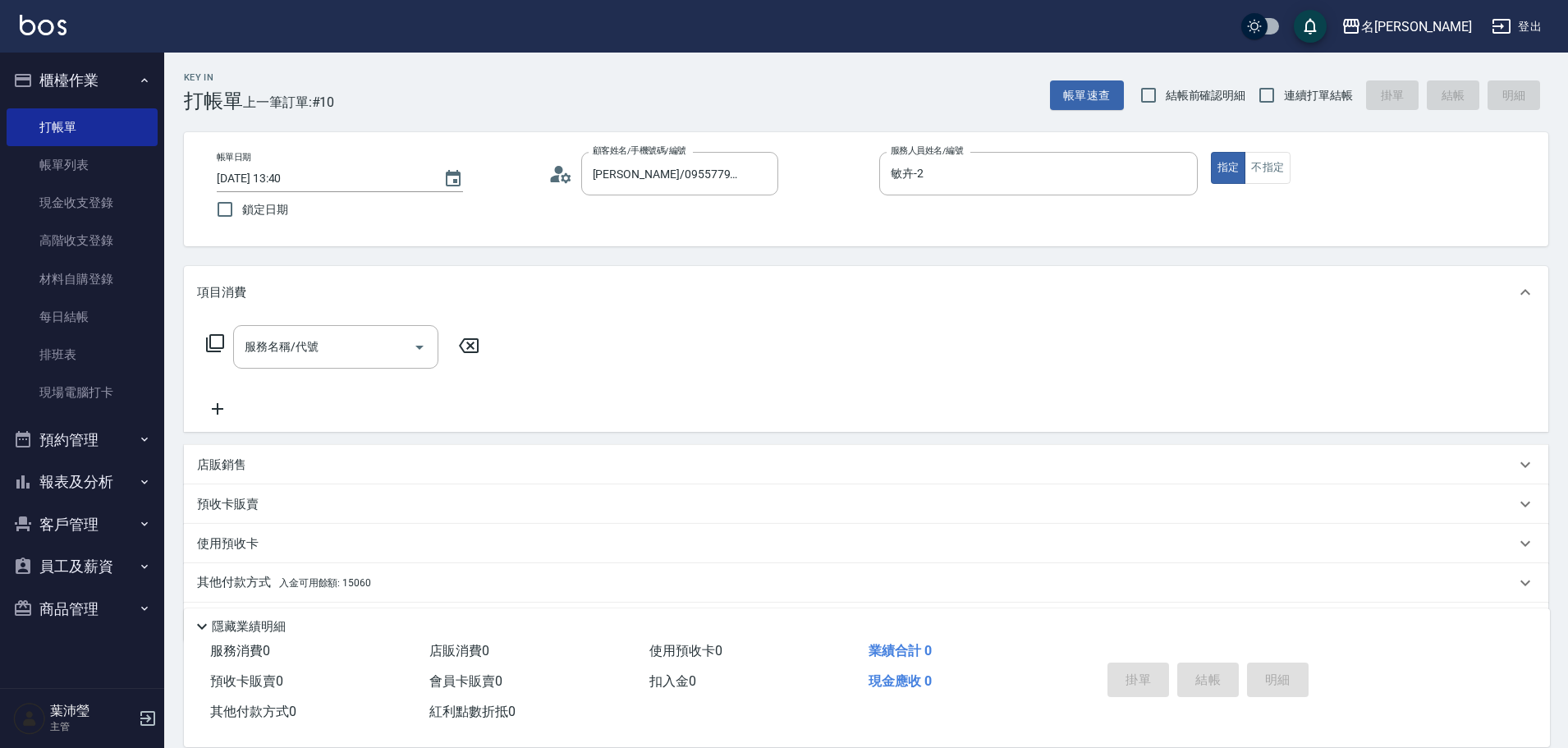
click at [211, 343] on icon at bounding box center [215, 343] width 20 height 20
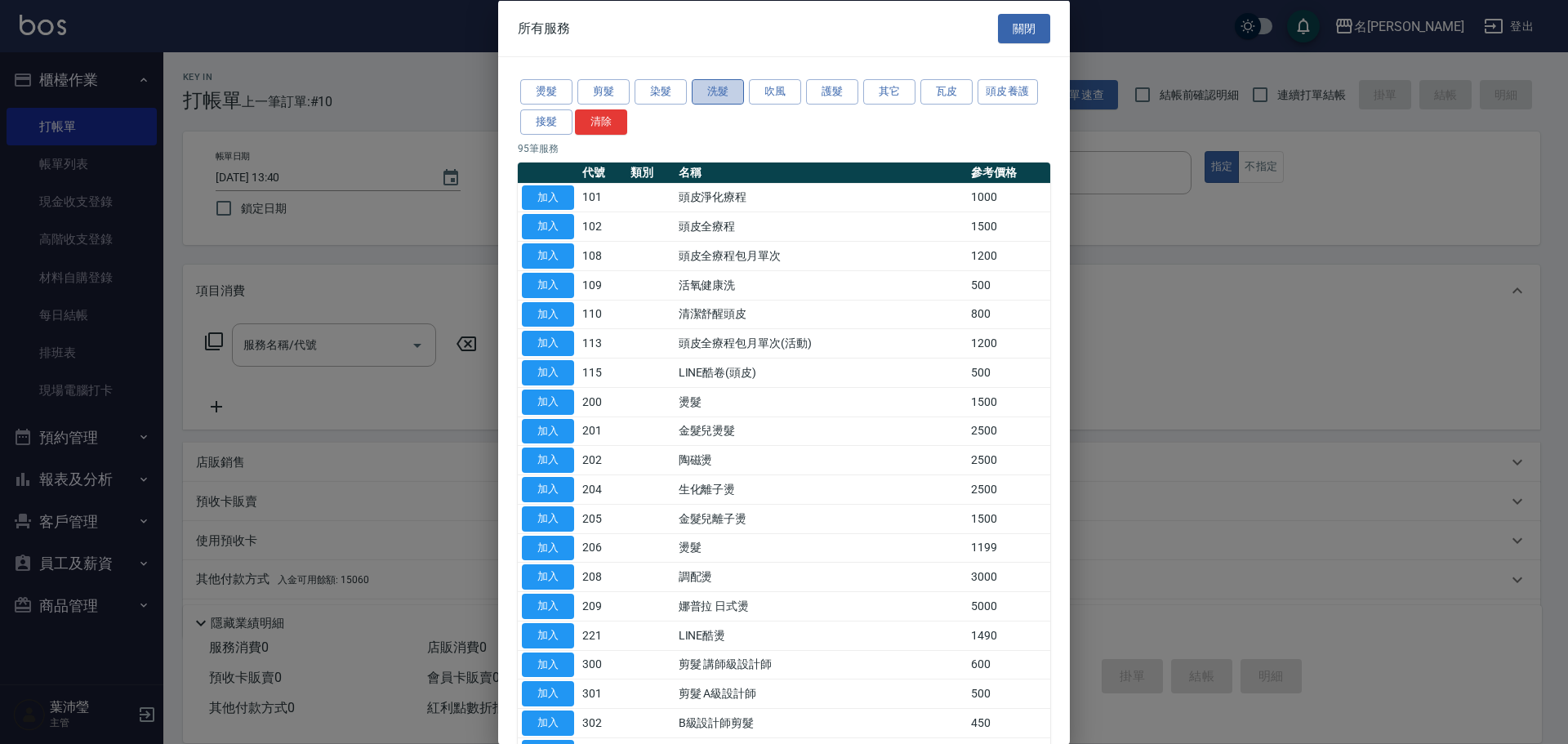
click at [714, 96] on button "洗髮" at bounding box center [718, 91] width 52 height 25
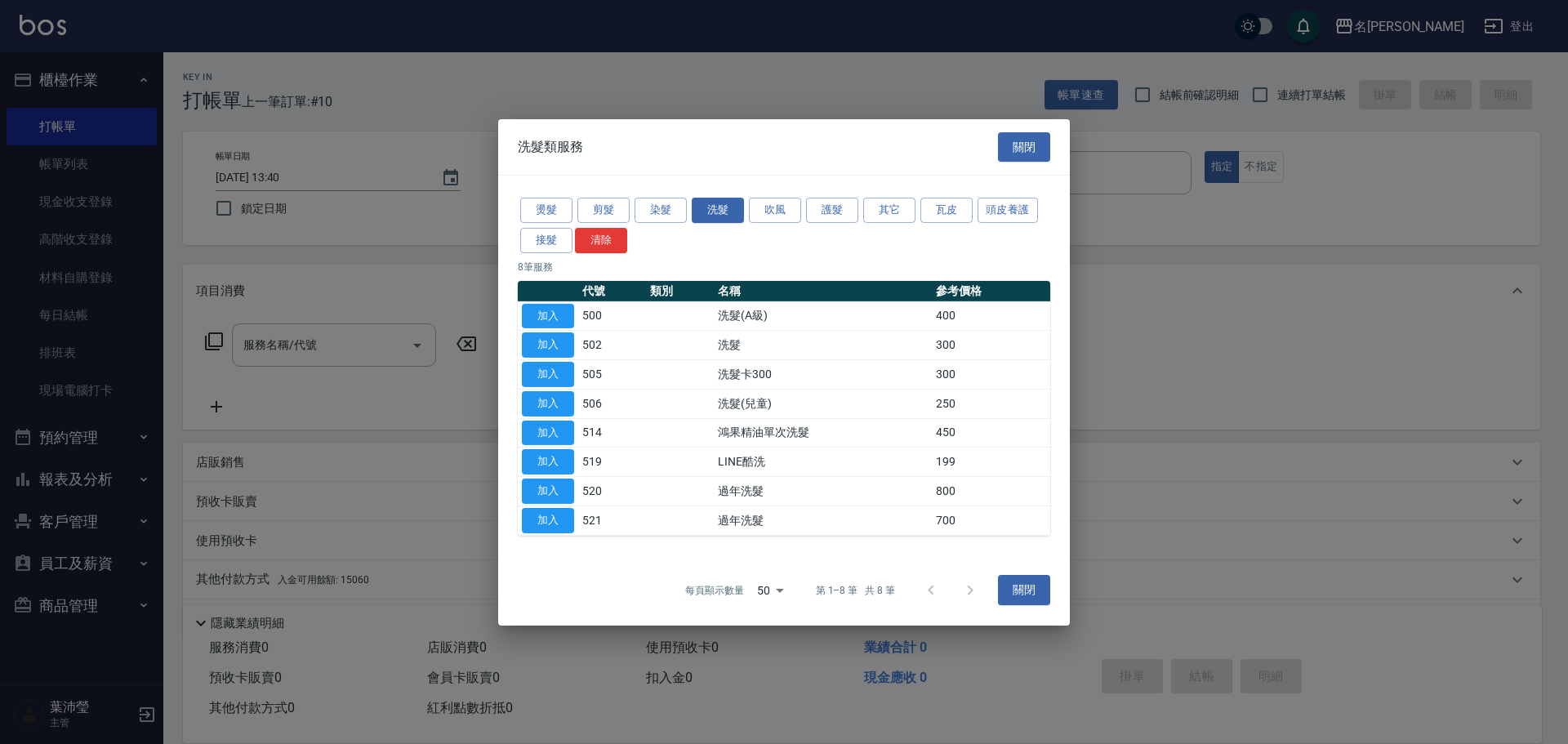
click at [552, 308] on button "加入" at bounding box center [548, 316] width 52 height 25
type input "洗髮(A級)(500)"
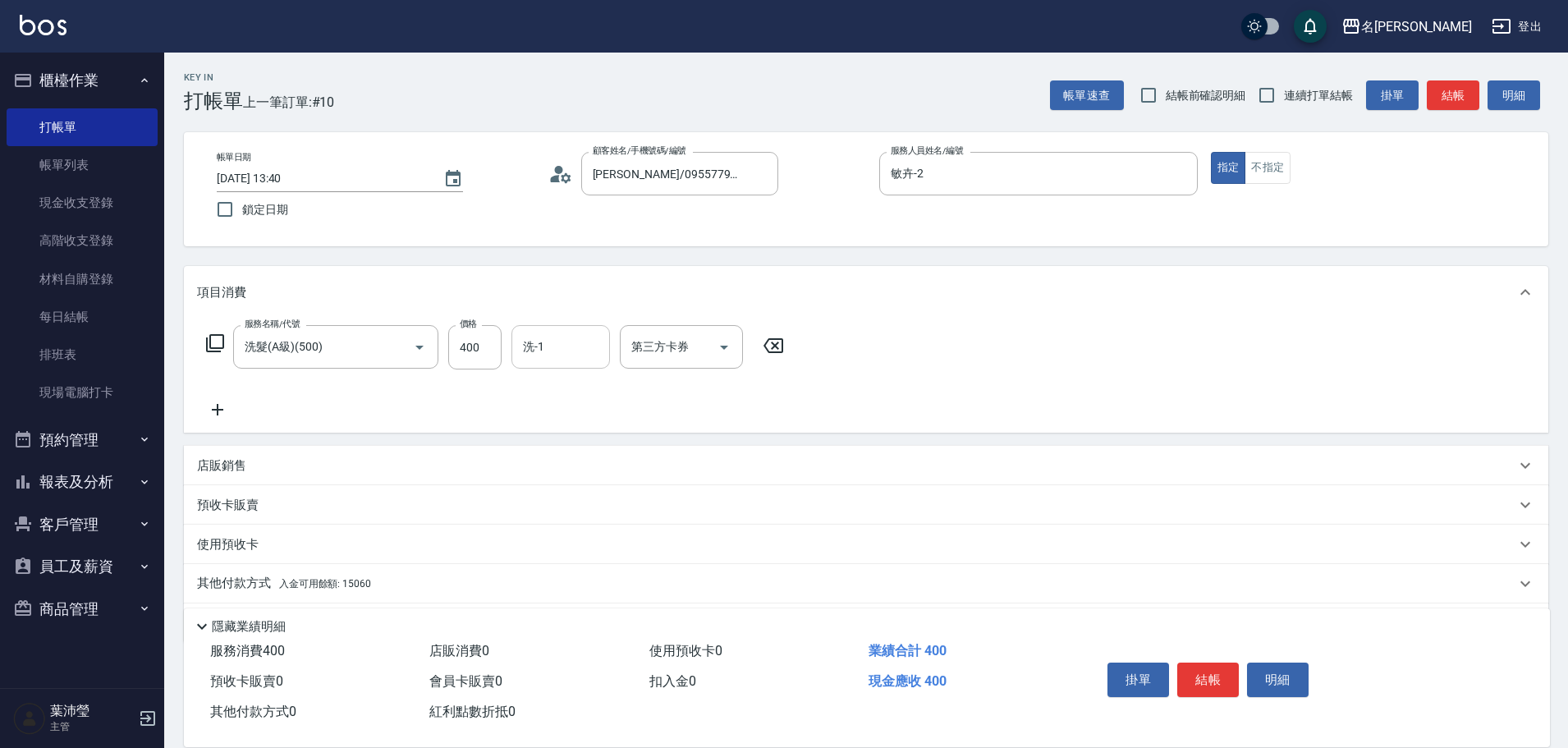
click at [565, 351] on input "洗-1" at bounding box center [560, 346] width 84 height 29
drag, startPoint x: 591, startPoint y: 393, endPoint x: 582, endPoint y: 381, distance: 15.0
click at [587, 393] on div "慈均 -15" at bounding box center [560, 389] width 99 height 27
type input "慈均-15"
click at [252, 586] on p "其他付款方式 入金可用餘額: 15060" at bounding box center [283, 583] width 174 height 18
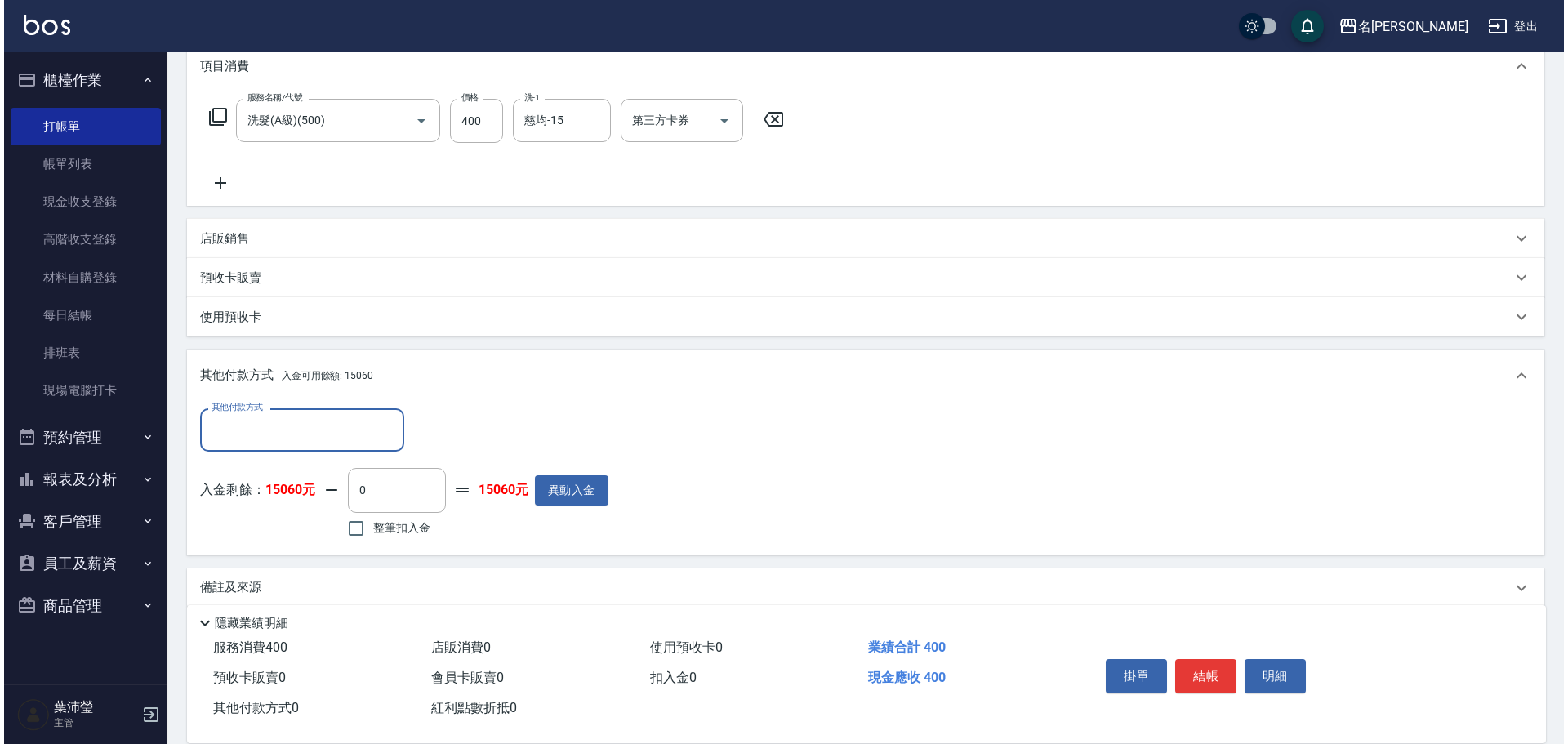
scroll to position [245, 0]
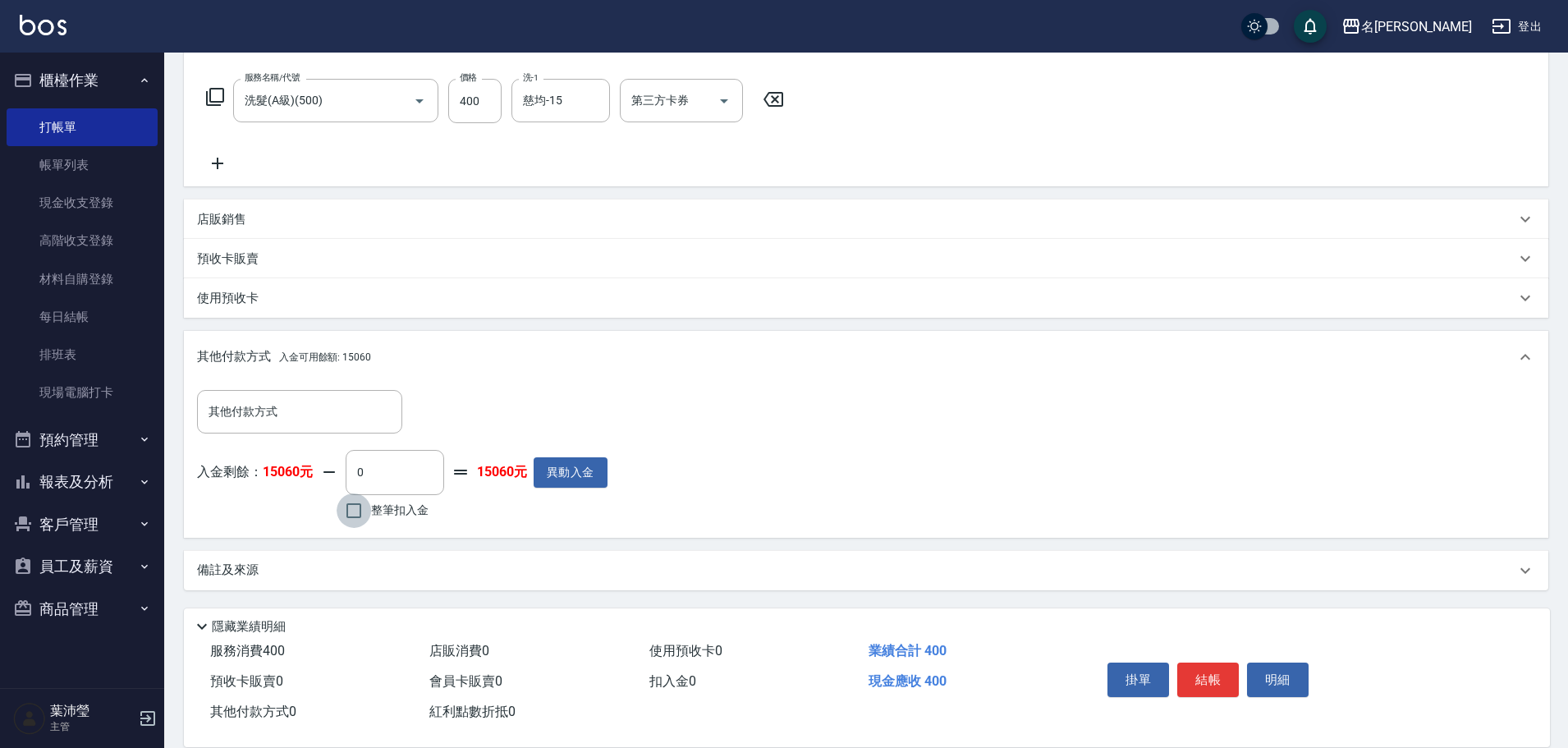
click at [349, 507] on input "整筆扣入金" at bounding box center [354, 511] width 35 height 35
checkbox input "true"
type input "400"
click at [1274, 667] on button "明細" at bounding box center [1278, 679] width 62 height 35
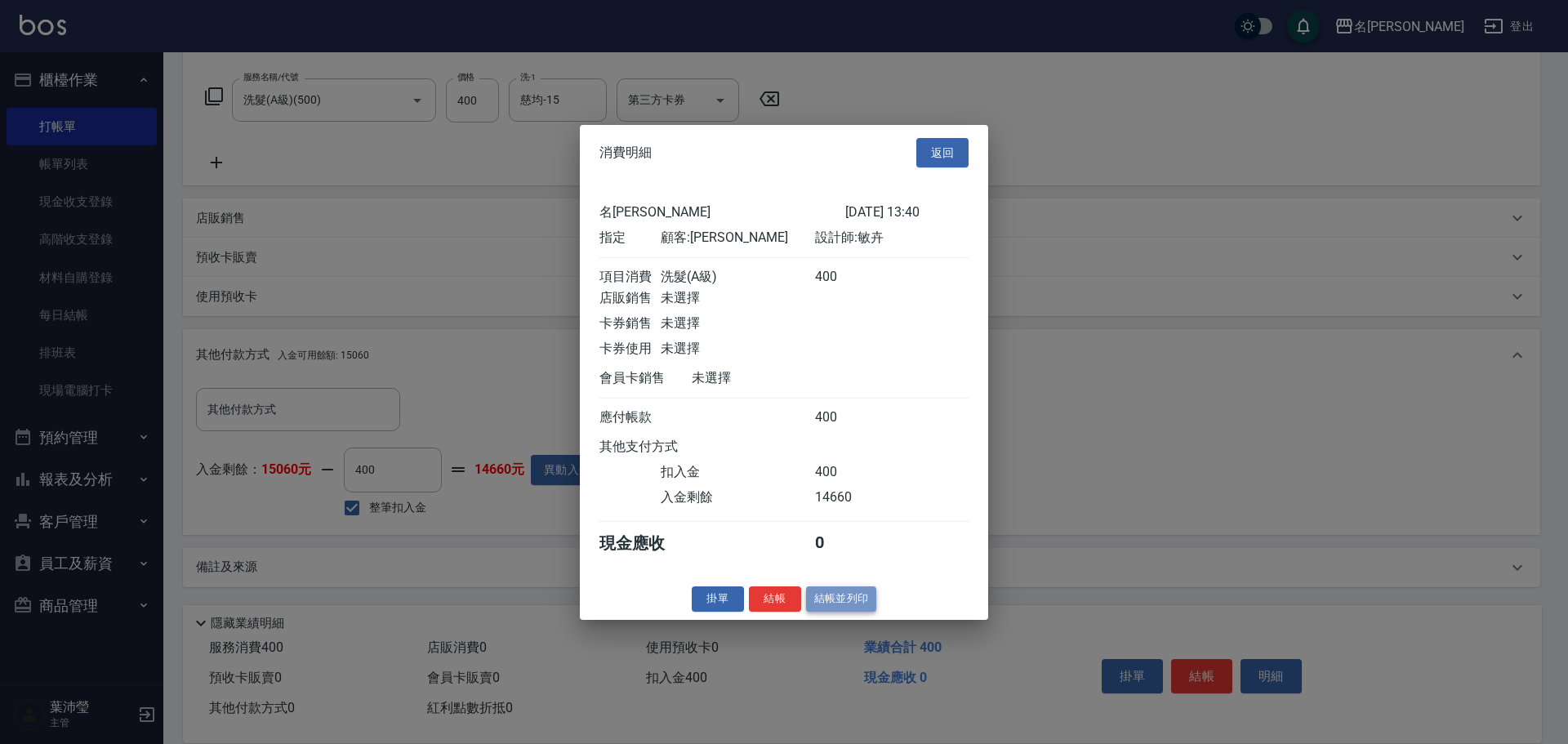
click at [842, 603] on button "結帳並列印" at bounding box center [842, 598] width 71 height 25
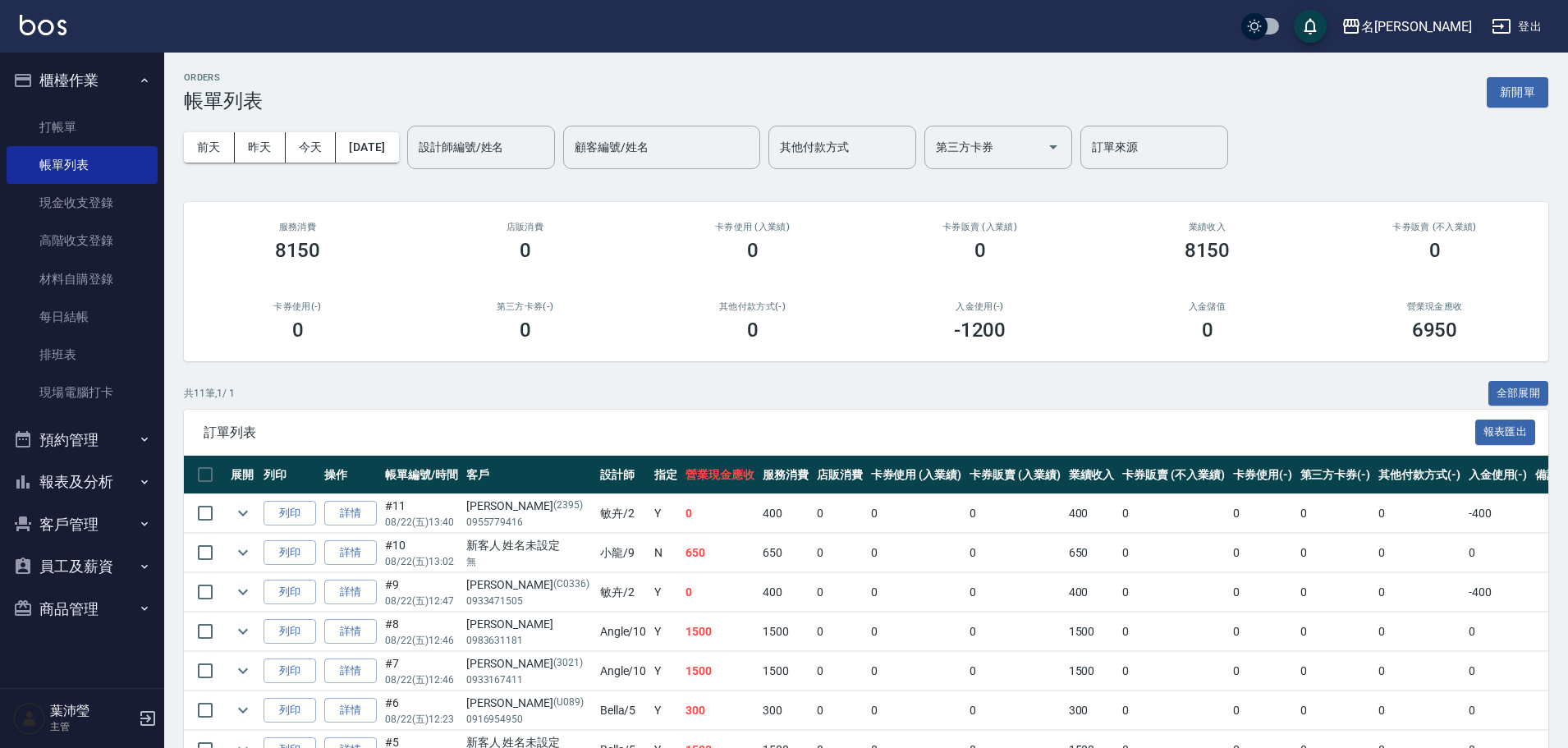
click at [1560, 105] on div "ORDERS 帳單列表 新開單 [DATE] [DATE] [DATE] [DATE] 設計師編號/姓名 設計師編號/姓名 顧客編號/姓名 顧客編號/姓名 其…" at bounding box center [866, 522] width 1404 height 939
click at [1530, 86] on button "新開單" at bounding box center [1518, 92] width 62 height 30
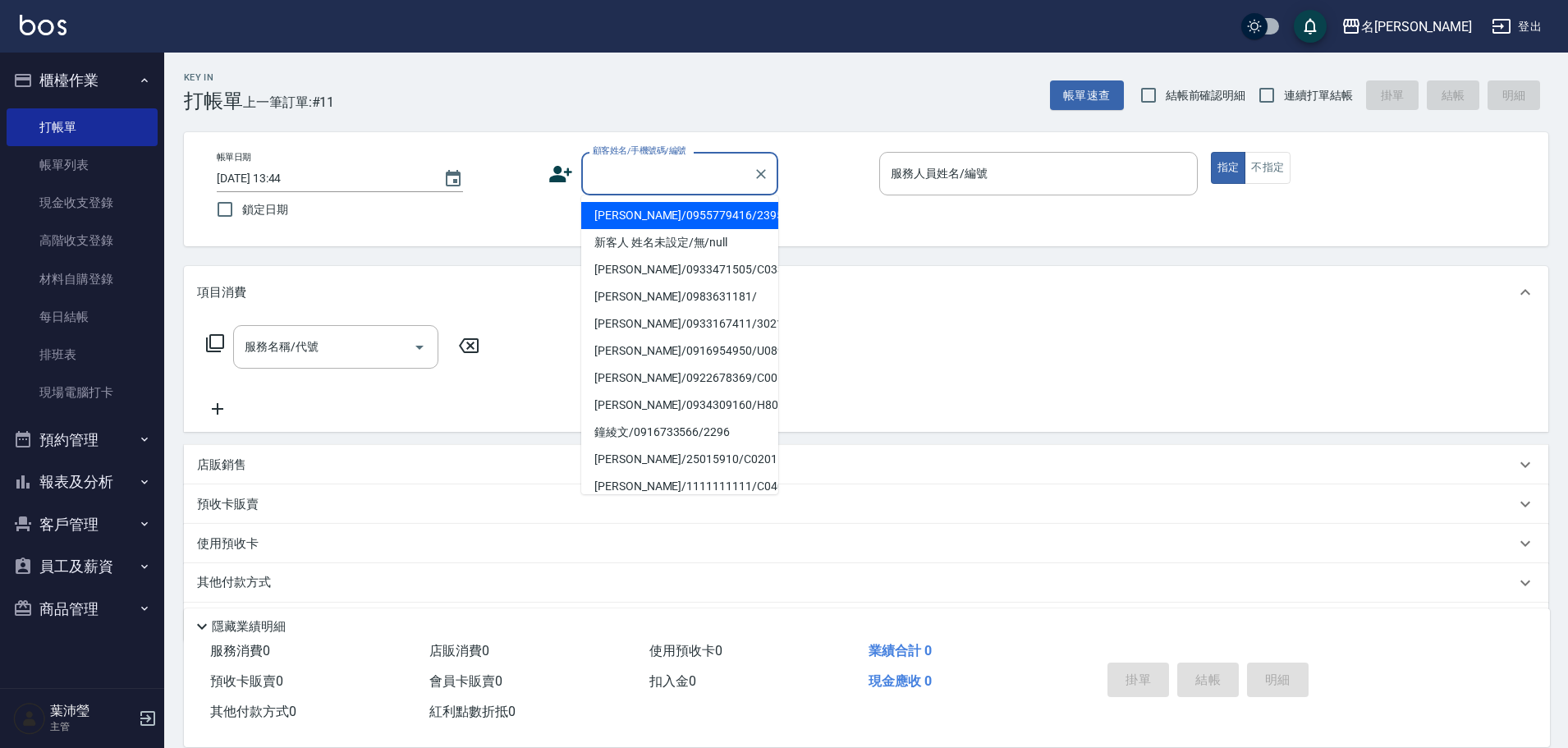
drag, startPoint x: 656, startPoint y: 166, endPoint x: 665, endPoint y: 180, distance: 16.6
click at [662, 175] on input "顧客姓名/手機號碼/編號" at bounding box center [667, 174] width 158 height 29
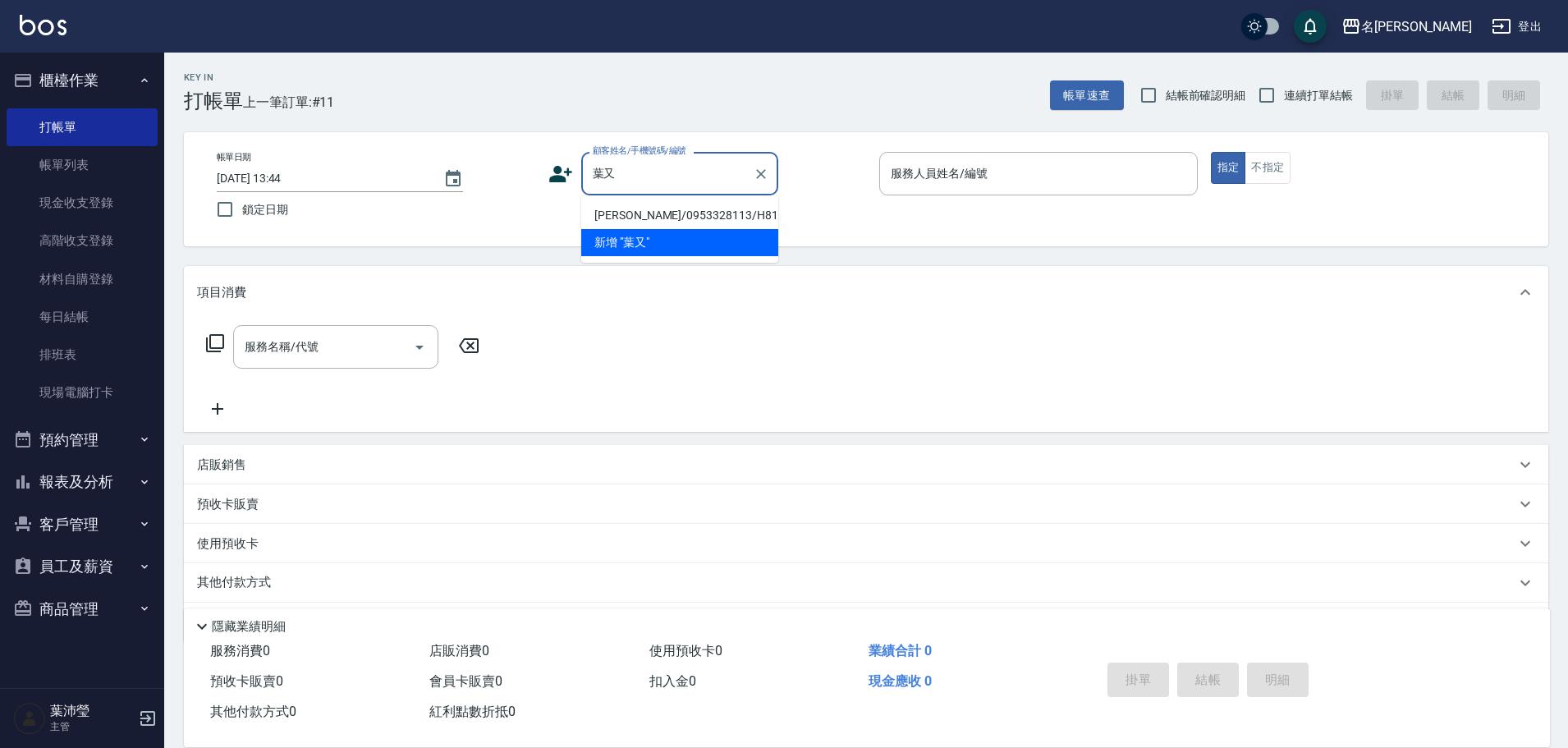
click at [673, 211] on li "[PERSON_NAME]/0953328113/H8176" at bounding box center [679, 215] width 197 height 27
type input "[PERSON_NAME]/0953328113/H8176"
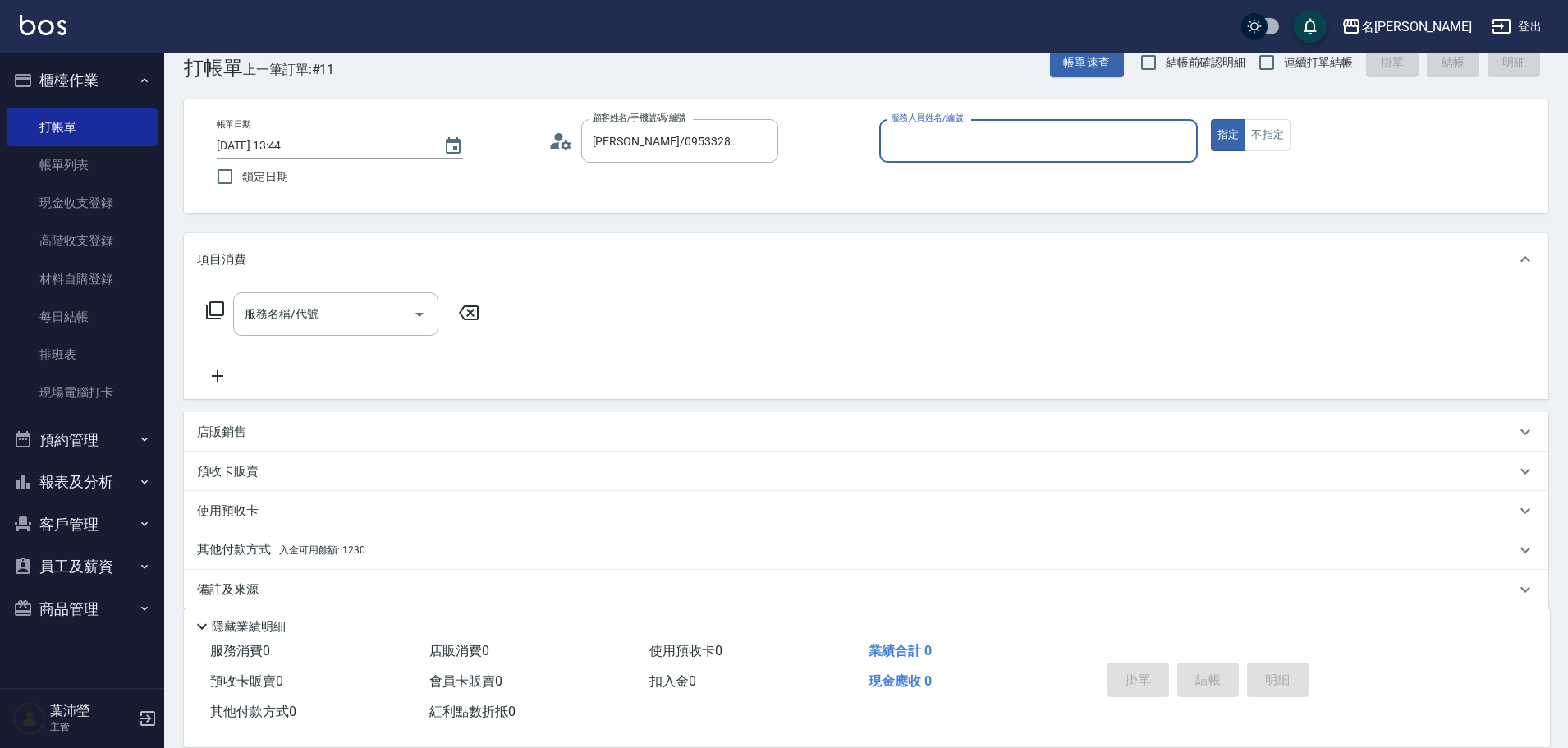
scroll to position [52, 0]
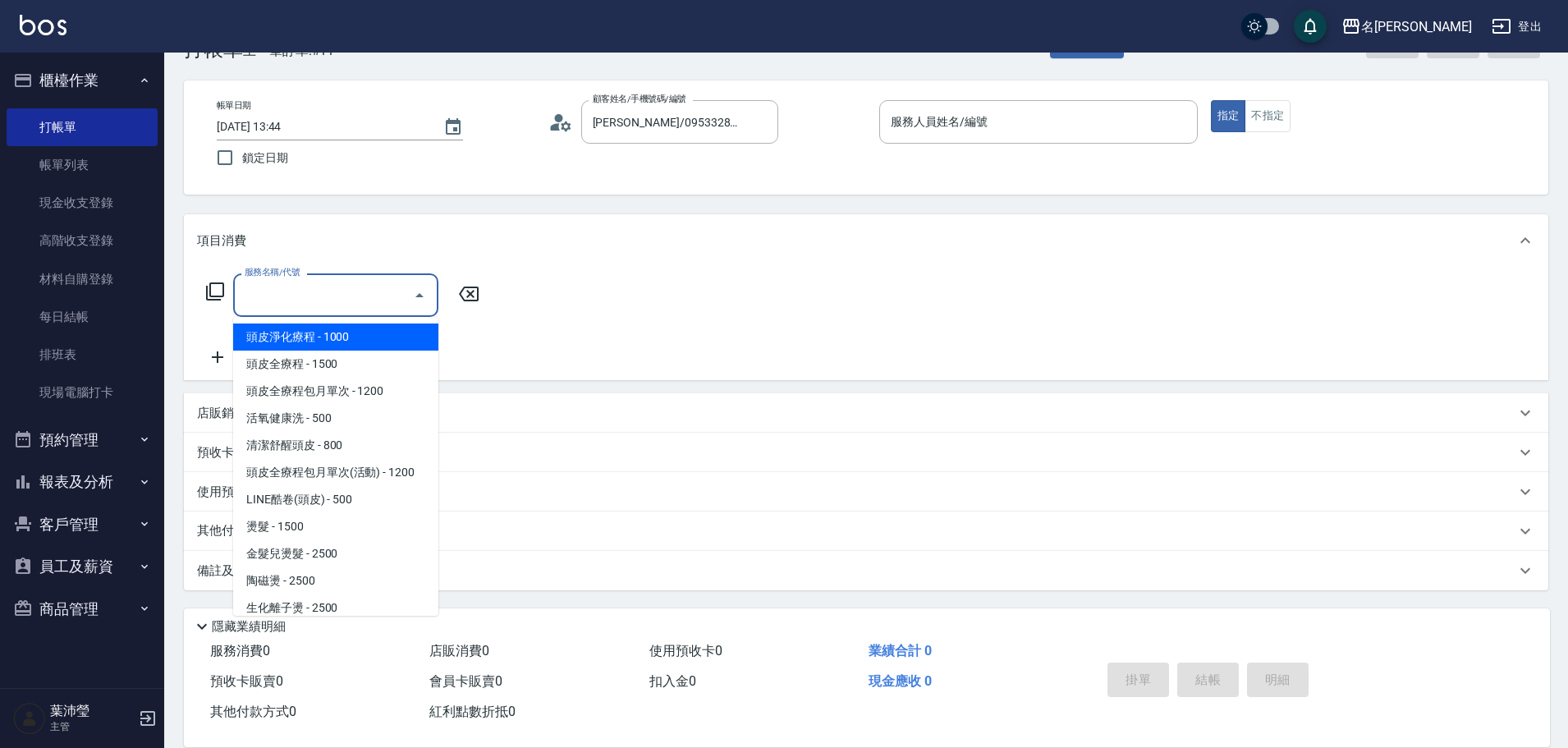
click at [287, 305] on input "服務名稱/代號" at bounding box center [323, 295] width 166 height 29
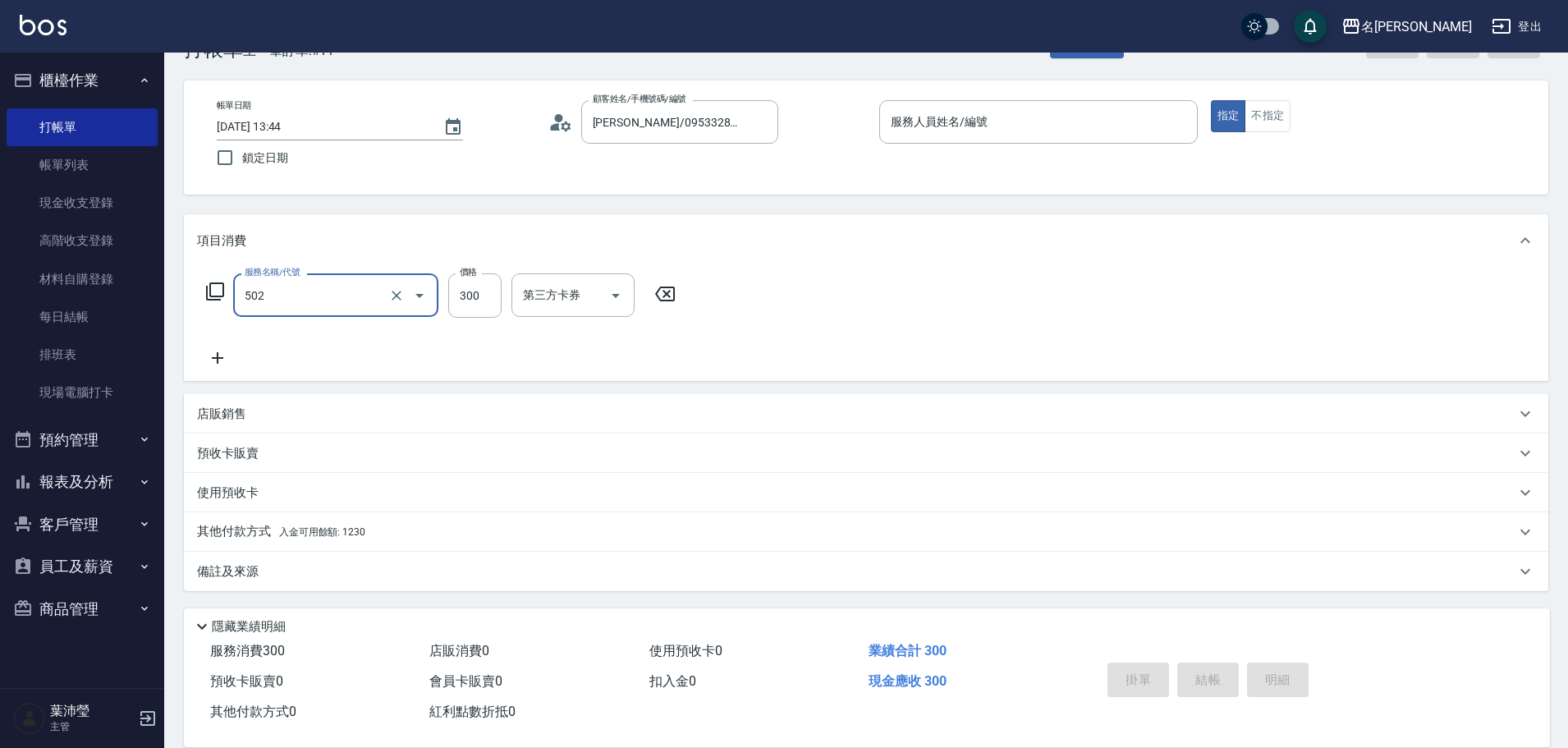
type input "洗髮(502)"
type input "1"
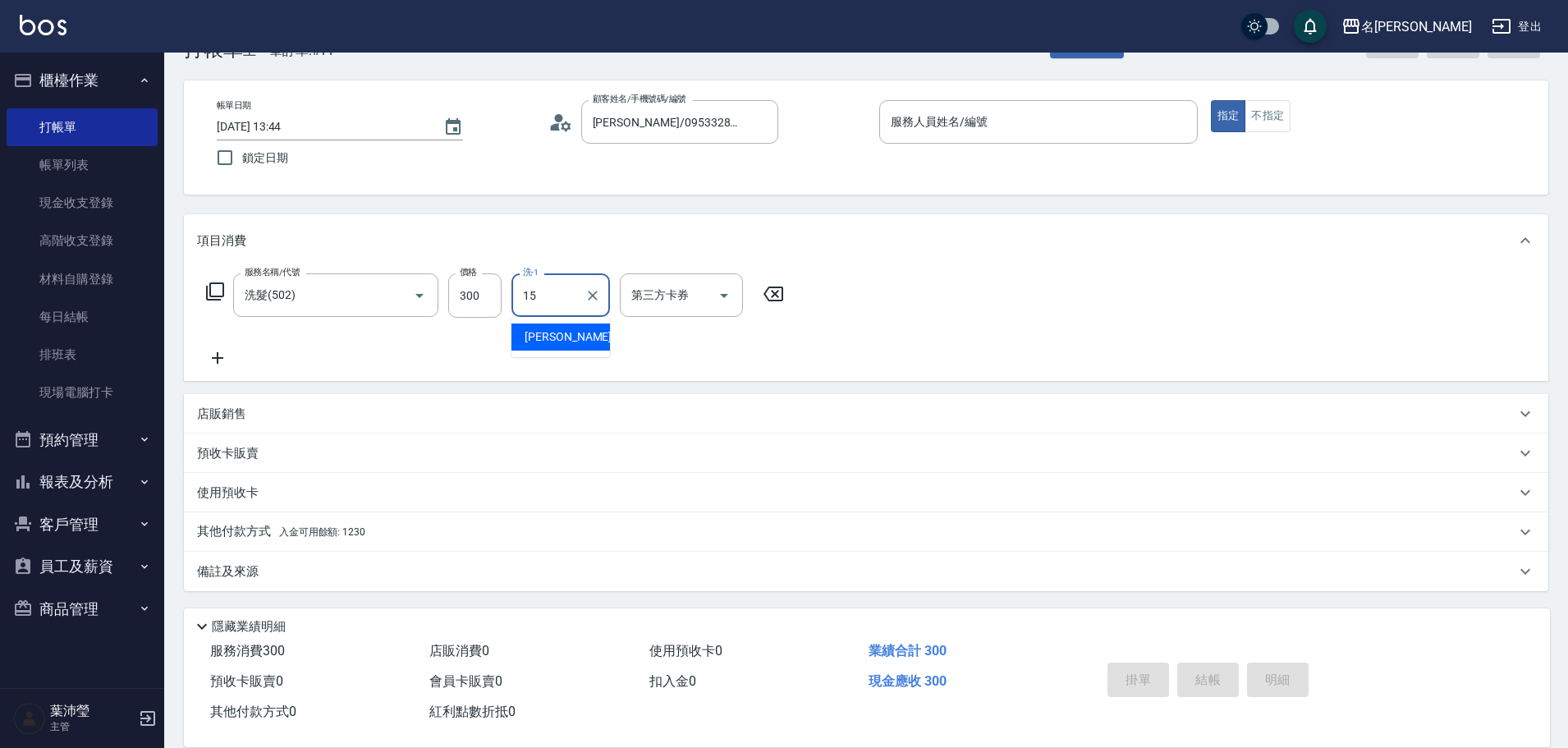
type input "慈均-15"
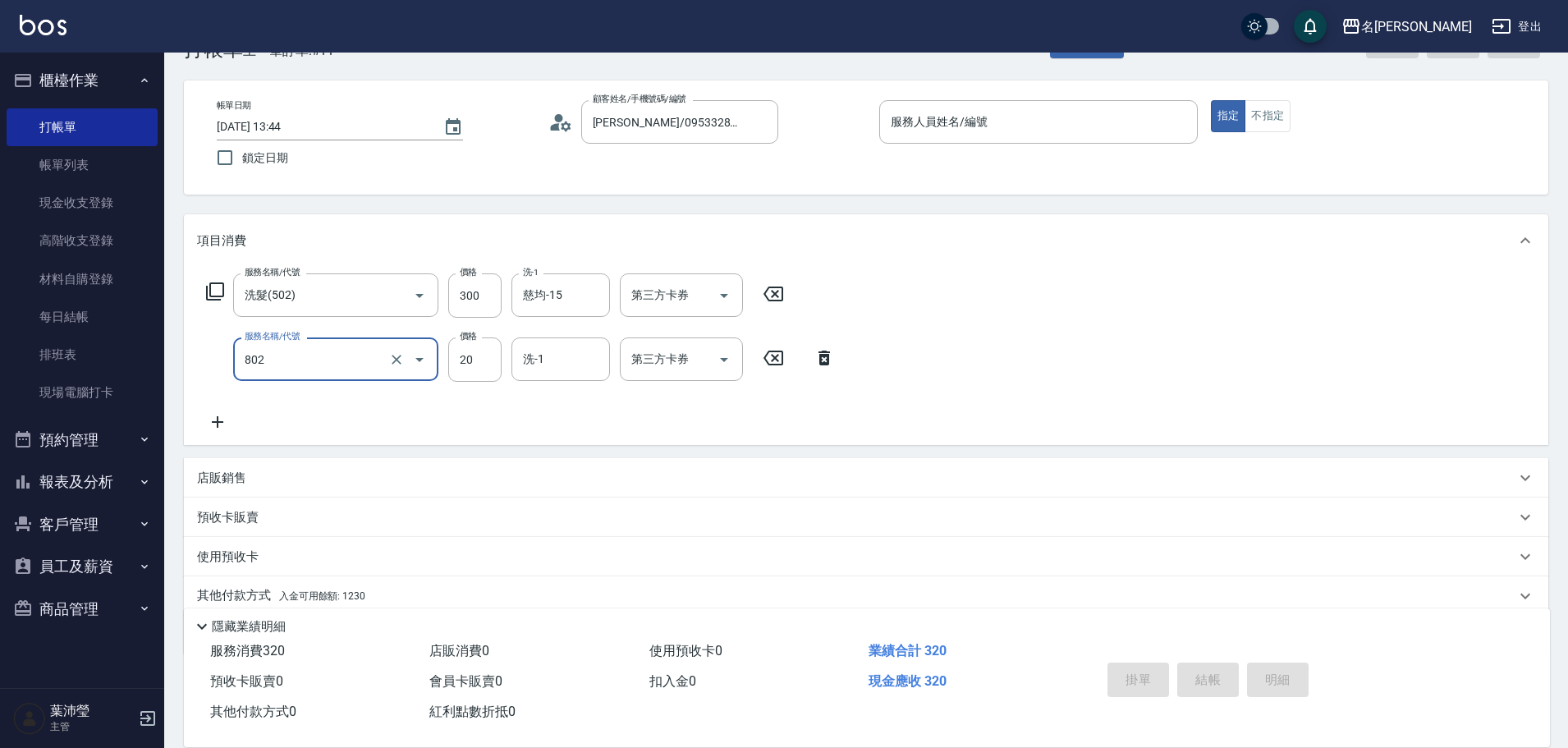
type input "潤絲(802)"
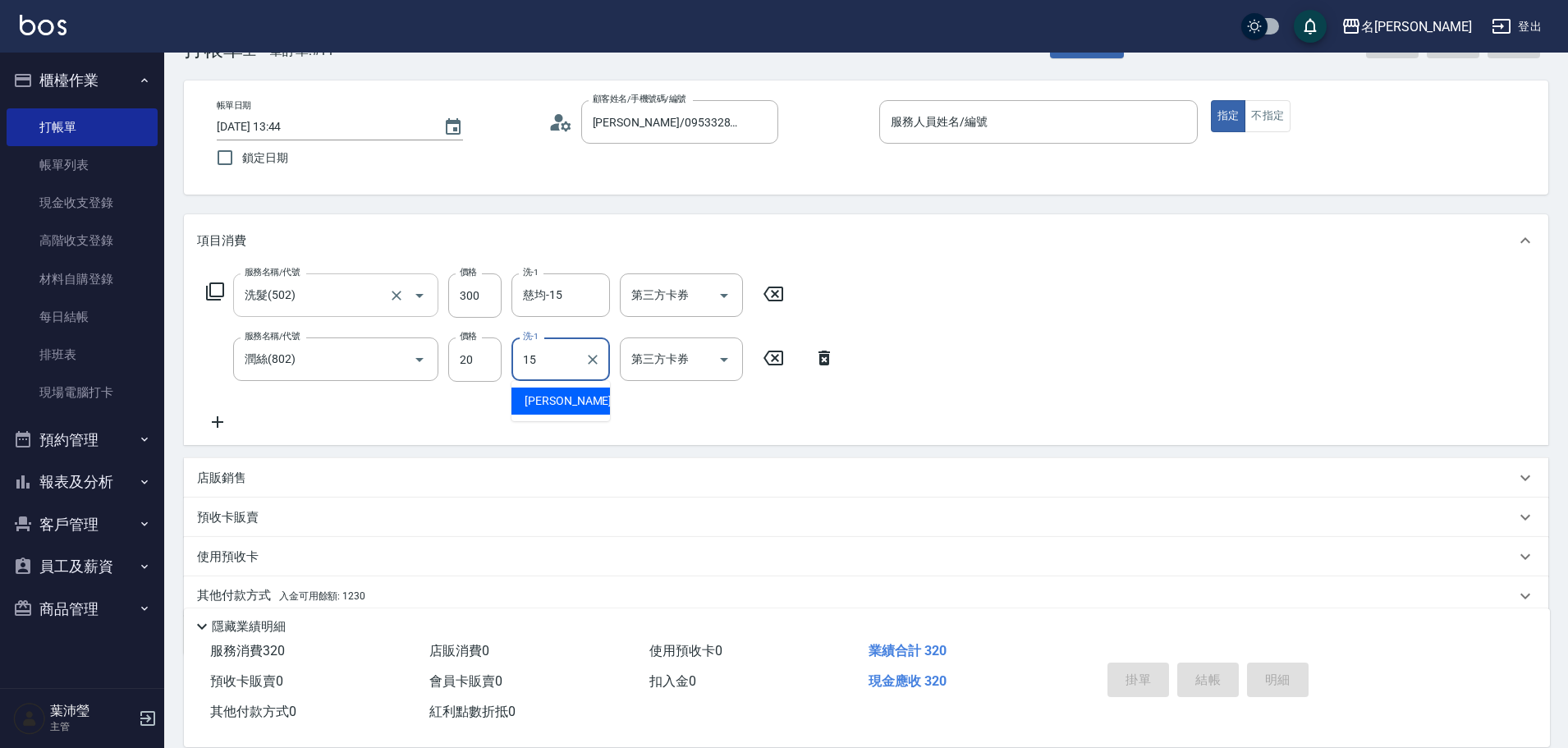
type input "慈均-15"
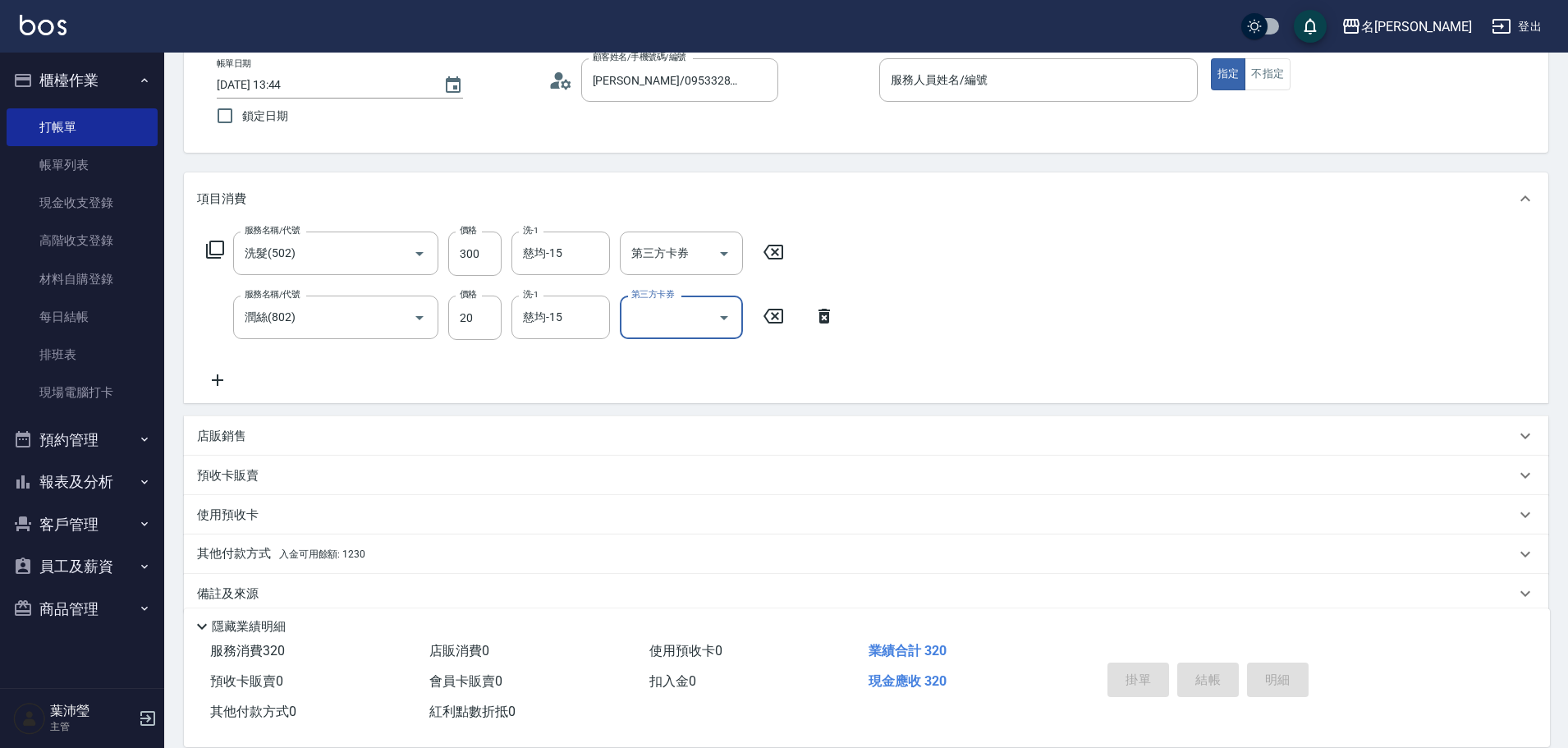
scroll to position [116, 0]
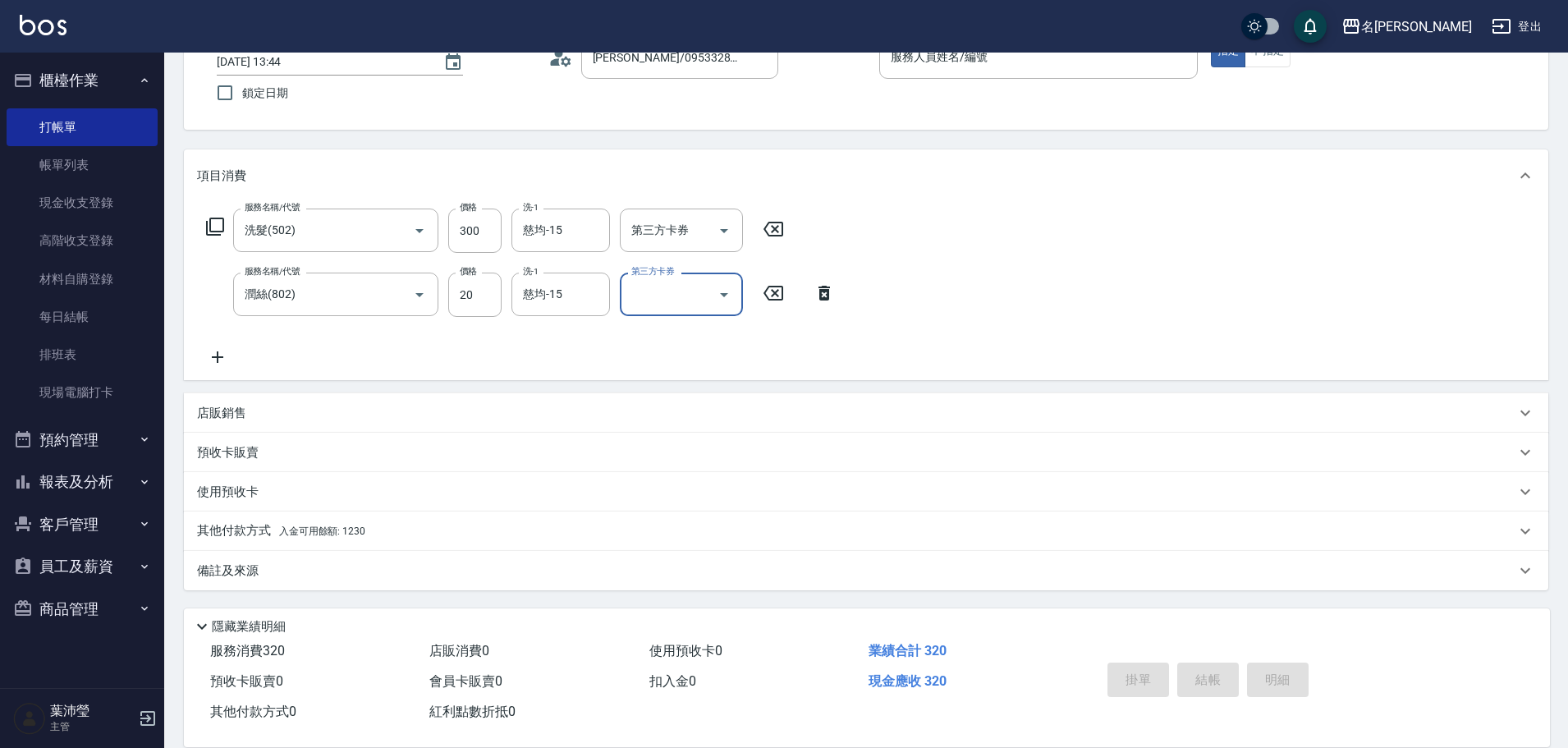
click at [438, 543] on div "其他付款方式 入金可用餘額: 1230" at bounding box center [866, 531] width 1364 height 39
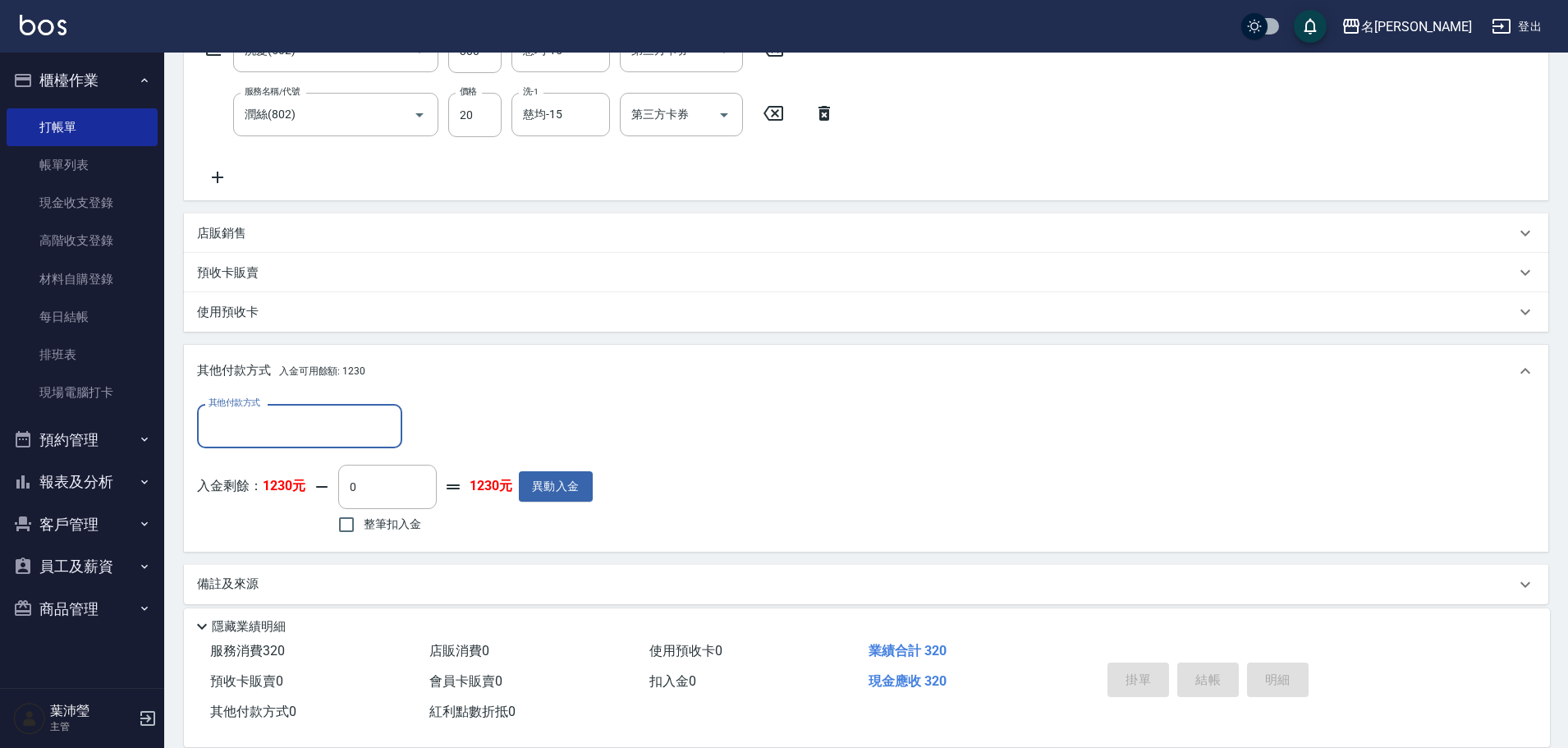
scroll to position [305, 0]
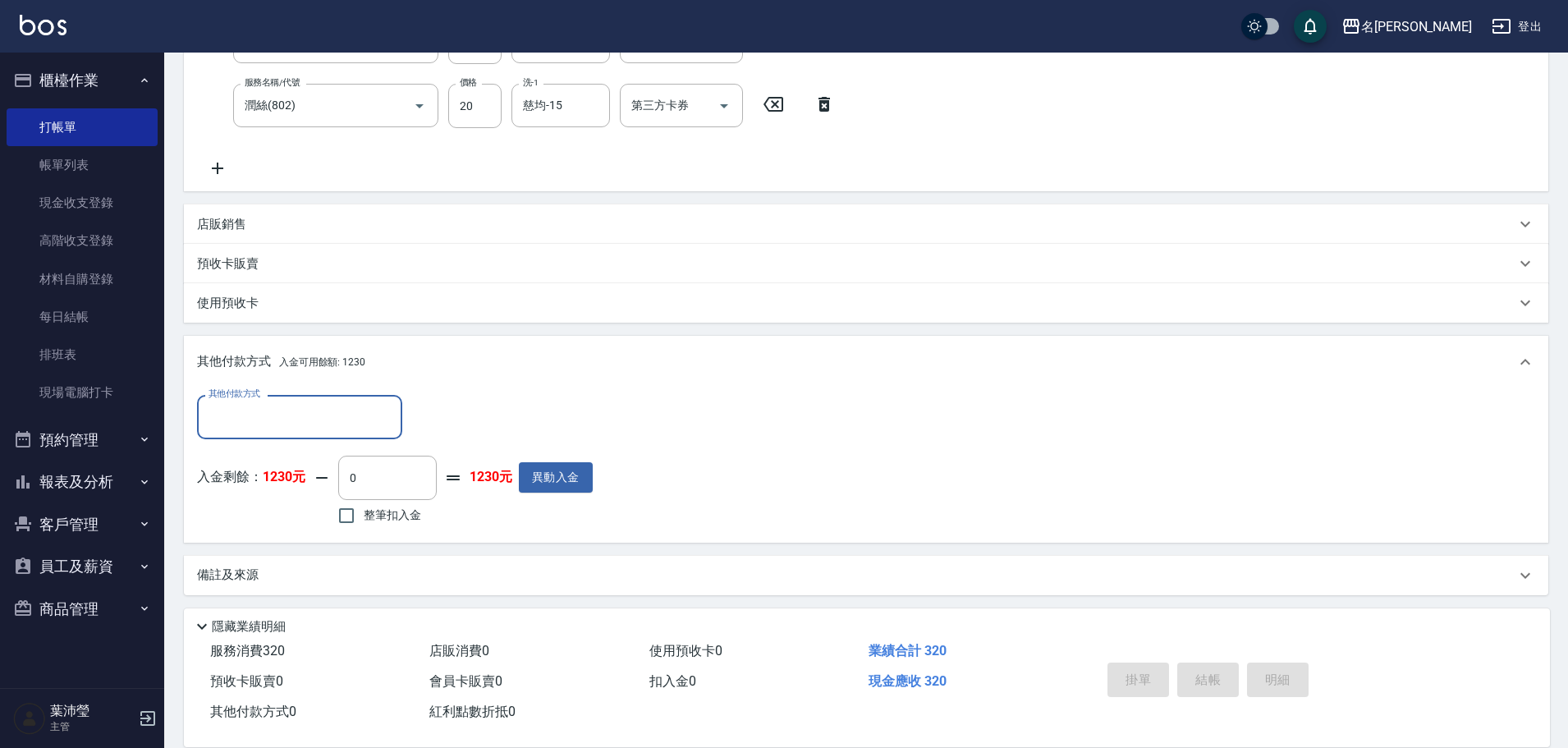
click at [390, 509] on span "整筆扣入金" at bounding box center [392, 515] width 57 height 17
click at [364, 509] on input "整筆扣入金" at bounding box center [346, 515] width 35 height 35
checkbox input "true"
type input "320"
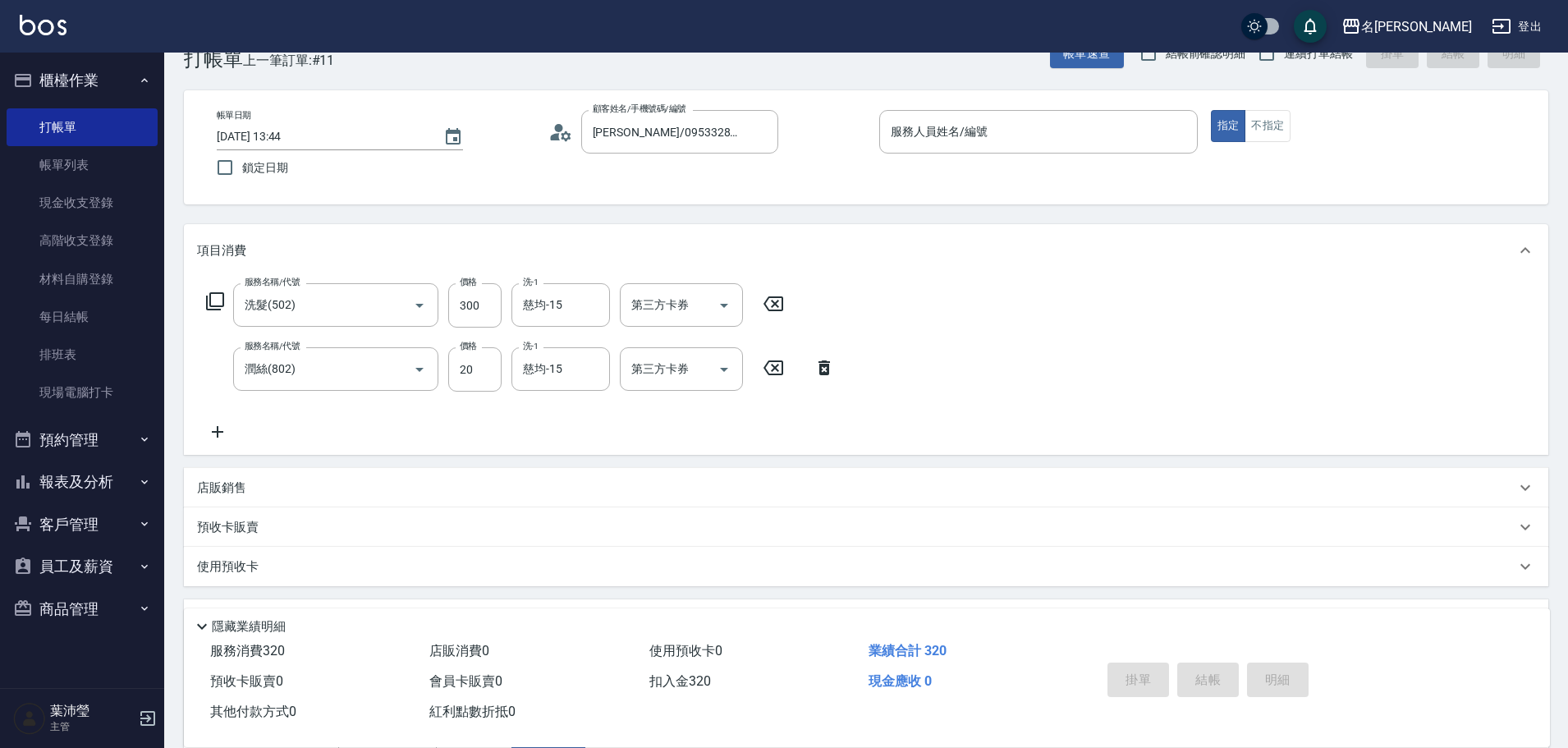
scroll to position [0, 0]
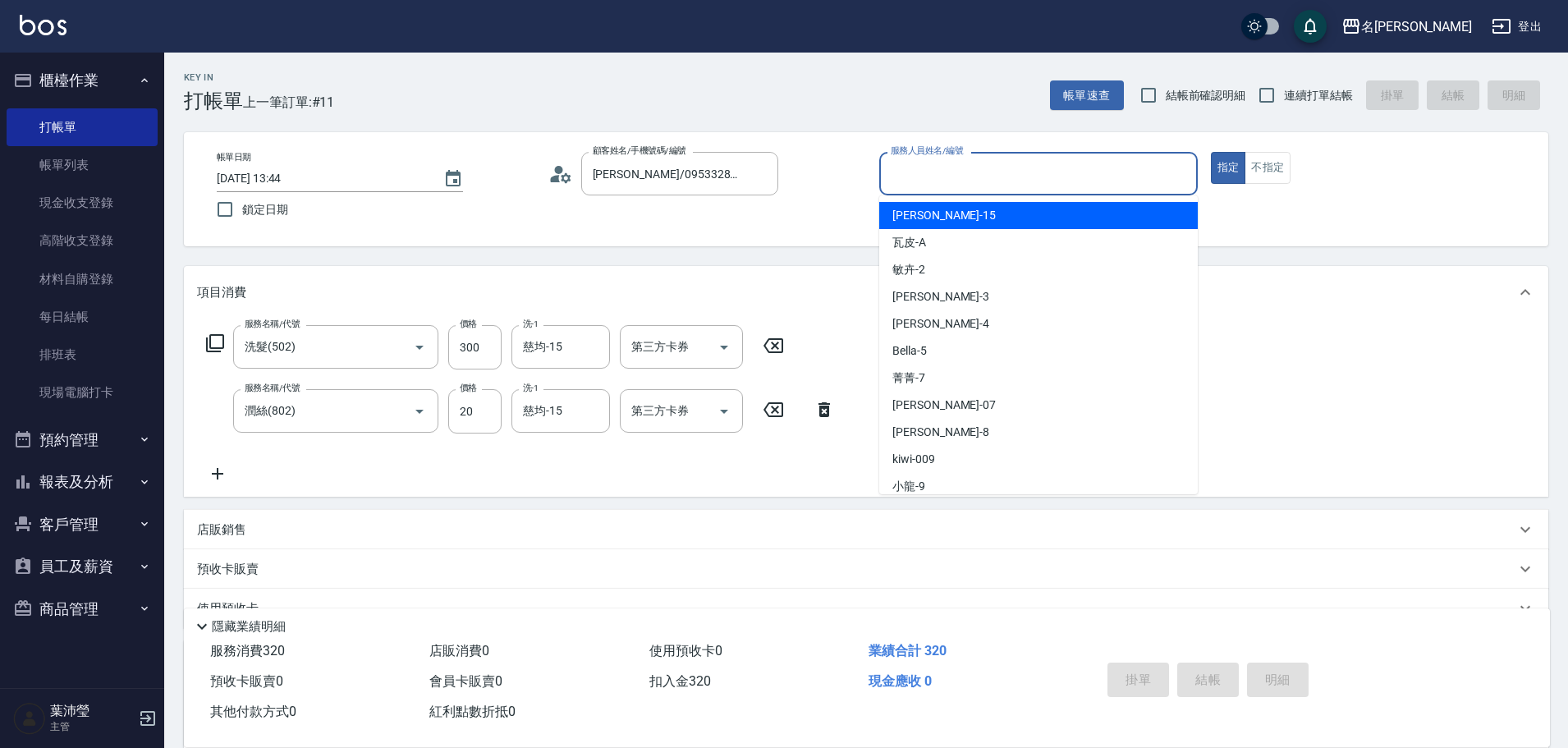
click at [1034, 167] on input "服務人員姓名/編號" at bounding box center [1039, 174] width 304 height 29
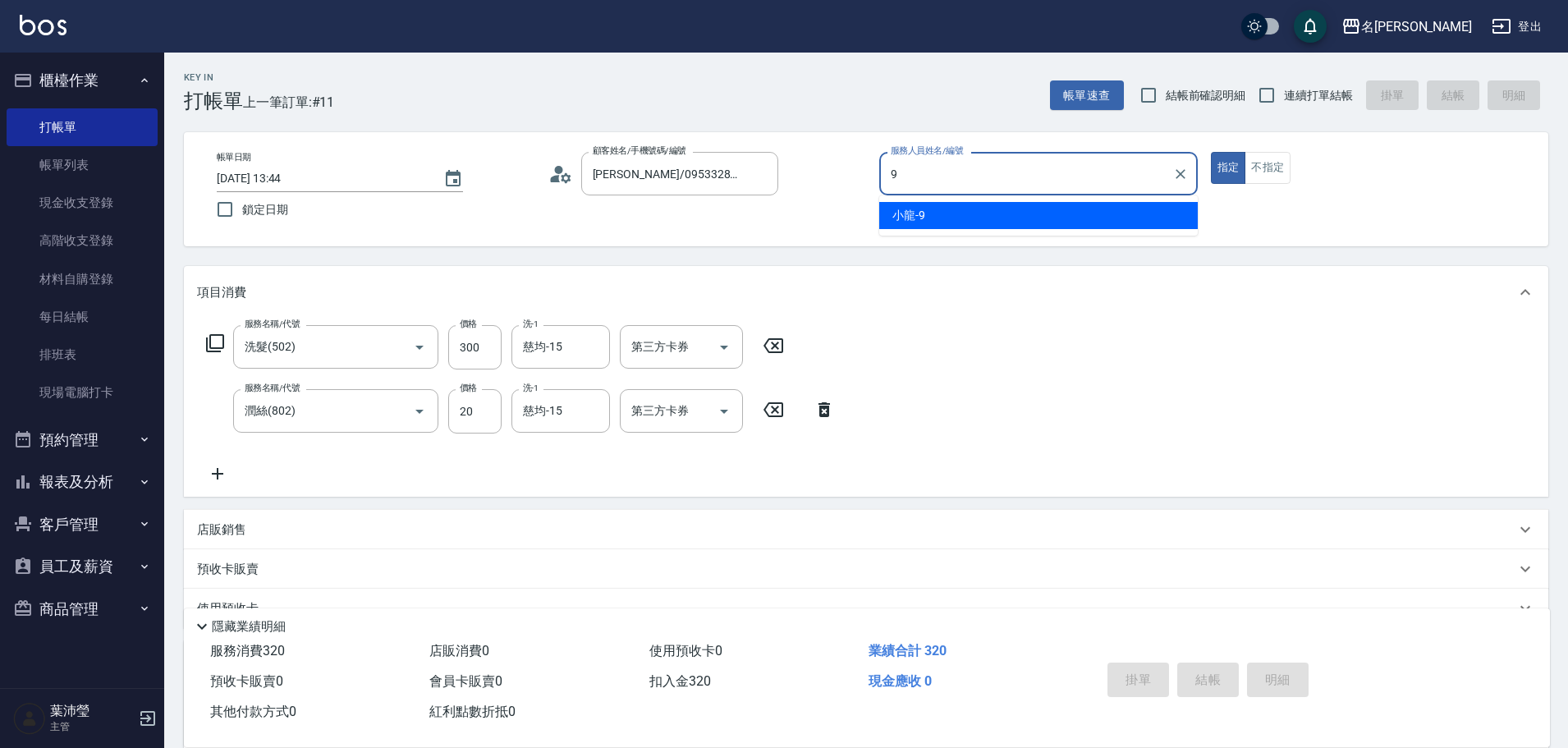
type input "小龍-9"
type button "true"
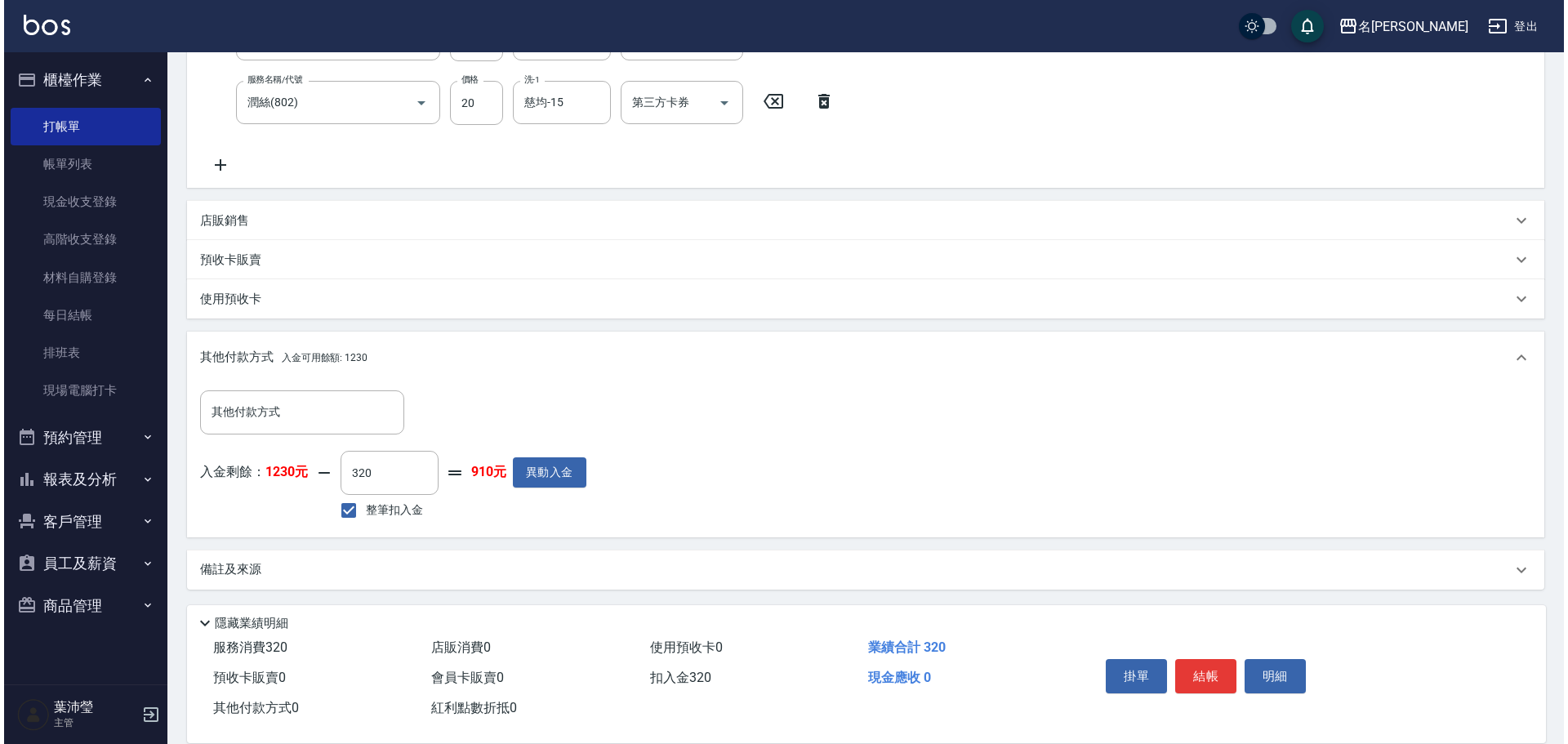
scroll to position [309, 0]
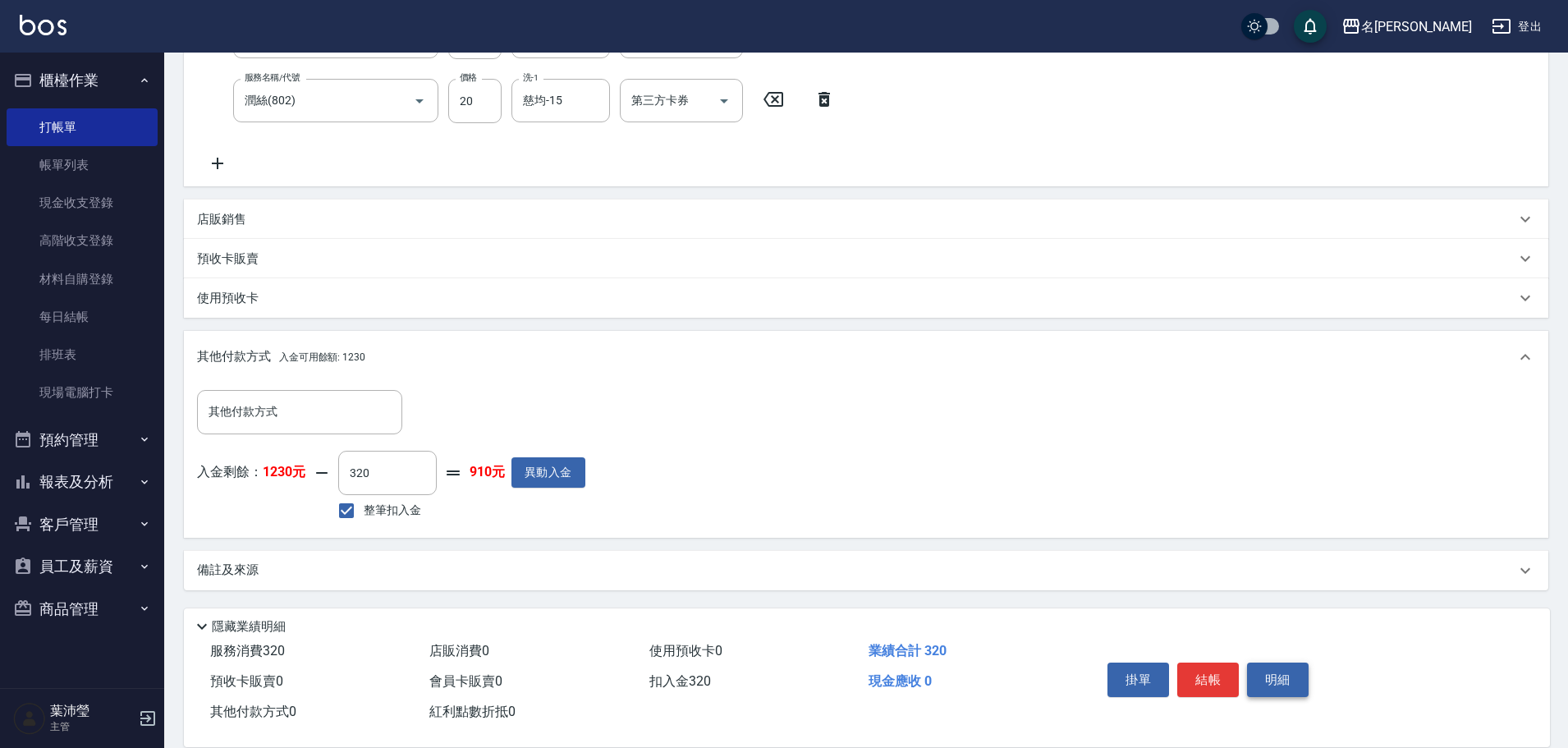
click at [1286, 664] on button "明細" at bounding box center [1278, 679] width 62 height 35
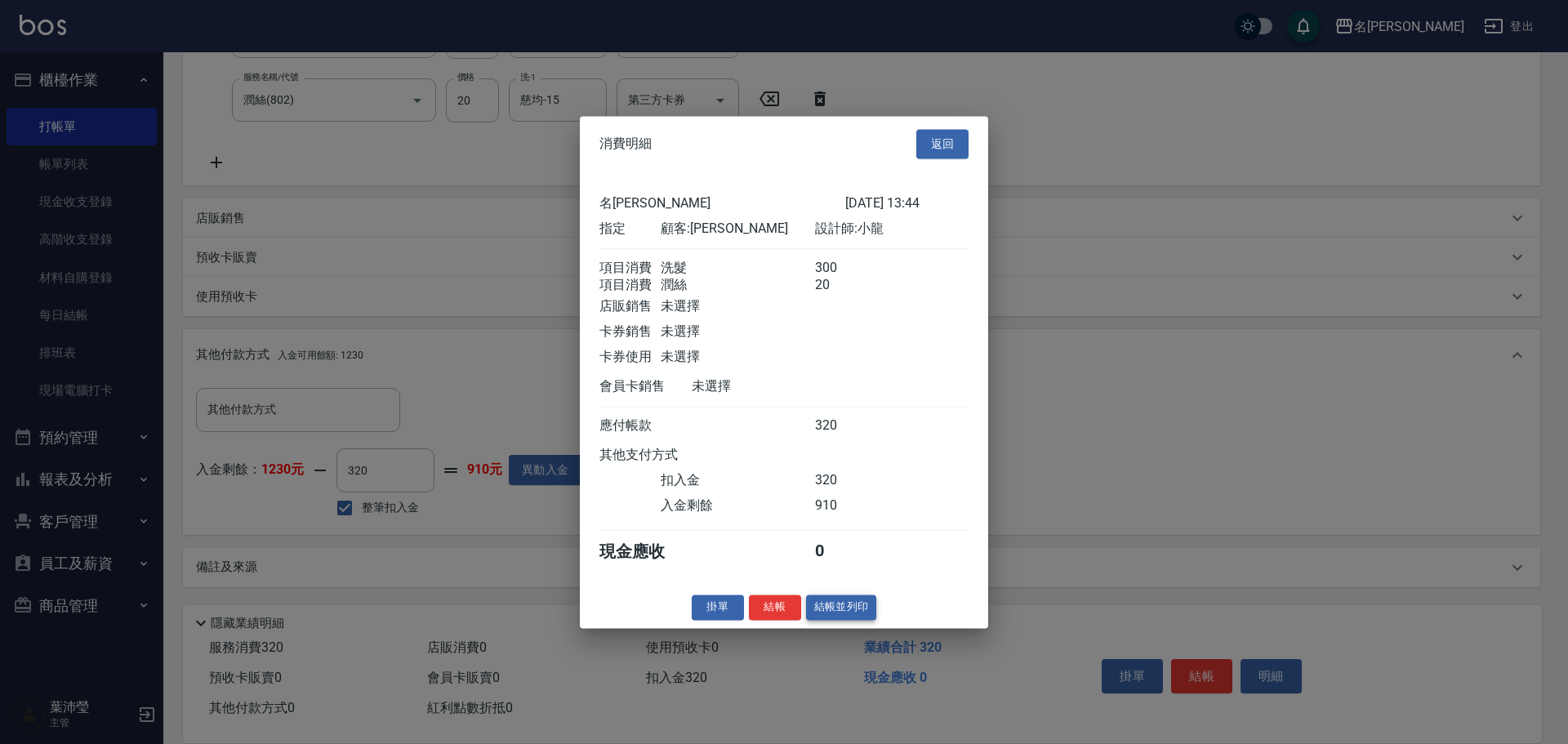
click at [839, 613] on button "結帳並列印" at bounding box center [842, 607] width 71 height 25
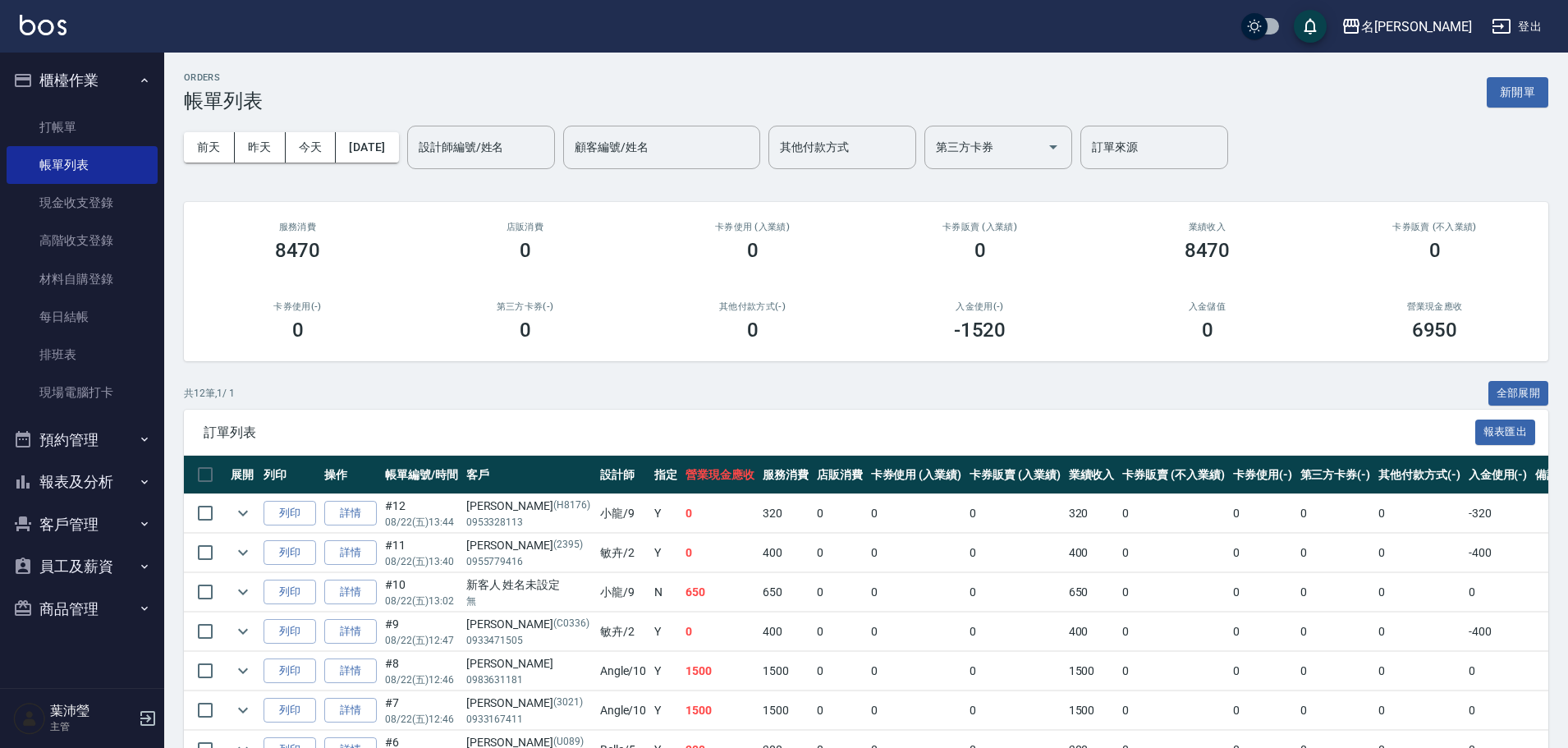
drag, startPoint x: 1250, startPoint y: 513, endPoint x: 0, endPoint y: 533, distance: 1250.2
click at [1179, 482] on table "展開 列印 操作 帳單編號/時間 客戶 設計師 指定 營業現金應收 服務消費 店販消費 卡券使用 (入業績) 卡券販賣 (入業績) 業績收入 卡券販賣 (不入…" at bounding box center [900, 711] width 1433 height 511
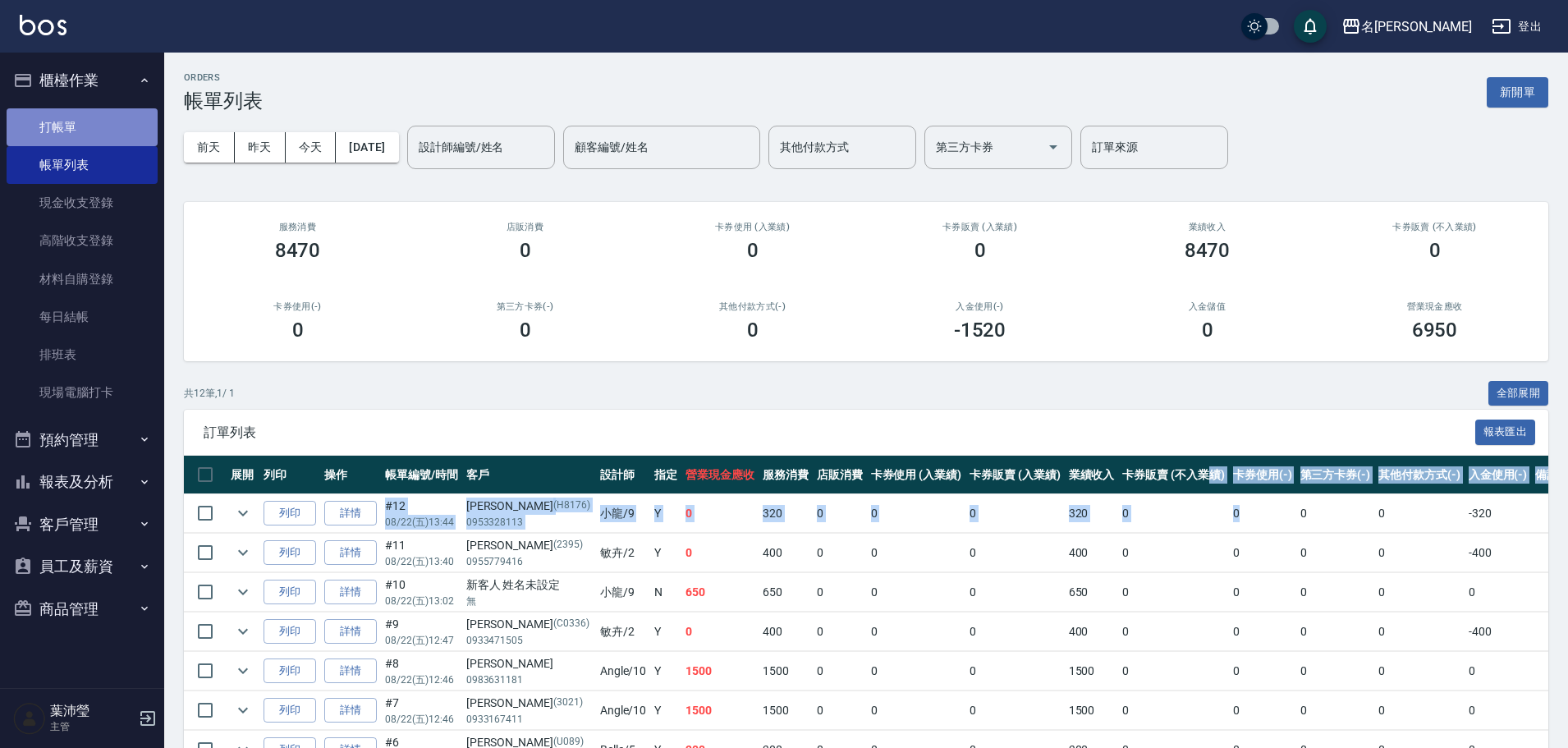
click at [119, 127] on link "打帳單" at bounding box center [82, 127] width 151 height 38
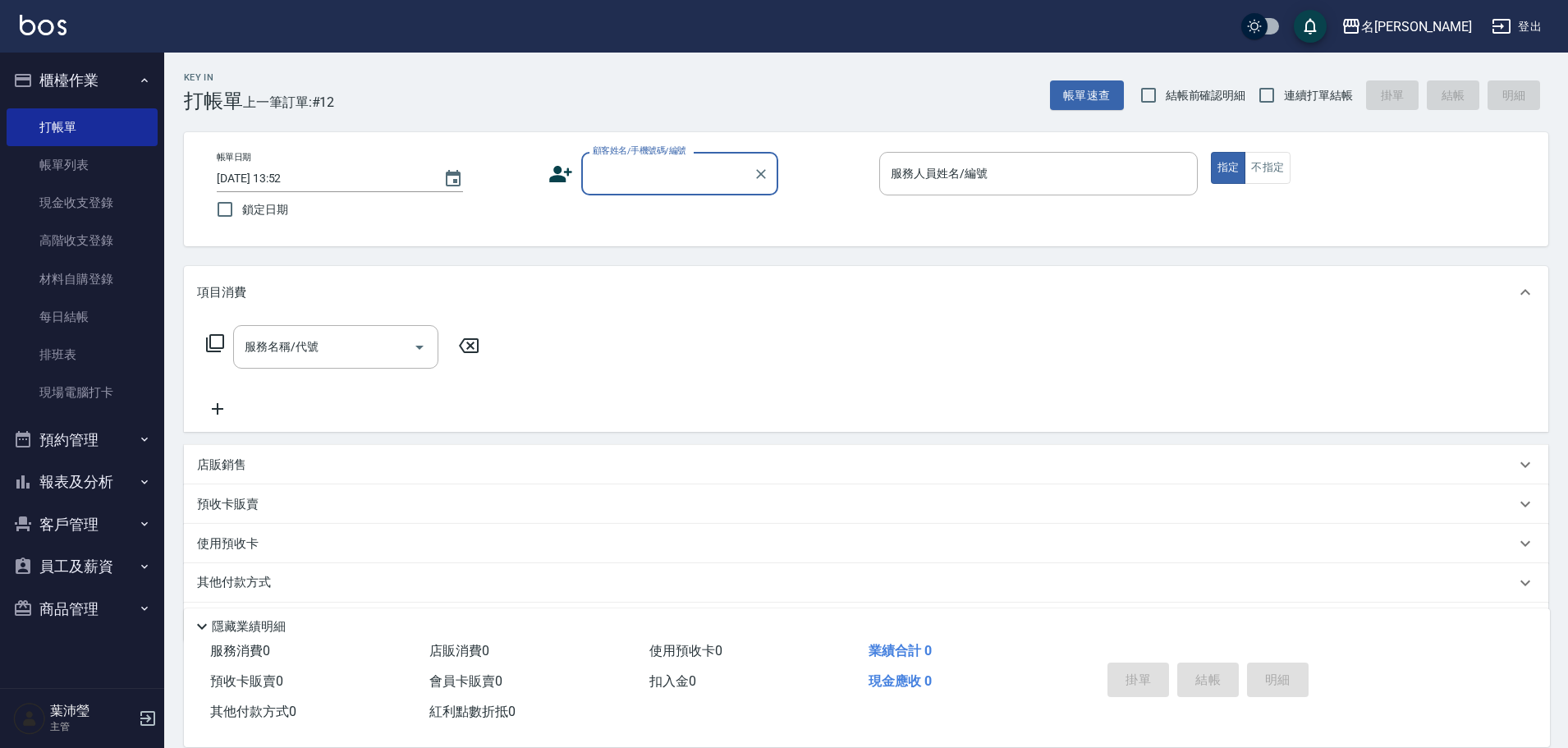
drag, startPoint x: 601, startPoint y: 197, endPoint x: 613, endPoint y: 179, distance: 21.6
click at [601, 196] on div "帳單日期 [DATE] 13:52 鎖定日期 顧客姓名/手機號碼/編號 顧客姓名/手機號碼/編號 服務人員姓名/編號 服務人員姓名/編號 指定 不指定" at bounding box center [866, 190] width 1325 height 75
click at [624, 167] on input "顧客姓名/手機號碼/編號" at bounding box center [667, 174] width 158 height 29
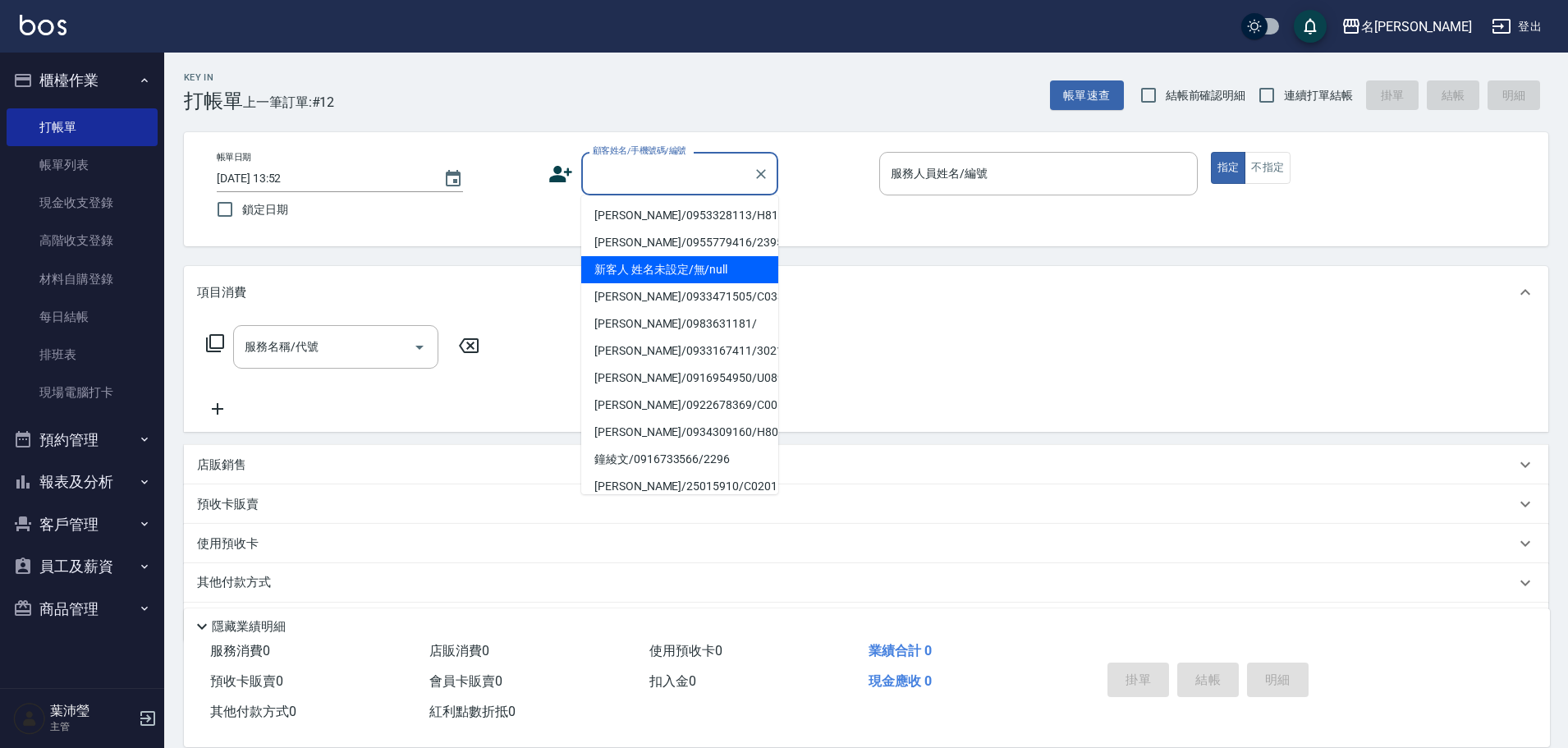
drag, startPoint x: 669, startPoint y: 279, endPoint x: 865, endPoint y: 226, distance: 203.0
click at [688, 267] on li "新客人 姓名未設定/無/null" at bounding box center [679, 269] width 197 height 27
type input "新客人 姓名未設定/無/null"
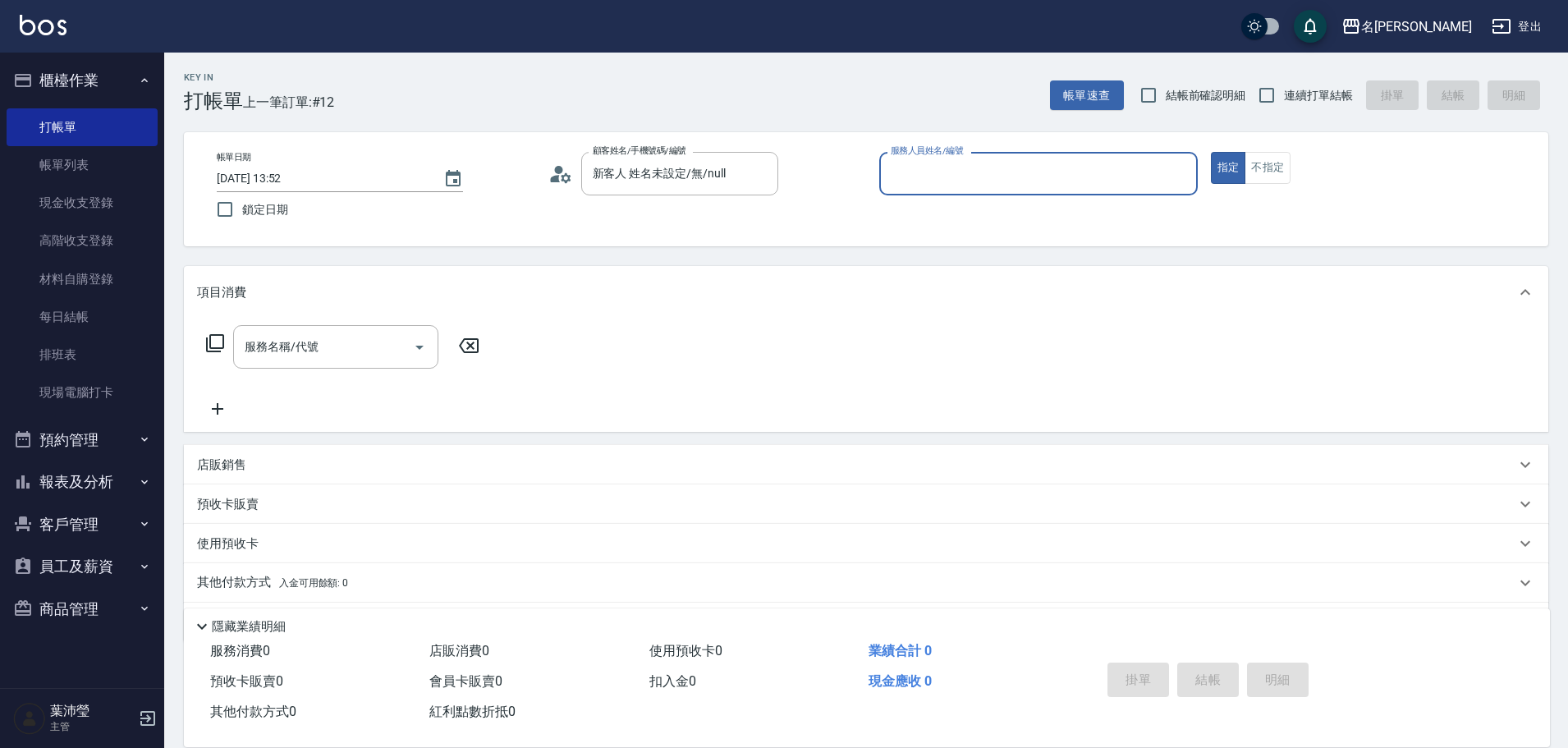
click at [1028, 171] on input "服務人員姓名/編號" at bounding box center [1039, 174] width 304 height 29
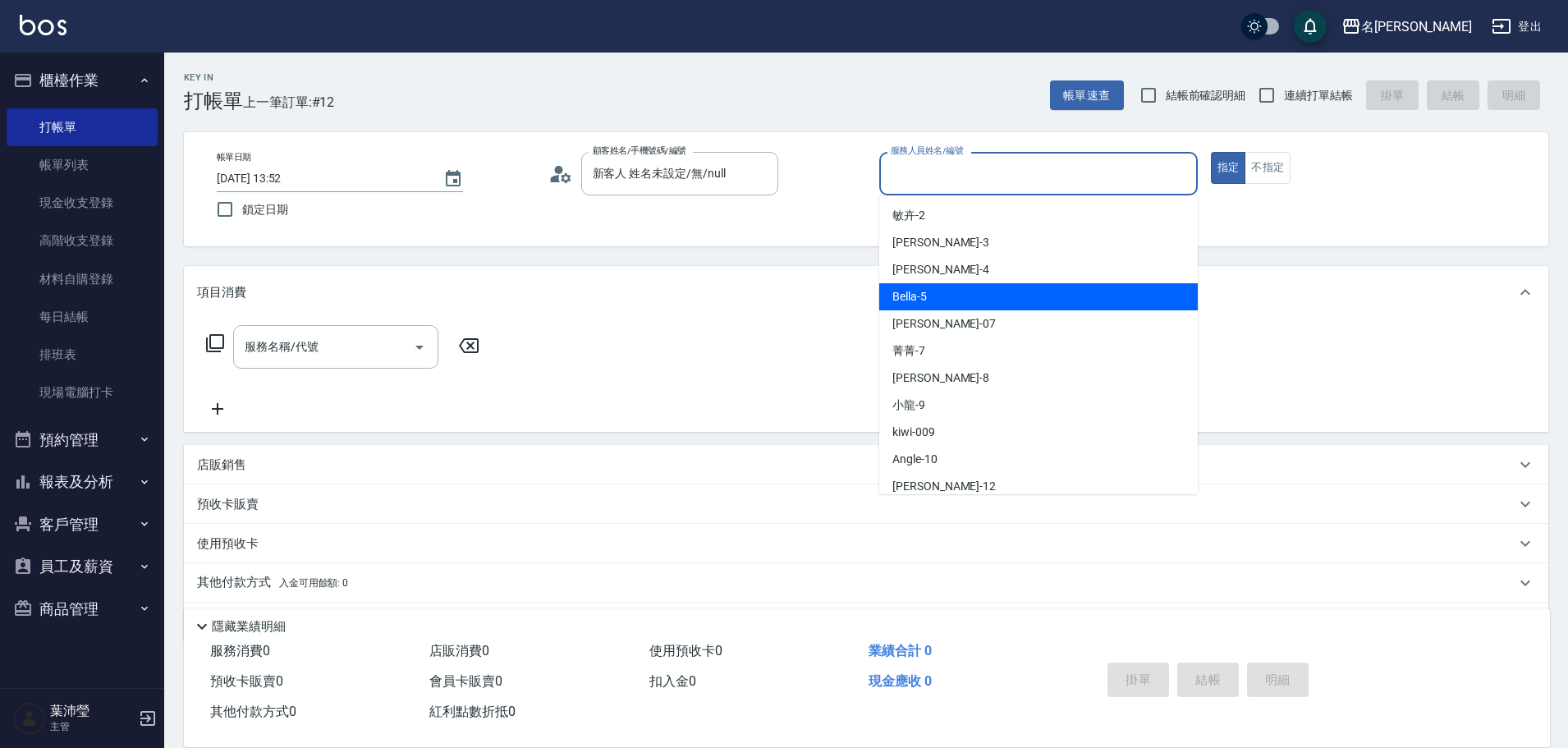
drag, startPoint x: 1005, startPoint y: 300, endPoint x: 1236, endPoint y: 157, distance: 271.7
click at [1011, 298] on div "Bella -5" at bounding box center [1038, 297] width 318 height 27
type input "Bella-5"
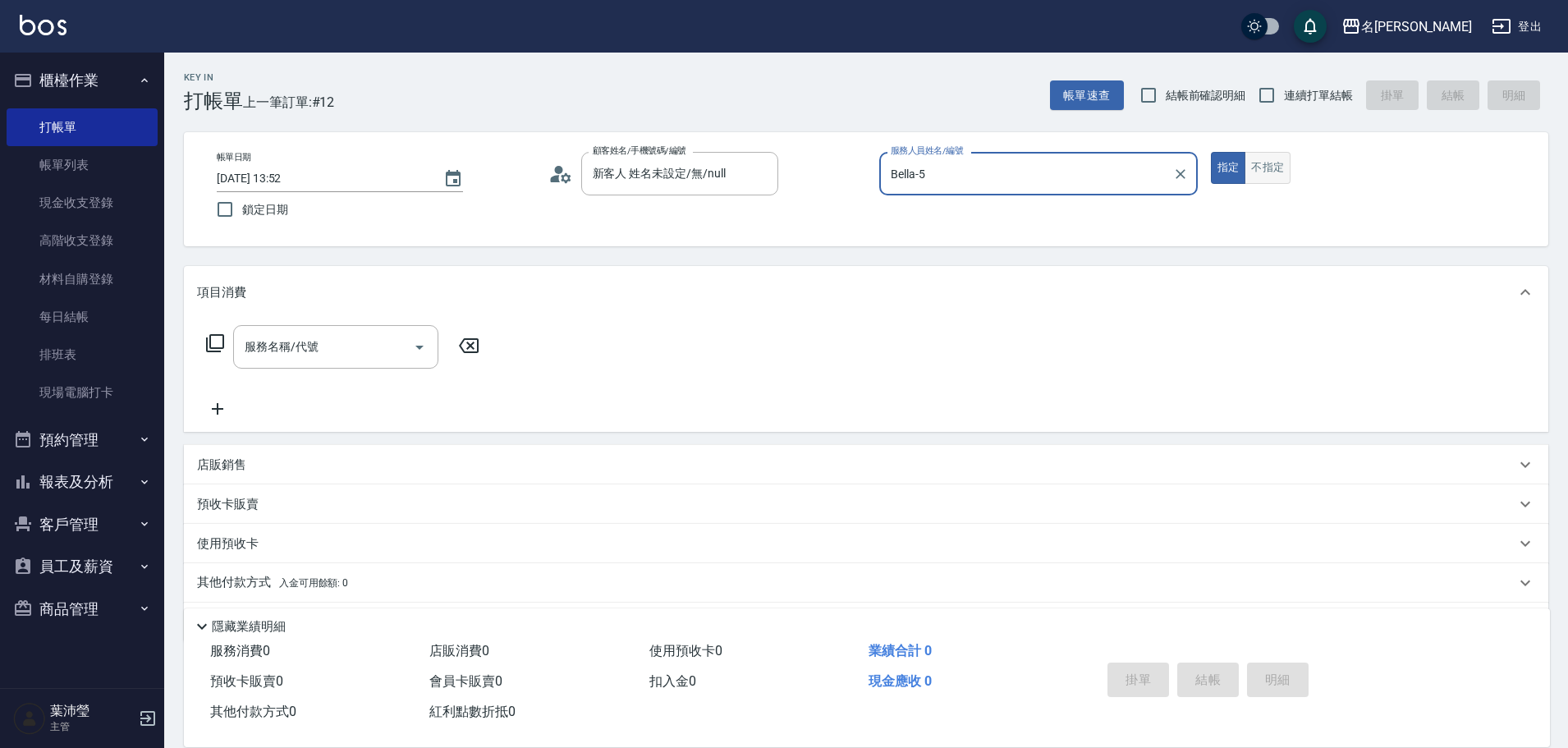
click at [1264, 174] on button "不指定" at bounding box center [1267, 168] width 46 height 32
drag, startPoint x: 367, startPoint y: 409, endPoint x: 351, endPoint y: 373, distance: 39.4
click at [361, 388] on div "服務名稱/代號 服務名稱/代號" at bounding box center [343, 372] width 292 height 94
click at [346, 366] on div "服務名稱/代號" at bounding box center [335, 346] width 206 height 43
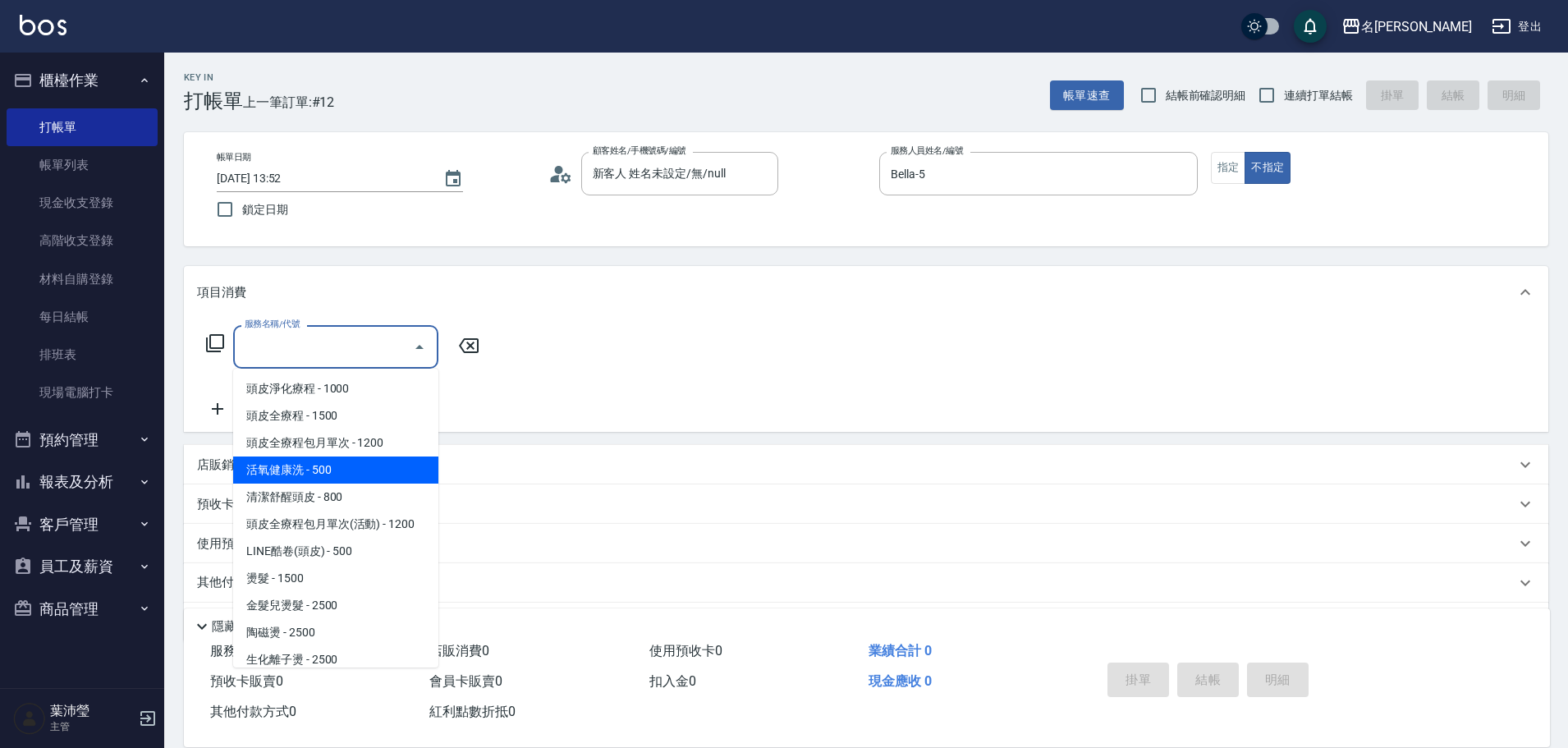
drag, startPoint x: 340, startPoint y: 472, endPoint x: 343, endPoint y: 417, distance: 55.1
click at [342, 471] on span "活氧健康洗 - 500" at bounding box center [335, 469] width 206 height 27
type input "活氧健康洗(109)"
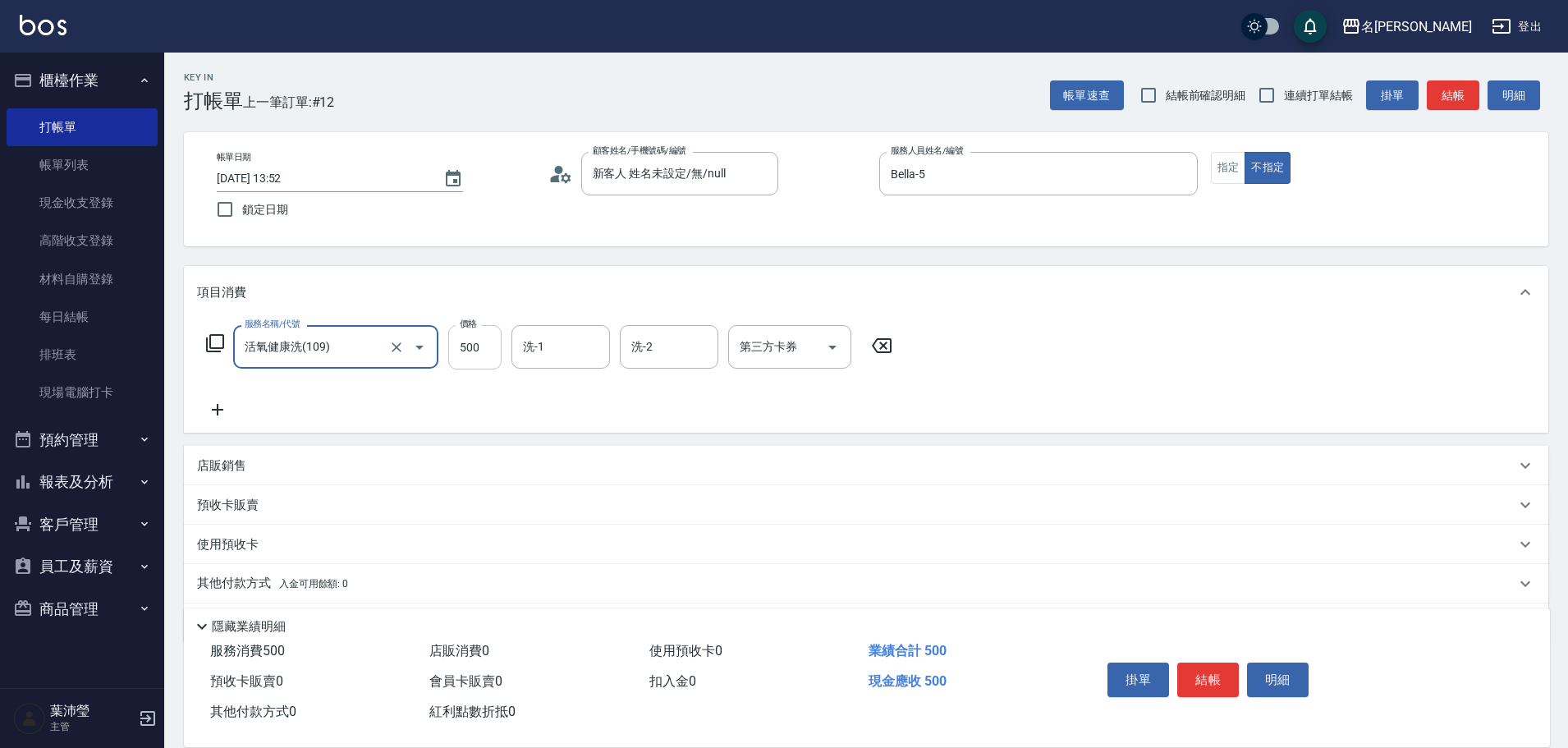
click at [482, 358] on input "500" at bounding box center [475, 346] width 53 height 44
type input "600"
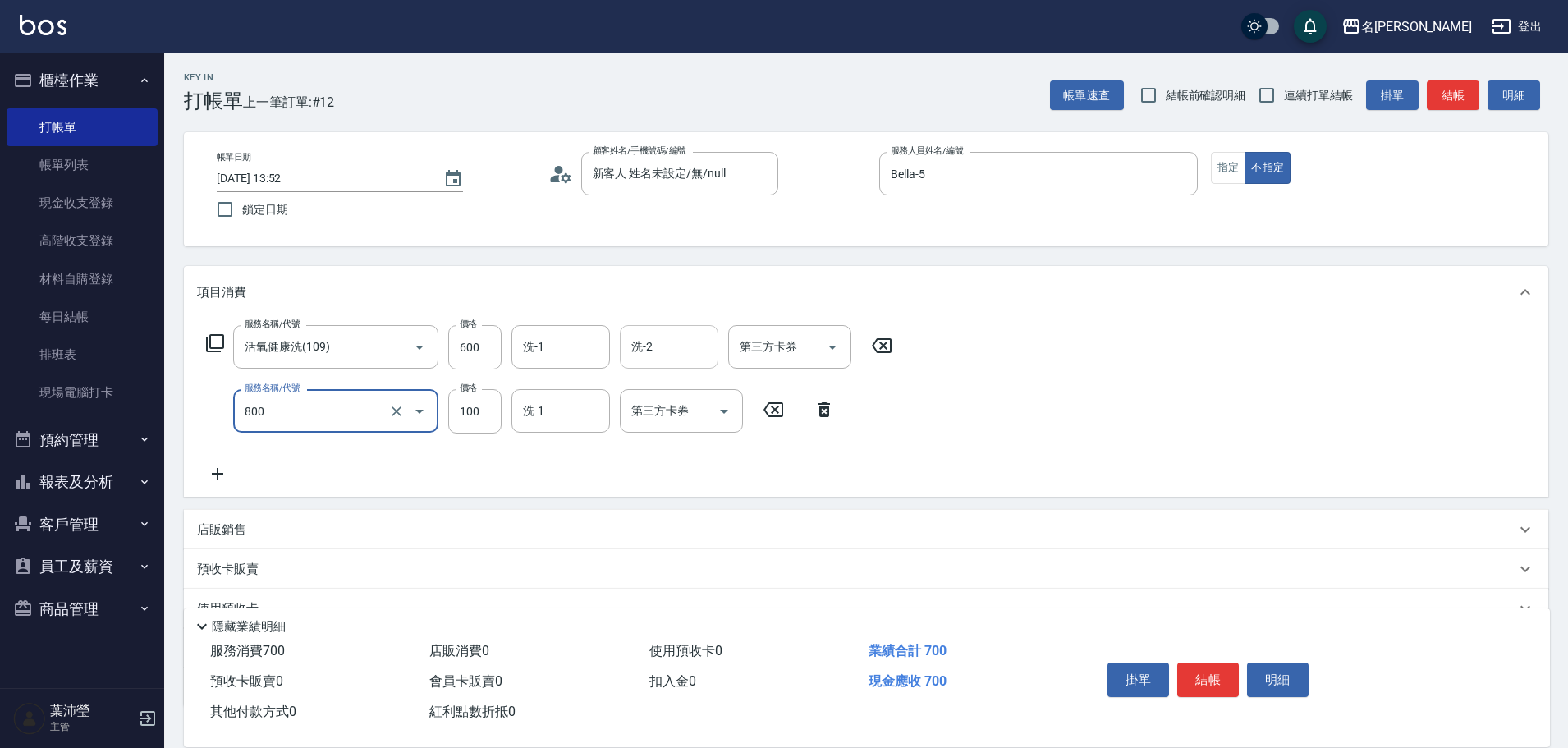
type input "快速修護(800)"
click at [1474, 97] on button "結帳" at bounding box center [1454, 96] width 53 height 30
